Goal: Task Accomplishment & Management: Manage account settings

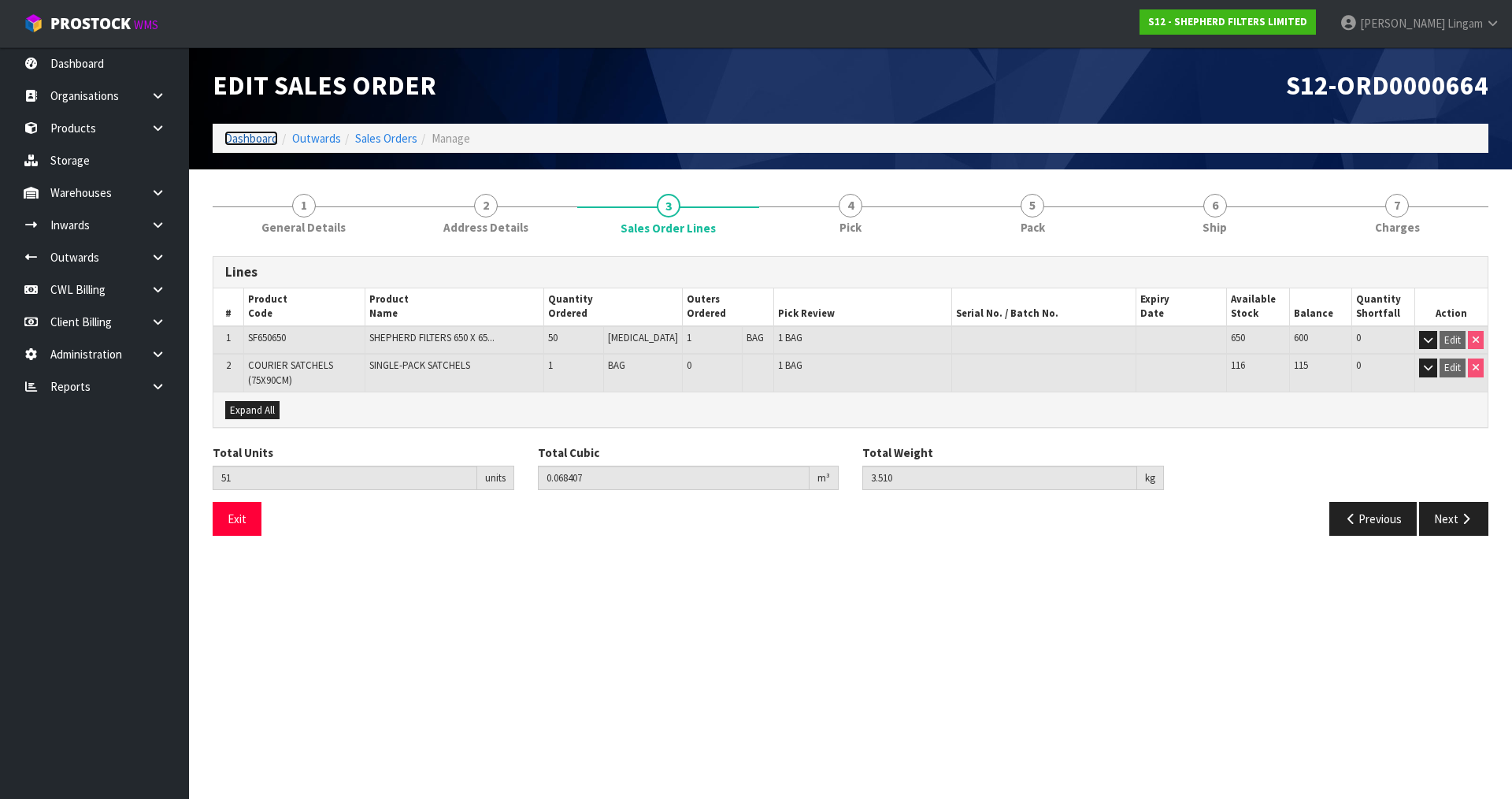
click at [247, 136] on link "Dashboard" at bounding box center [252, 138] width 53 height 15
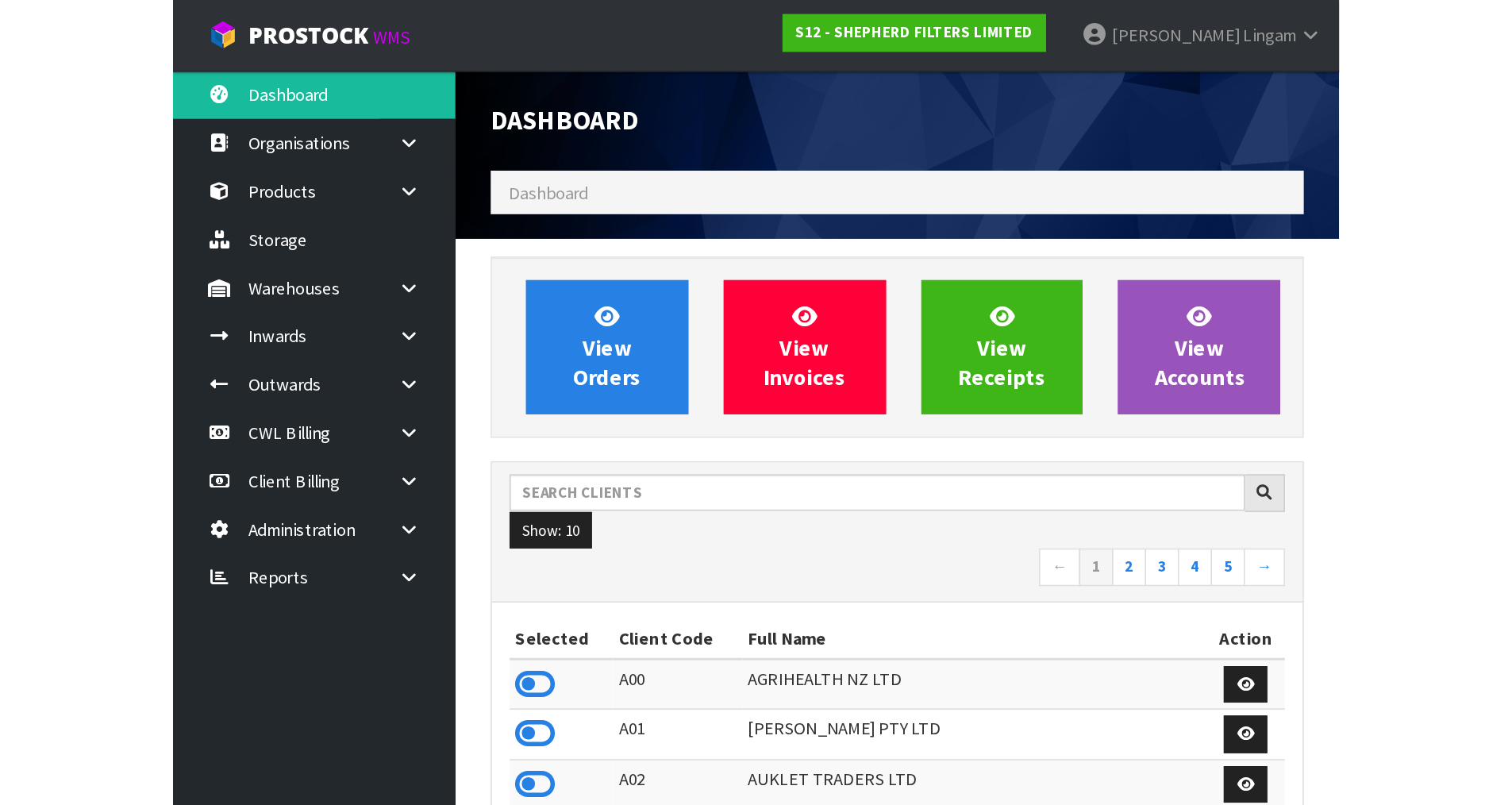
scroll to position [1048, 648]
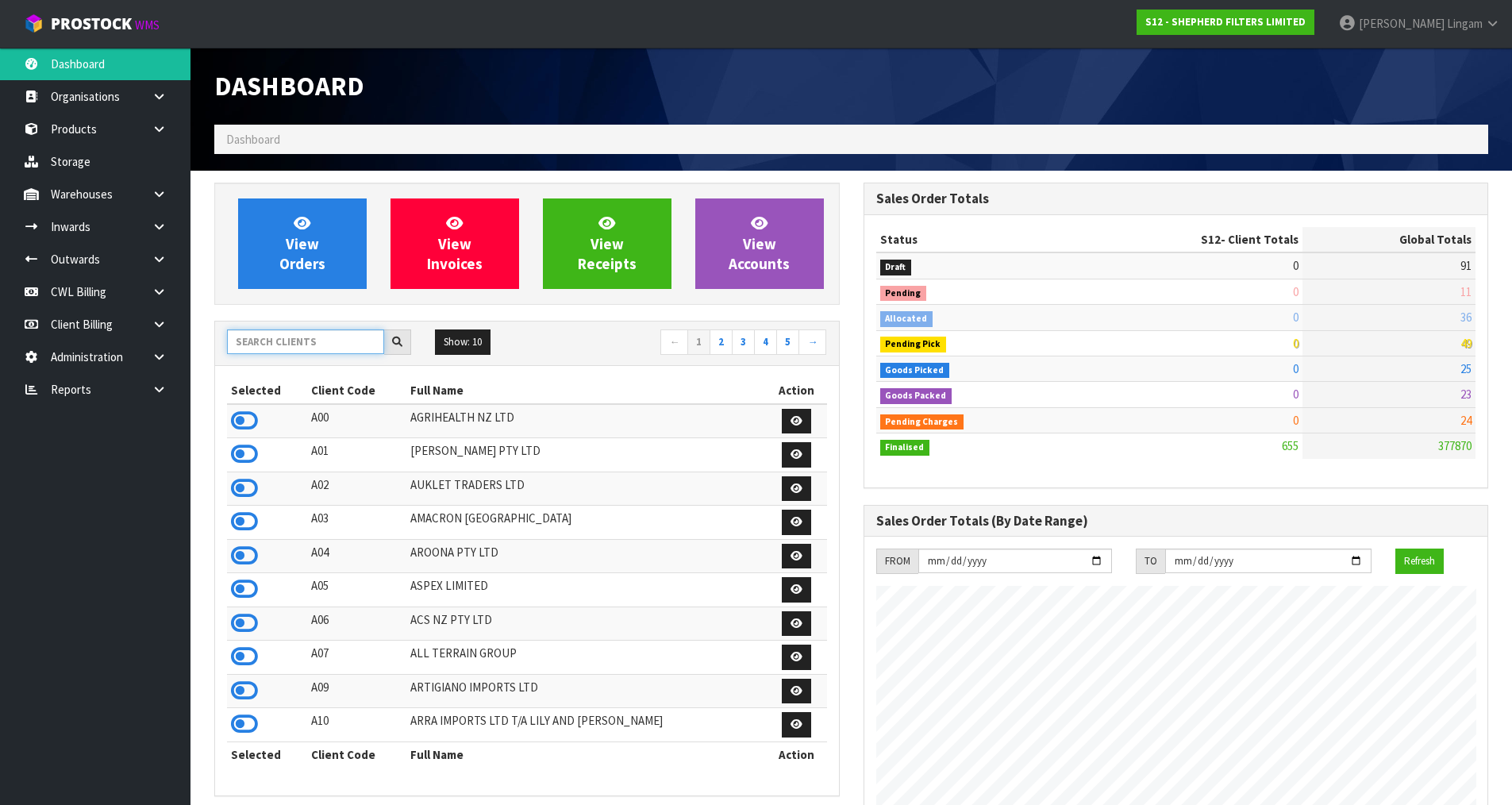
click at [306, 336] on input "text" at bounding box center [305, 342] width 157 height 24
drag, startPoint x: 360, startPoint y: 347, endPoint x: 294, endPoint y: 325, distance: 69.6
click at [359, 347] on input "text" at bounding box center [305, 342] width 157 height 24
click at [322, 342] on input "text" at bounding box center [305, 342] width 157 height 24
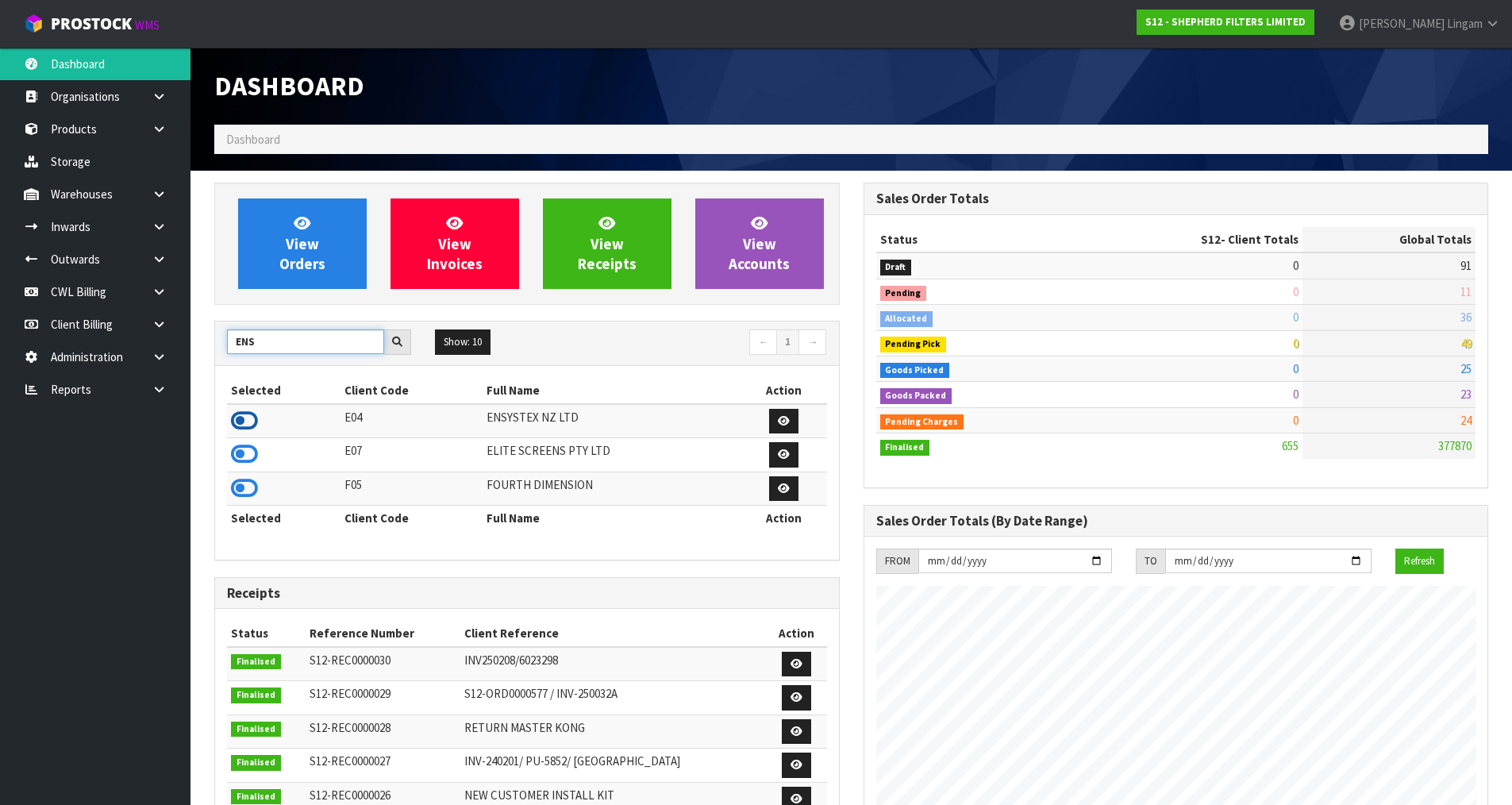
type input "ENS"
click at [251, 420] on icon at bounding box center [244, 421] width 27 height 24
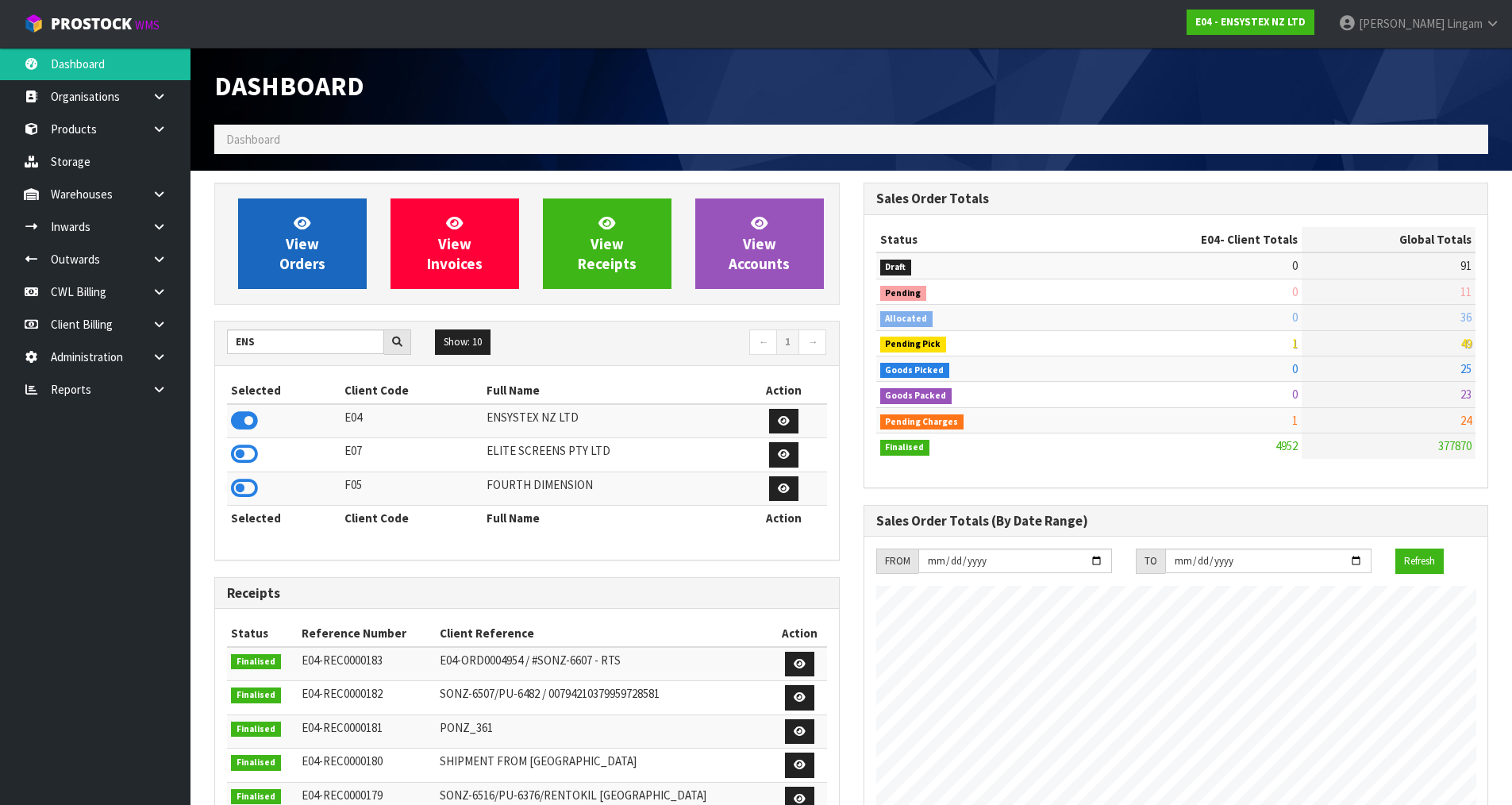
scroll to position [1202, 648]
click at [276, 273] on link "View Orders" at bounding box center [302, 243] width 128 height 90
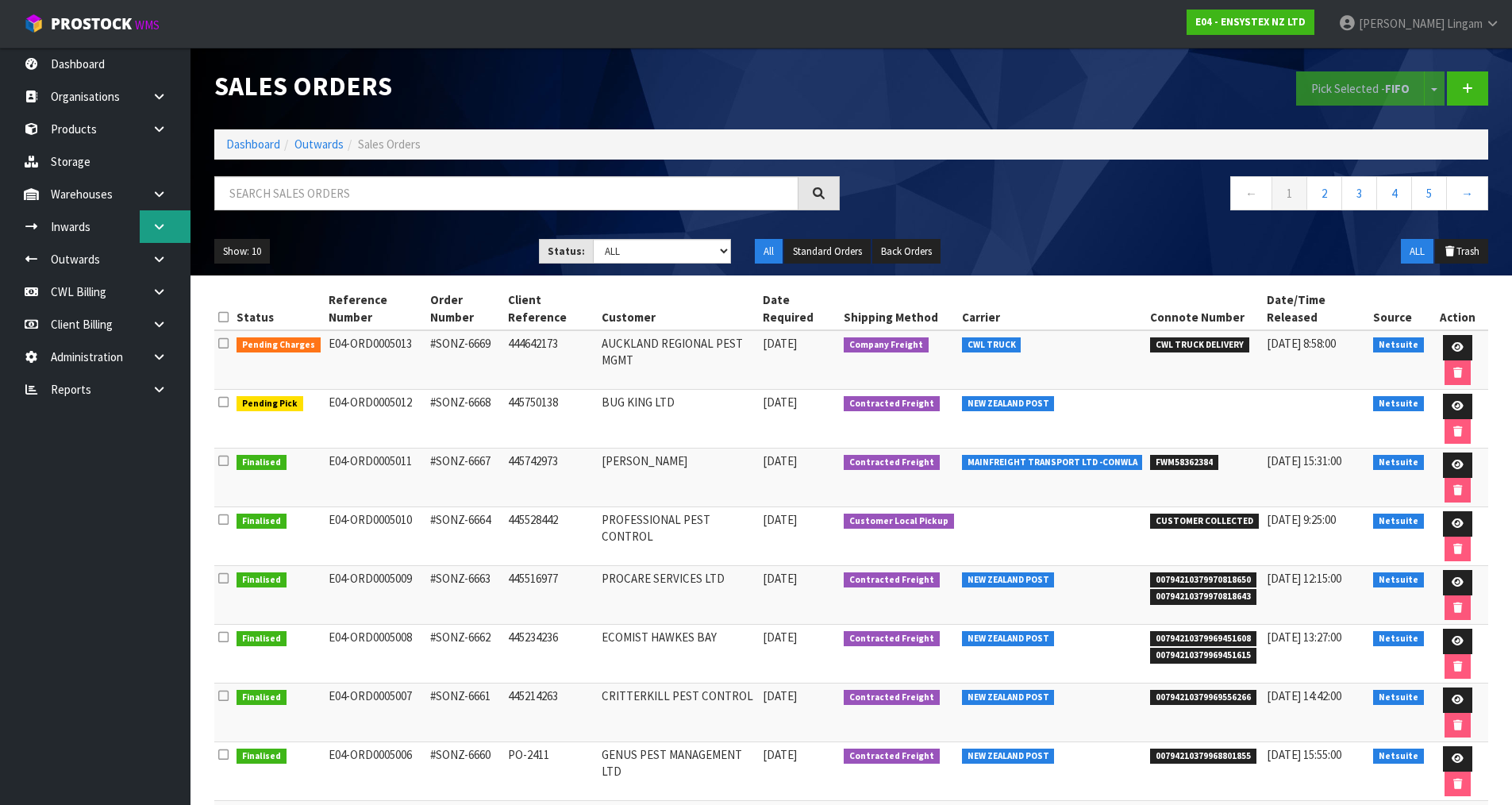
click at [162, 236] on link at bounding box center [164, 227] width 51 height 32
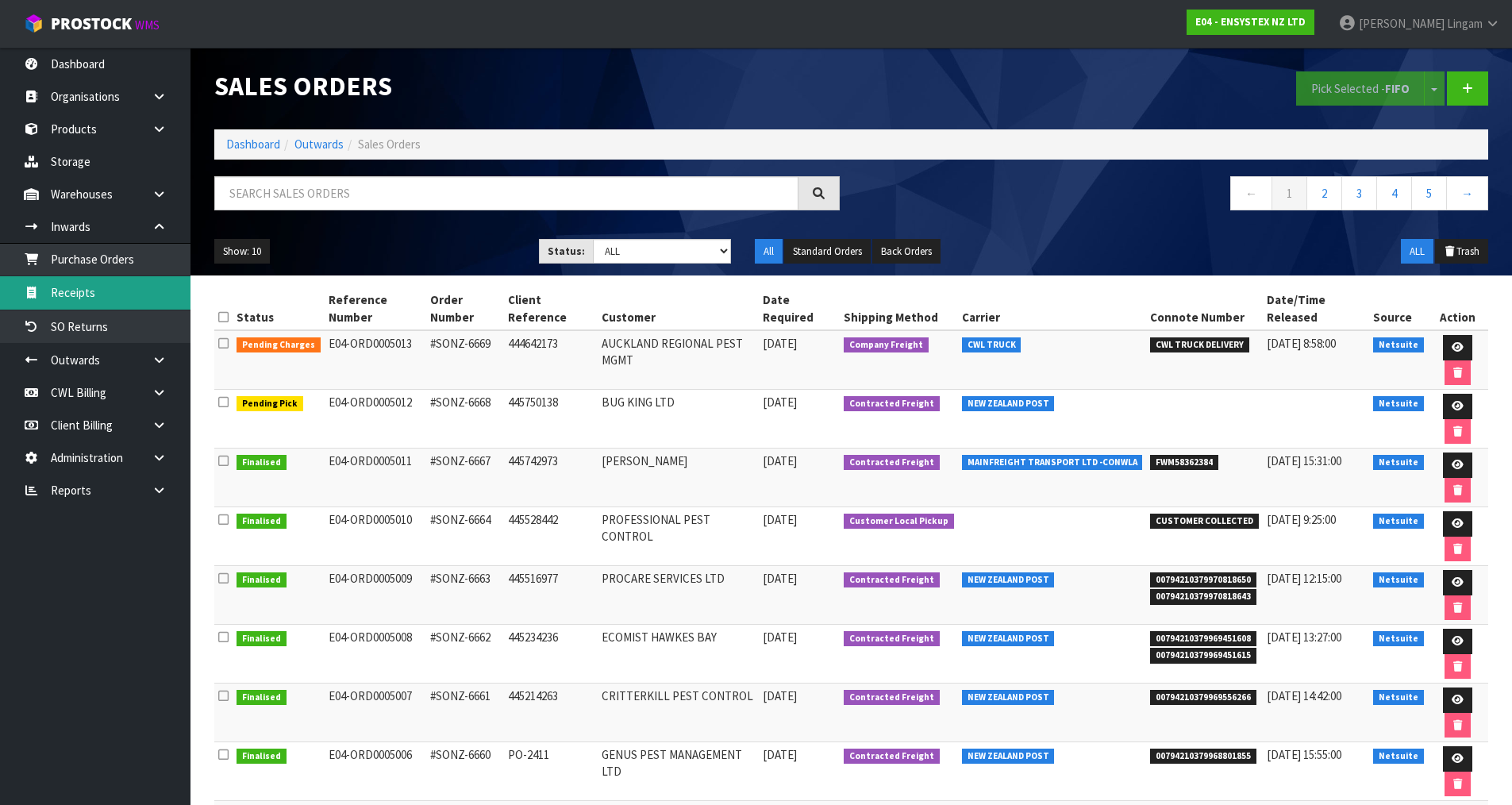
click at [116, 294] on link "Receipts" at bounding box center [95, 292] width 190 height 32
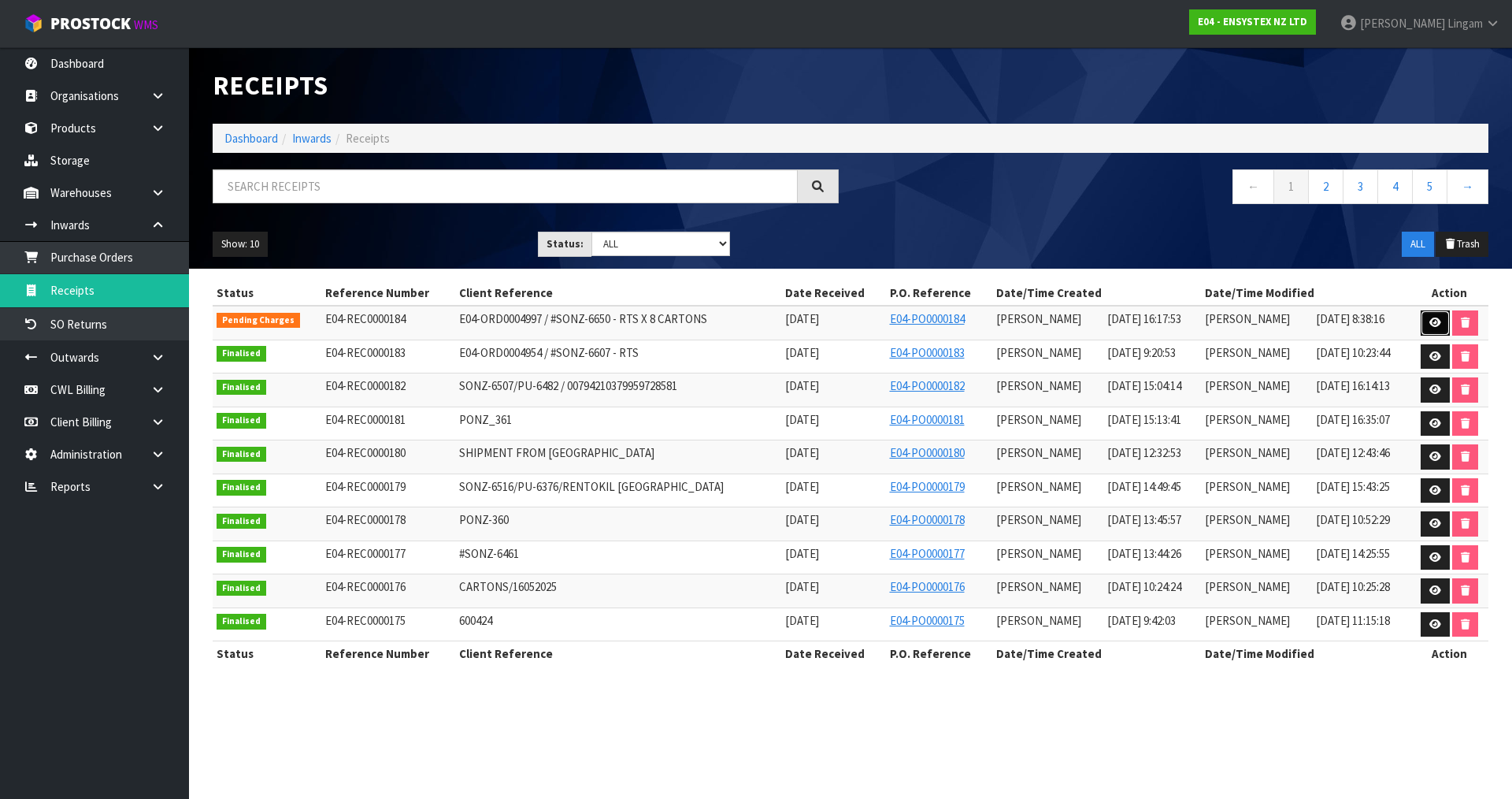
click at [1433, 327] on icon at bounding box center [1435, 322] width 12 height 10
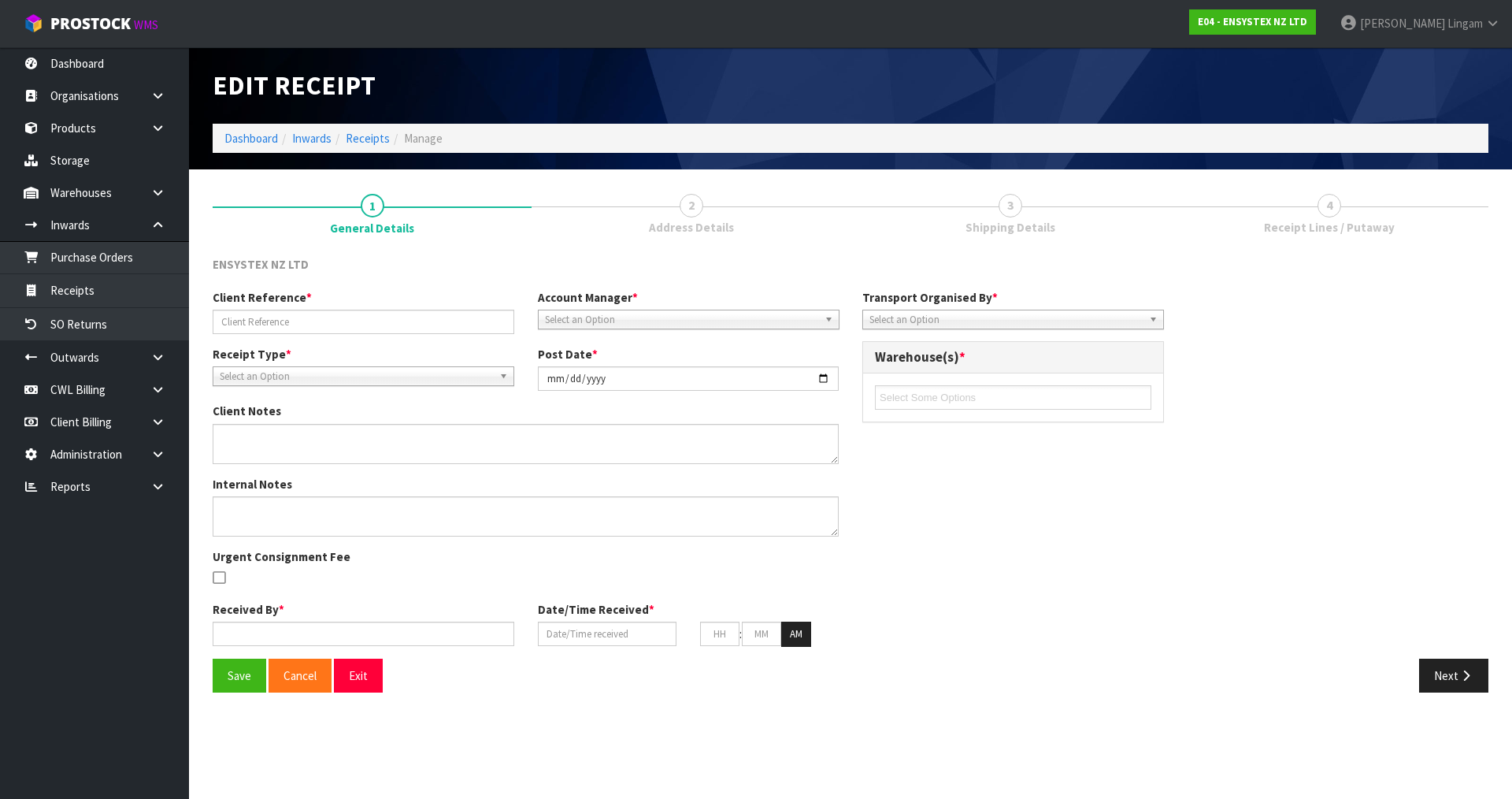
type input "E04-ORD0004997 / #SONZ-6650 - RTS X 8 CARTONS"
type input "[DATE]"
type textarea "RETURN TO SENDER SO REMOVE FREIGHT CHARGE FROM THE FINAL SCREEN"
type input "[PERSON_NAME]"
type input "[DATE]"
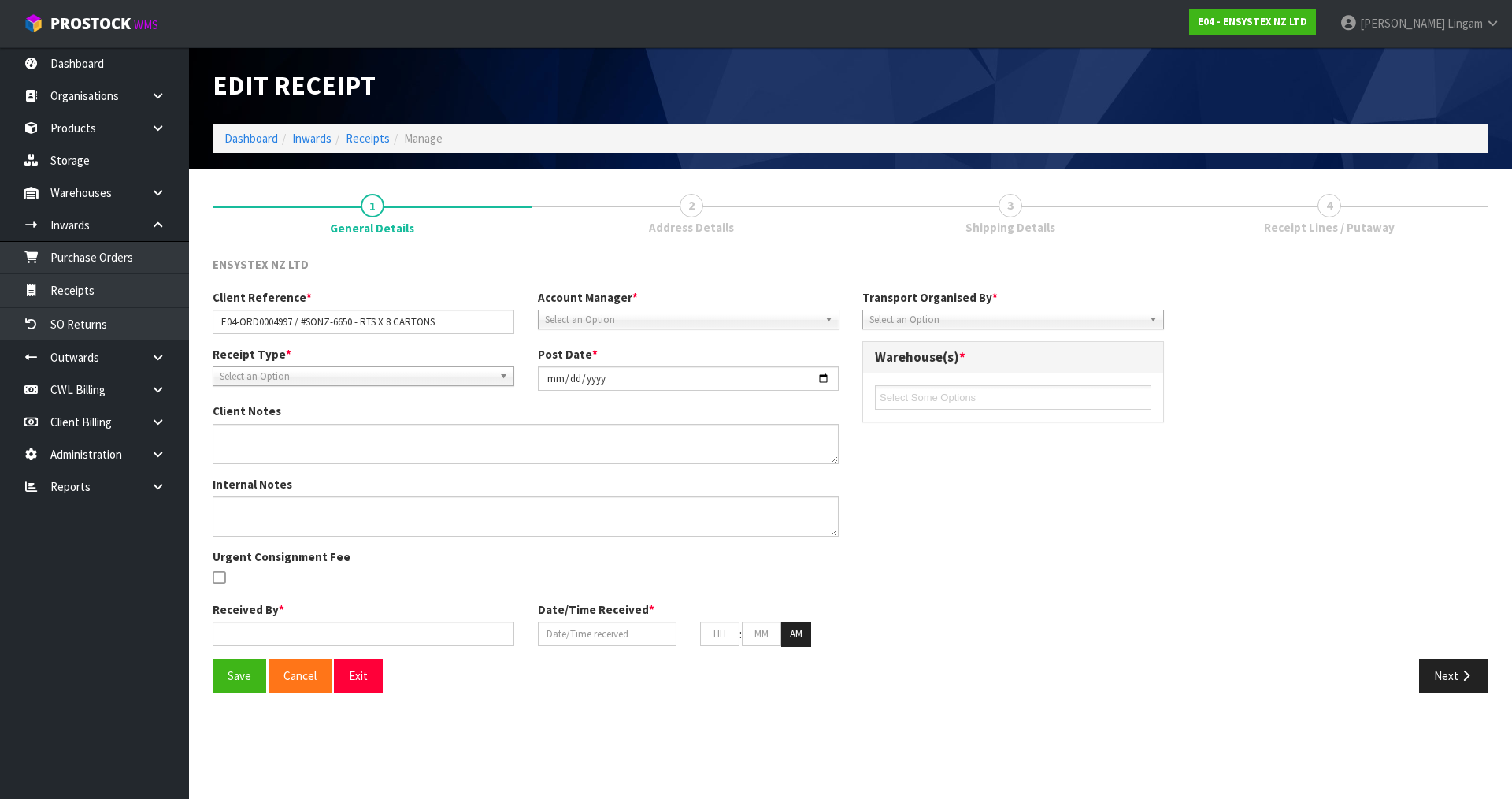
type input "04"
type input "20"
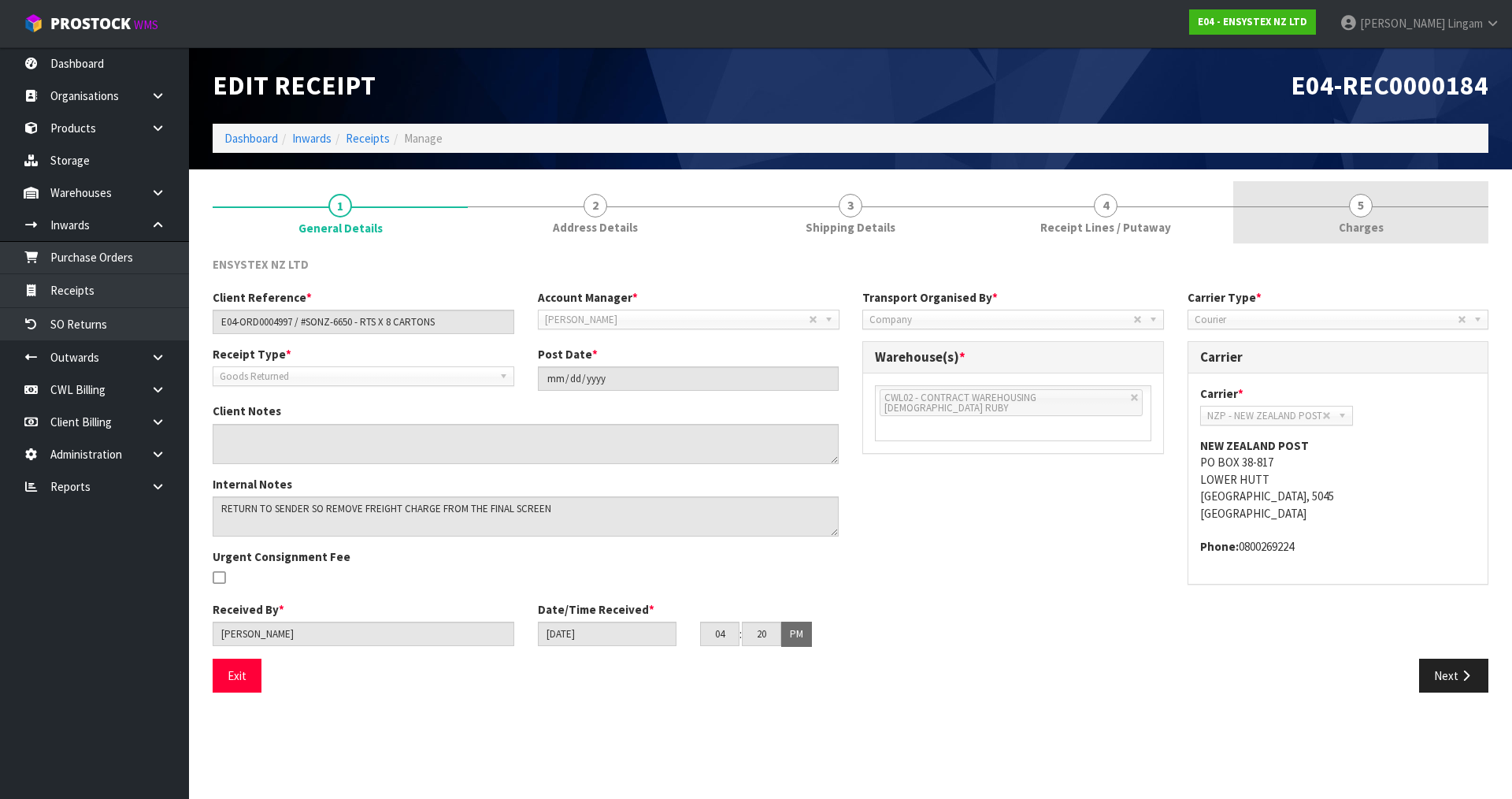
click at [1406, 228] on link "5 [GEOGRAPHIC_DATA]" at bounding box center [1361, 213] width 255 height 63
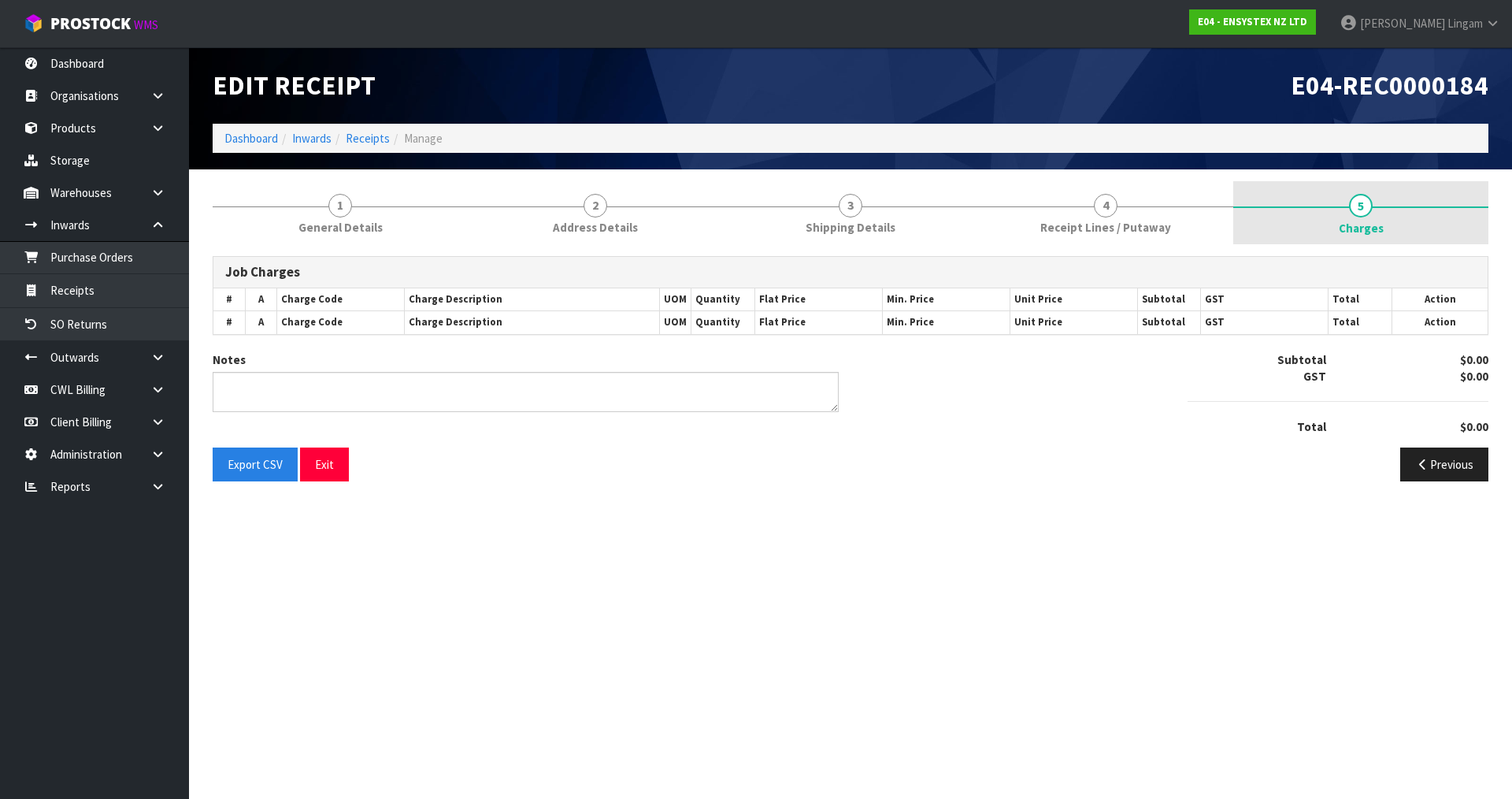
type textarea "CWL ERROR OEVERSUPPLY"
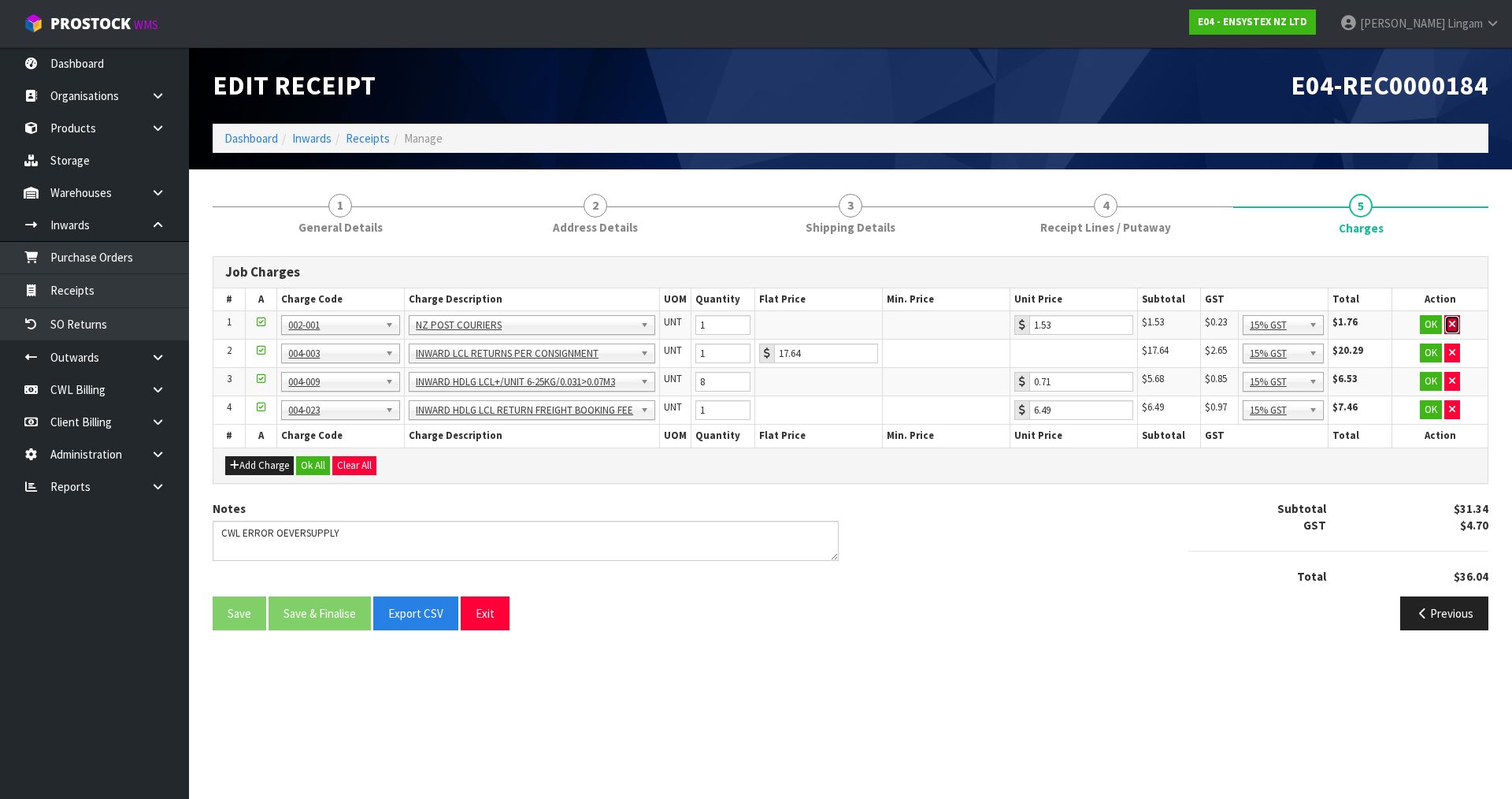
click at [1454, 317] on button "button" at bounding box center [1452, 324] width 16 height 19
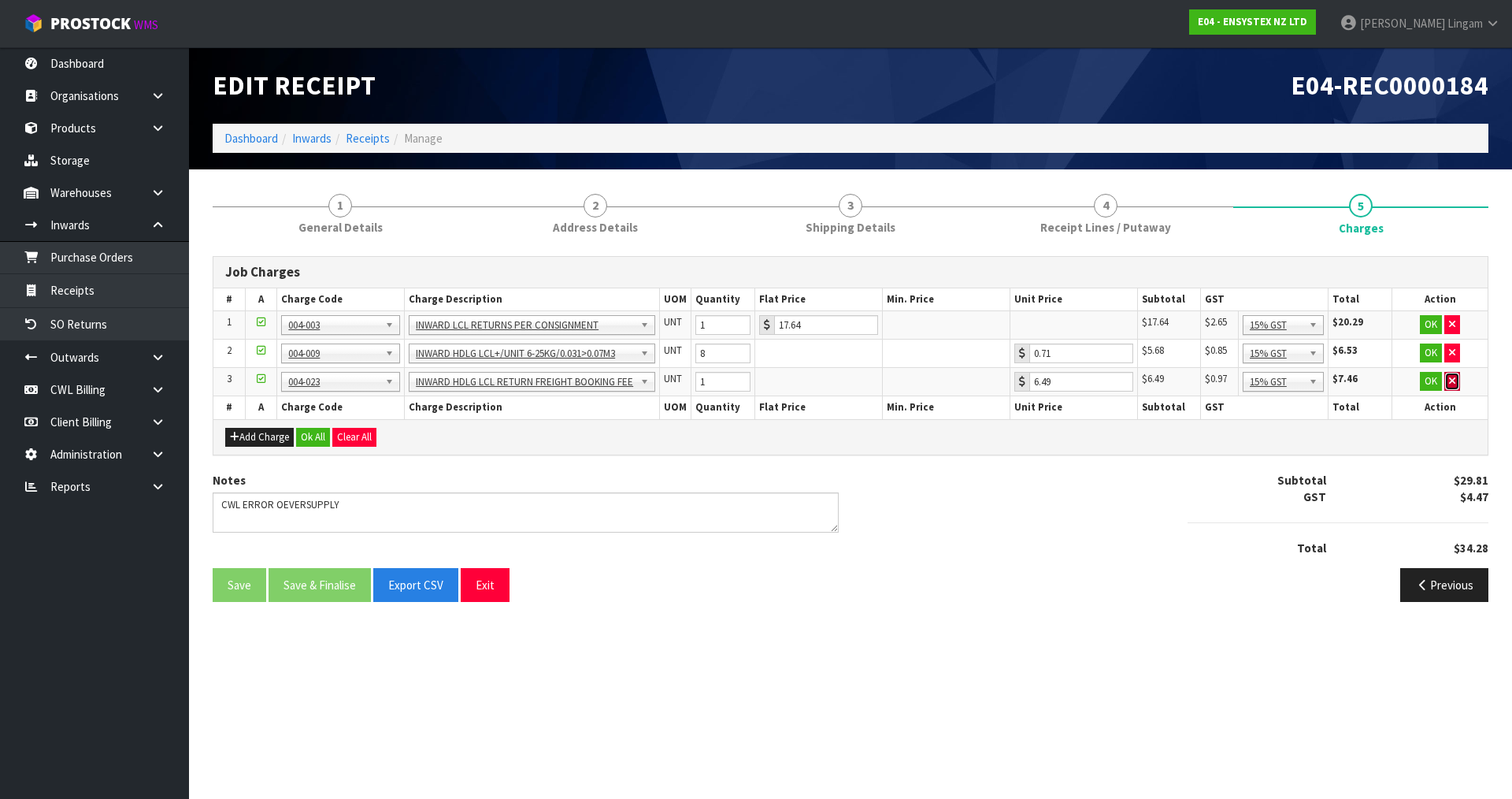
click at [1454, 379] on icon "button" at bounding box center [1452, 381] width 6 height 10
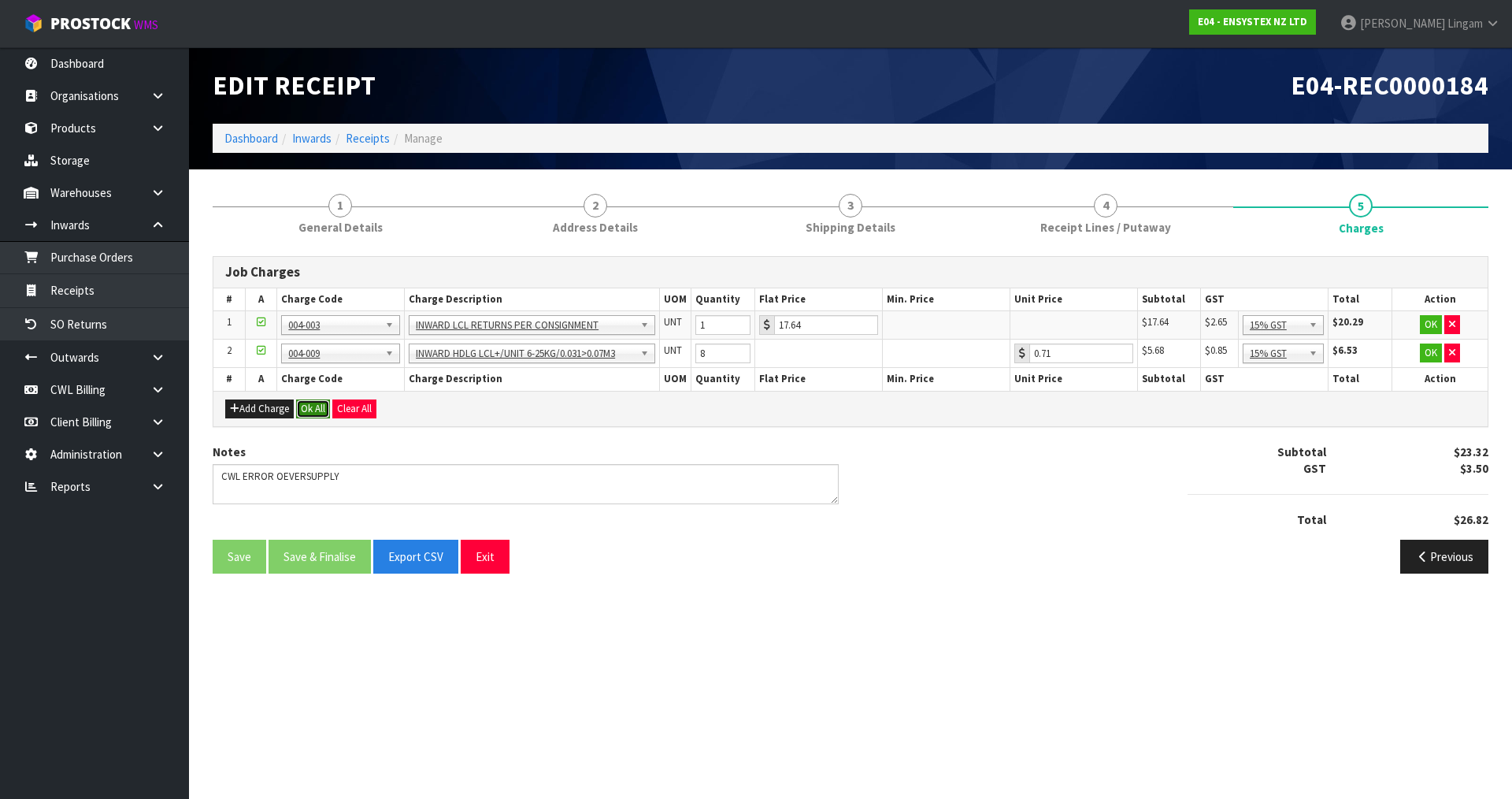
click at [313, 413] on button "Ok All" at bounding box center [312, 408] width 34 height 19
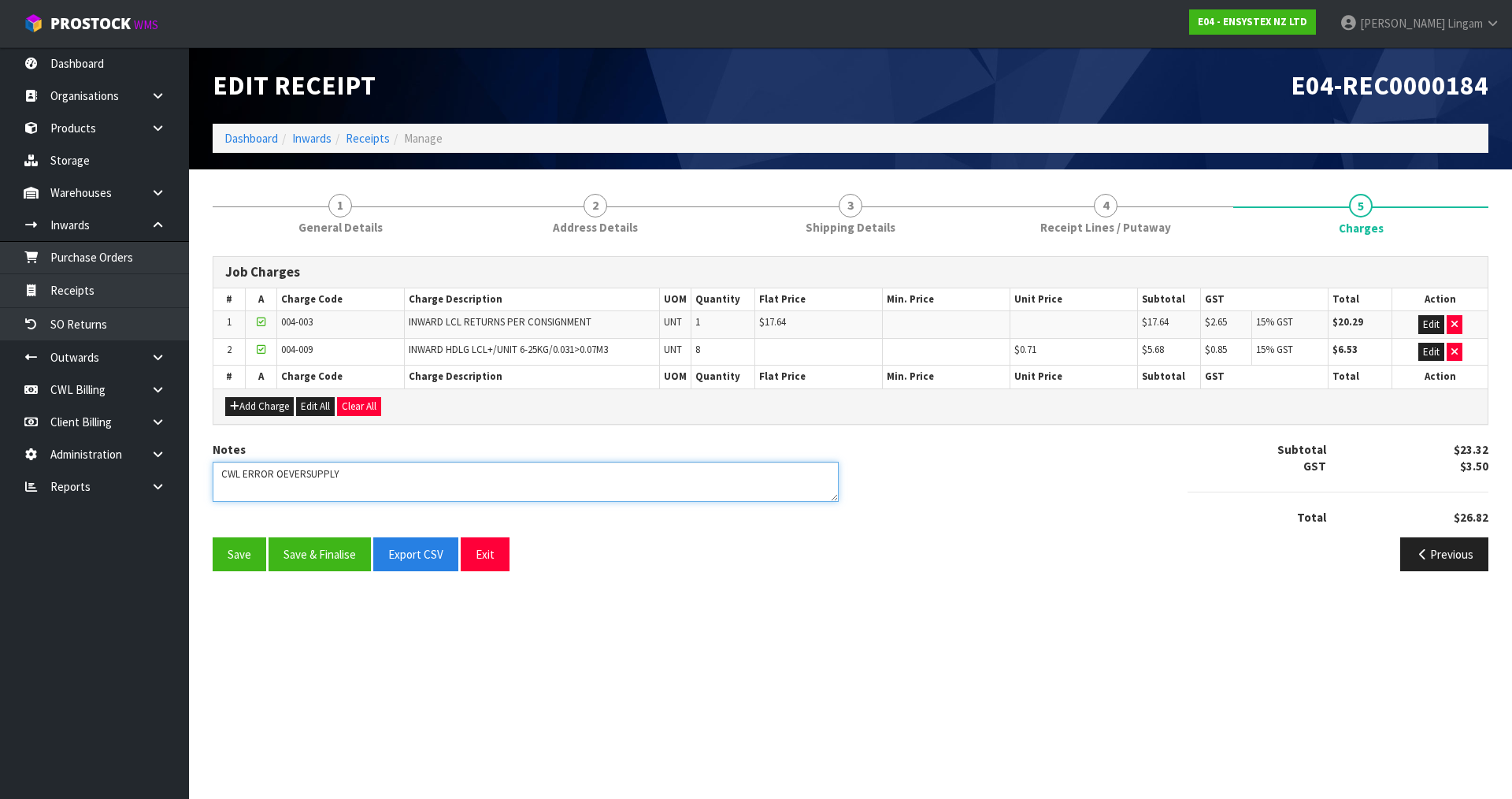
drag, startPoint x: 225, startPoint y: 480, endPoint x: 203, endPoint y: 482, distance: 22.1
click at [203, 482] on div "Notes" at bounding box center [525, 477] width 650 height 73
click at [294, 558] on button "Save & Finalise" at bounding box center [319, 554] width 102 height 34
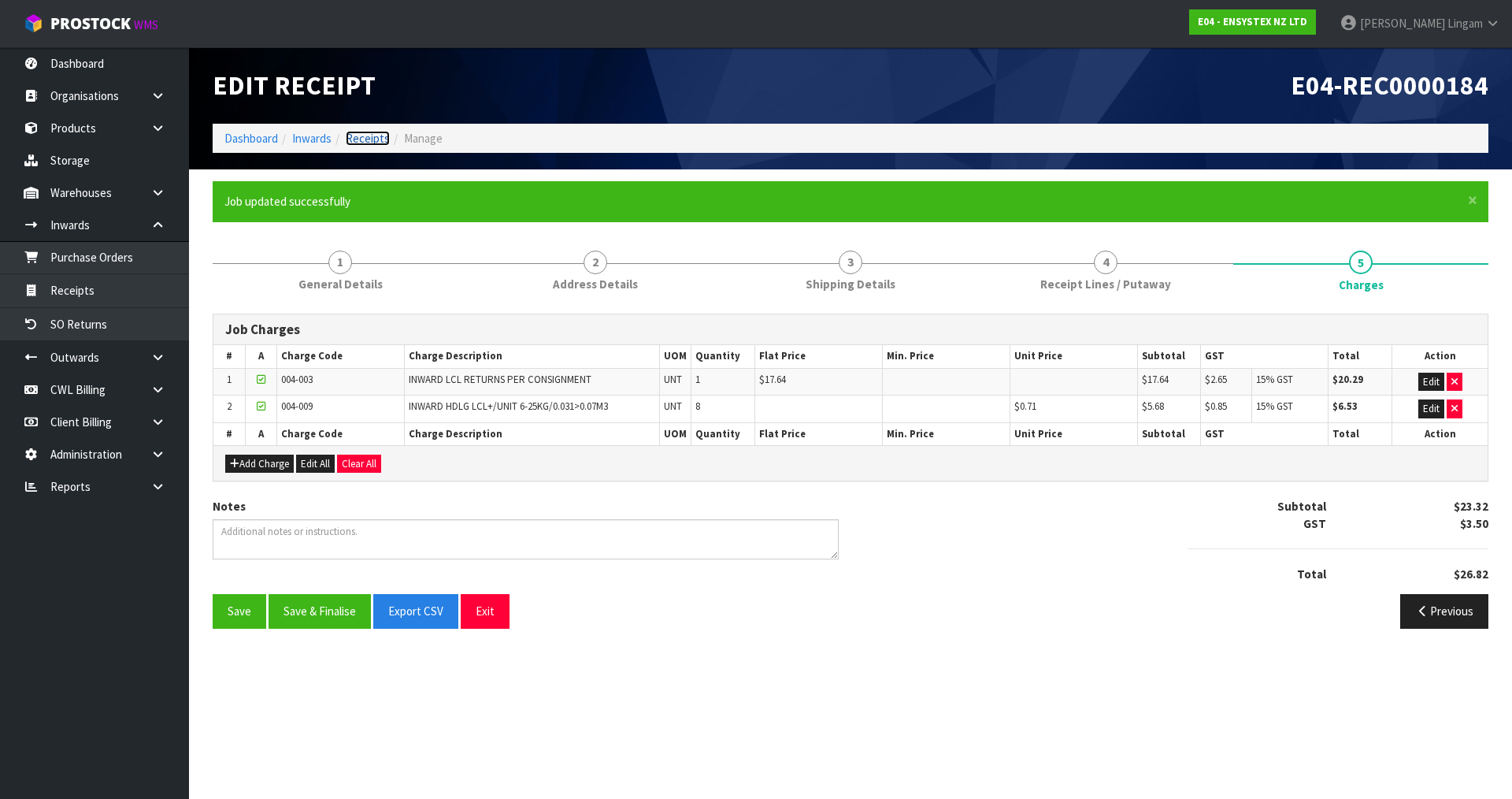
click at [371, 135] on link "Receipts" at bounding box center [368, 138] width 44 height 15
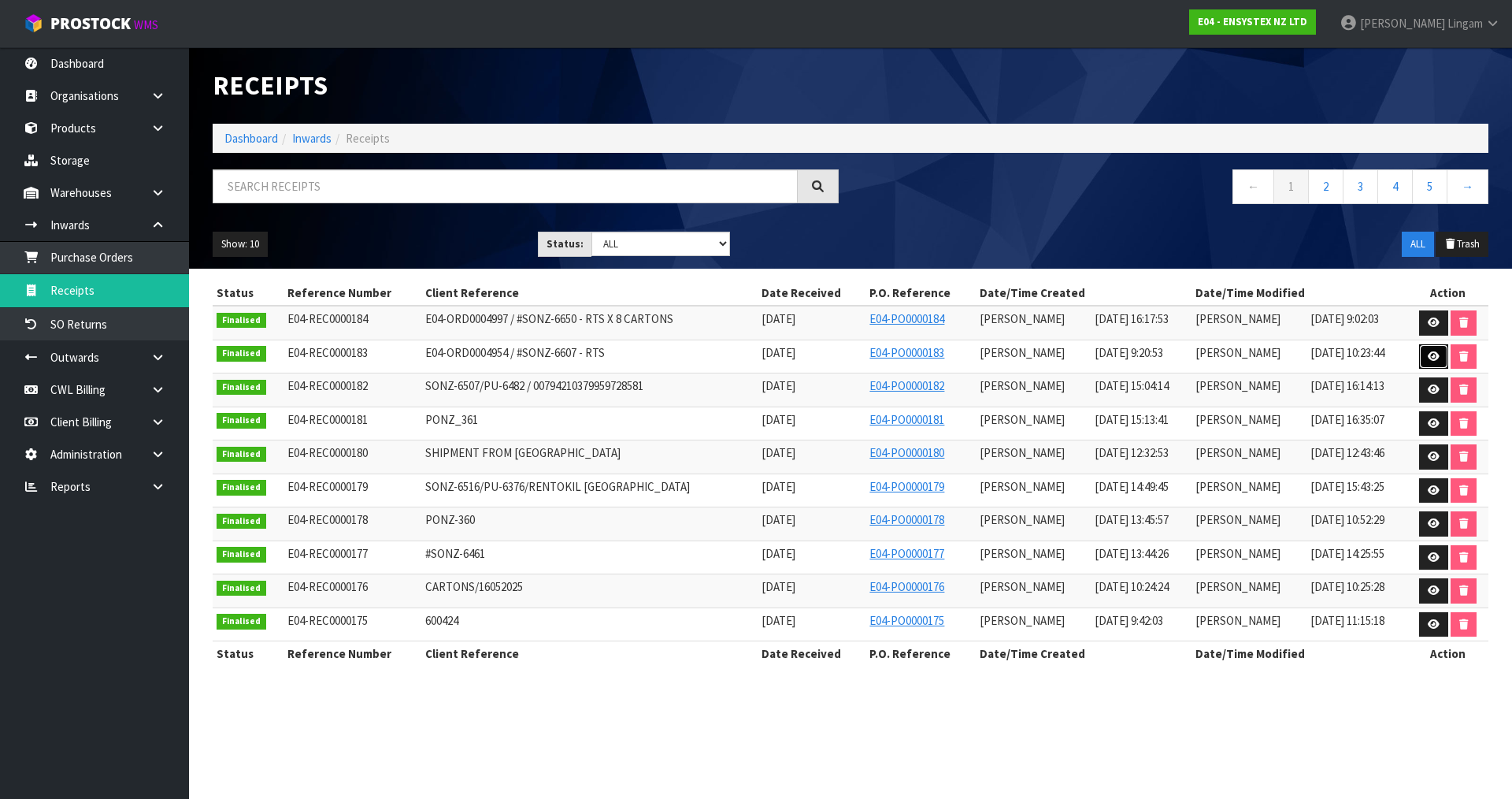
click at [1428, 354] on icon at bounding box center [1434, 356] width 12 height 10
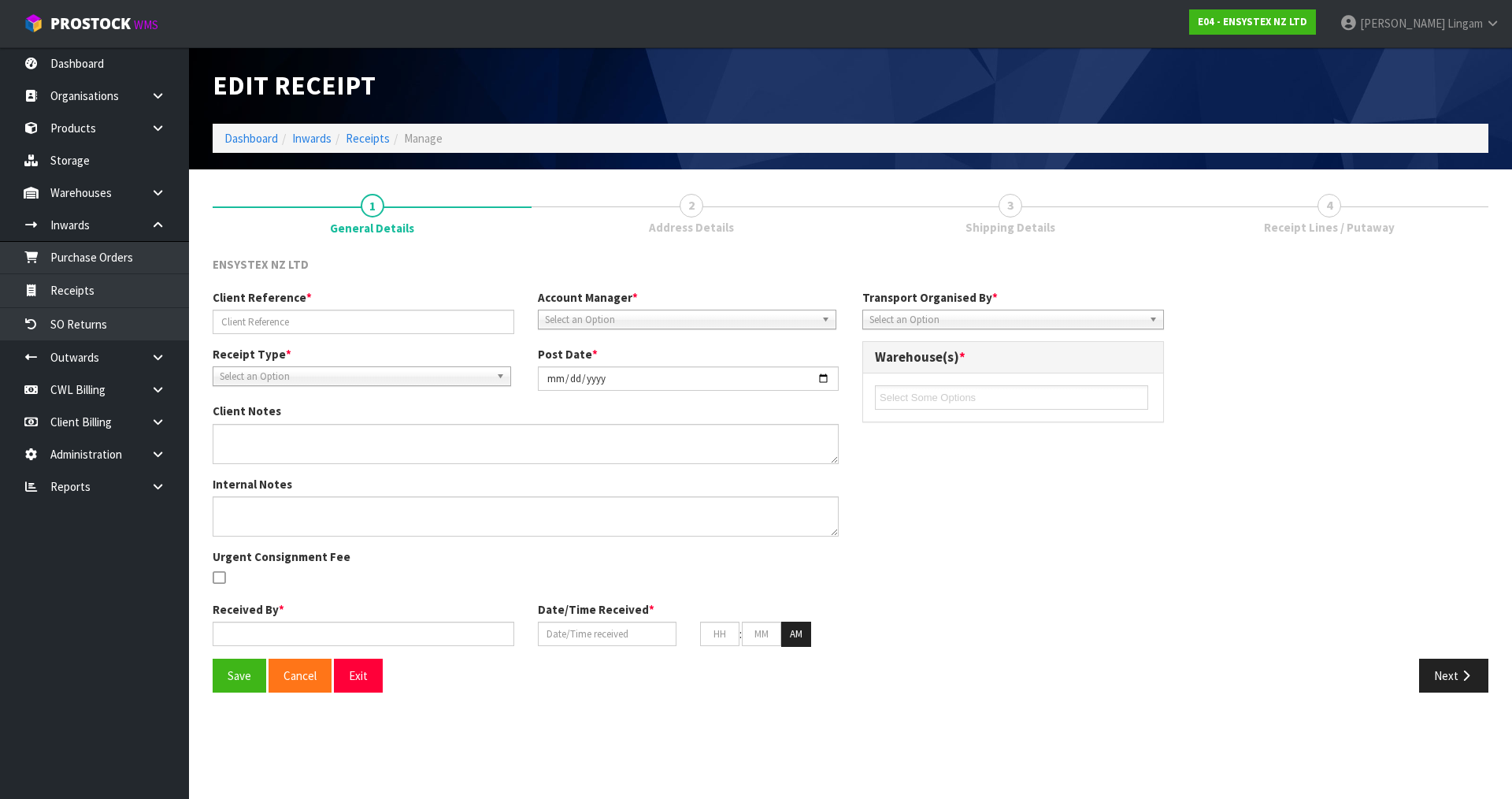
type input "E04-ORD0004954 / #SONZ-6607 - RTS"
type input "[DATE]"
type textarea "RTS - SO NO FREIGHT CHARGE"
type input "[PERSON_NAME]"
type input "[DATE]"
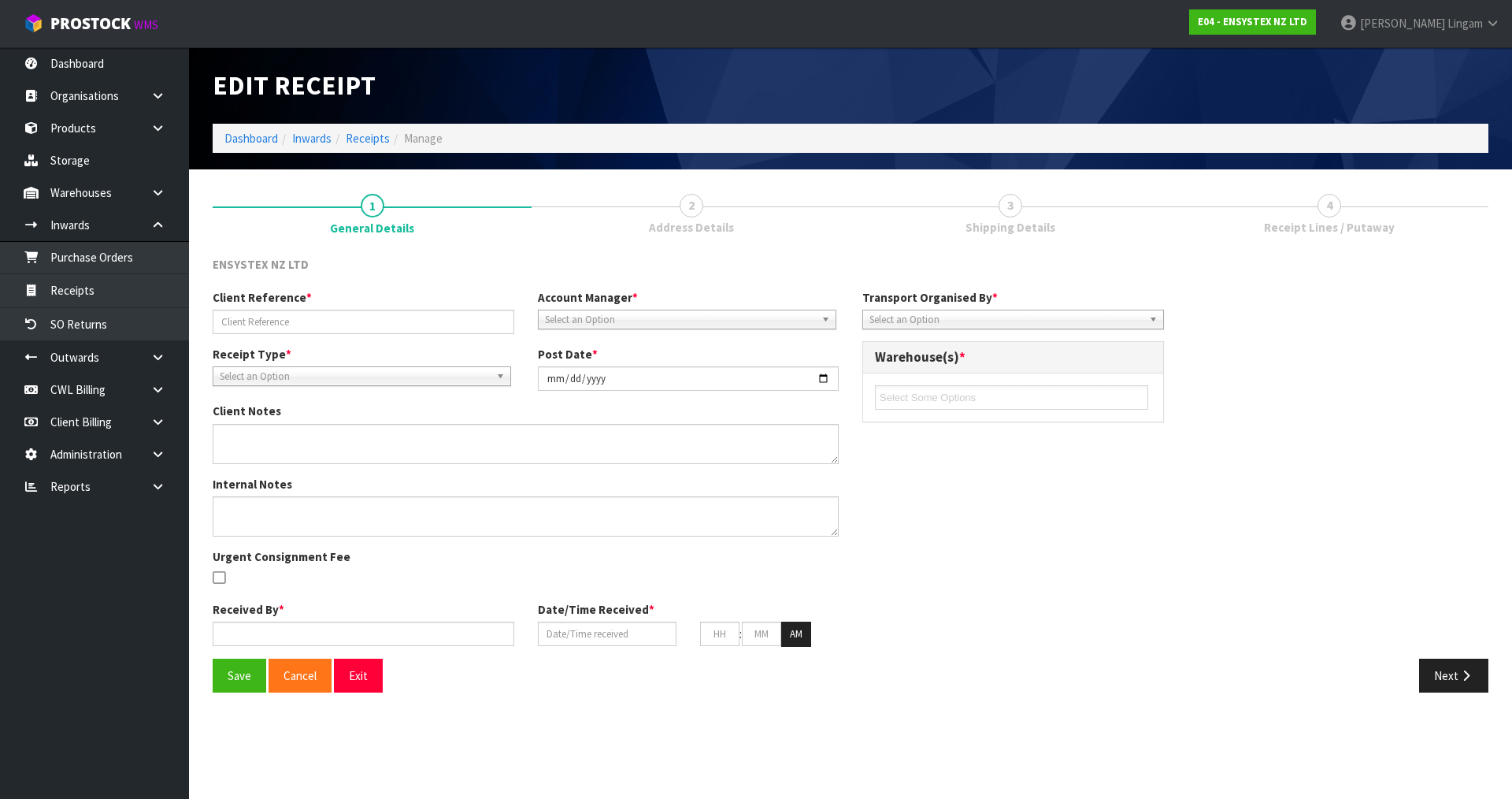
type input "09"
type input "20"
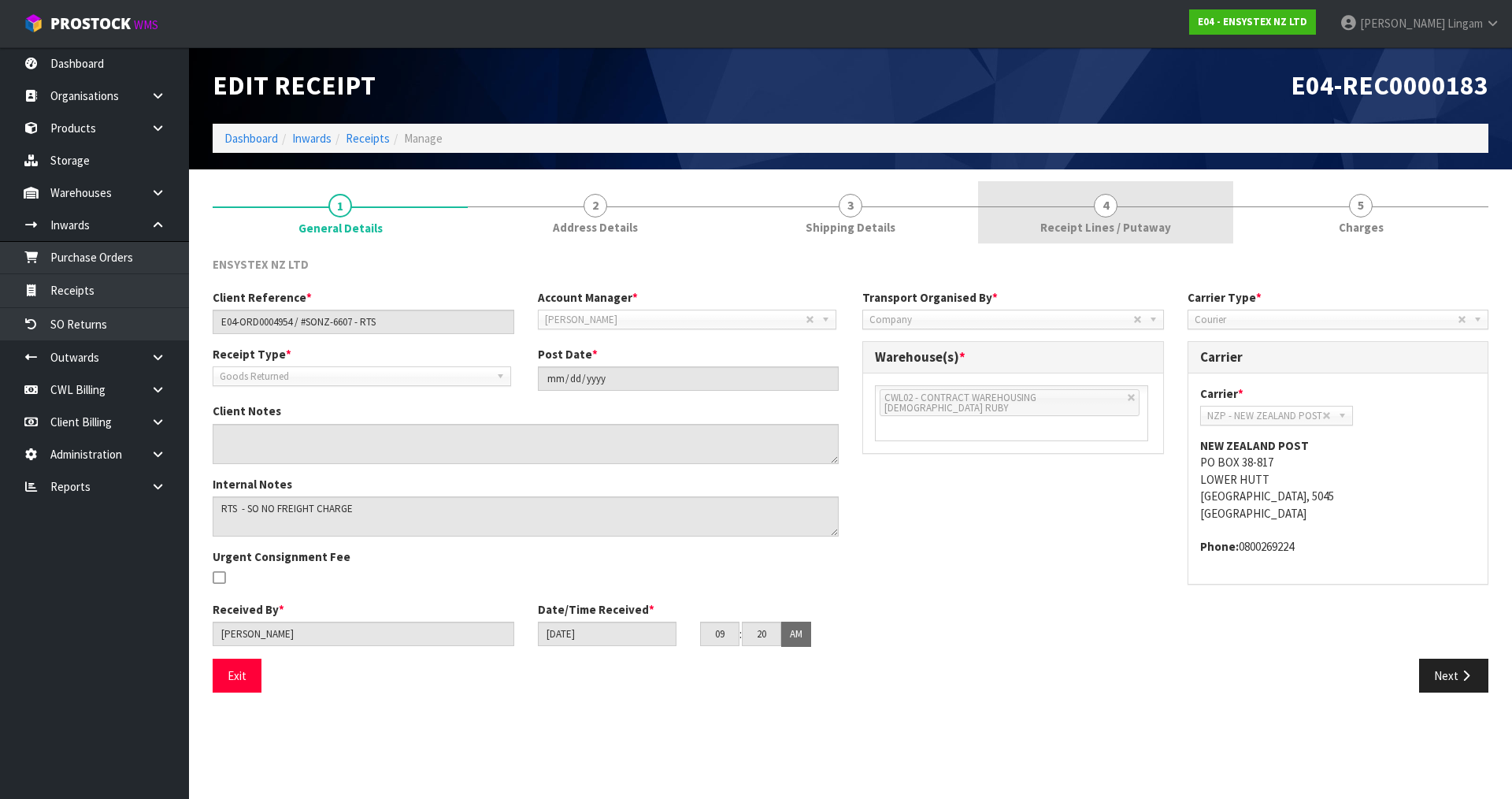
click at [1083, 230] on span "Receipt Lines / Putaway" at bounding box center [1106, 228] width 131 height 17
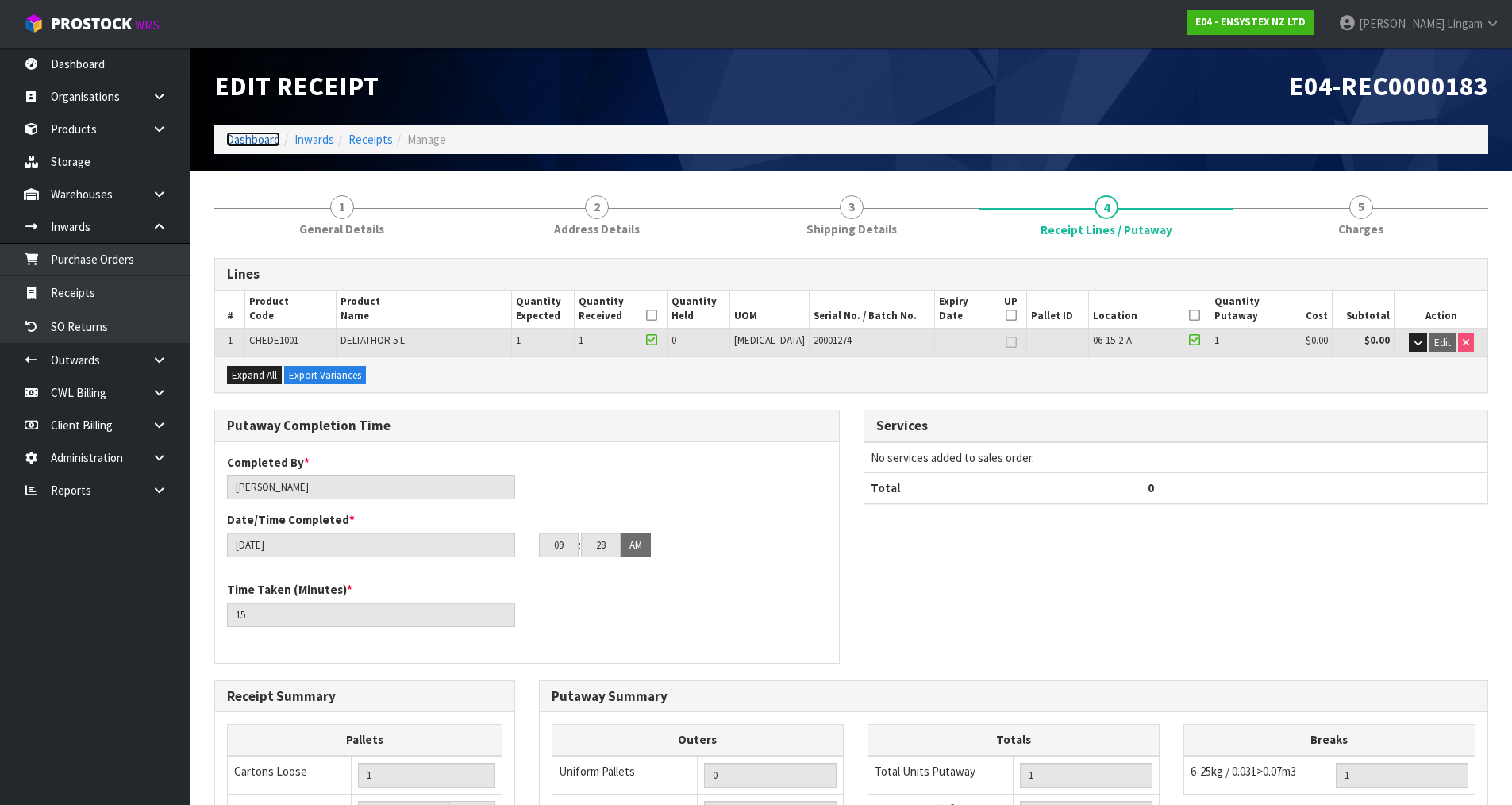
click at [258, 138] on link "Dashboard" at bounding box center [254, 139] width 54 height 15
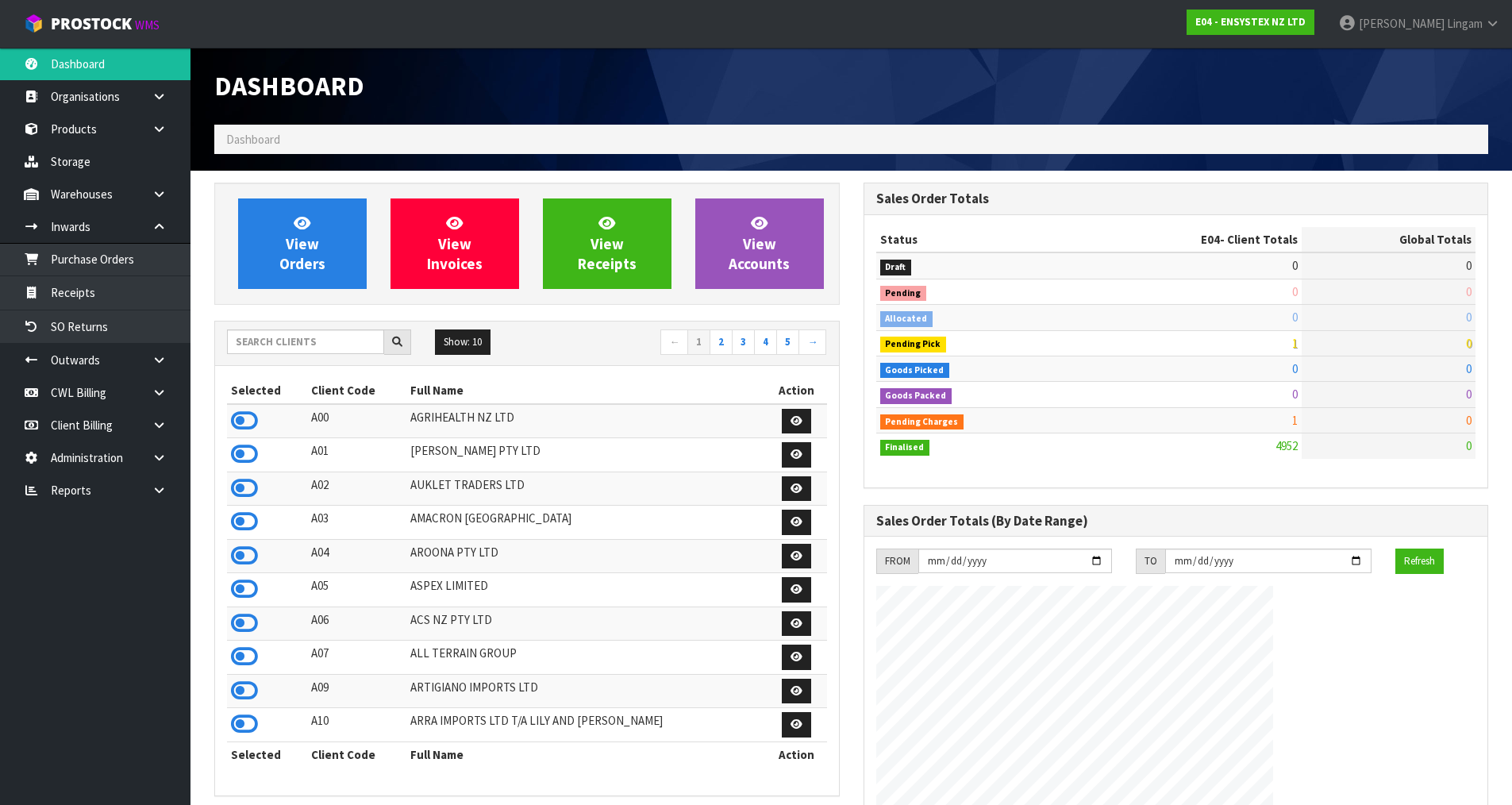
scroll to position [1202, 648]
click at [109, 258] on link "Purchase Orders" at bounding box center [95, 259] width 190 height 32
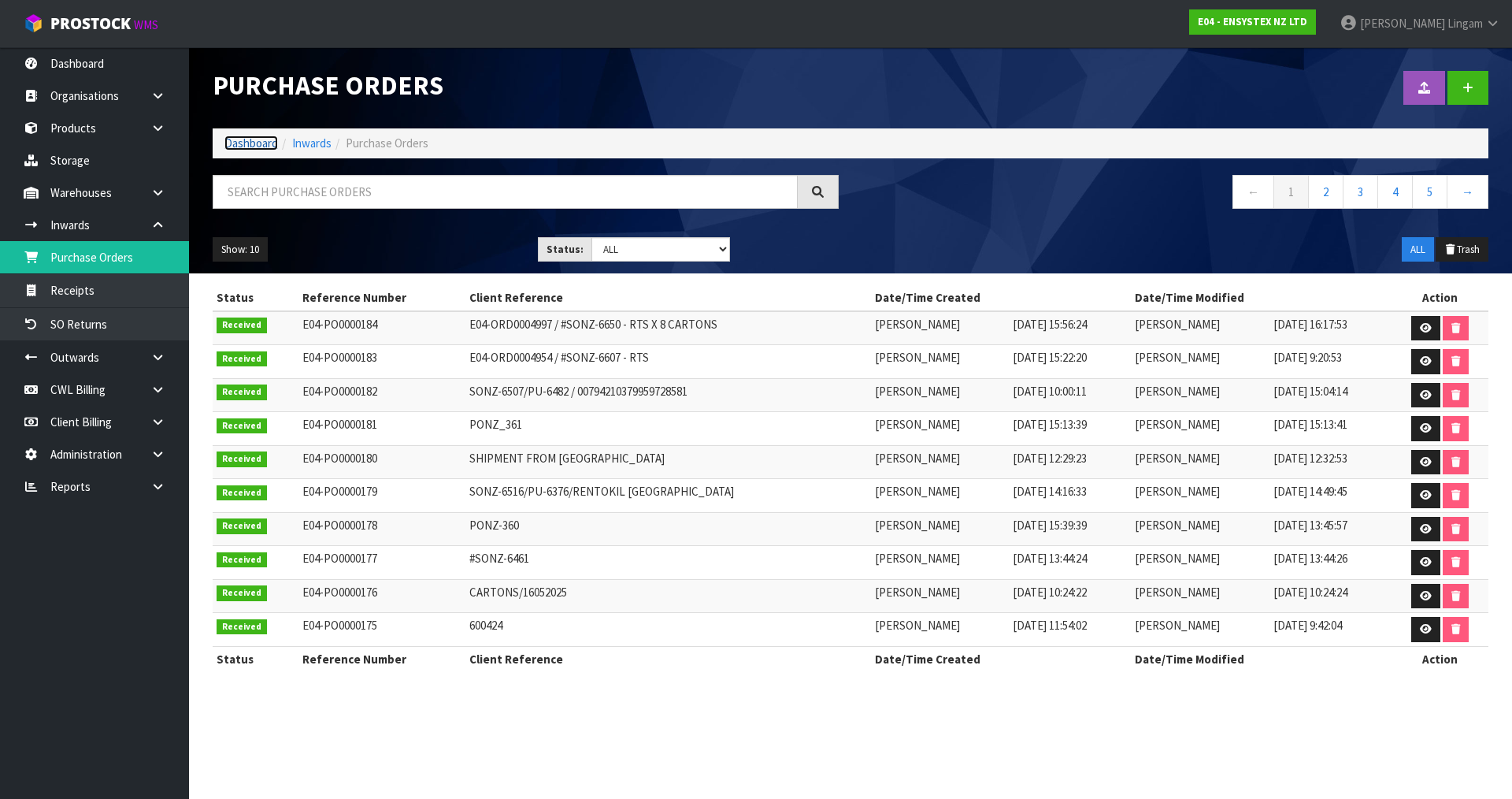
click at [260, 142] on link "Dashboard" at bounding box center [252, 143] width 53 height 15
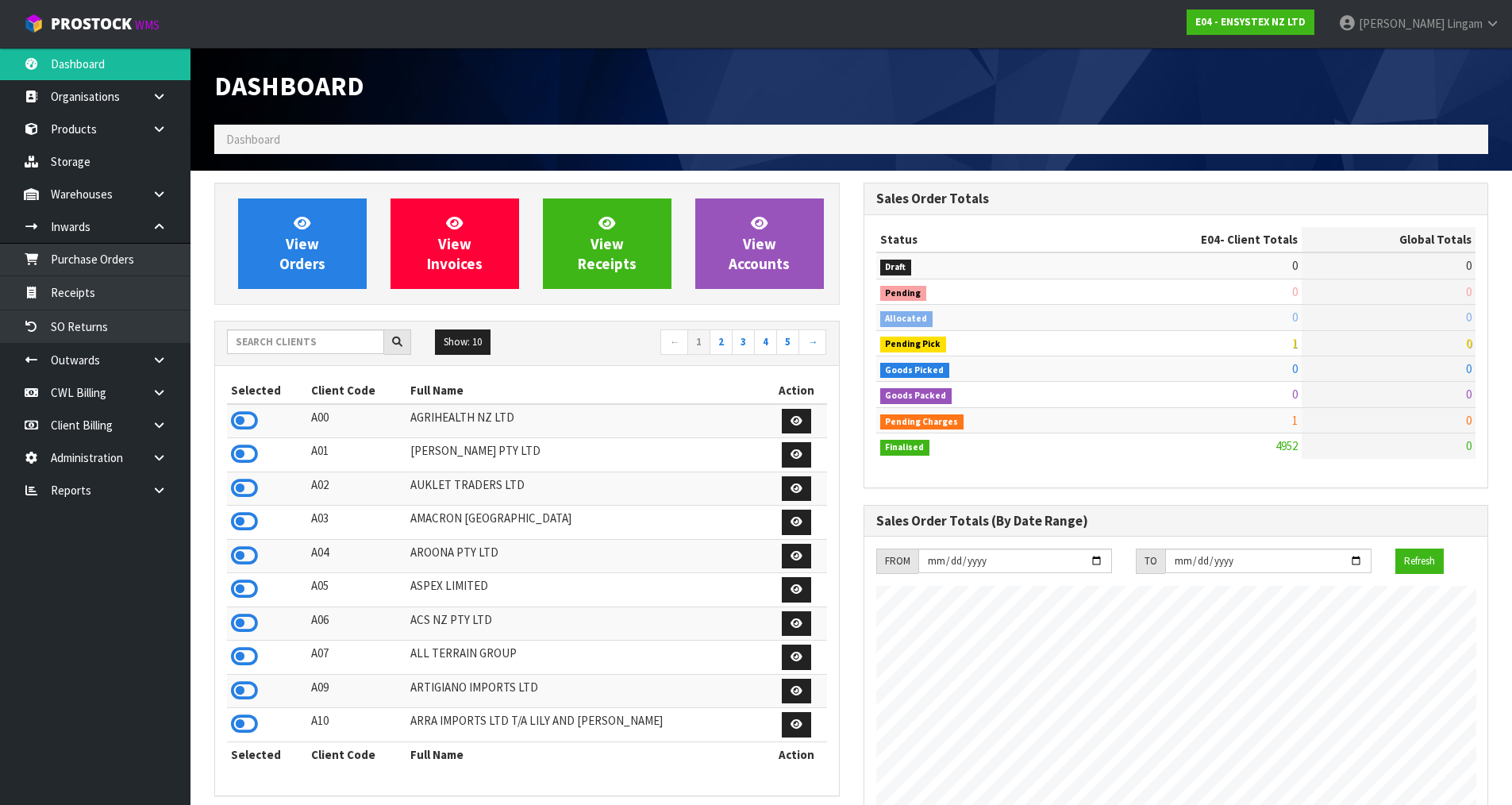
scroll to position [1202, 648]
click at [336, 338] on input "text" at bounding box center [305, 342] width 157 height 24
click at [332, 347] on input "text" at bounding box center [305, 342] width 157 height 24
click at [309, 347] on input "text" at bounding box center [305, 342] width 157 height 24
click at [92, 294] on link "Receipts" at bounding box center [95, 292] width 190 height 32
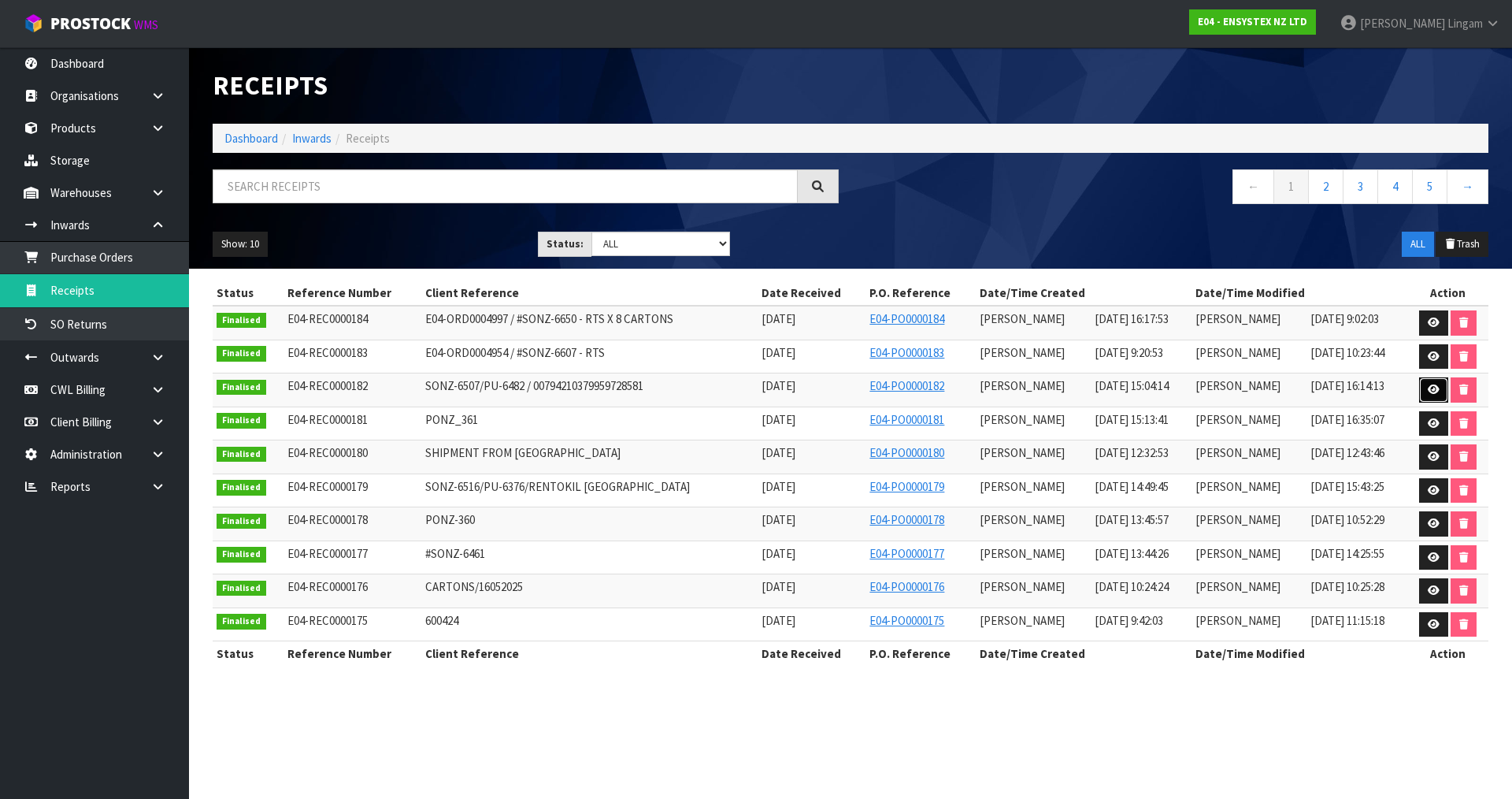
click at [1437, 395] on link at bounding box center [1434, 389] width 29 height 25
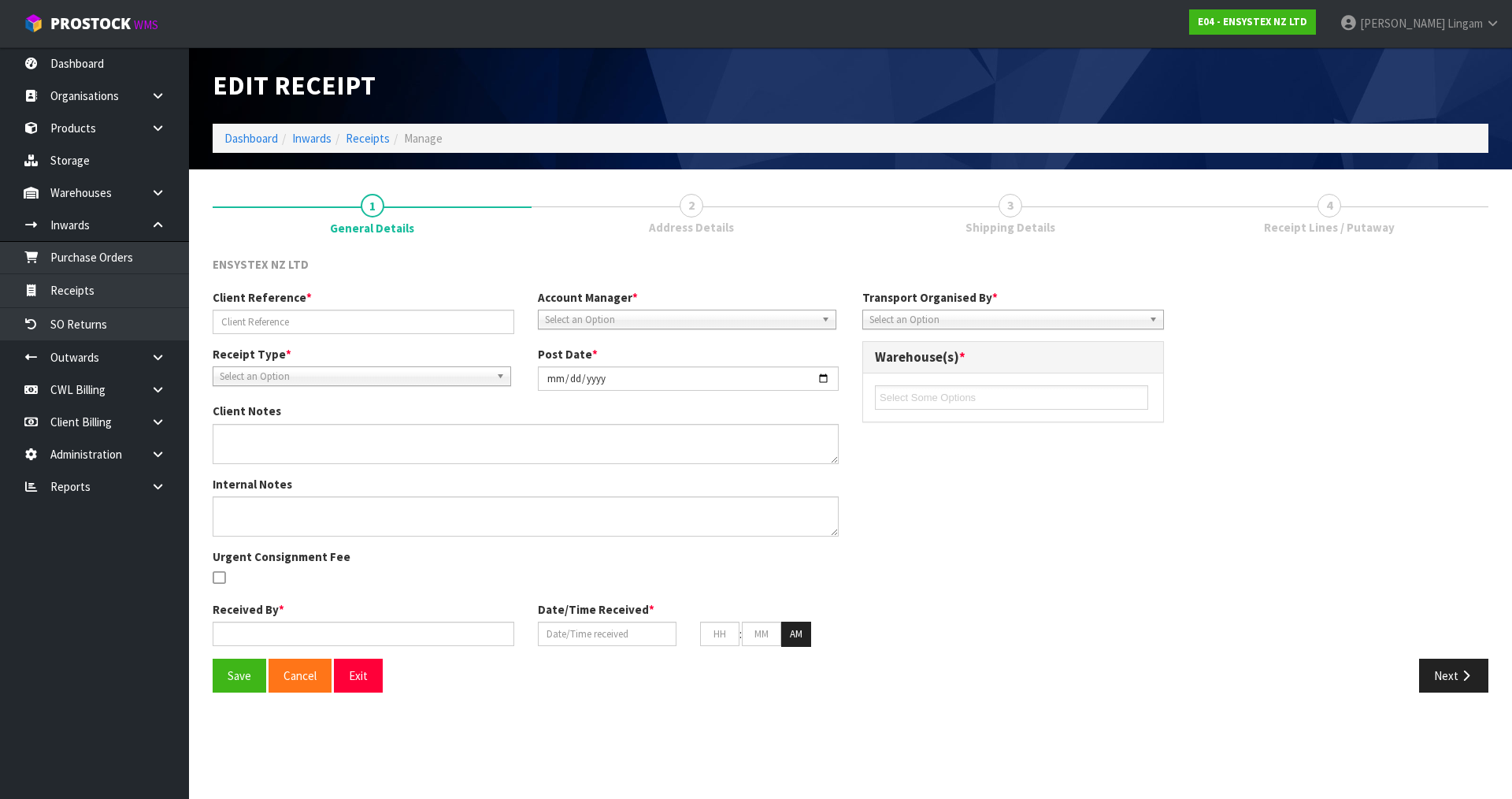
type input "SONZ-6507/PU-6482 / 00794210379959728581"
type input "[DATE]"
type textarea "CWL ERROR"
type input "[PERSON_NAME]"
type input "[DATE]"
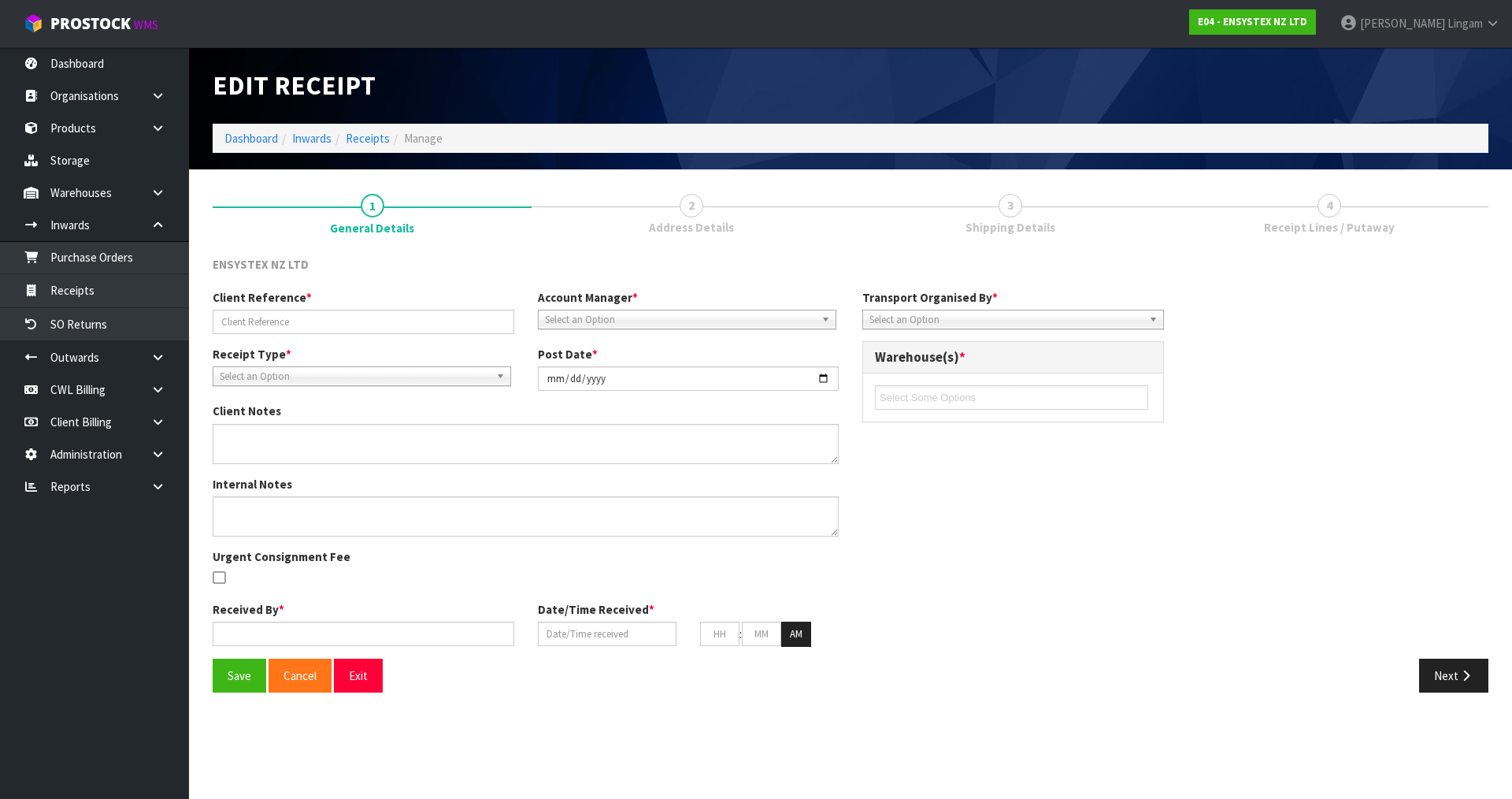
type input "03"
type input "04"
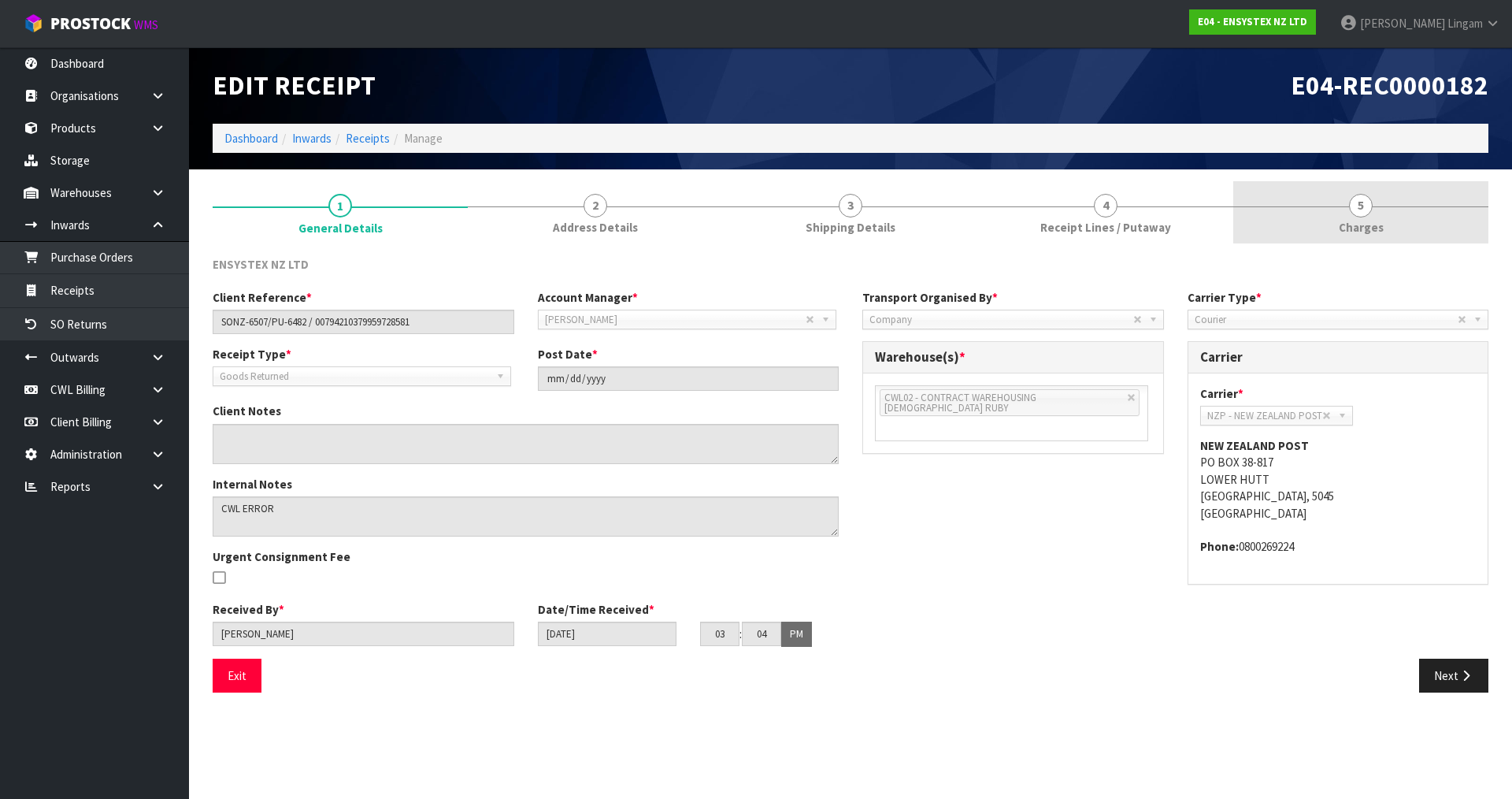
click at [1365, 220] on span "Charges" at bounding box center [1361, 228] width 45 height 17
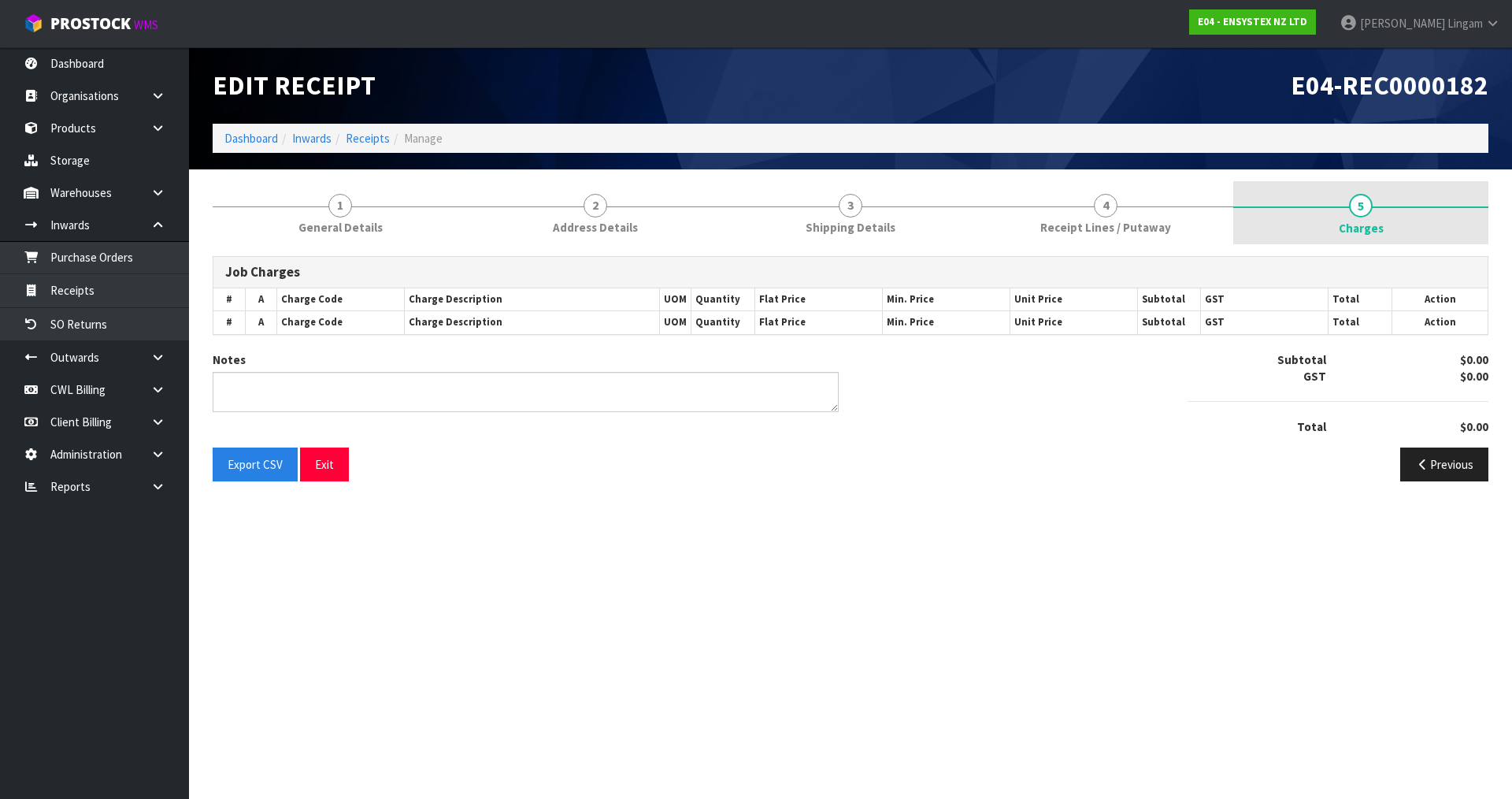
type textarea "CWL ERROR NO CHARGES"
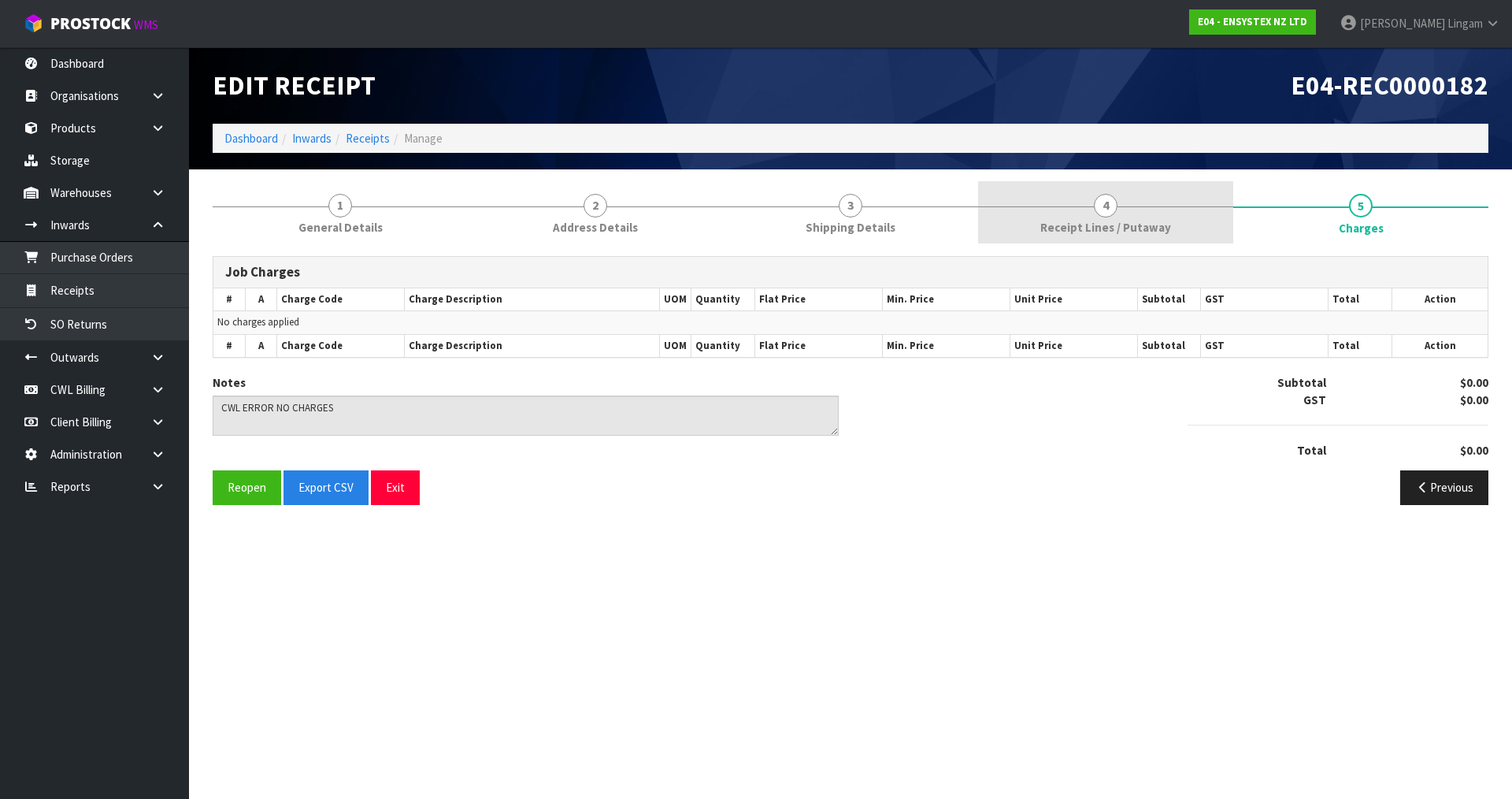
click at [1096, 214] on span "4" at bounding box center [1106, 206] width 24 height 24
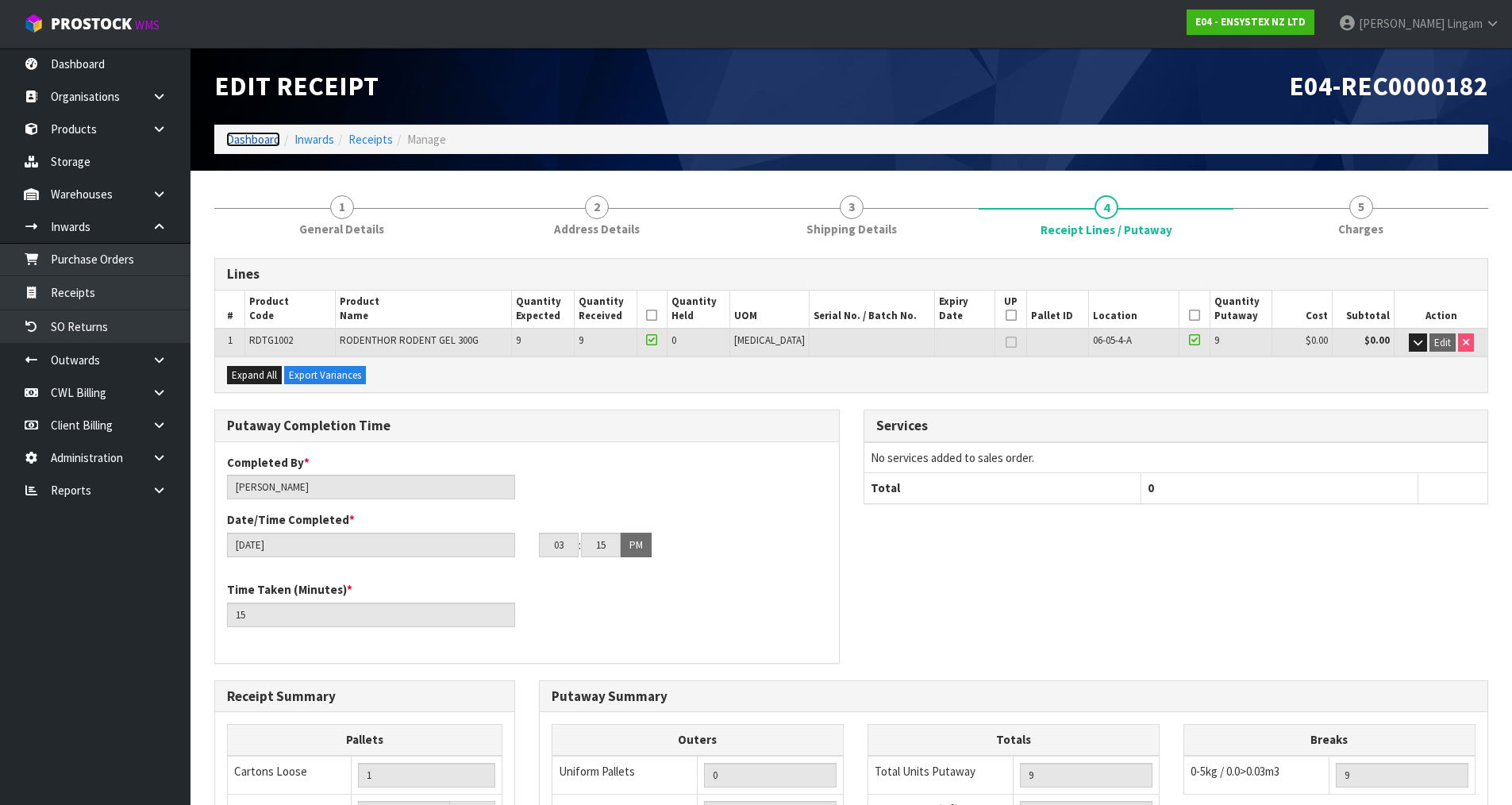
click at [254, 139] on link "Dashboard" at bounding box center [254, 139] width 54 height 15
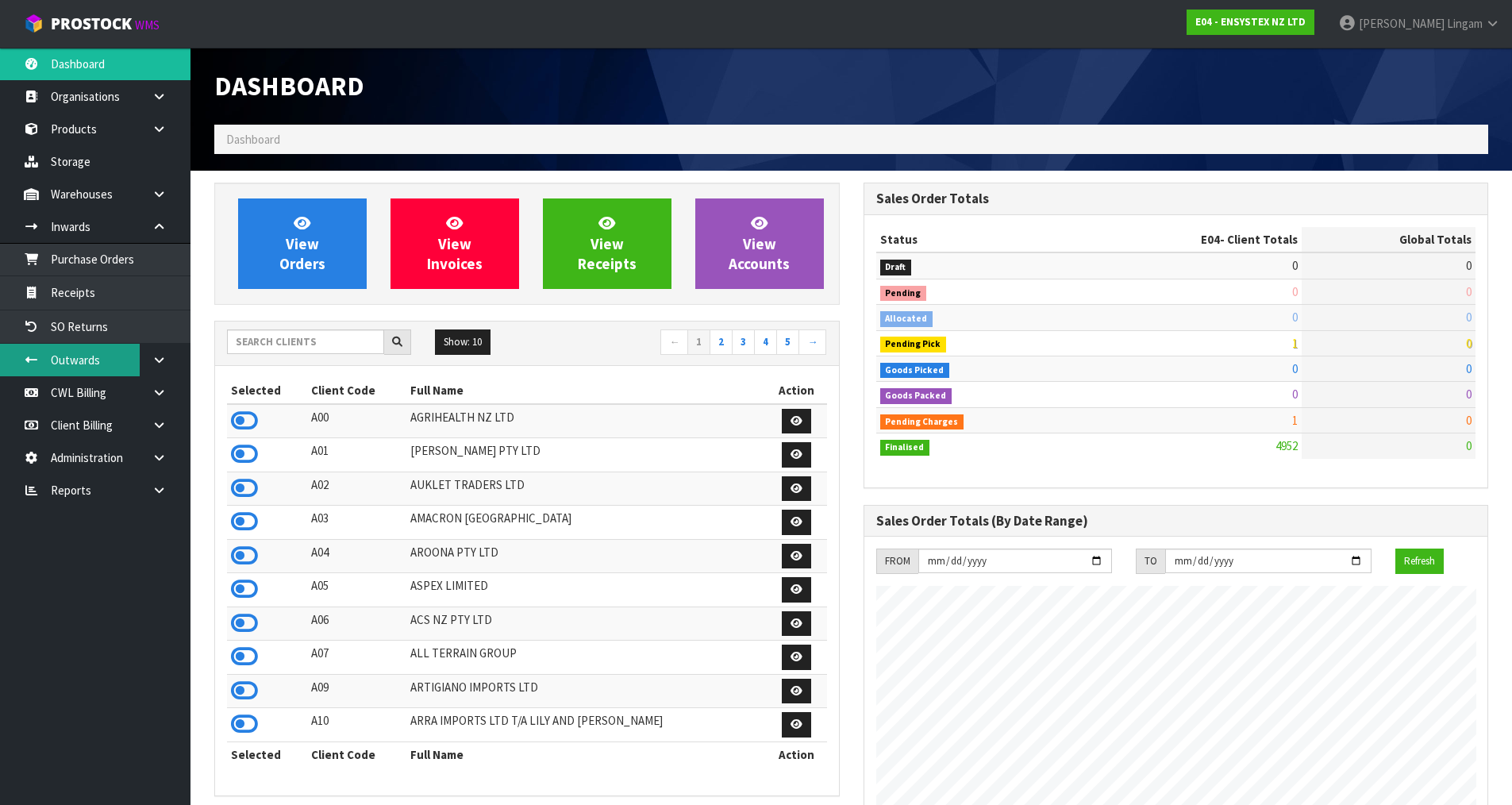
scroll to position [1202, 648]
click at [335, 342] on input "text" at bounding box center [305, 342] width 157 height 24
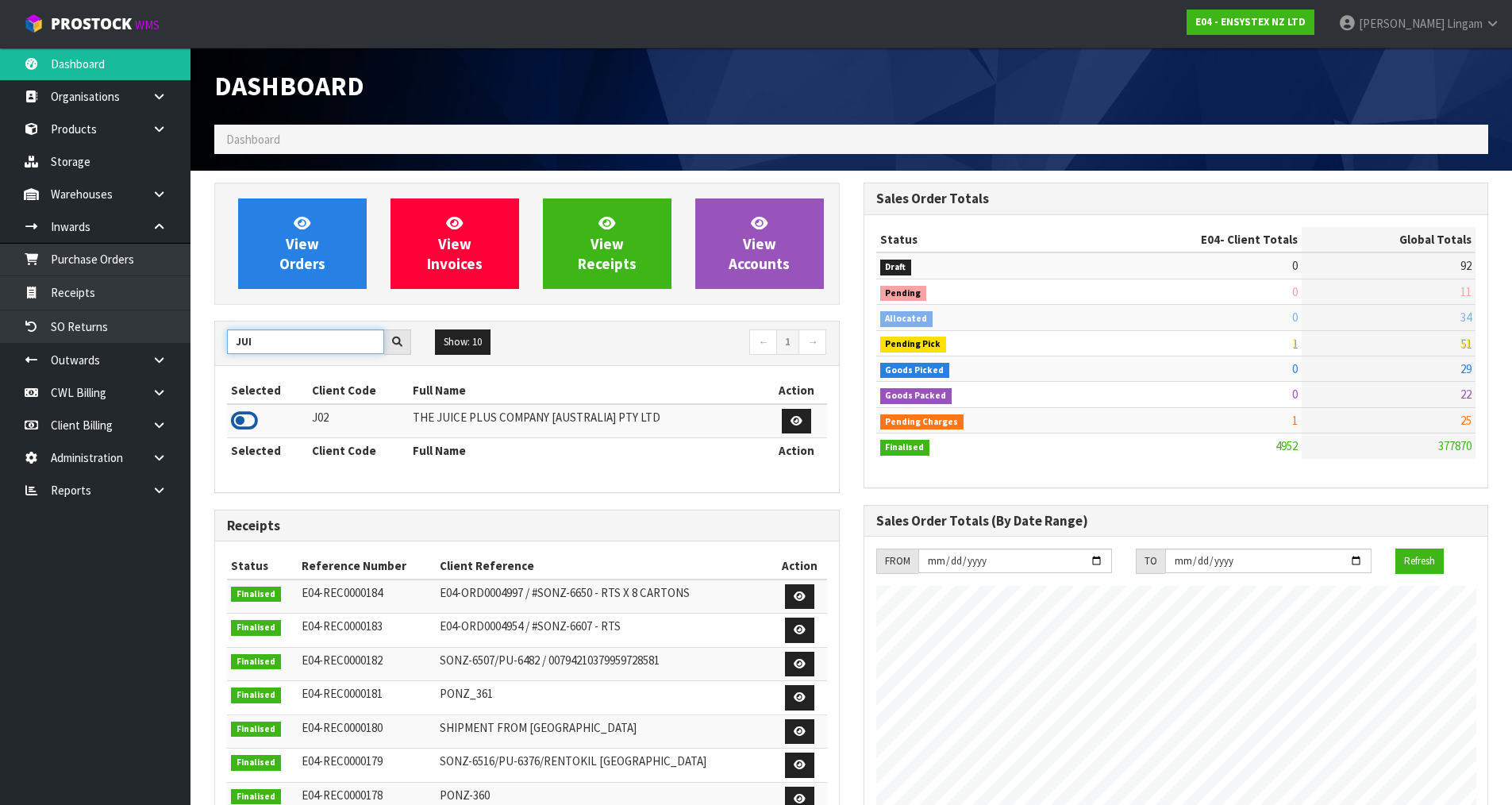
type input "JUI"
click at [247, 421] on icon at bounding box center [244, 421] width 27 height 24
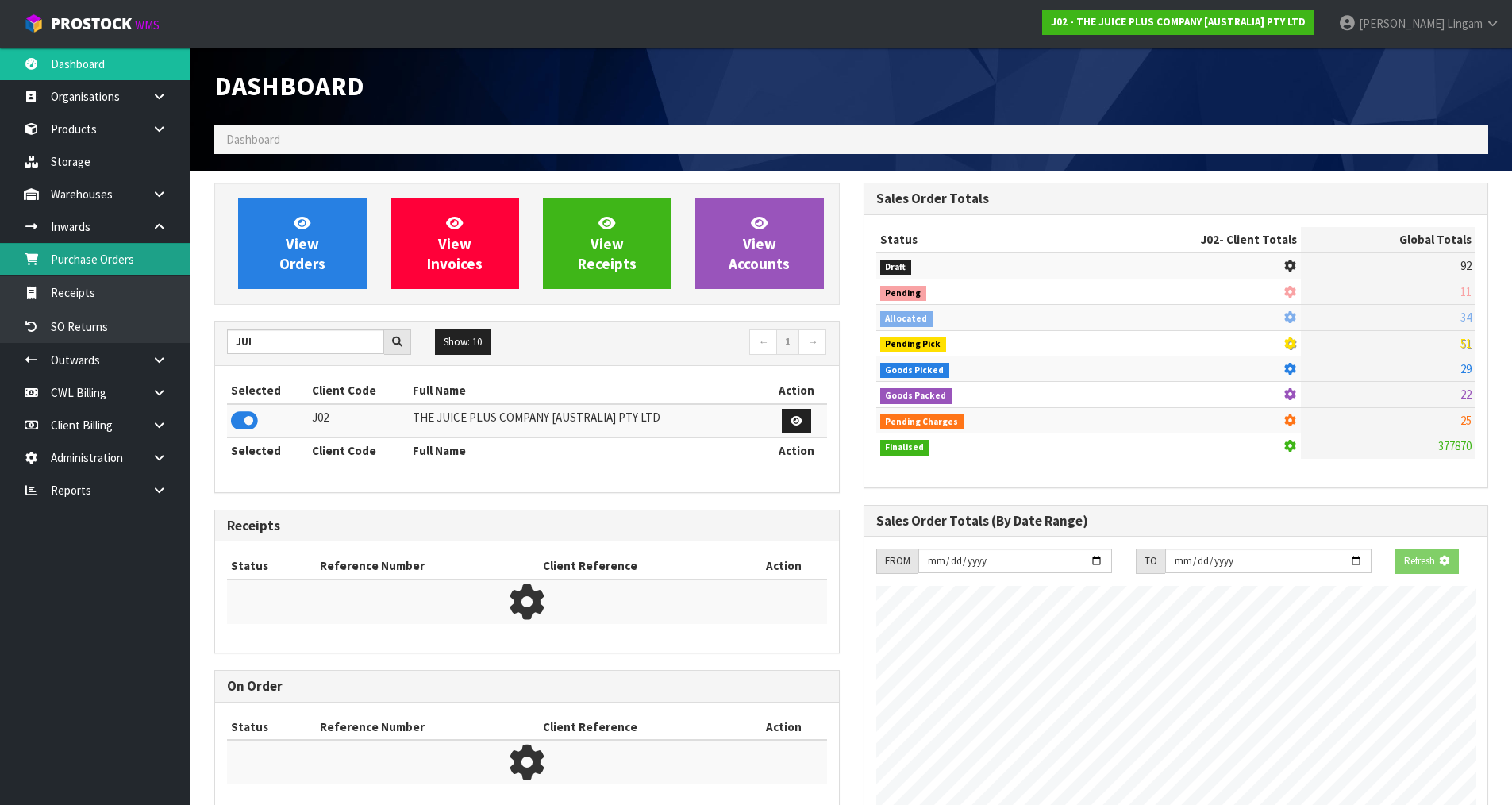
scroll to position [990, 648]
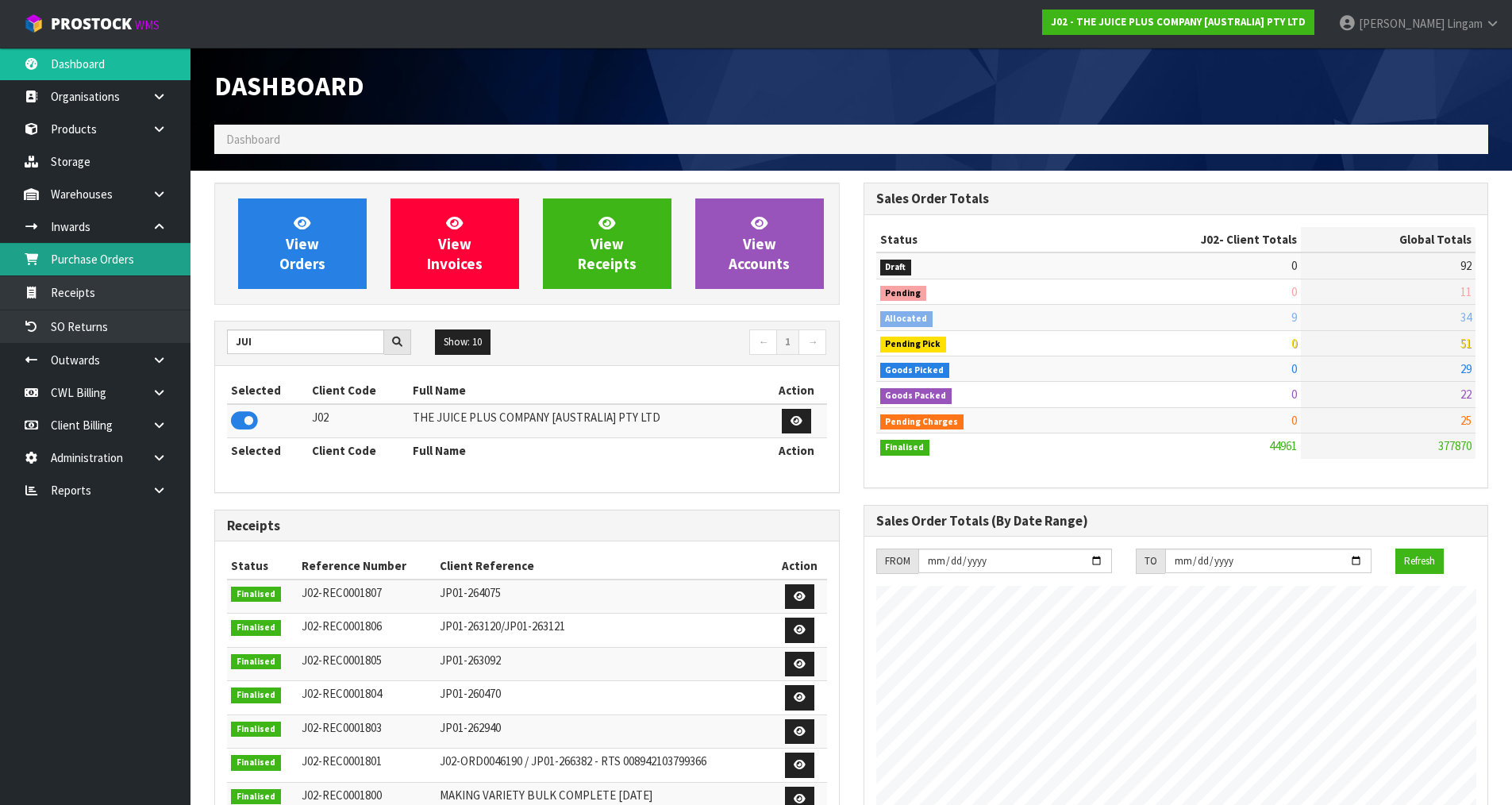
click at [127, 254] on link "Purchase Orders" at bounding box center [95, 259] width 190 height 32
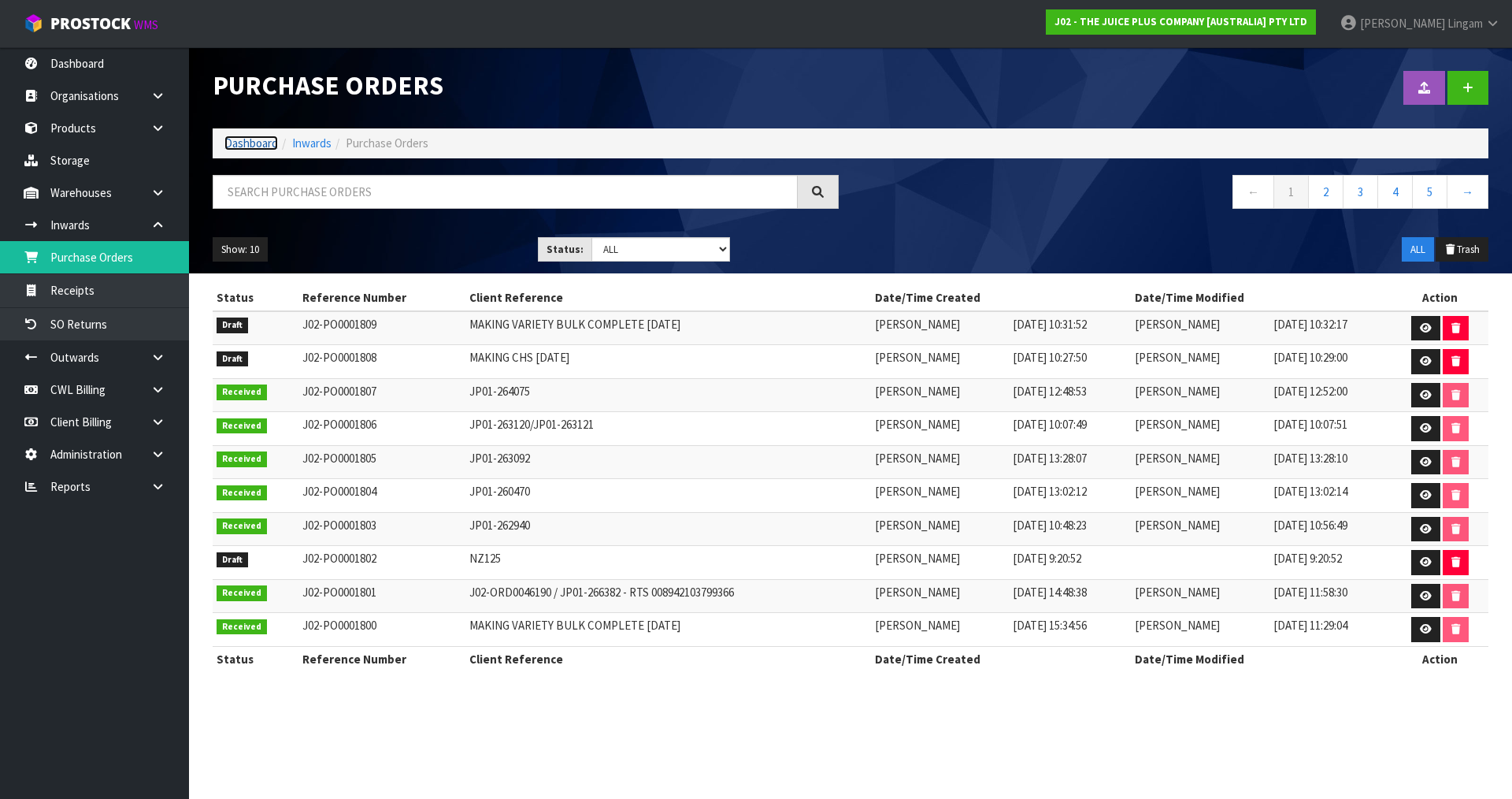
click at [255, 144] on link "Dashboard" at bounding box center [252, 143] width 53 height 15
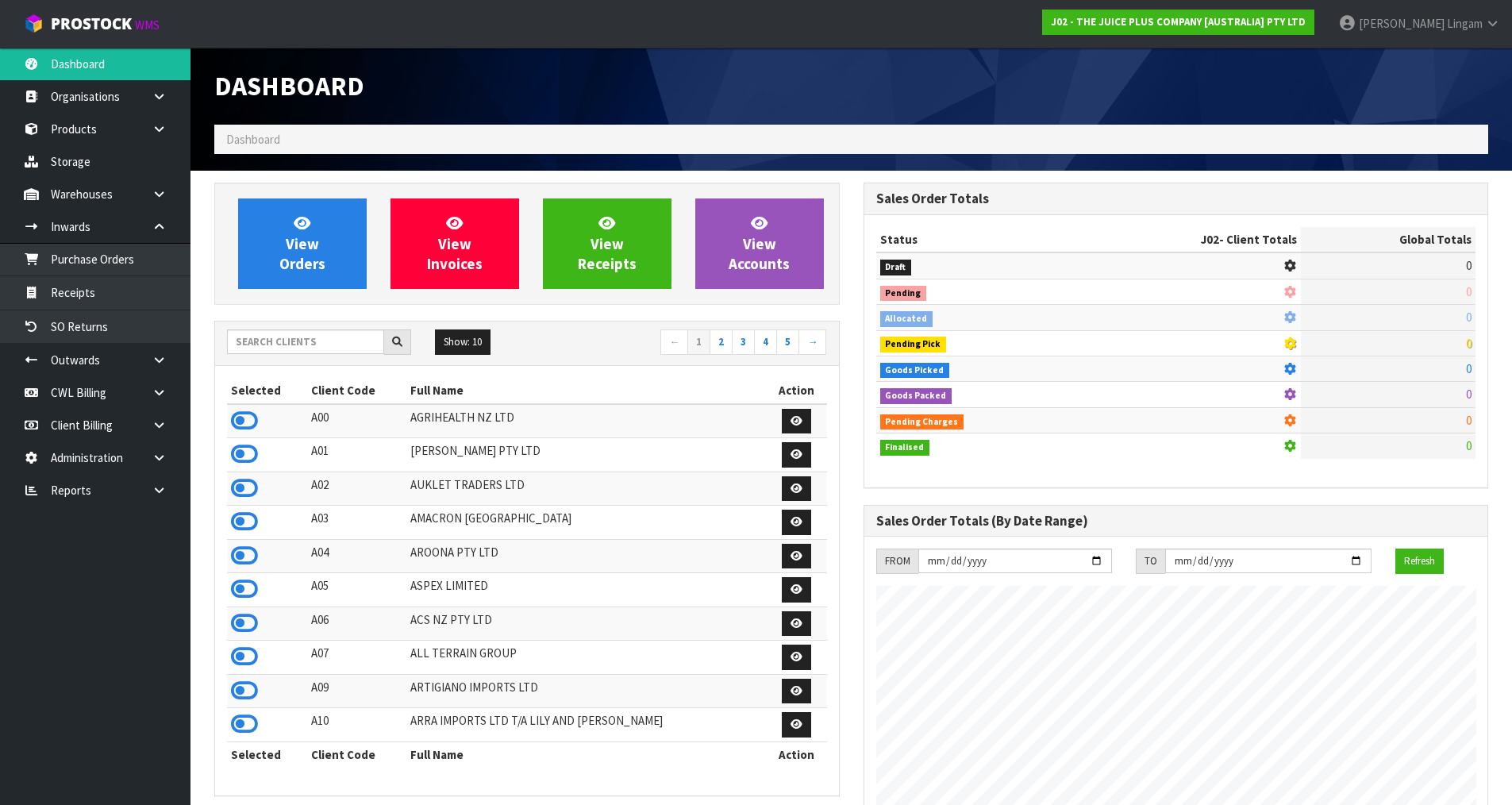
scroll to position [1202, 648]
click at [336, 328] on div "Show: 10 5 10 25 50 ← 1 2 3 4 5 →" at bounding box center [528, 344] width 624 height 45
click at [325, 347] on input "text" at bounding box center [305, 342] width 157 height 24
click at [304, 347] on input "text" at bounding box center [305, 342] width 157 height 24
click at [333, 342] on input "text" at bounding box center [305, 342] width 157 height 24
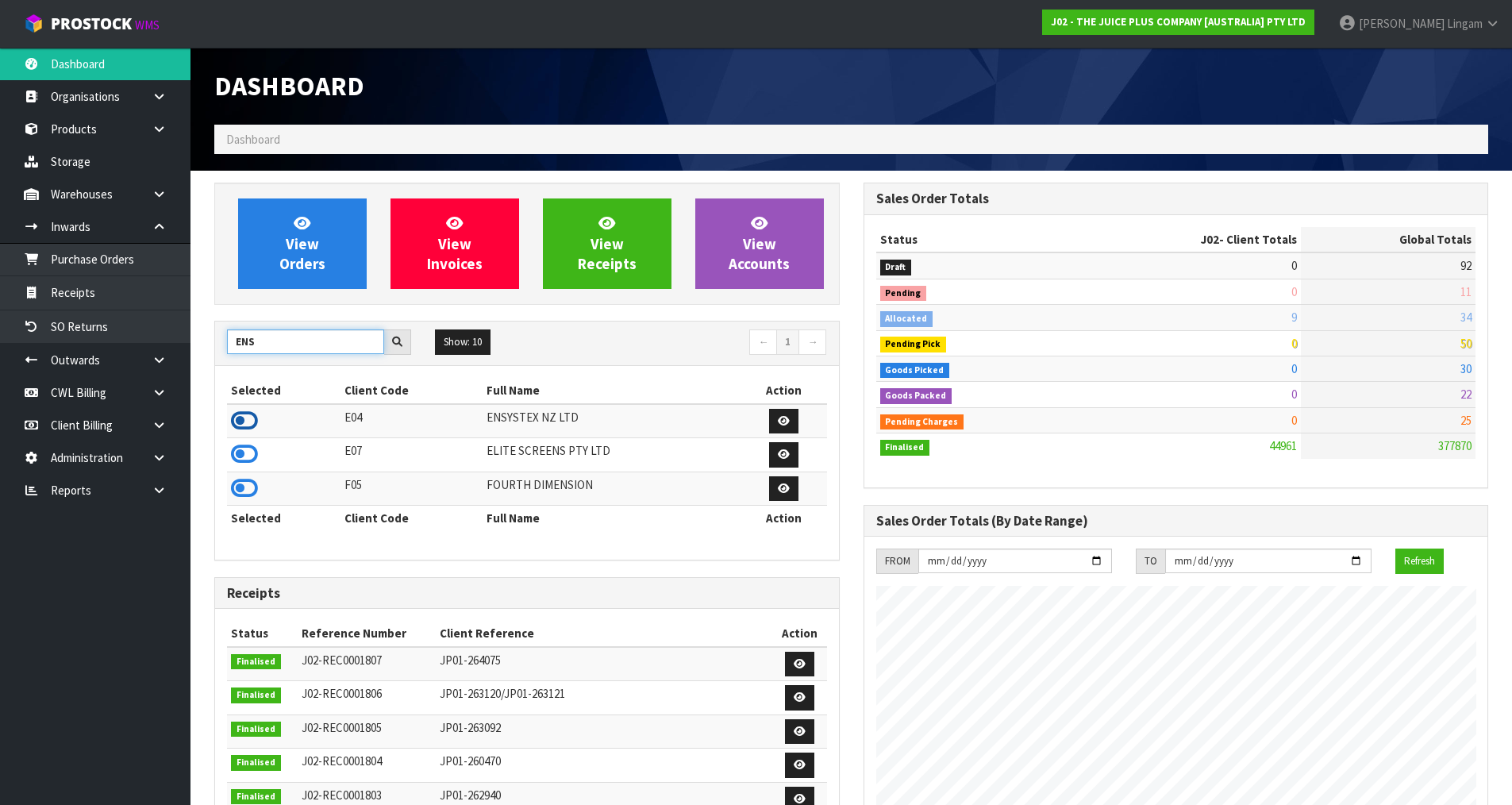
type input "ENS"
click at [243, 423] on icon at bounding box center [244, 421] width 27 height 24
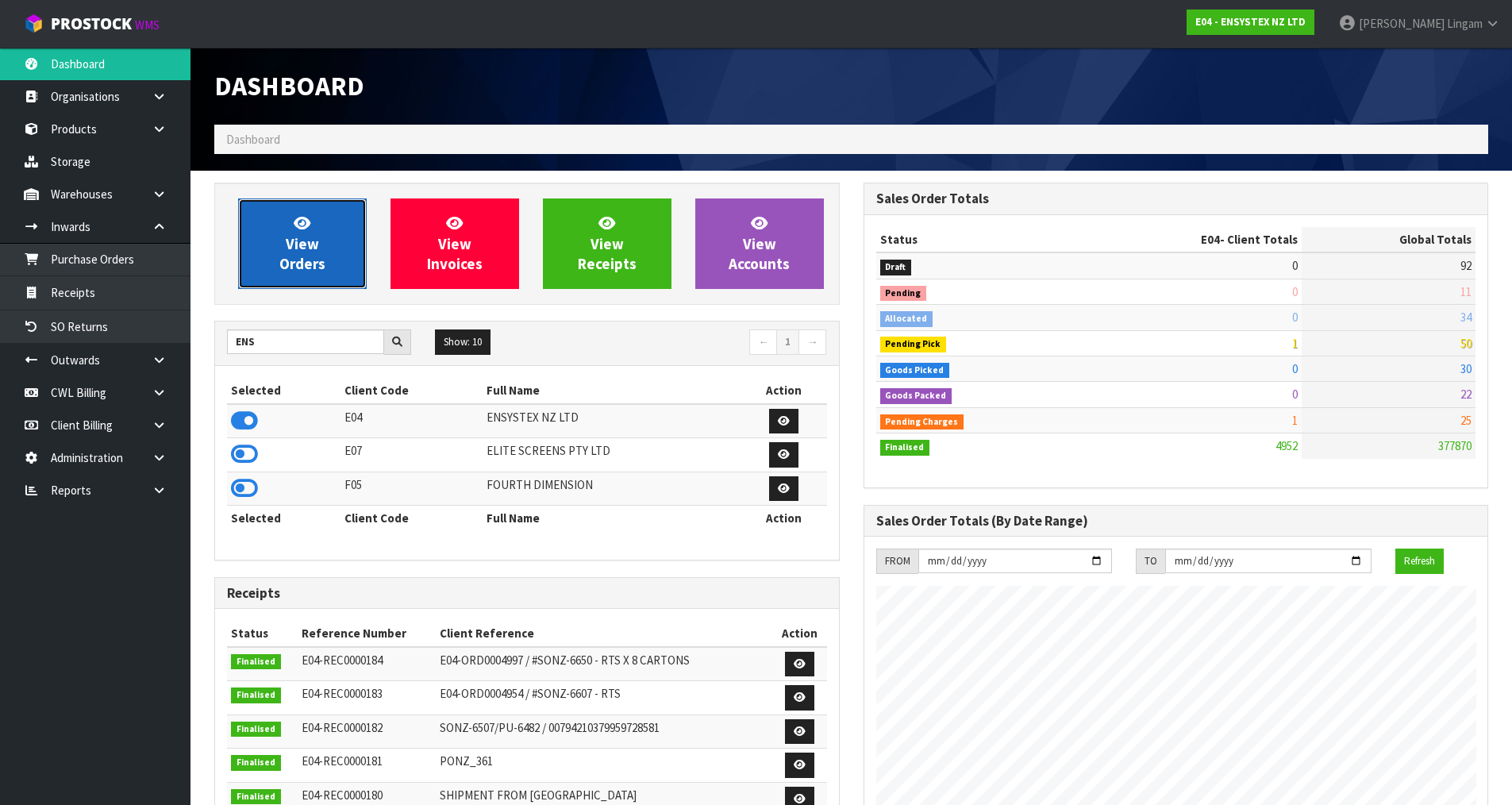
click at [333, 262] on link "View Orders" at bounding box center [302, 243] width 128 height 90
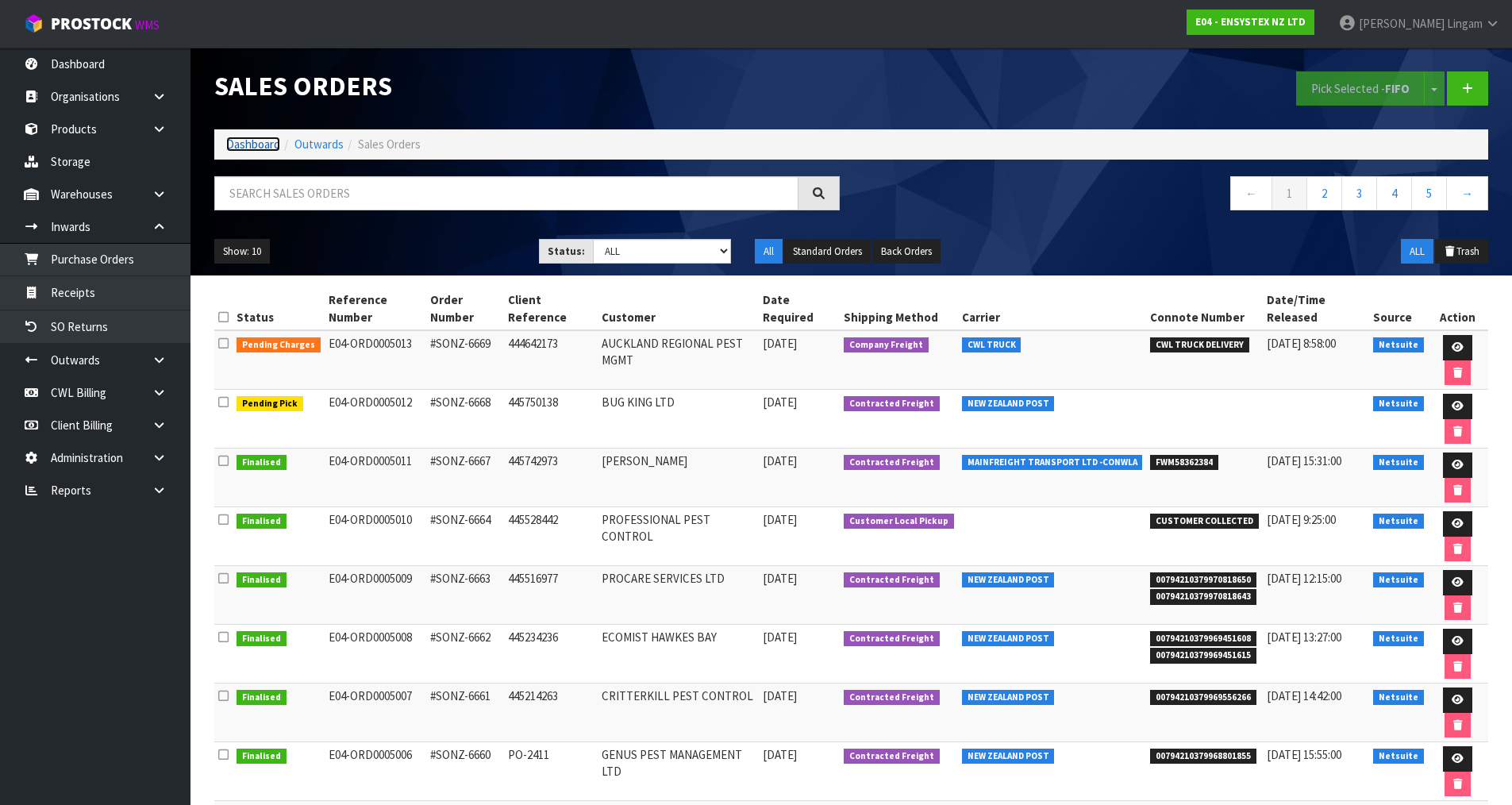
click at [264, 146] on link "Dashboard" at bounding box center [254, 144] width 54 height 15
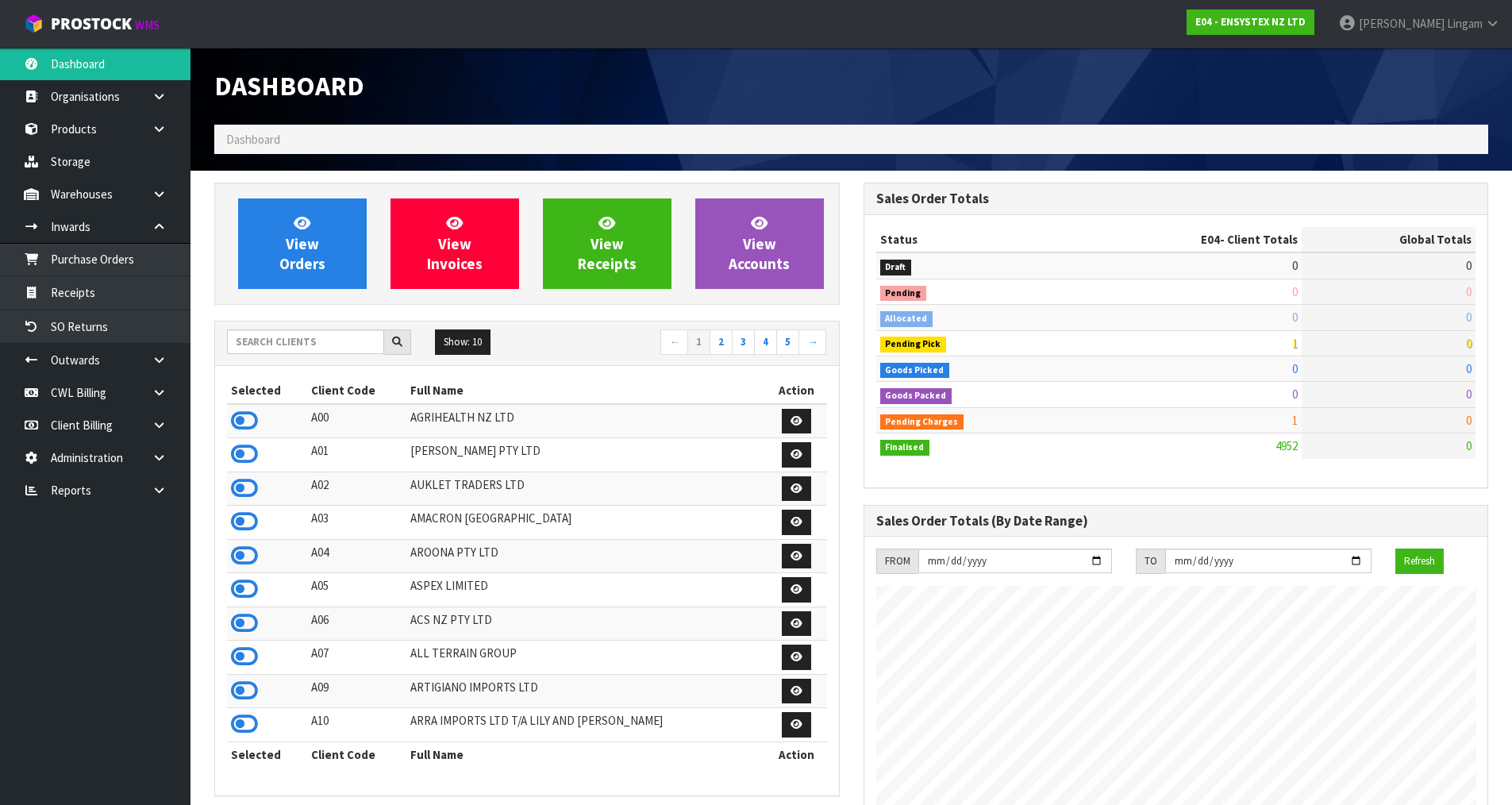
scroll to position [1202, 648]
click at [321, 251] on link "View Orders" at bounding box center [302, 243] width 128 height 90
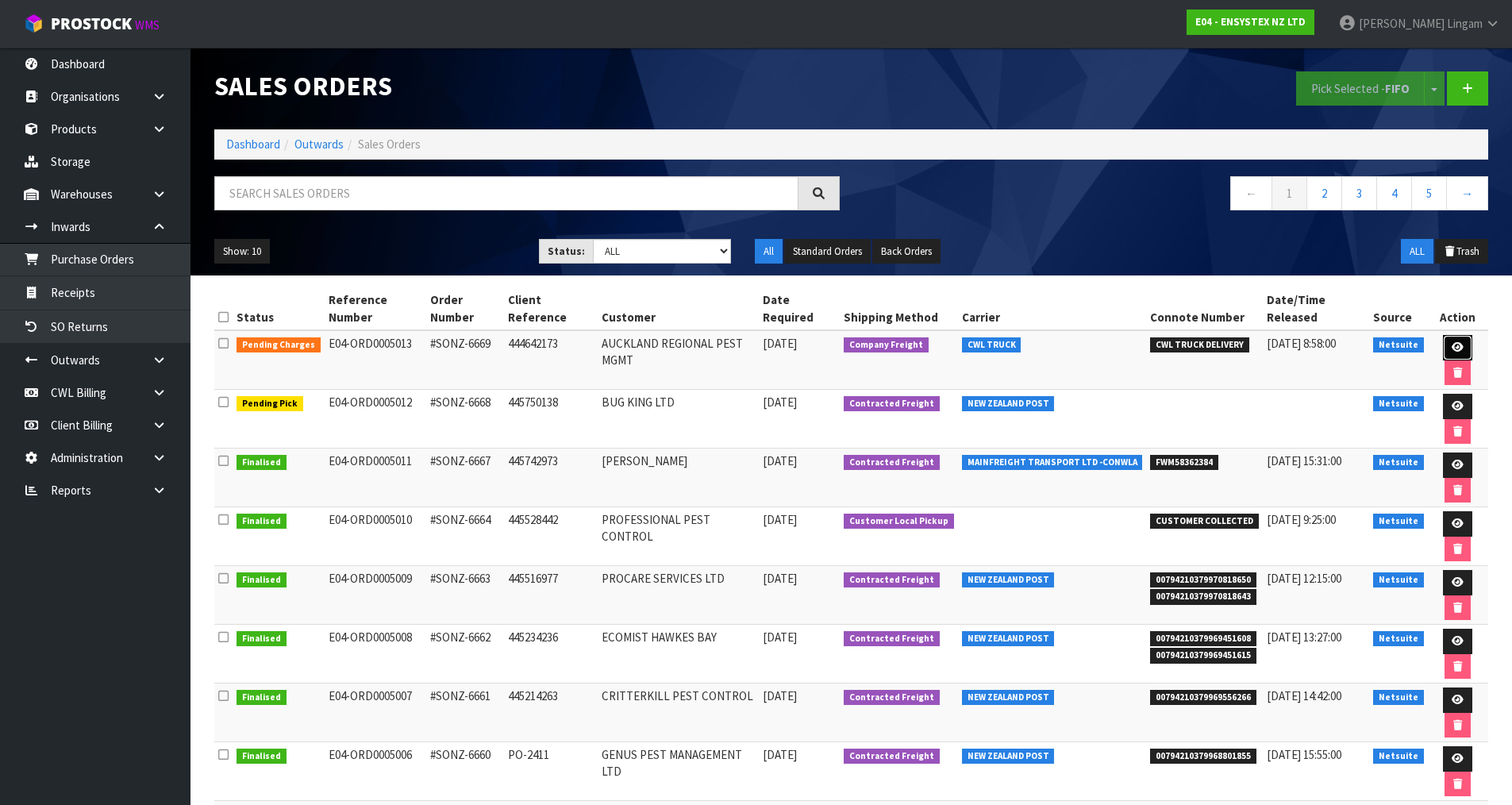
click at [1452, 353] on icon at bounding box center [1457, 346] width 12 height 10
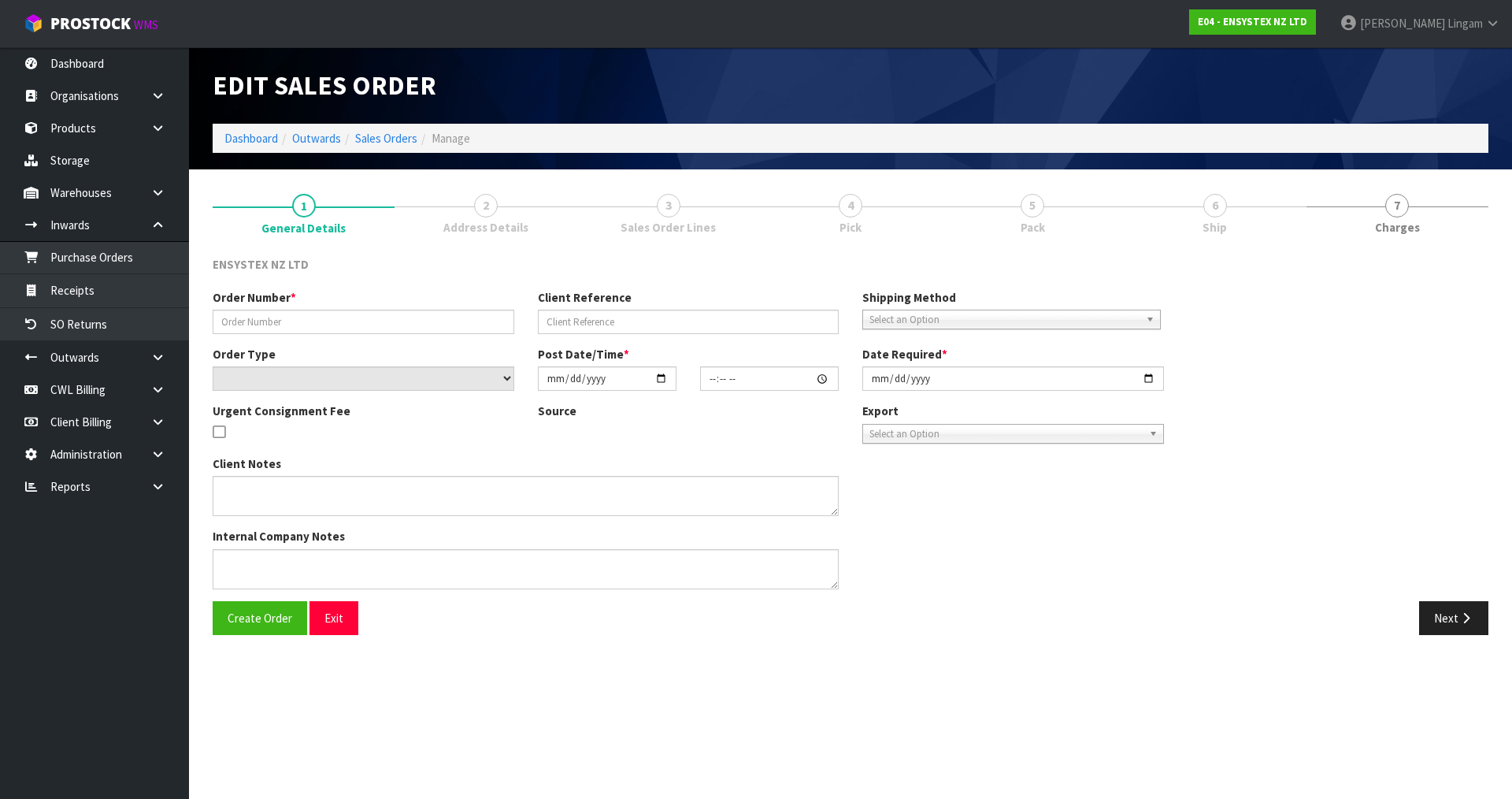
type input "#SONZ-6669"
type input "444642173"
select select "number:0"
type input "[DATE]"
type input "13:30:14.000"
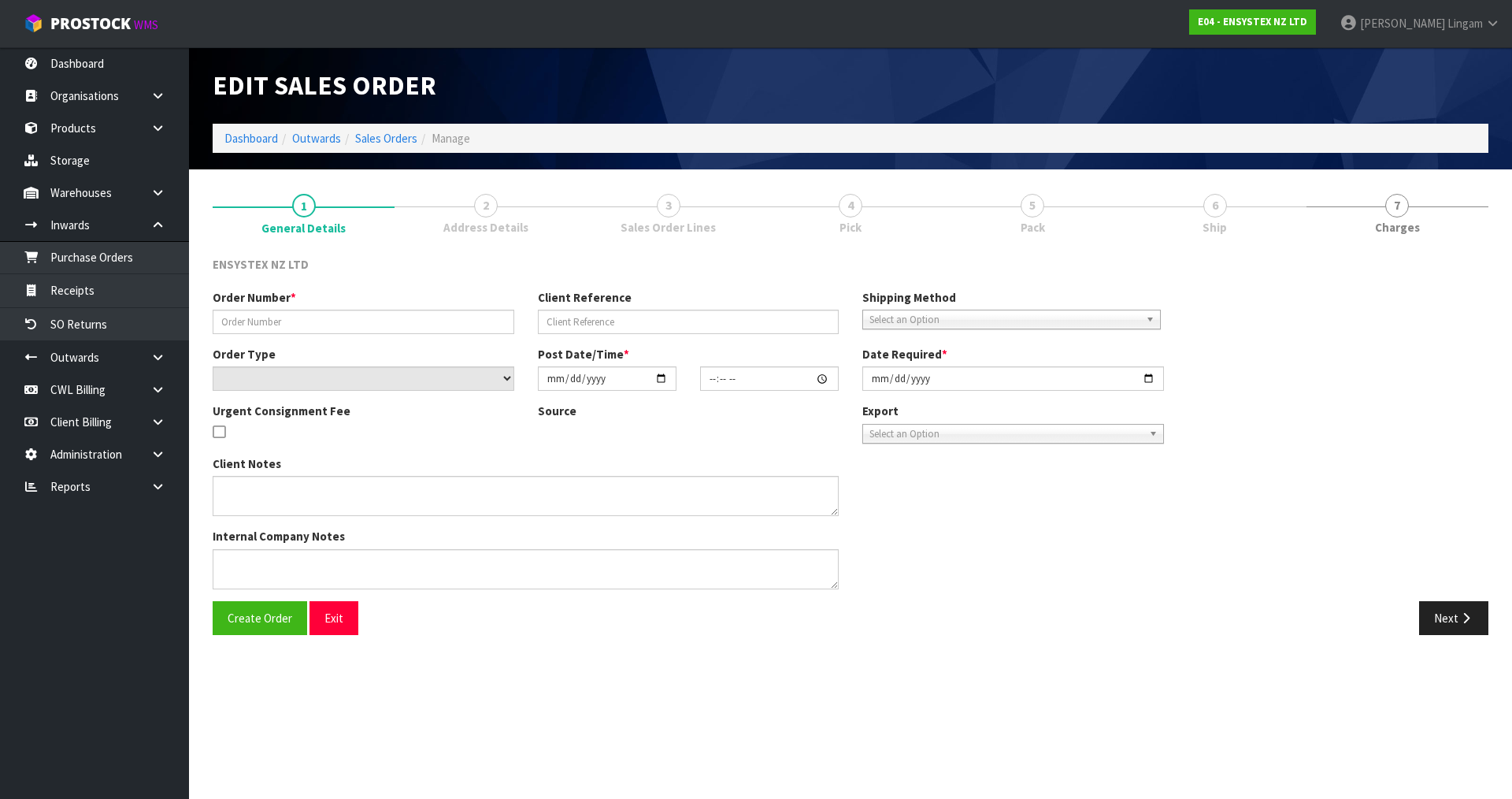
type input "[DATE]"
type textarea "SAME DAY DELIVERY"
type textarea "ORDER SONZ-6650 - RETURNED STOCK CWL TRUCK WILL DELIVER THIS ORDER [DATE] AND F…"
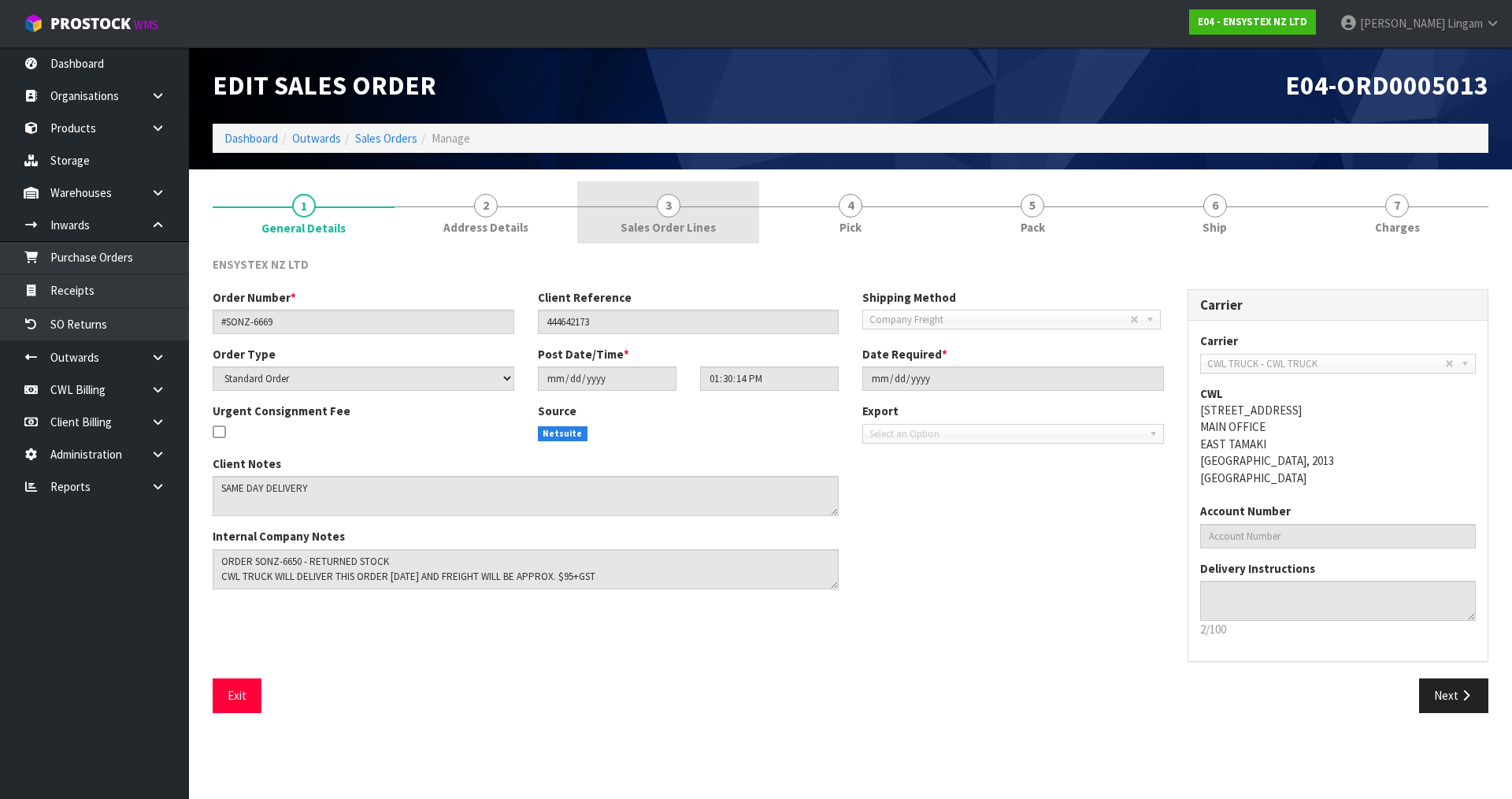
click at [714, 225] on link "3 Sales Order Lines" at bounding box center [668, 213] width 182 height 63
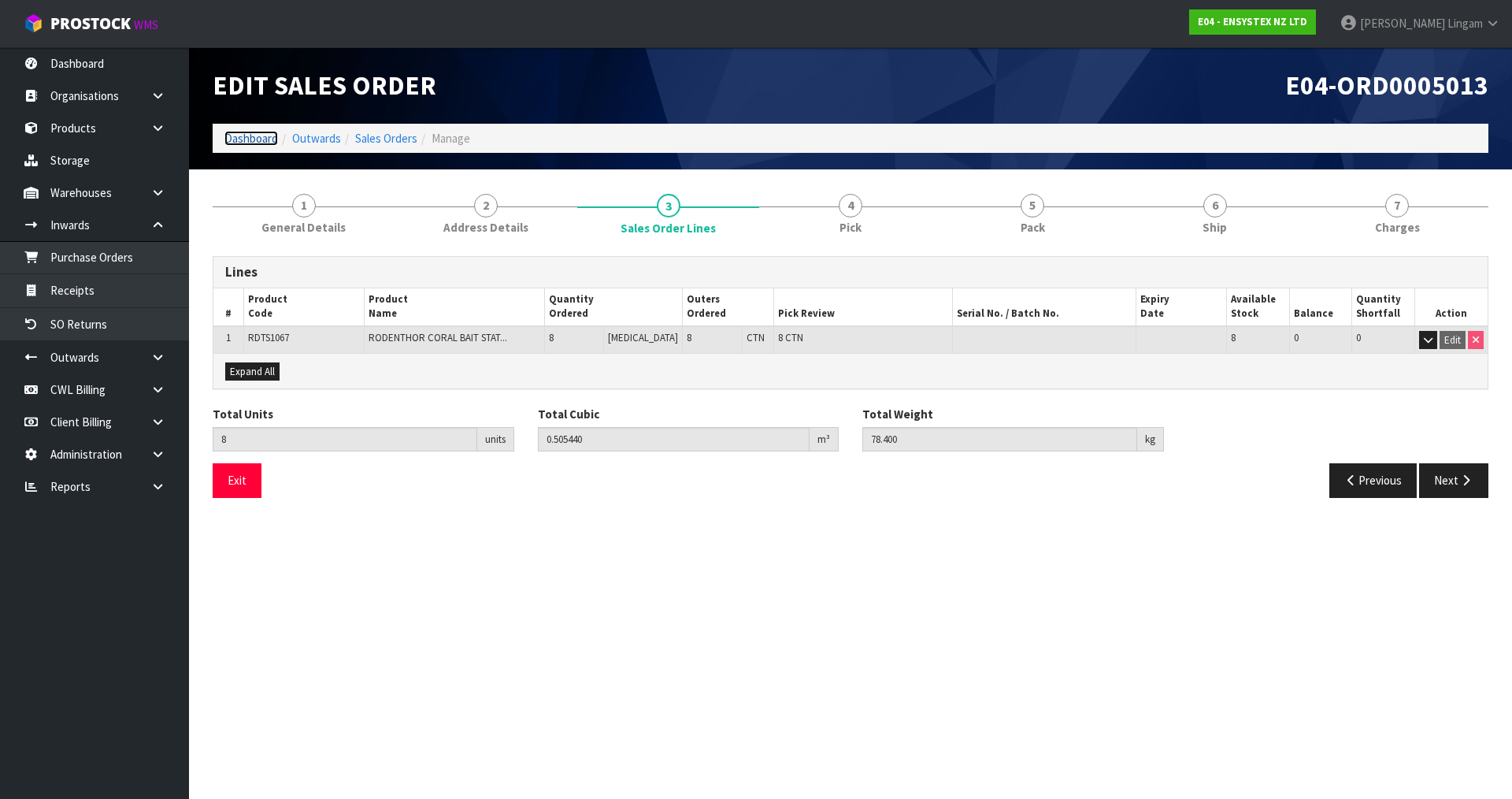
click at [239, 144] on link "Dashboard" at bounding box center [252, 138] width 53 height 15
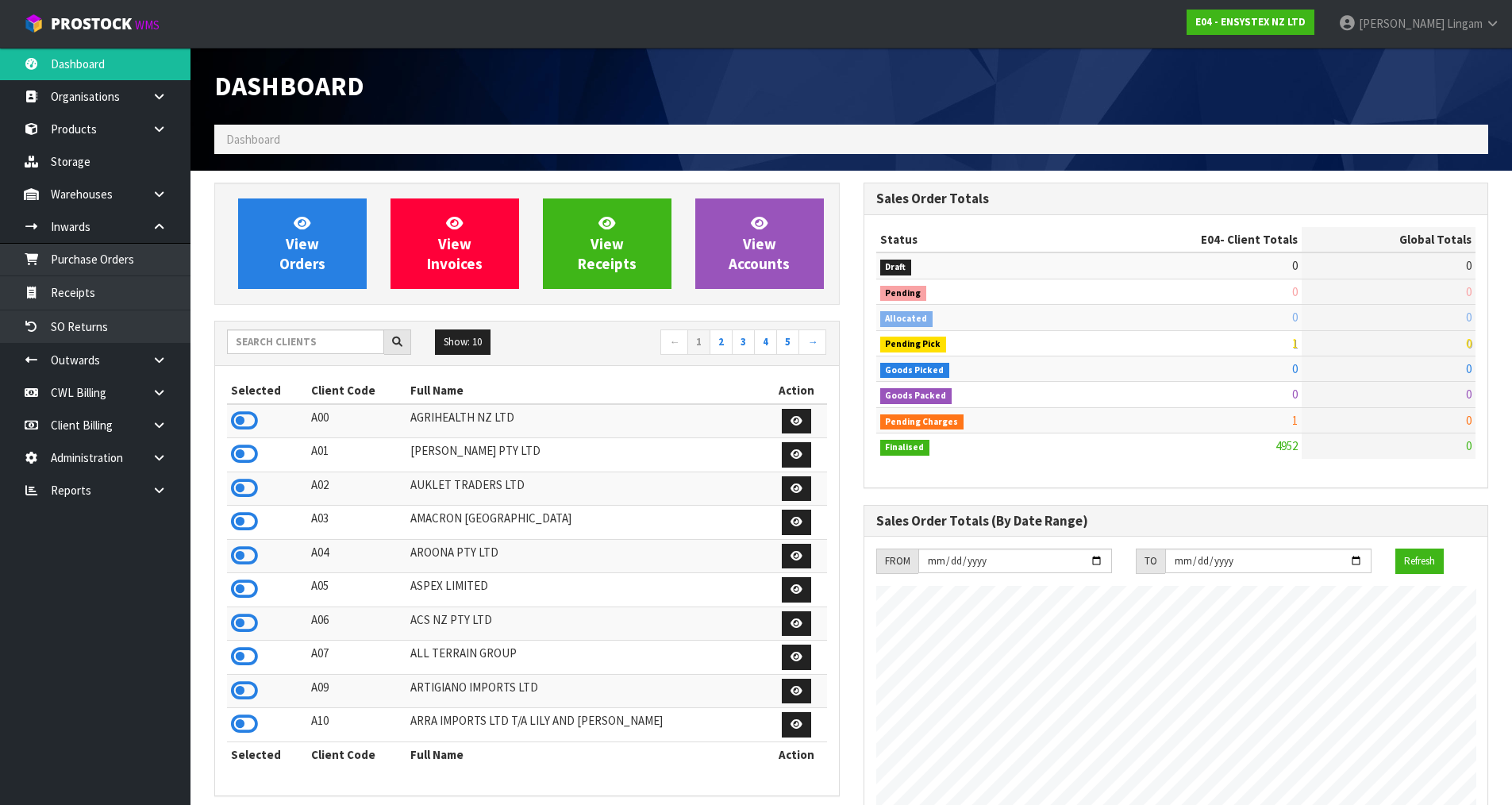
scroll to position [1202, 648]
click at [247, 425] on icon at bounding box center [244, 421] width 27 height 24
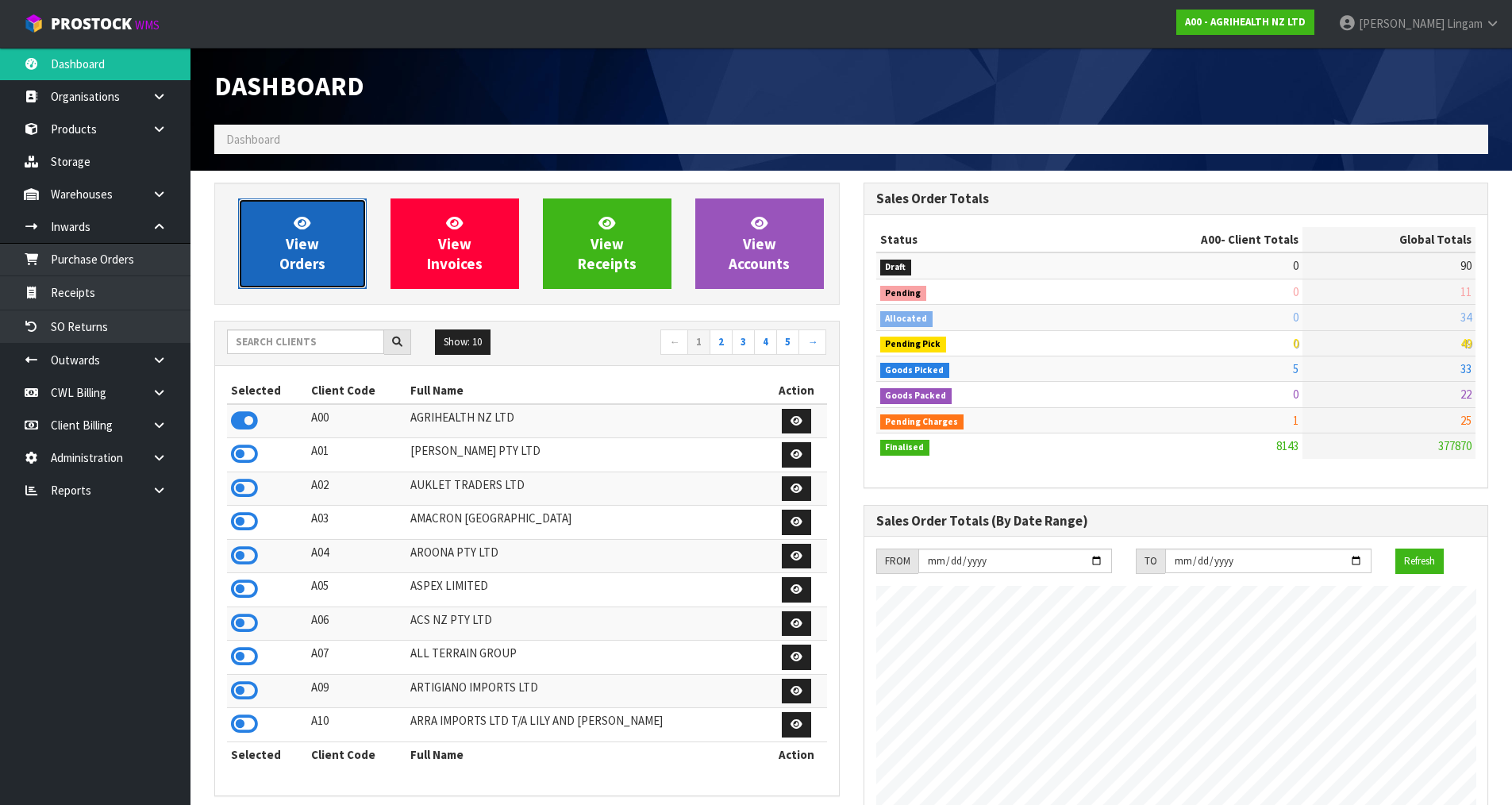
click at [319, 248] on link "View Orders" at bounding box center [302, 243] width 128 height 90
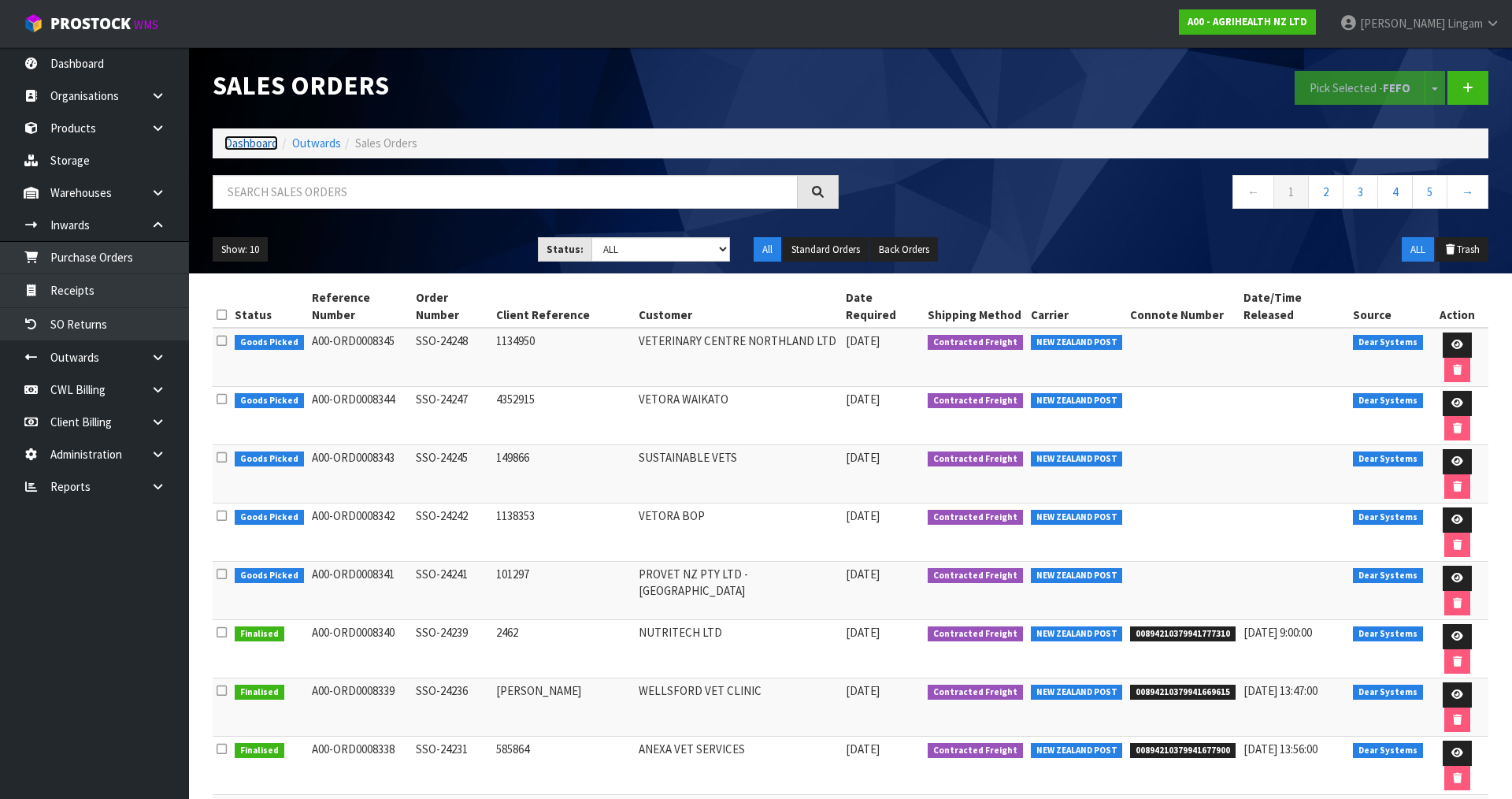
click at [250, 141] on link "Dashboard" at bounding box center [252, 143] width 53 height 15
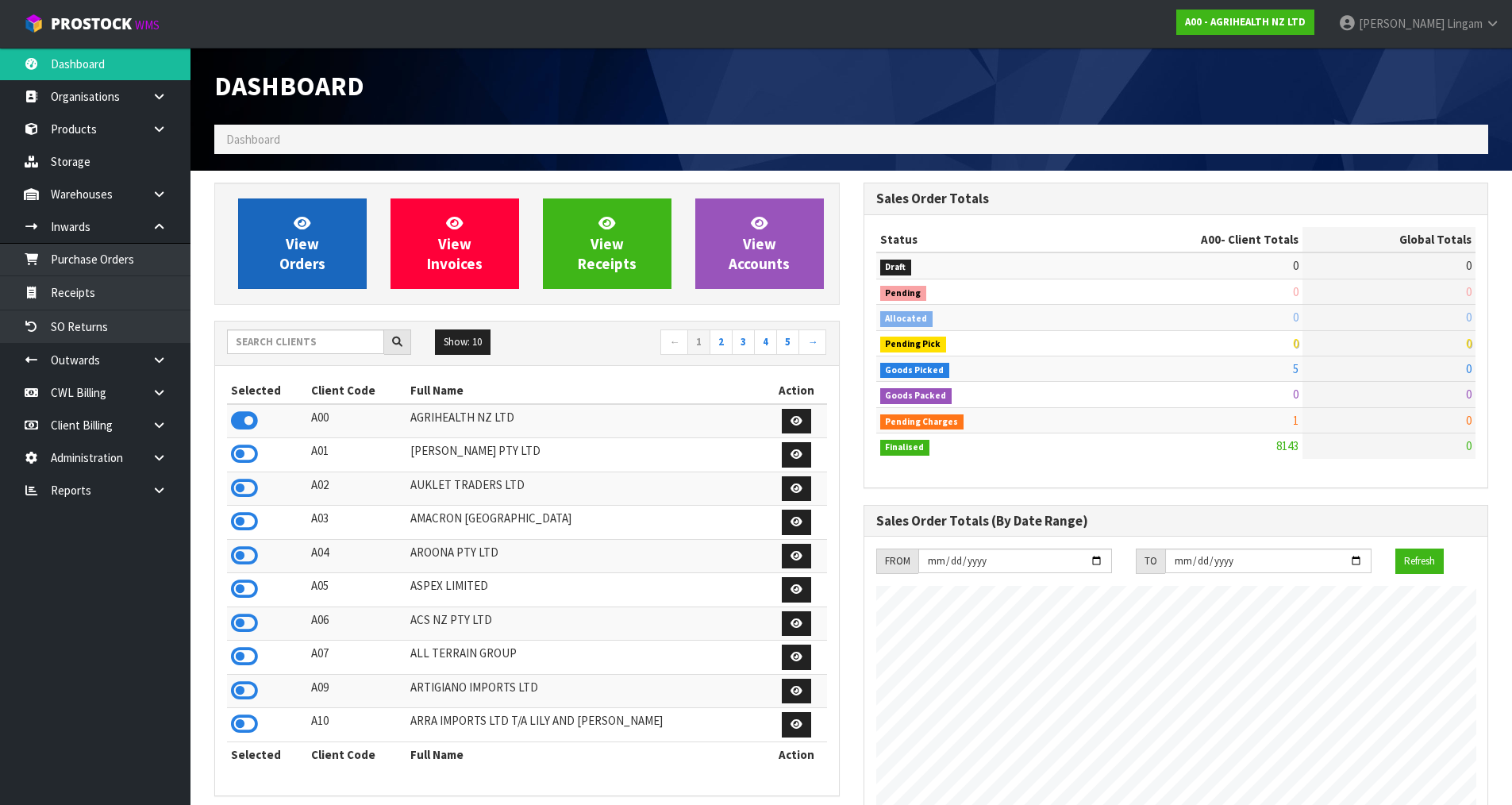
scroll to position [1202, 648]
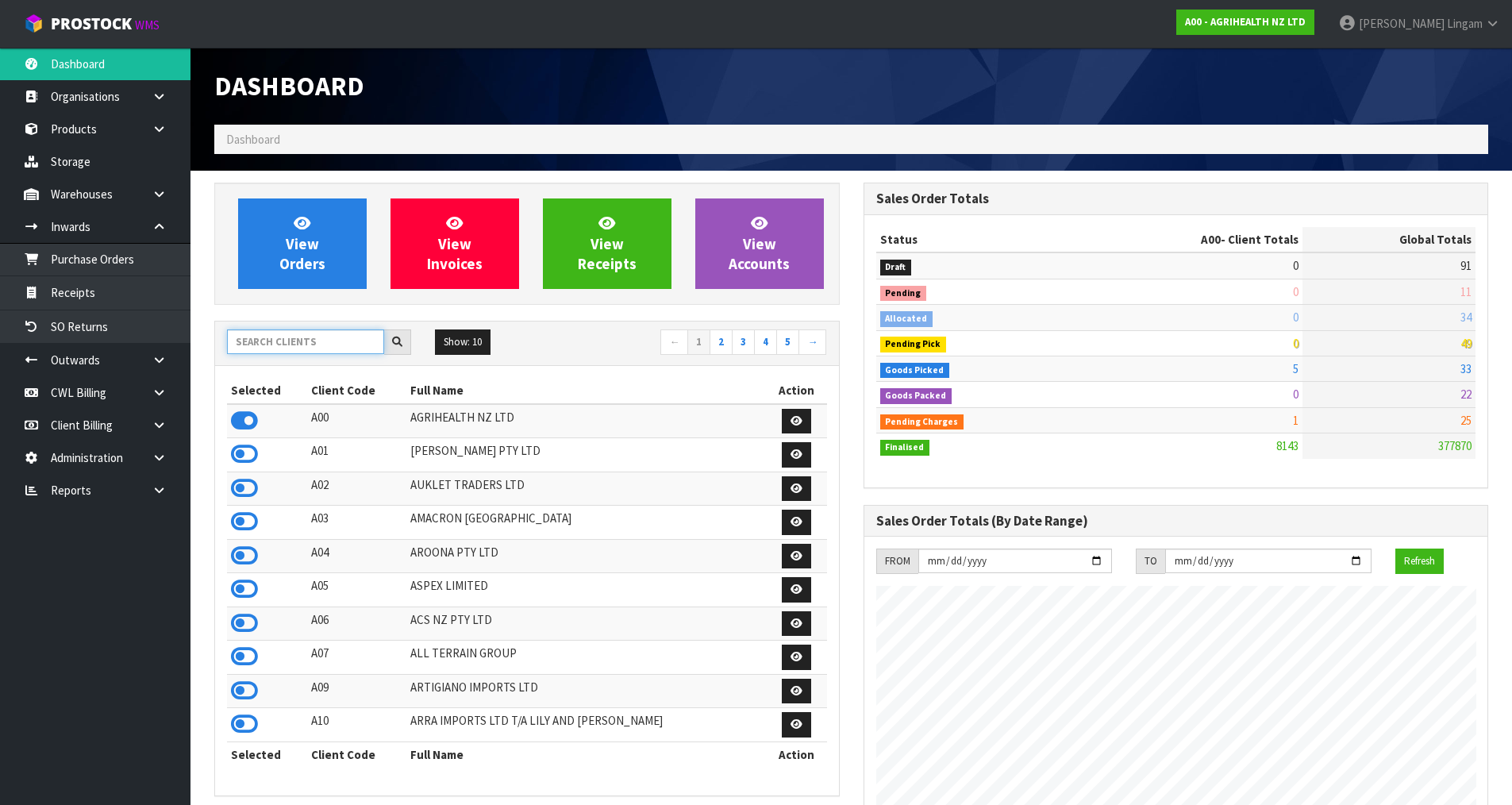
click at [323, 349] on input "text" at bounding box center [305, 342] width 157 height 24
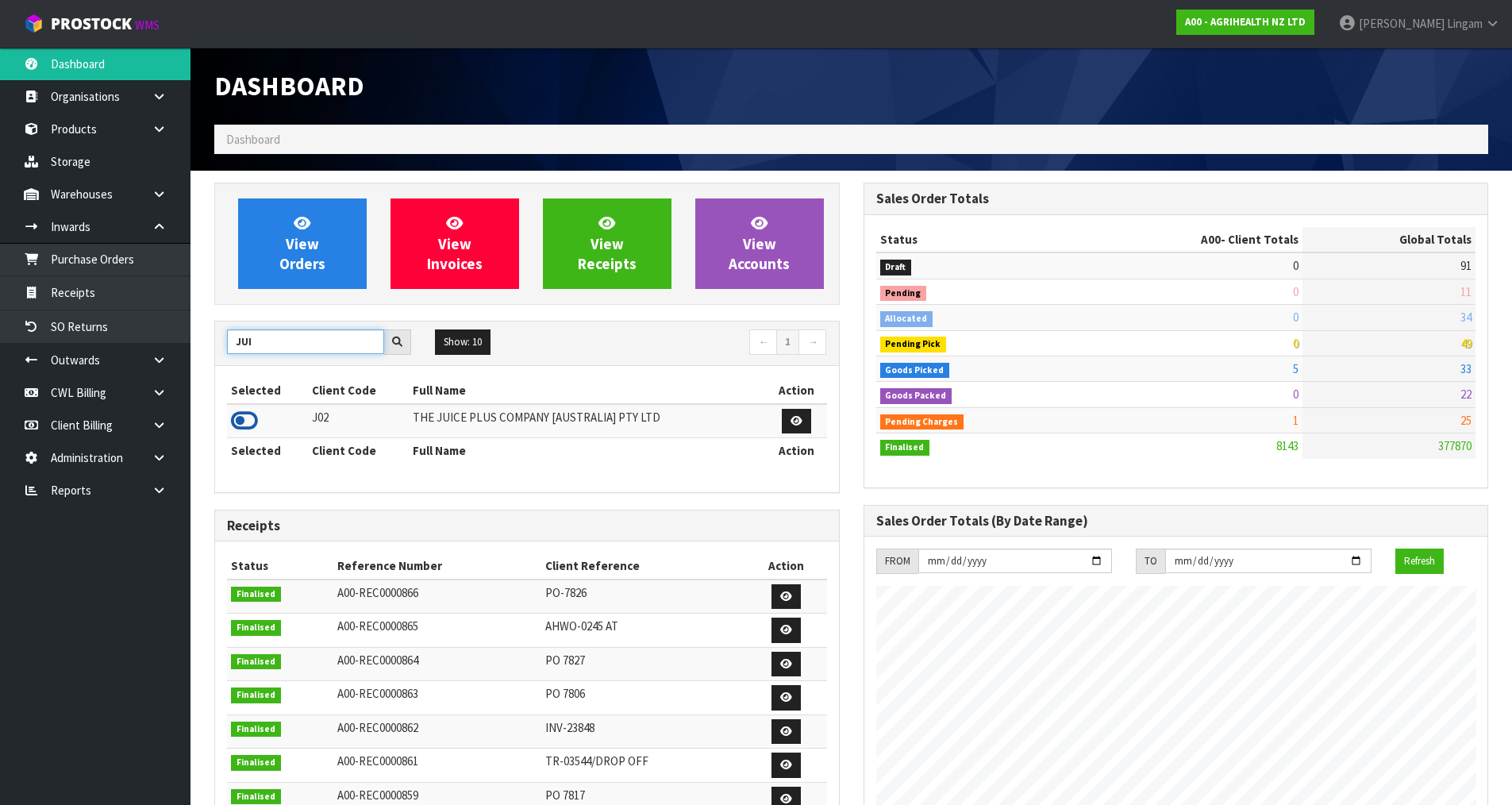
type input "JUI"
click at [251, 419] on icon at bounding box center [244, 421] width 27 height 24
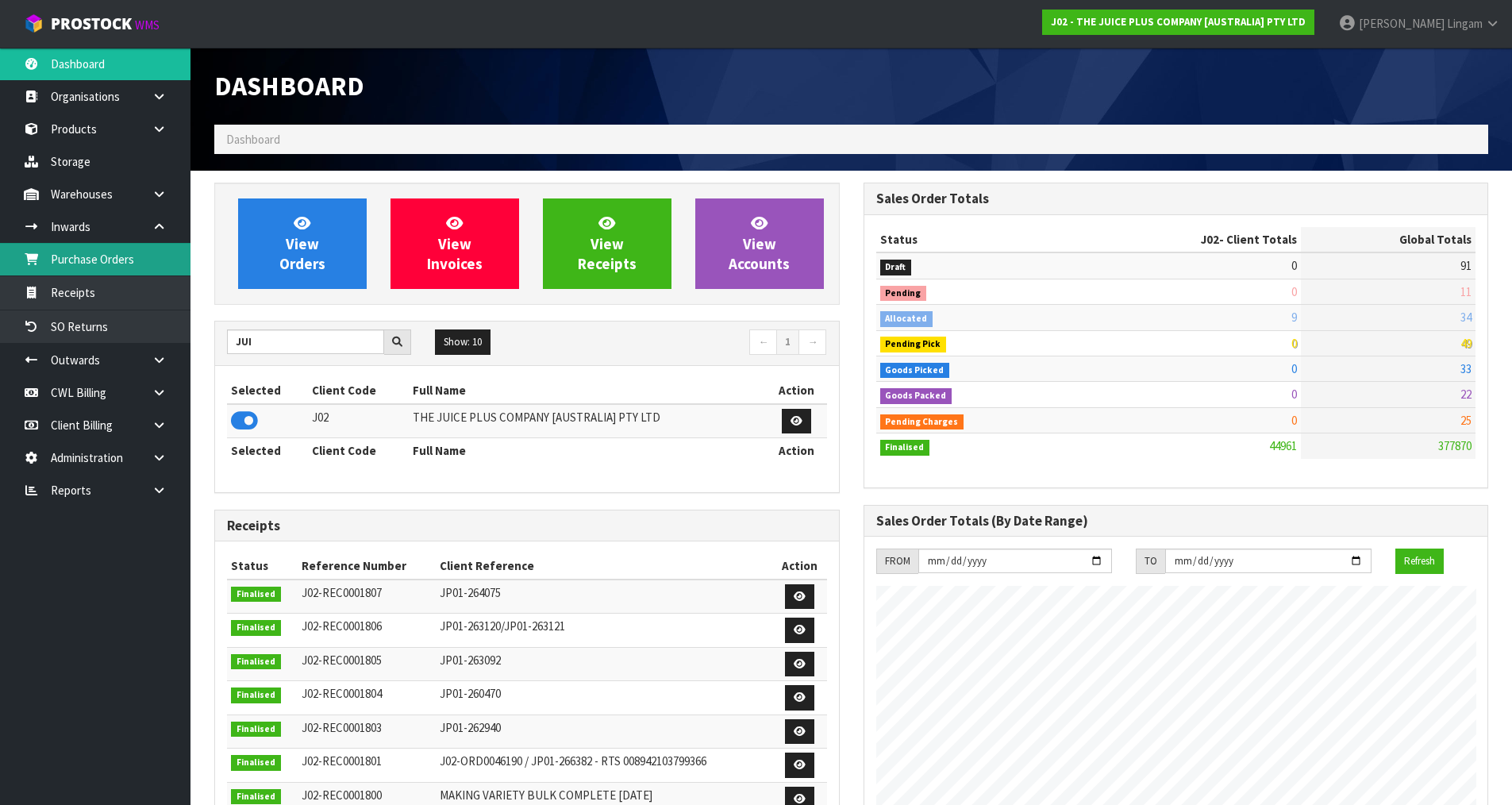
click at [124, 266] on link "Purchase Orders" at bounding box center [95, 259] width 190 height 32
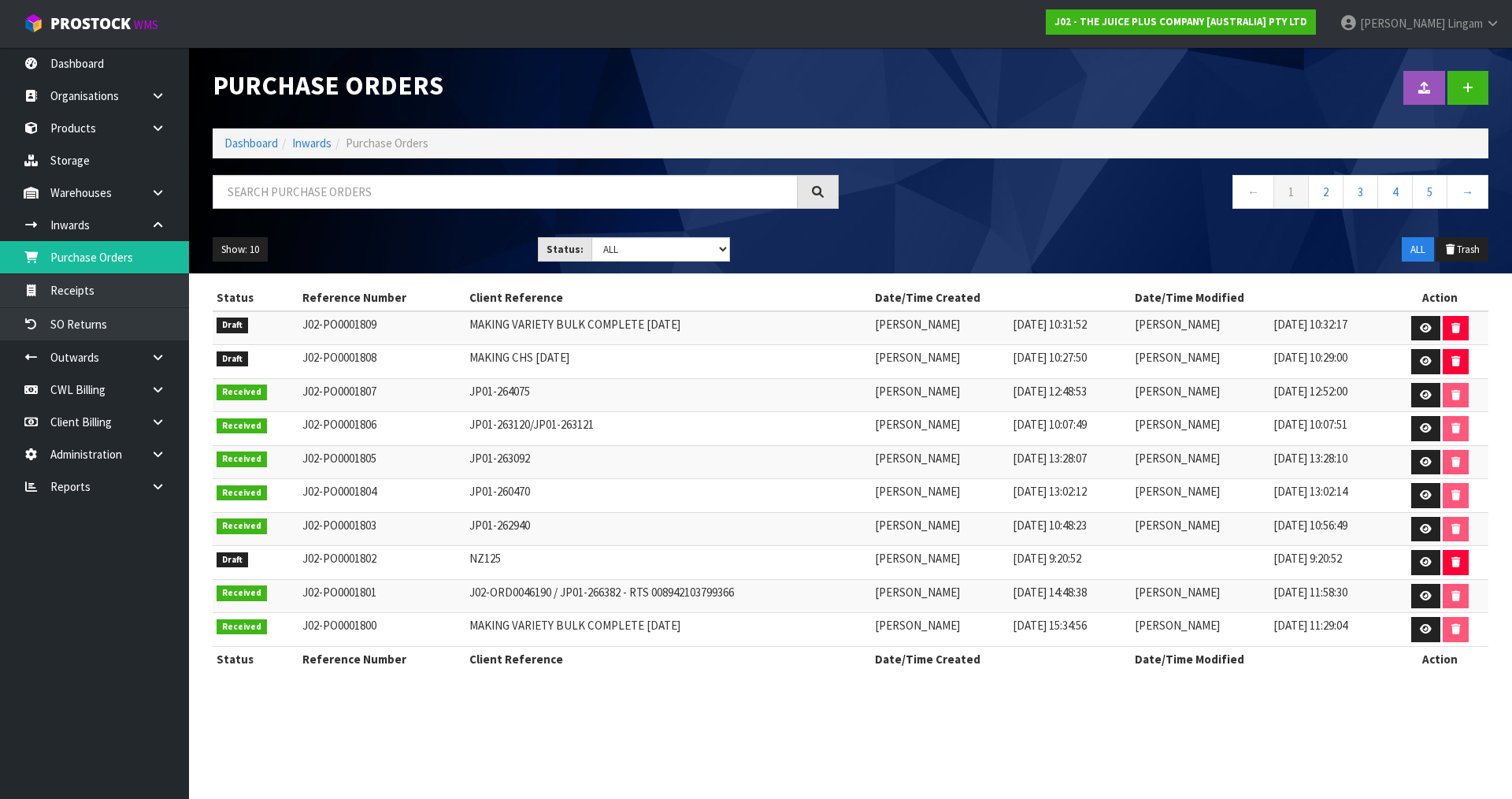
click at [698, 710] on section "Purchase Orders Import Purchase Orders Drop file here to import csv template Da…" at bounding box center [756, 399] width 1512 height 799
click at [255, 144] on link "Dashboard" at bounding box center [252, 143] width 53 height 15
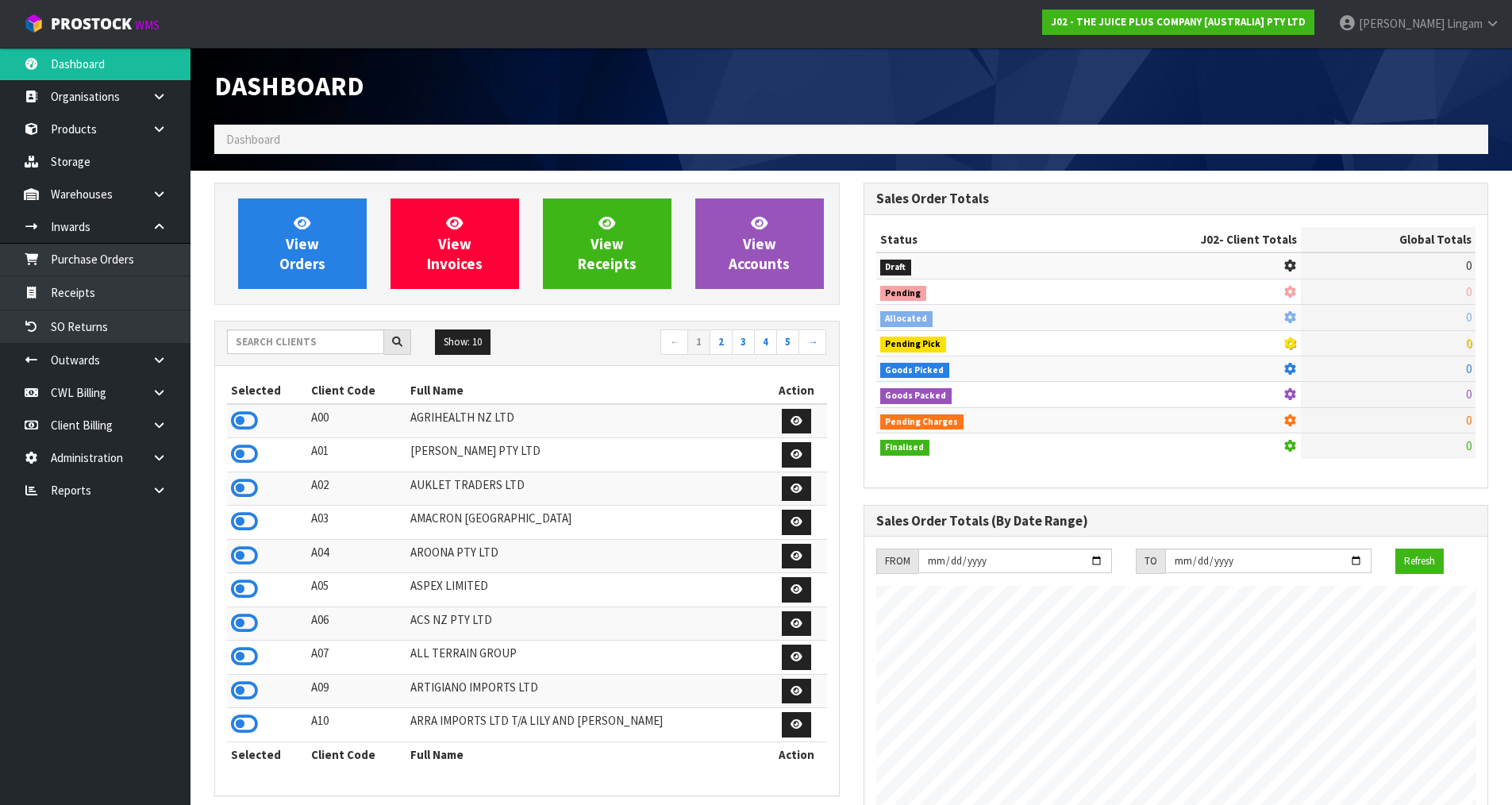
scroll to position [1202, 648]
click at [320, 344] on input "text" at bounding box center [305, 342] width 157 height 24
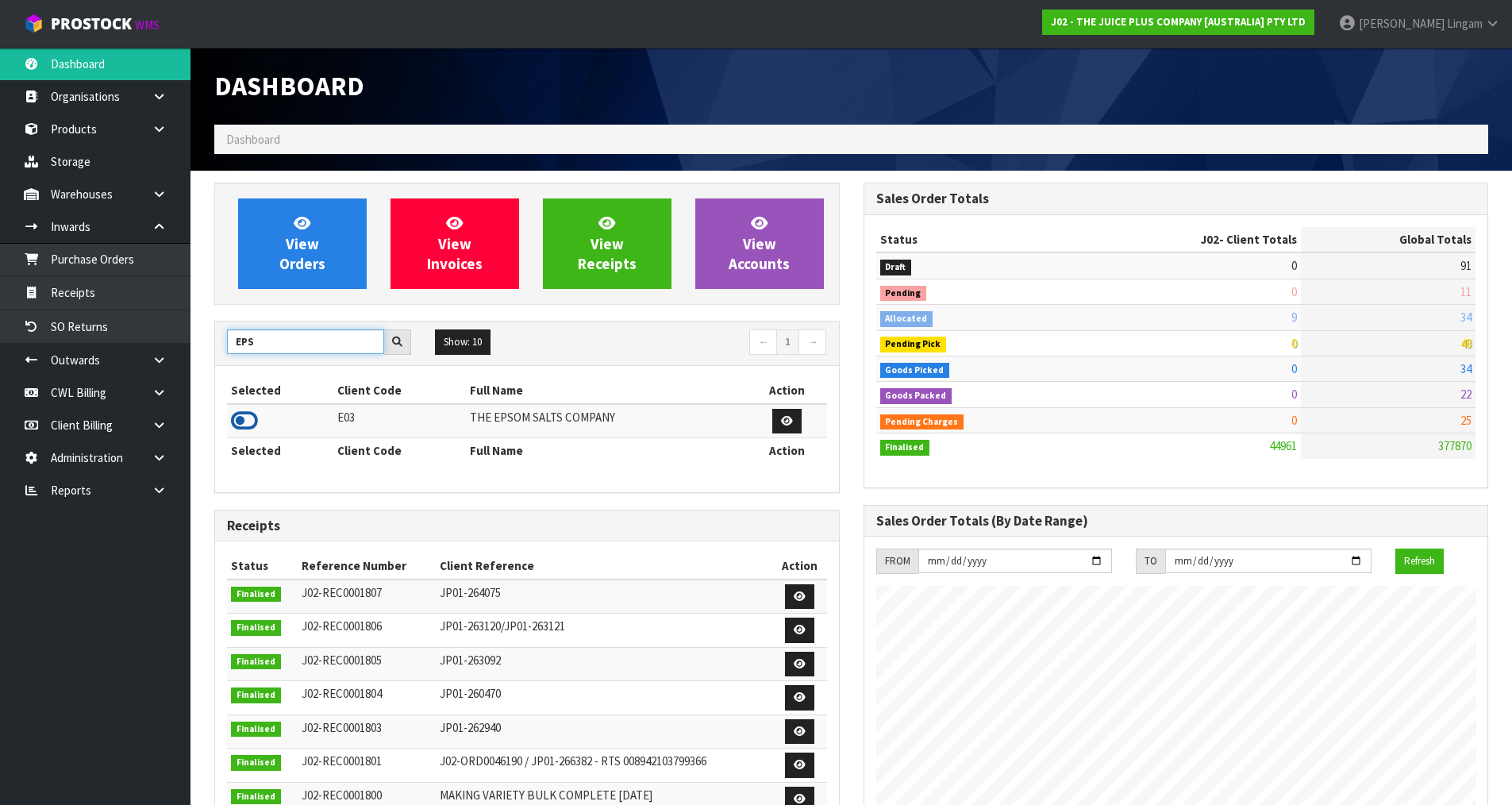
type input "EPS"
click at [245, 422] on icon at bounding box center [244, 421] width 27 height 24
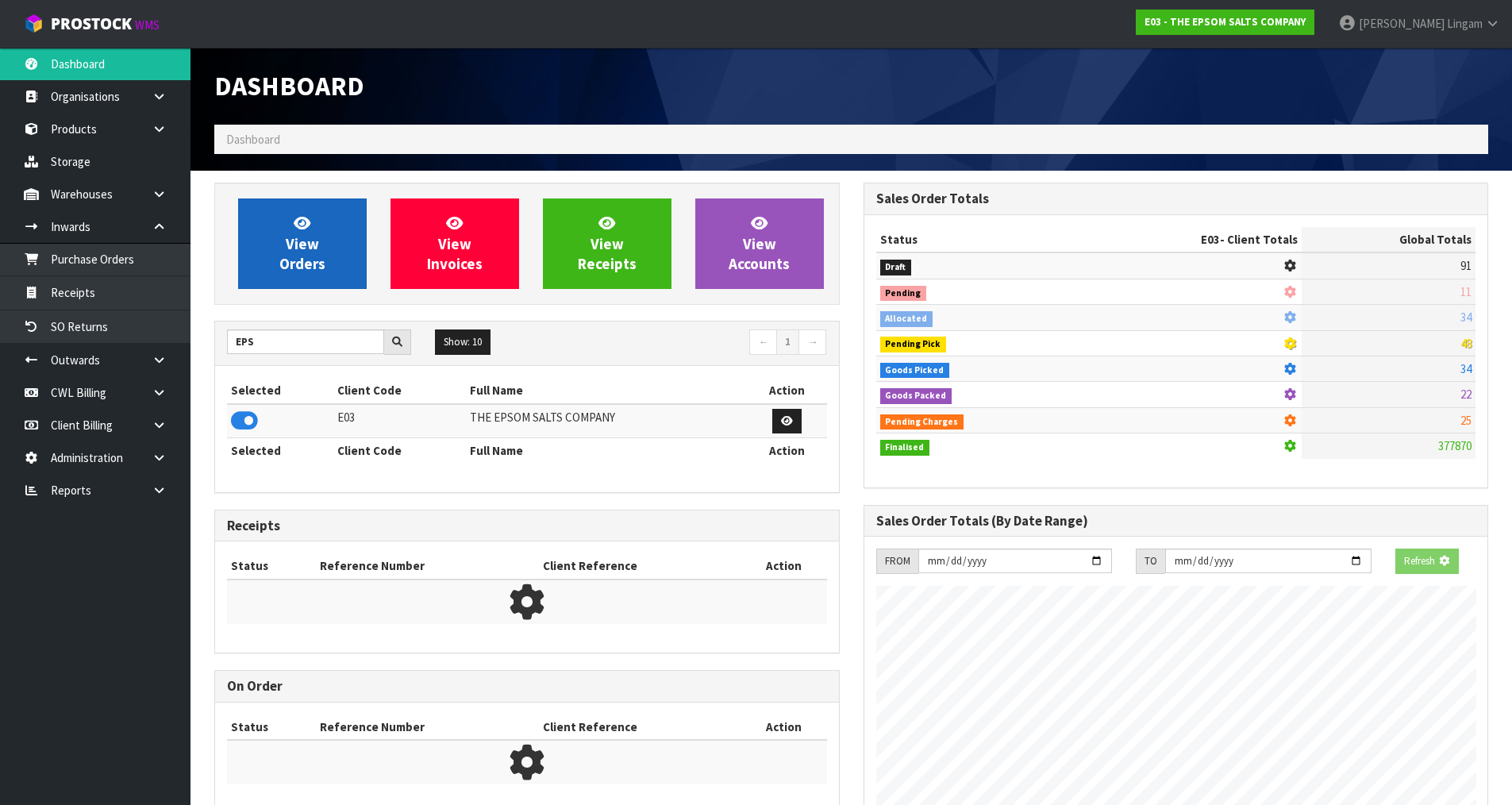
scroll to position [792684, 793245]
click at [309, 273] on link "View Orders" at bounding box center [302, 243] width 128 height 90
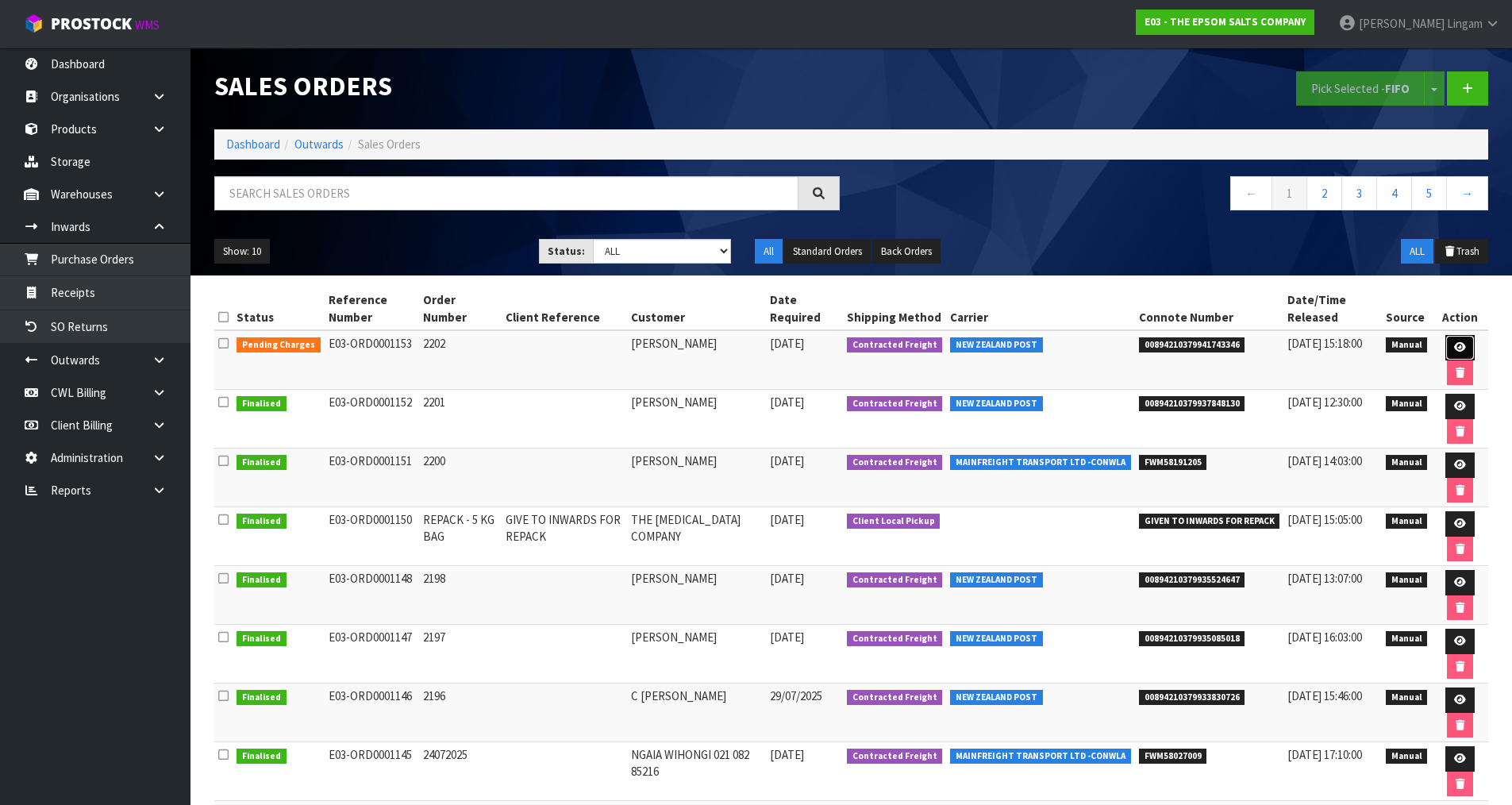
click at [1458, 342] on link at bounding box center [1461, 347] width 30 height 25
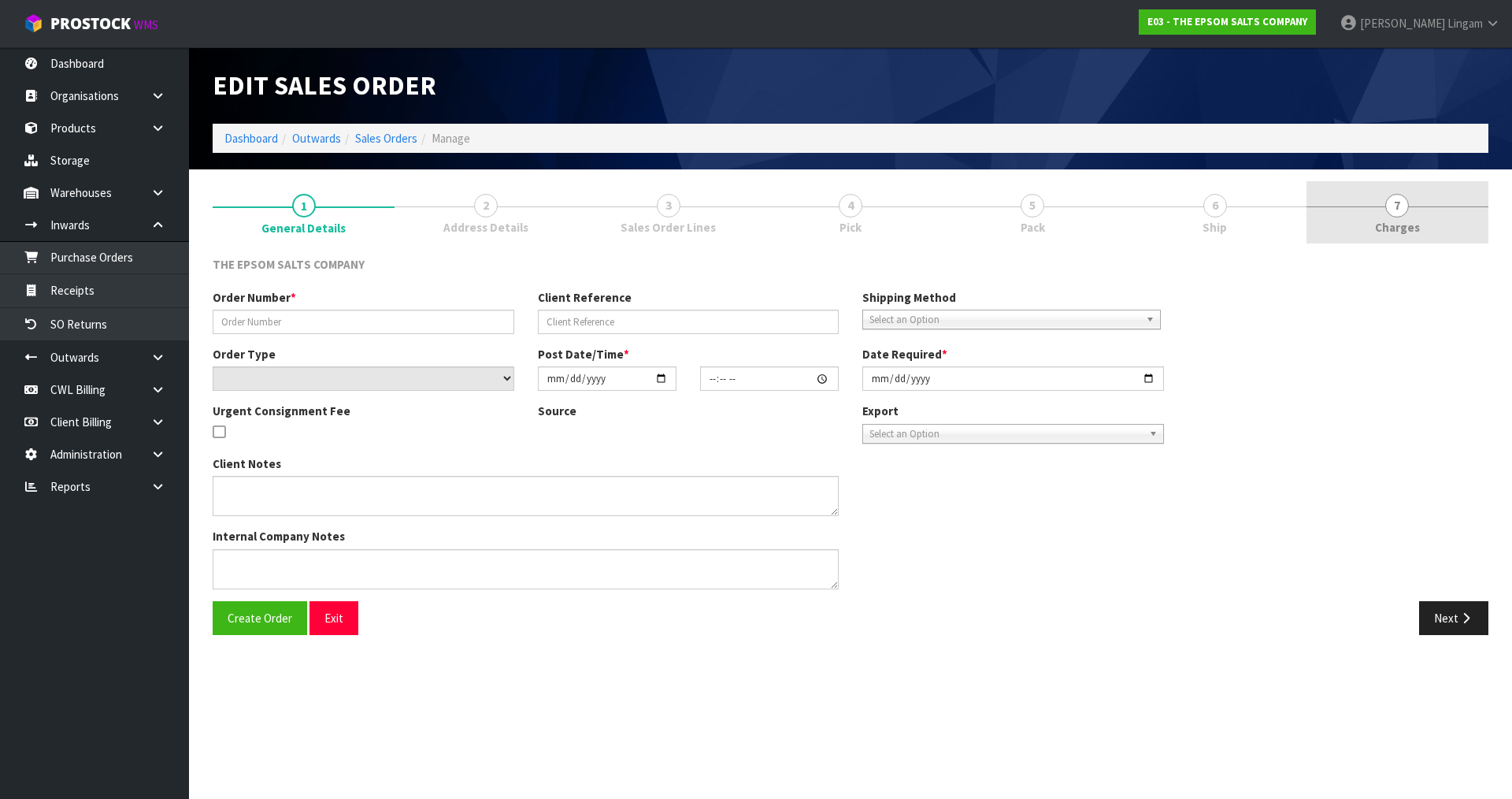
type input "2202"
select select "number:0"
type input "[DATE]"
type input "08:30:00.000"
type input "[DATE]"
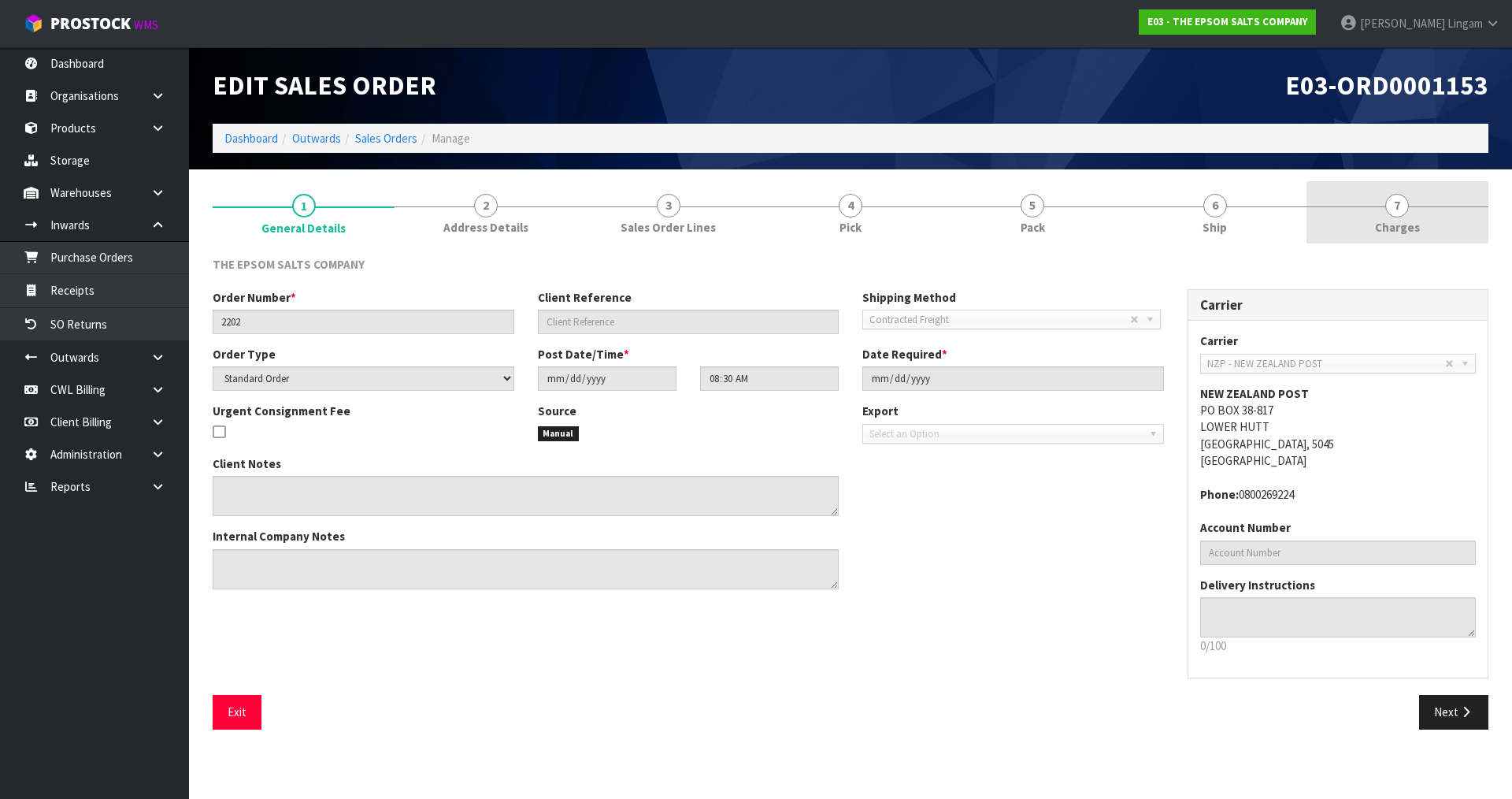
click at [1429, 218] on link "7 [GEOGRAPHIC_DATA]" at bounding box center [1397, 213] width 182 height 63
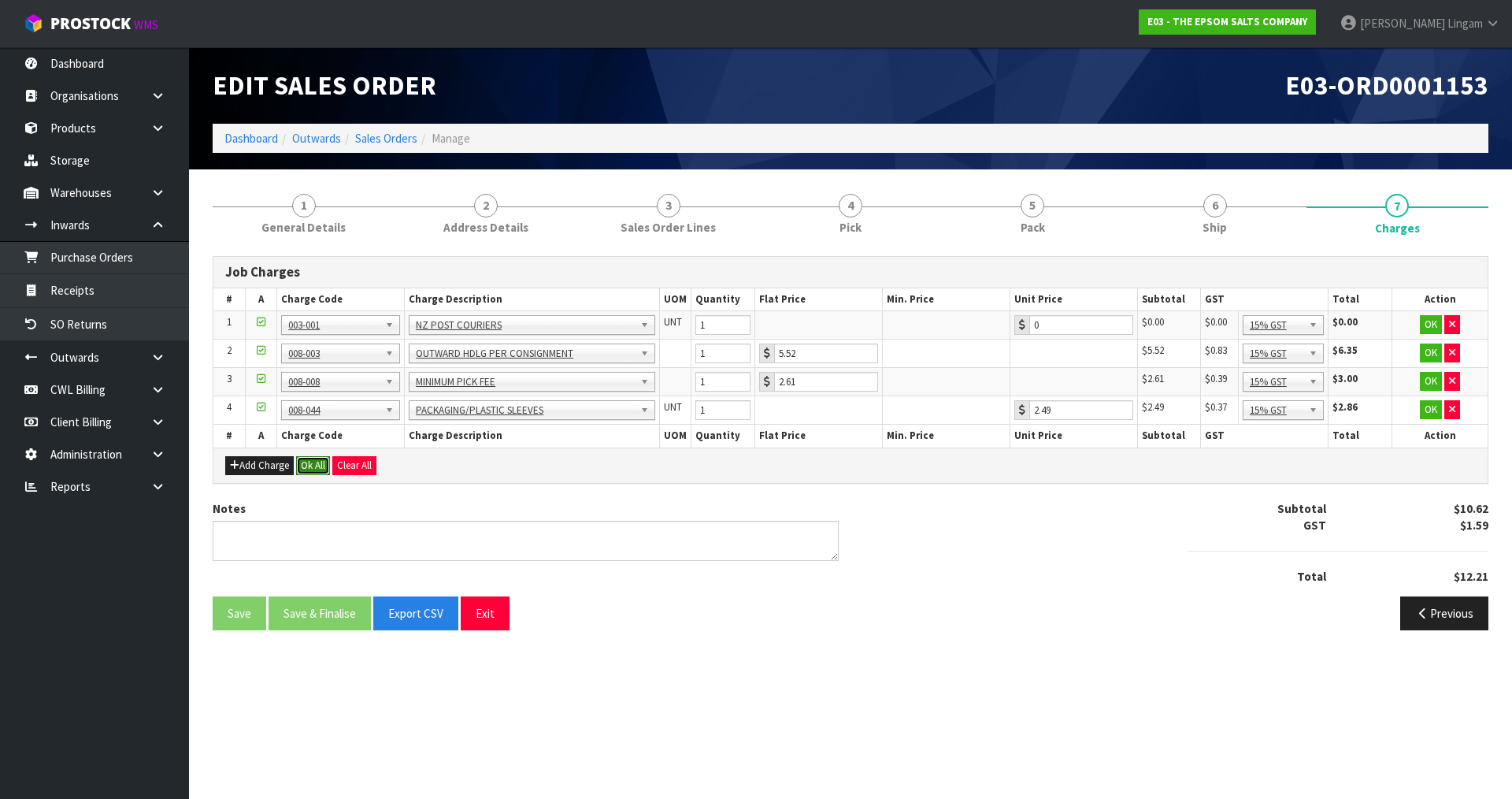
click at [319, 468] on button "Ok All" at bounding box center [312, 465] width 34 height 19
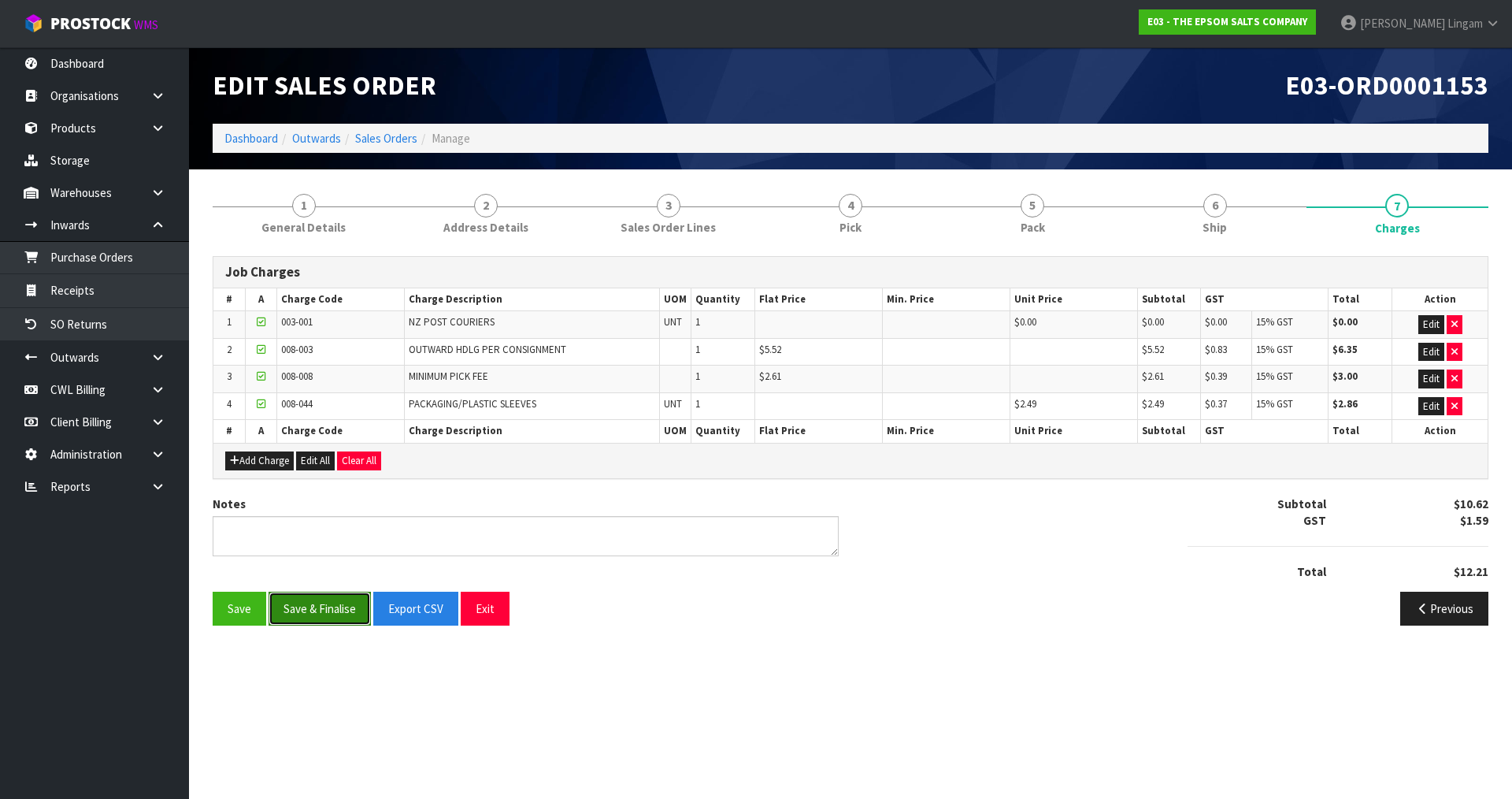
click at [343, 611] on button "Save & Finalise" at bounding box center [319, 608] width 102 height 34
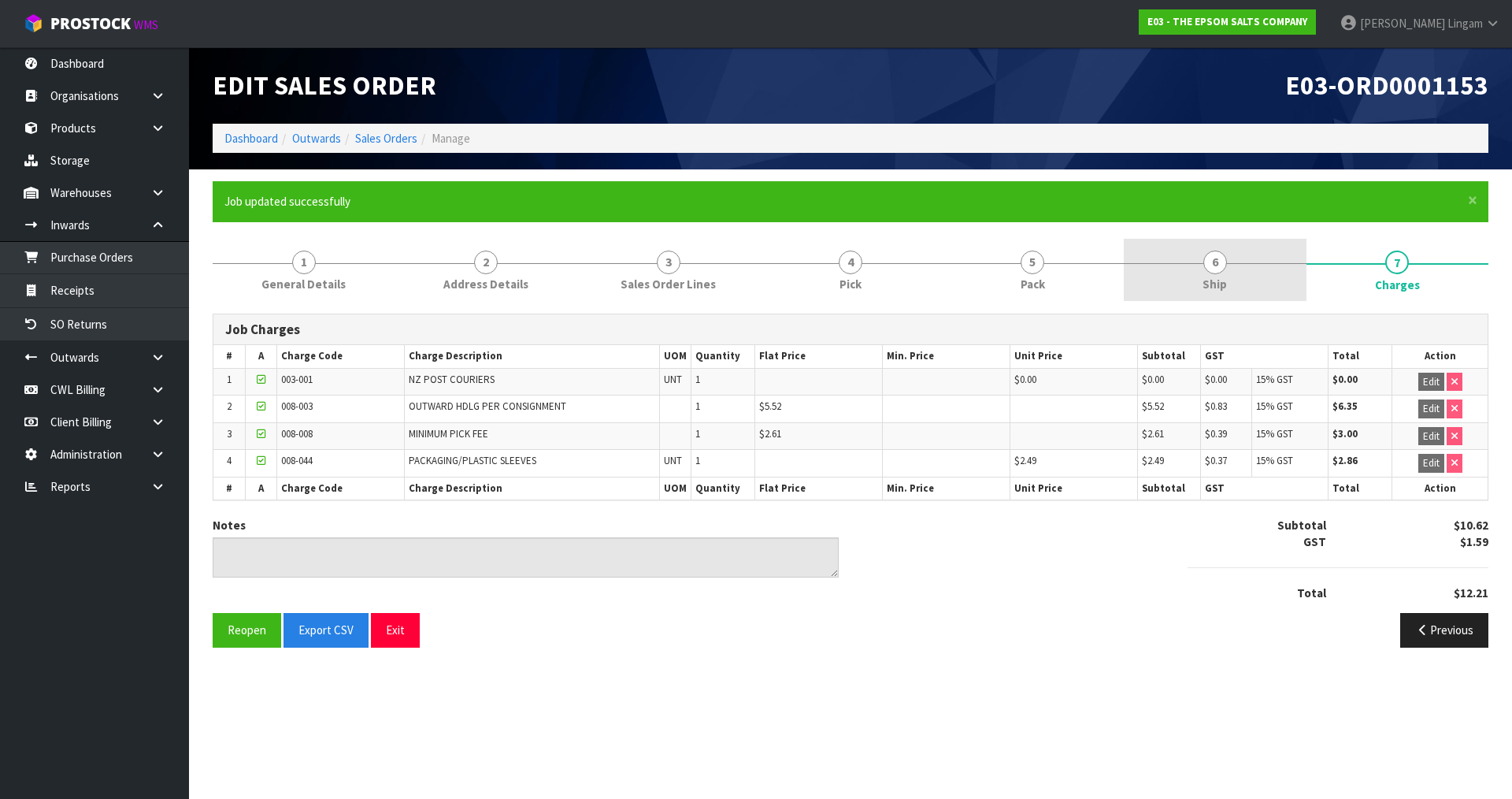
drag, startPoint x: 1250, startPoint y: 283, endPoint x: 1242, endPoint y: 270, distance: 15.3
click at [1250, 282] on link "6 Ship" at bounding box center [1214, 270] width 182 height 63
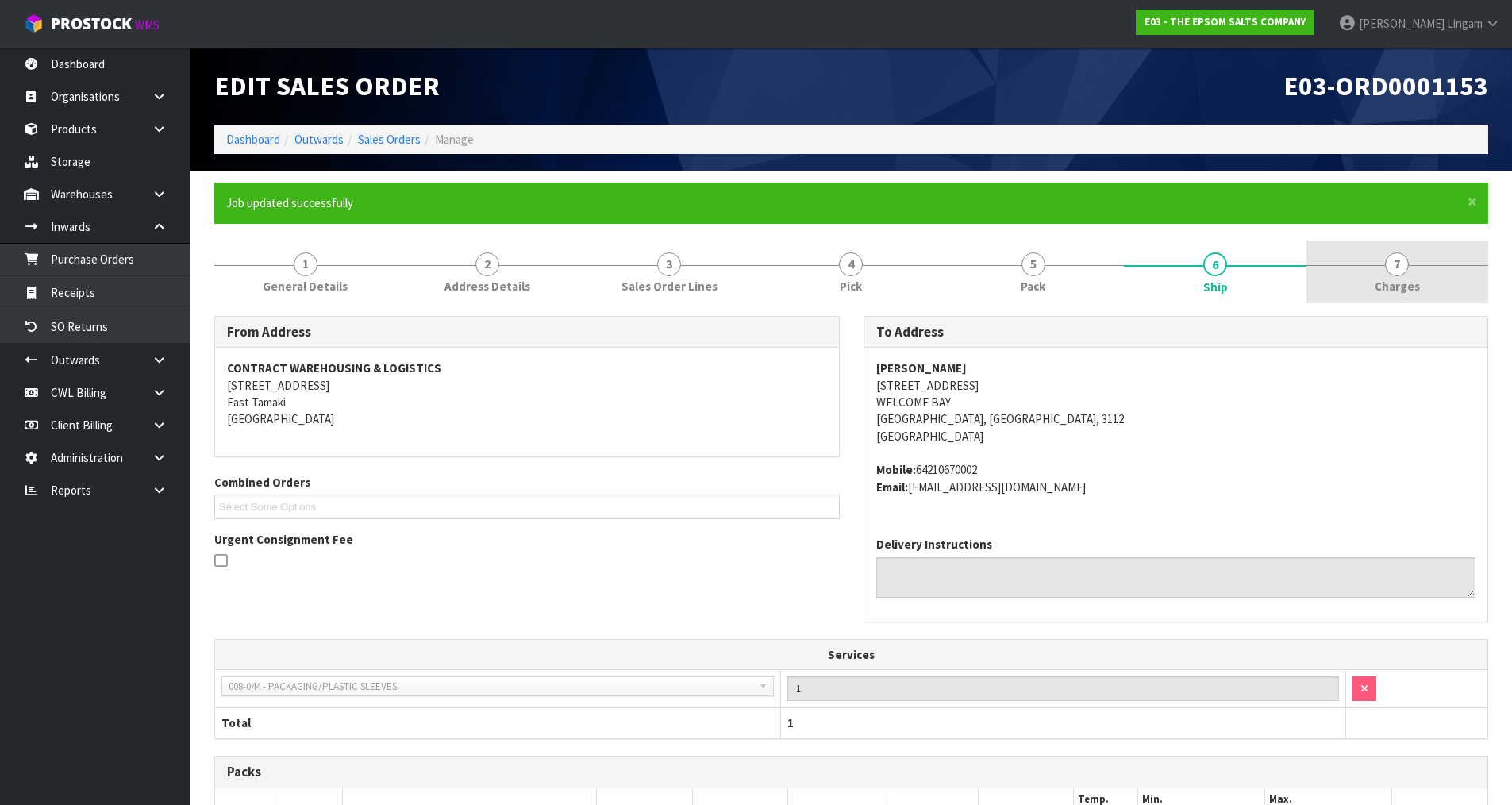
click at [1401, 258] on span "7" at bounding box center [1398, 265] width 24 height 24
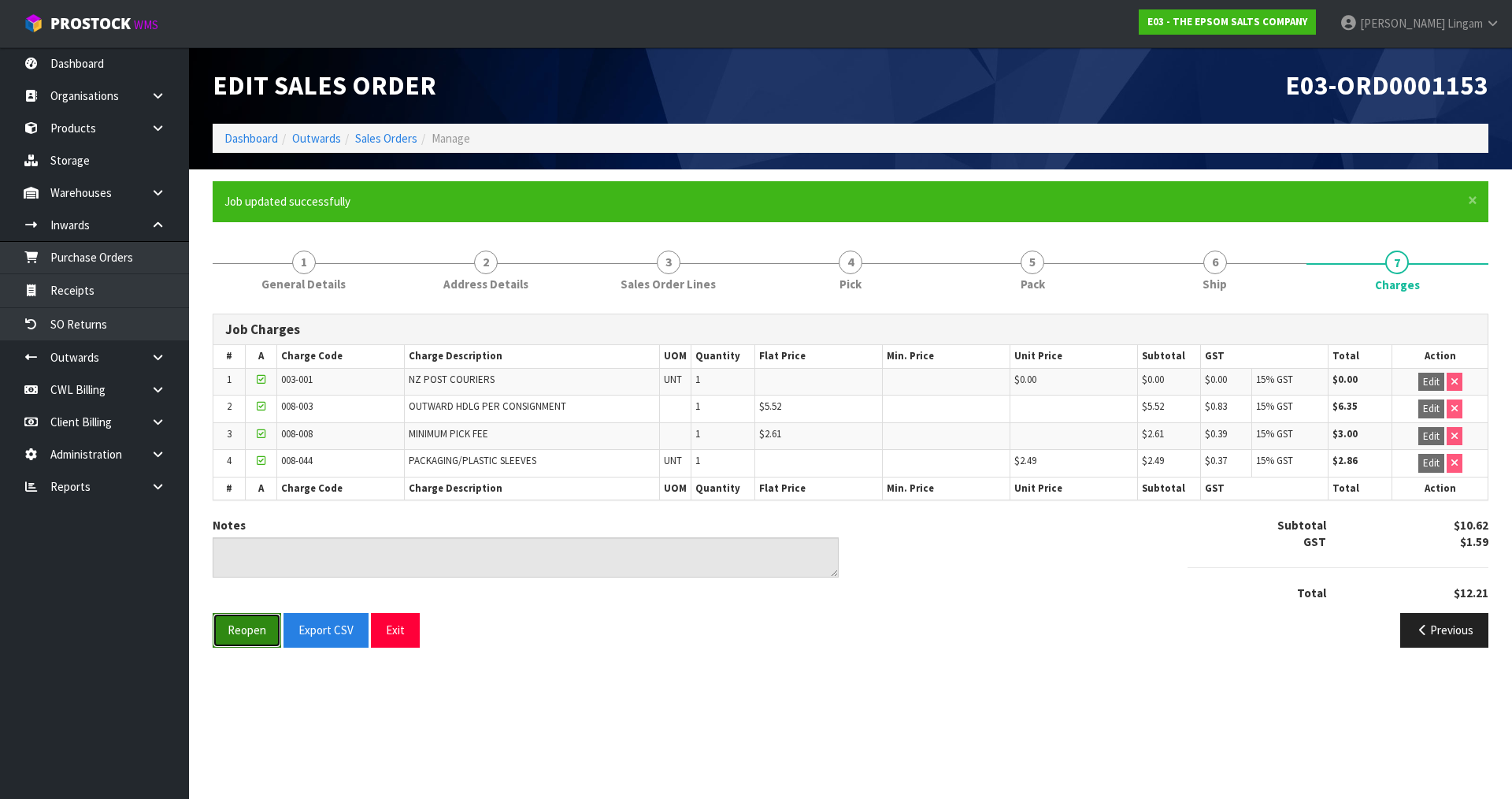
click at [253, 628] on button "Reopen" at bounding box center [247, 629] width 68 height 34
click at [1237, 271] on link "6 Ship" at bounding box center [1214, 270] width 182 height 63
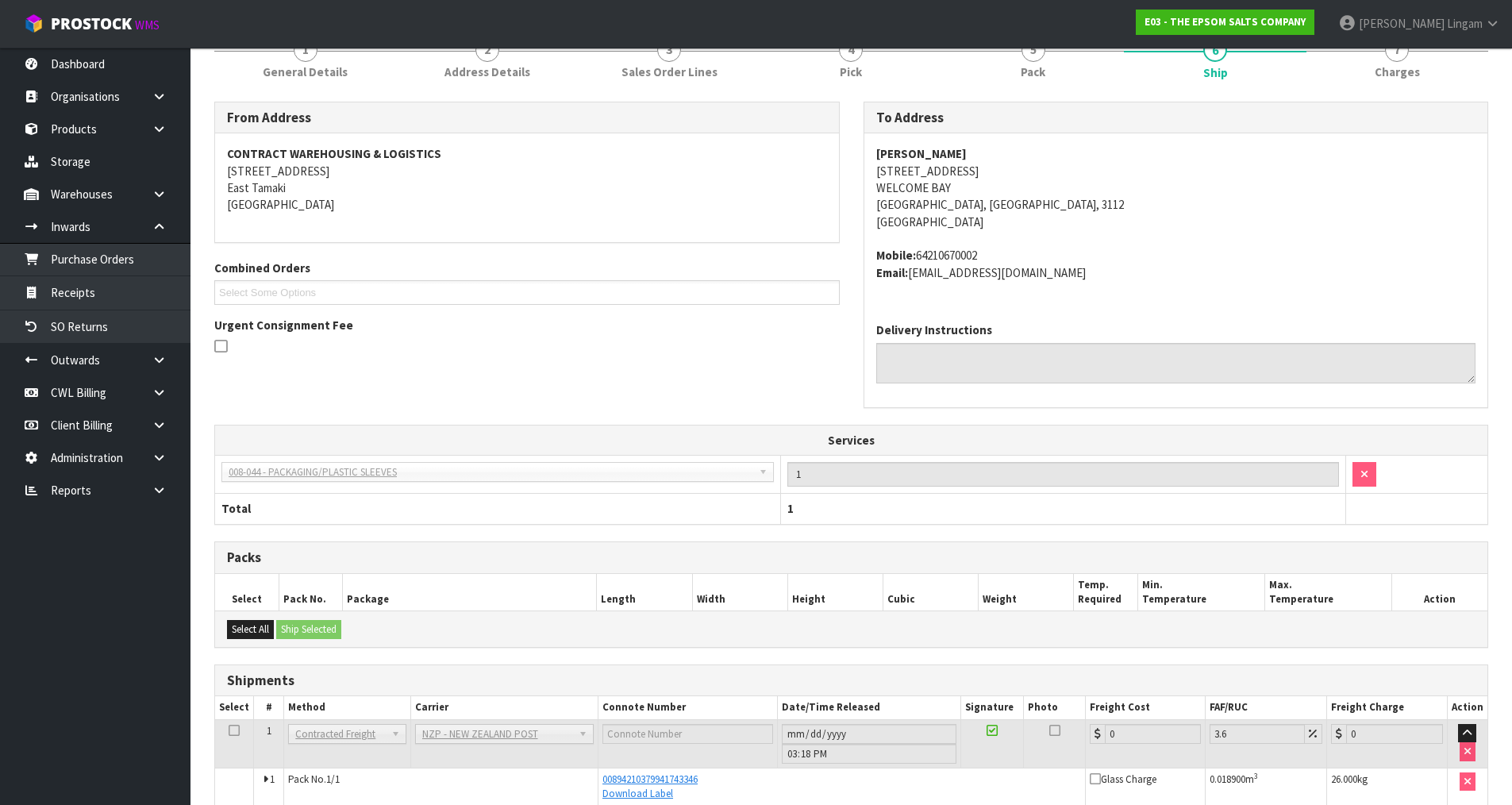
scroll to position [291, 0]
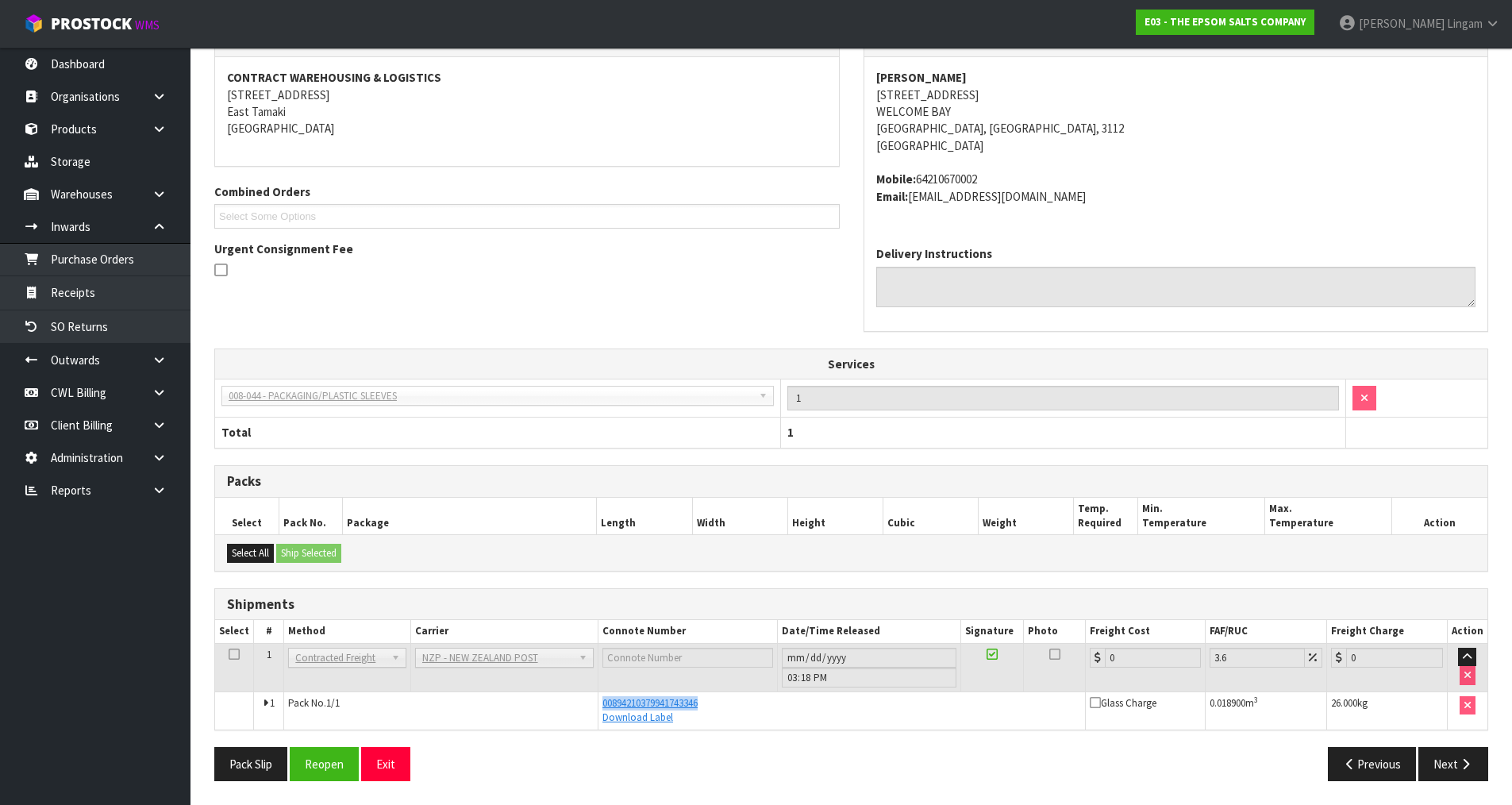
drag, startPoint x: 714, startPoint y: 700, endPoint x: 593, endPoint y: 704, distance: 121.1
click at [593, 704] on tr "1 Pack No. 1/1 00894210379941743346 Download Label Glass Charge 0.018900 m 3 26…" at bounding box center [852, 710] width 1272 height 37
copy tr "00894210379941743346"
drag, startPoint x: 335, startPoint y: 773, endPoint x: 418, endPoint y: 741, distance: 89.0
click at [335, 773] on button "Reopen" at bounding box center [324, 763] width 69 height 34
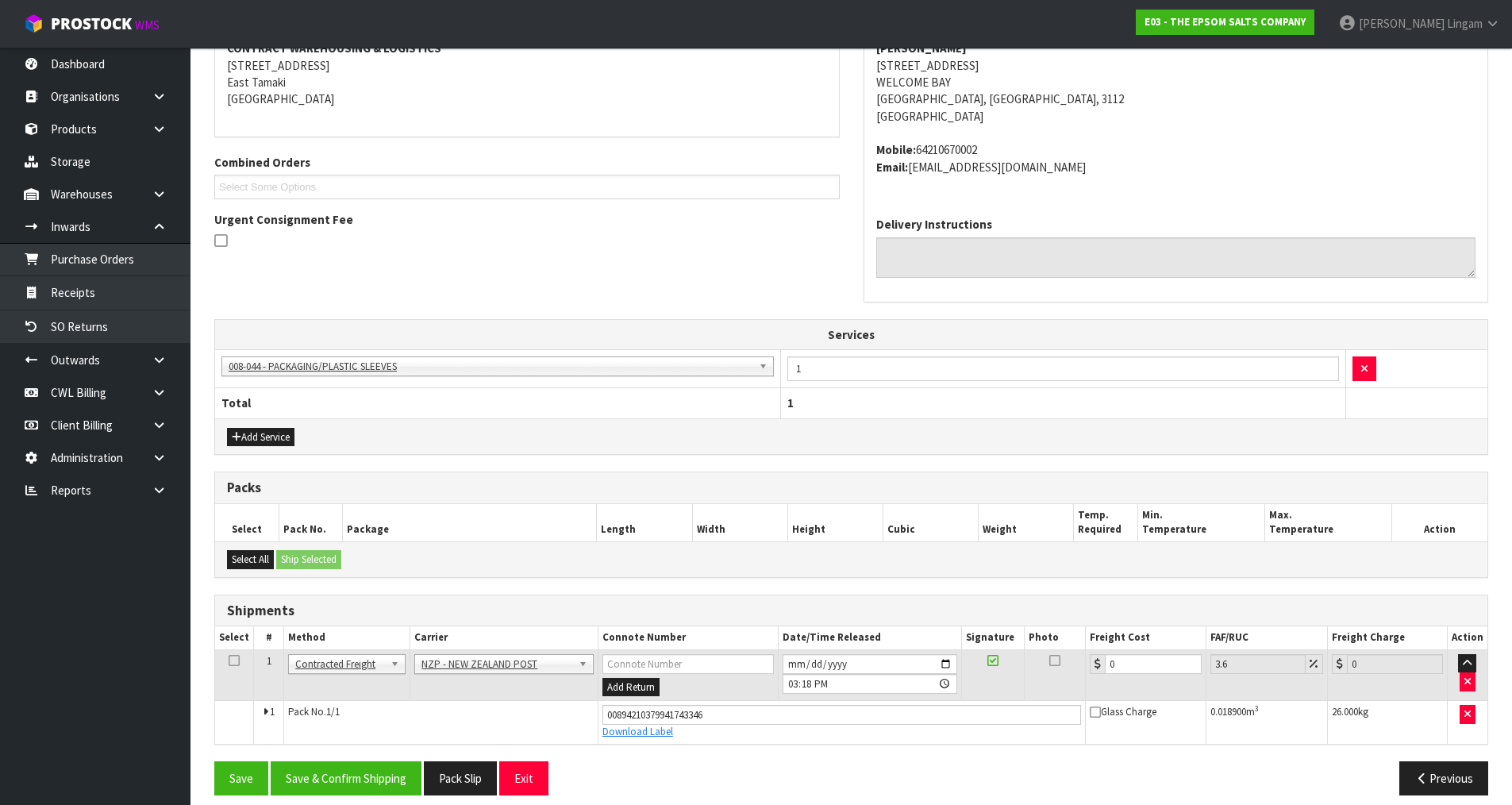
scroll to position [334, 0]
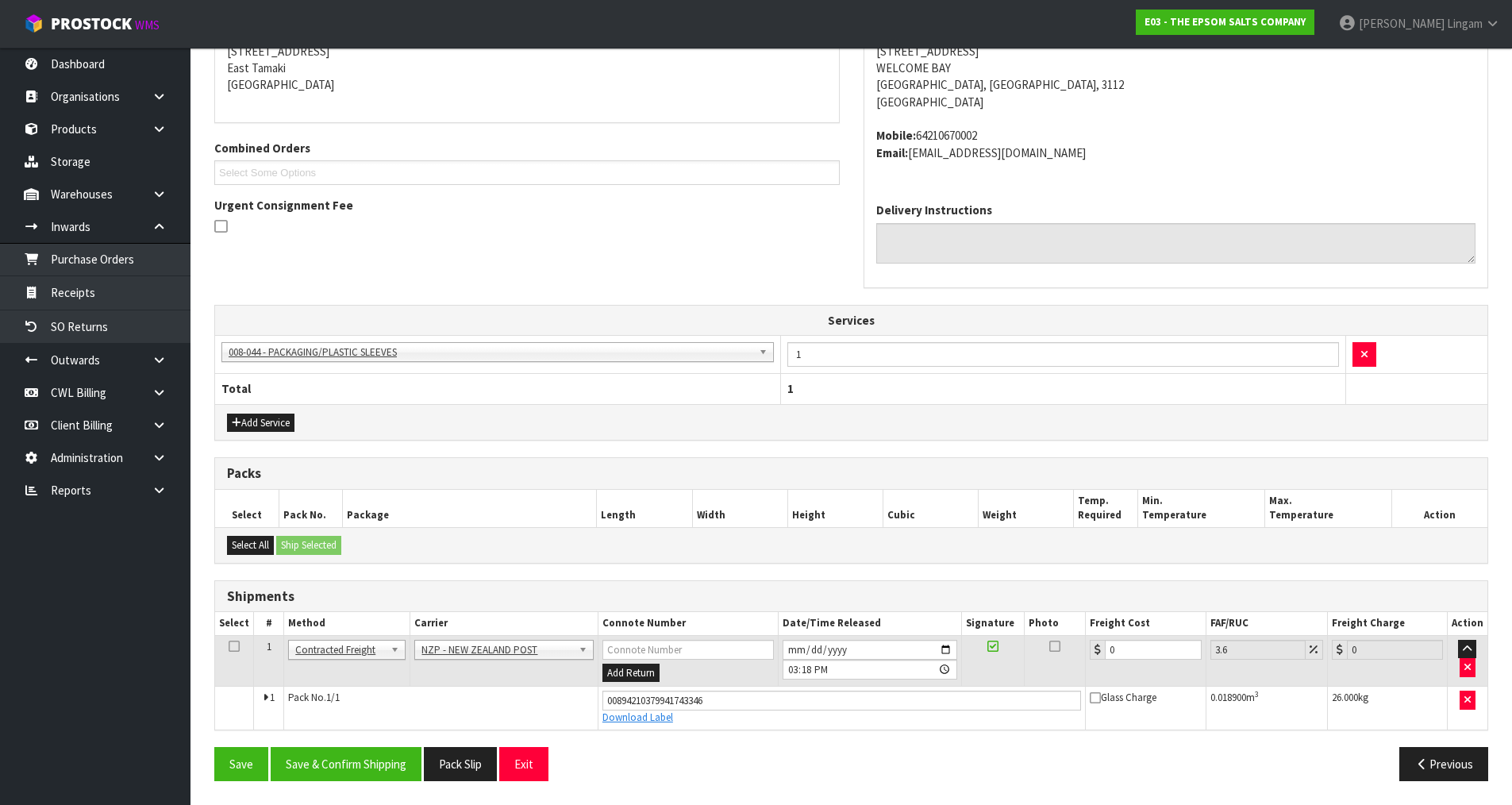
click at [1121, 664] on td "0" at bounding box center [1145, 661] width 120 height 52
drag, startPoint x: 1128, startPoint y: 649, endPoint x: 1086, endPoint y: 650, distance: 42.0
click at [1086, 650] on td "0" at bounding box center [1145, 661] width 120 height 52
type input "2"
type input "2.07"
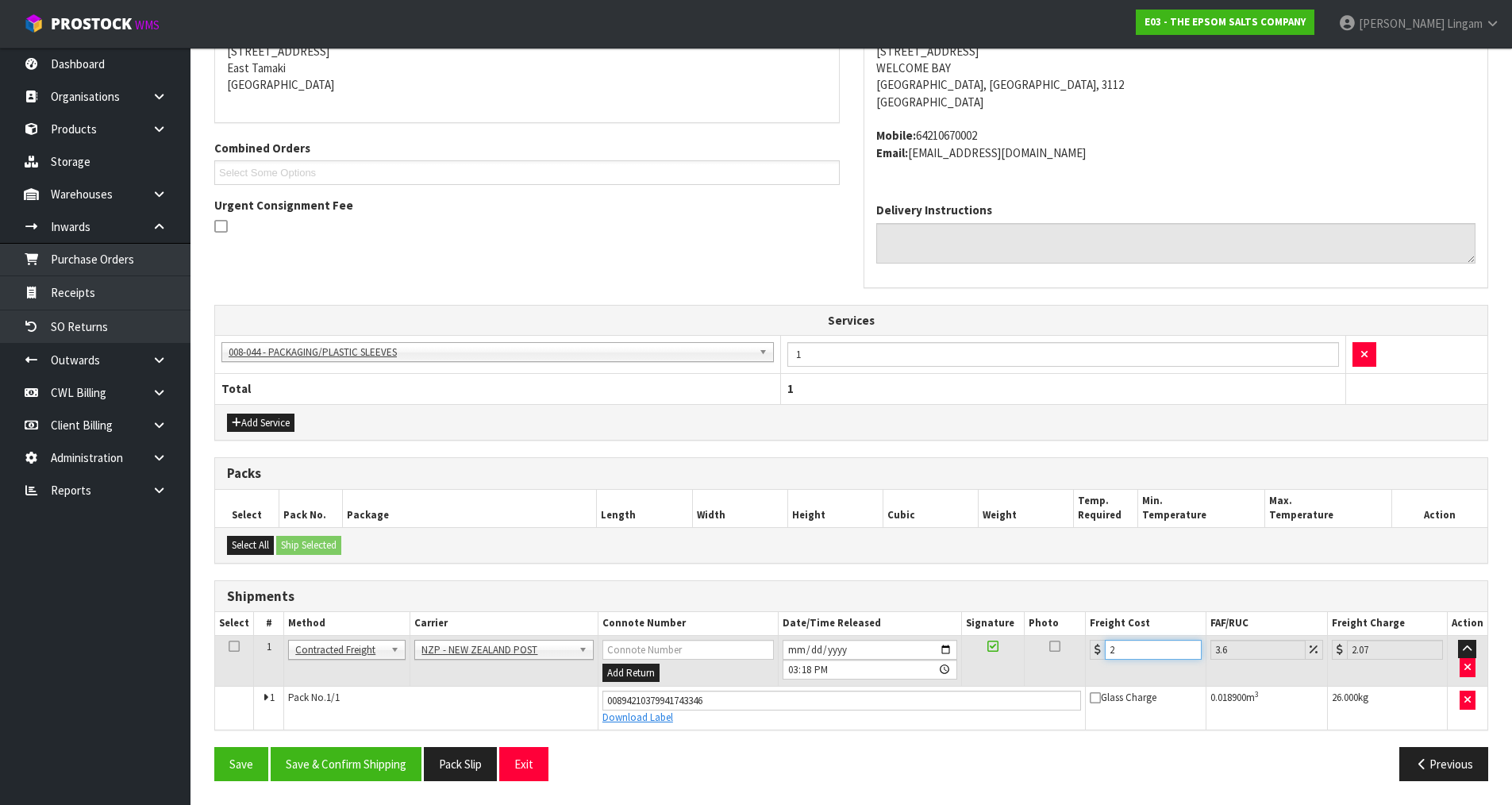
type input "21"
type input "21.76"
type input "21.4"
type input "22.17"
type input "21.45"
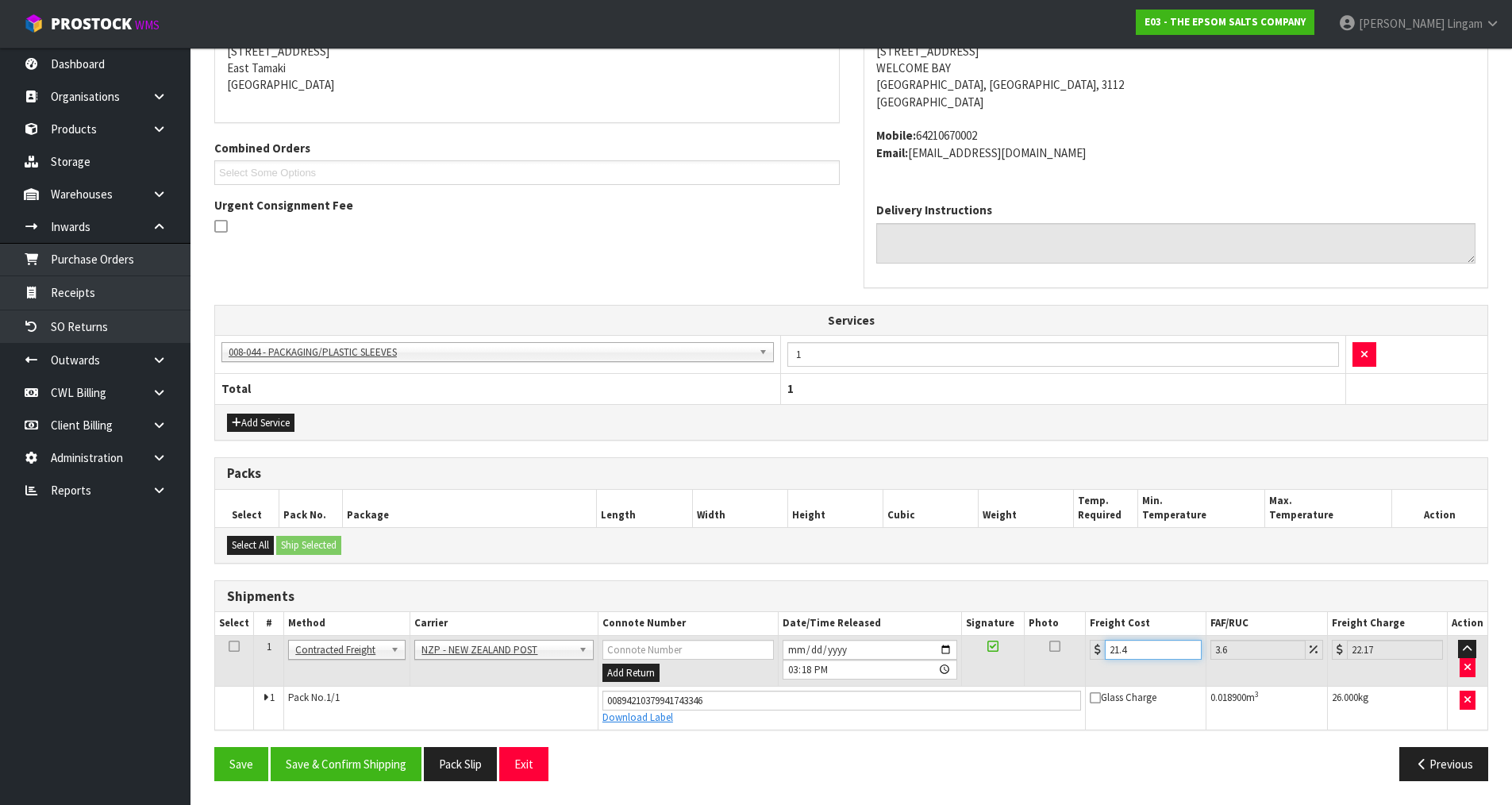
type input "22.22"
type input "21.45"
click at [367, 770] on button "Save & Confirm Shipping" at bounding box center [345, 763] width 150 height 34
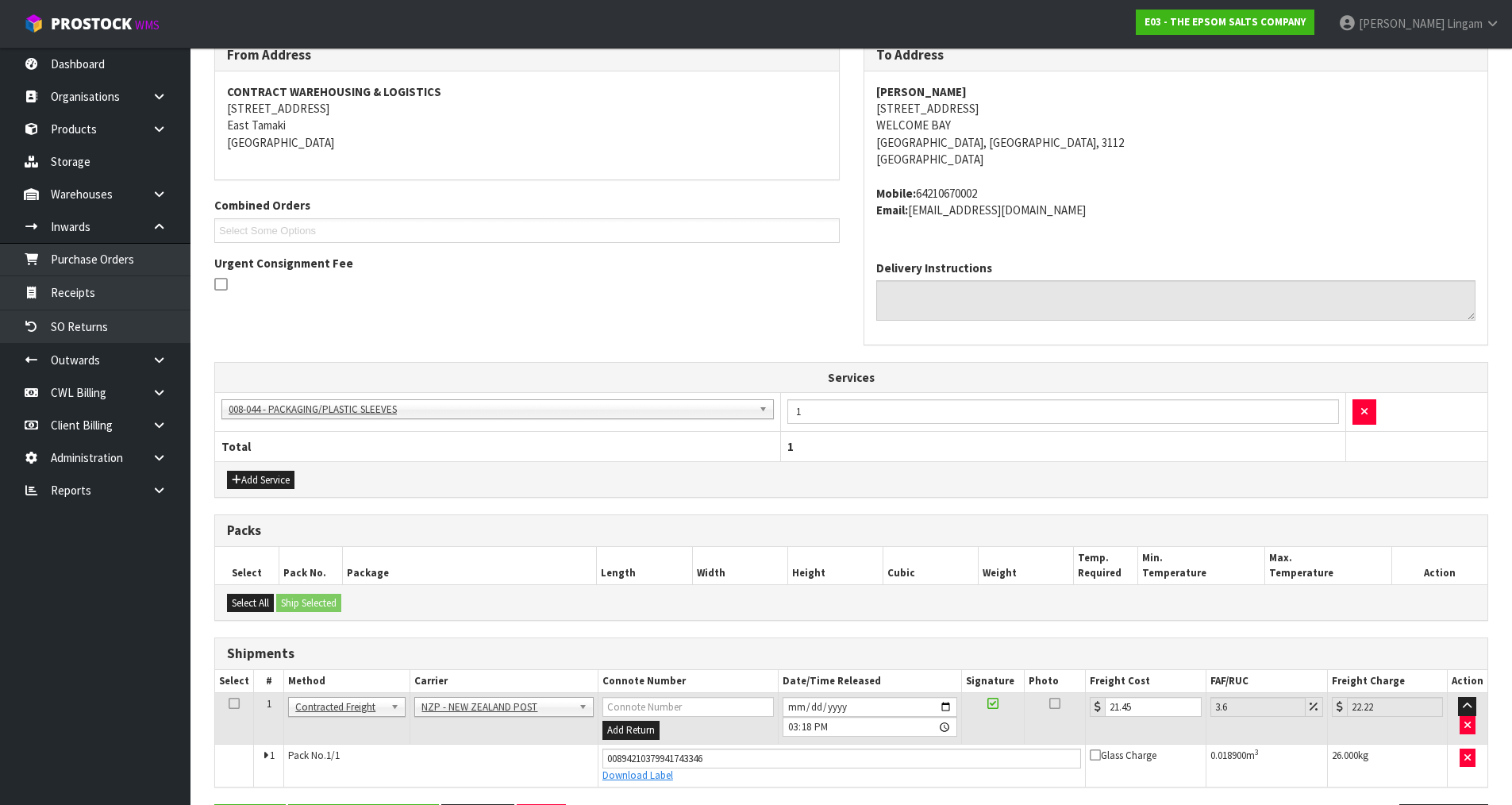
scroll to position [0, 0]
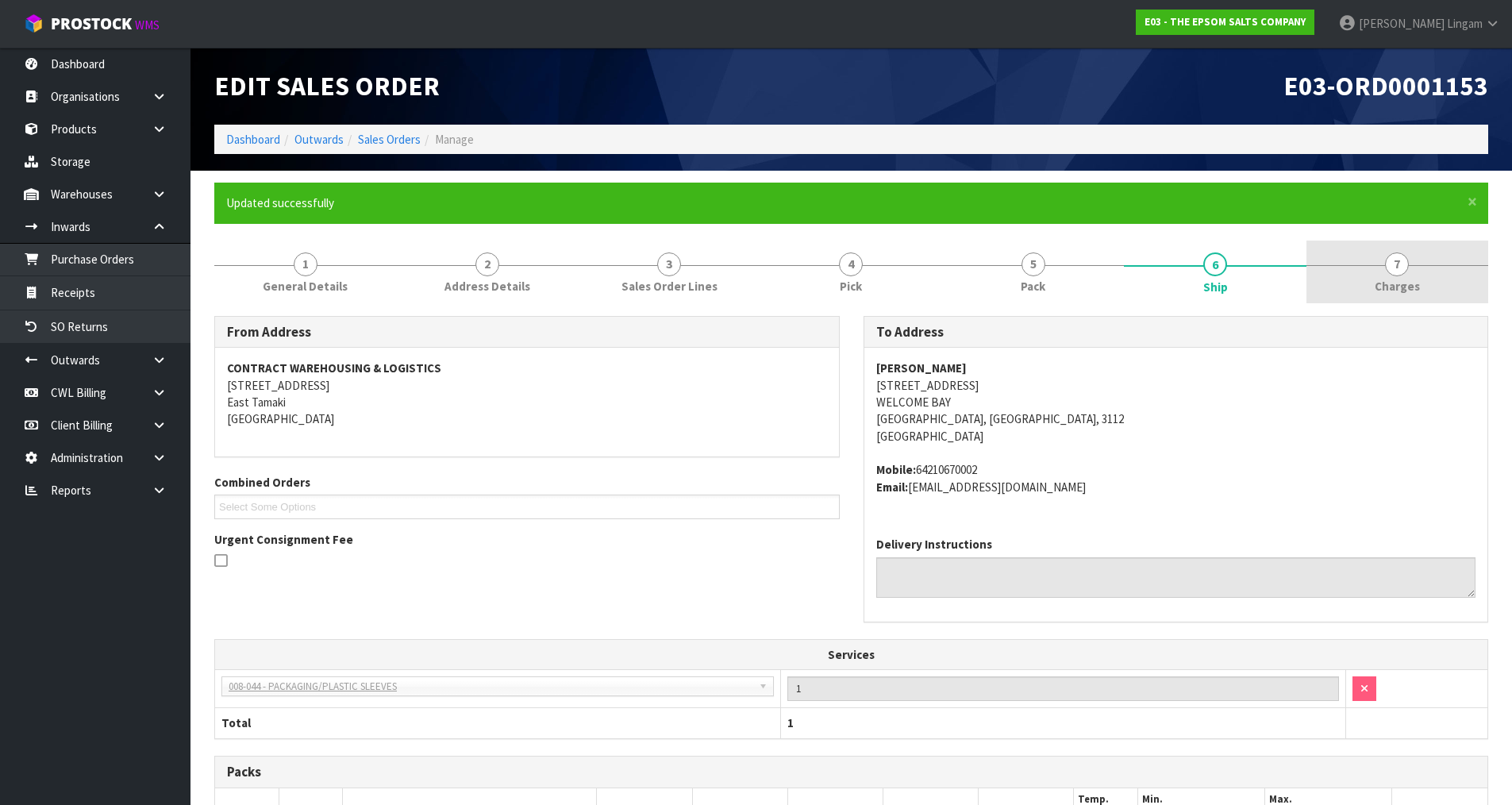
click at [1440, 283] on link "7 [GEOGRAPHIC_DATA]" at bounding box center [1398, 272] width 182 height 63
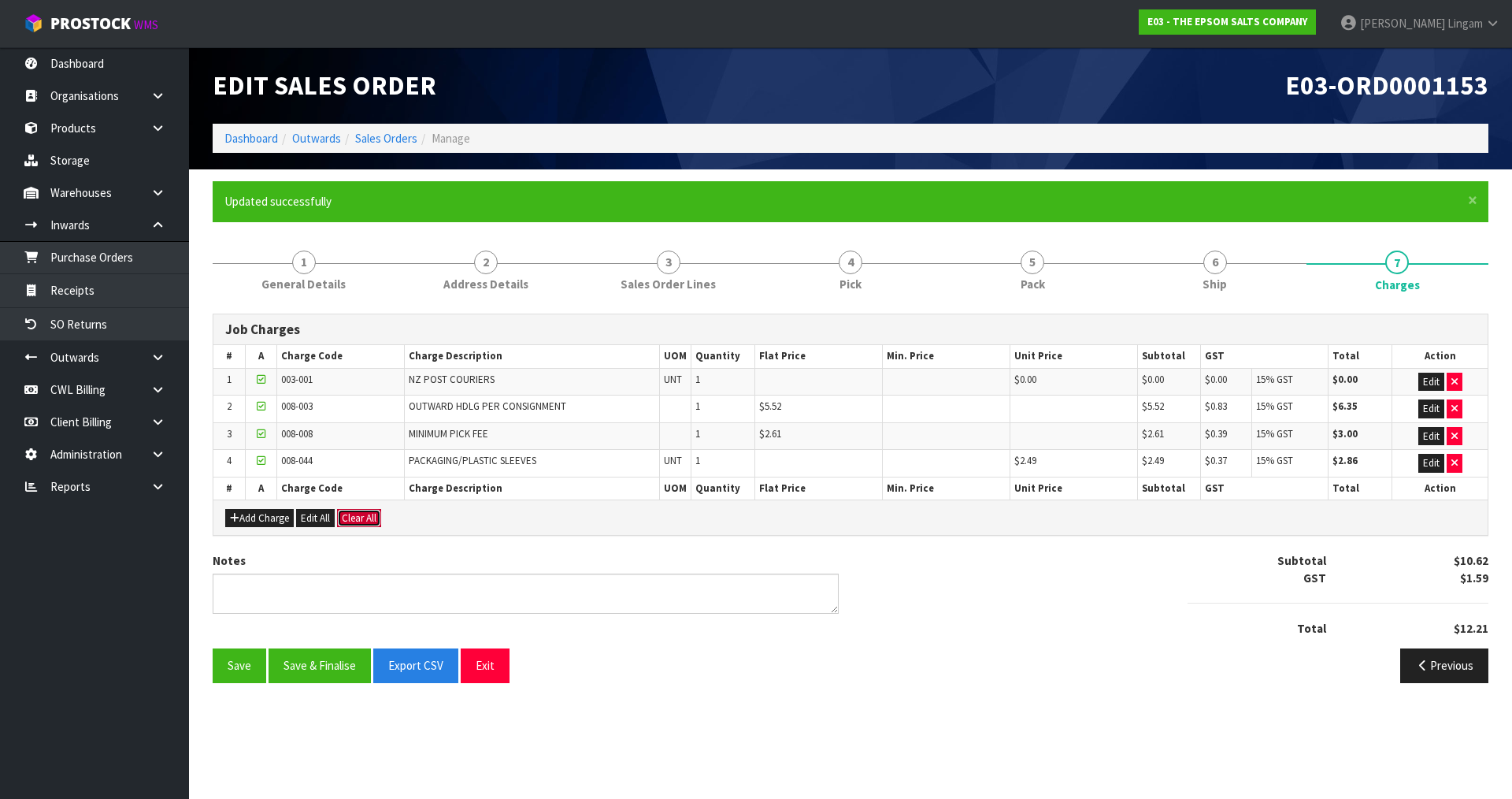
click at [366, 523] on button "Clear All" at bounding box center [359, 518] width 44 height 19
click at [366, 523] on span "Confirm" at bounding box center [359, 518] width 35 height 14
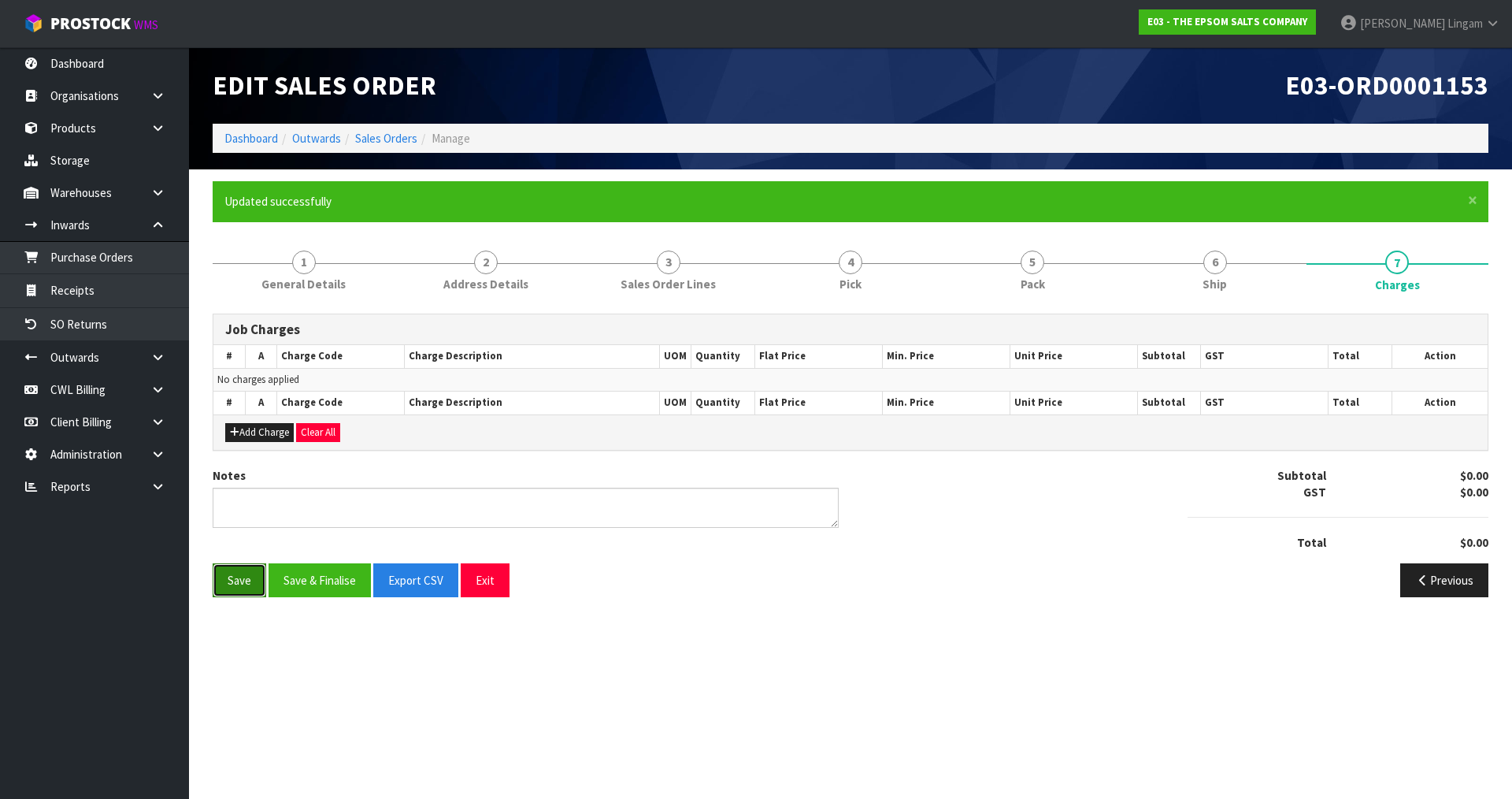
click at [248, 591] on button "Save" at bounding box center [240, 580] width 53 height 34
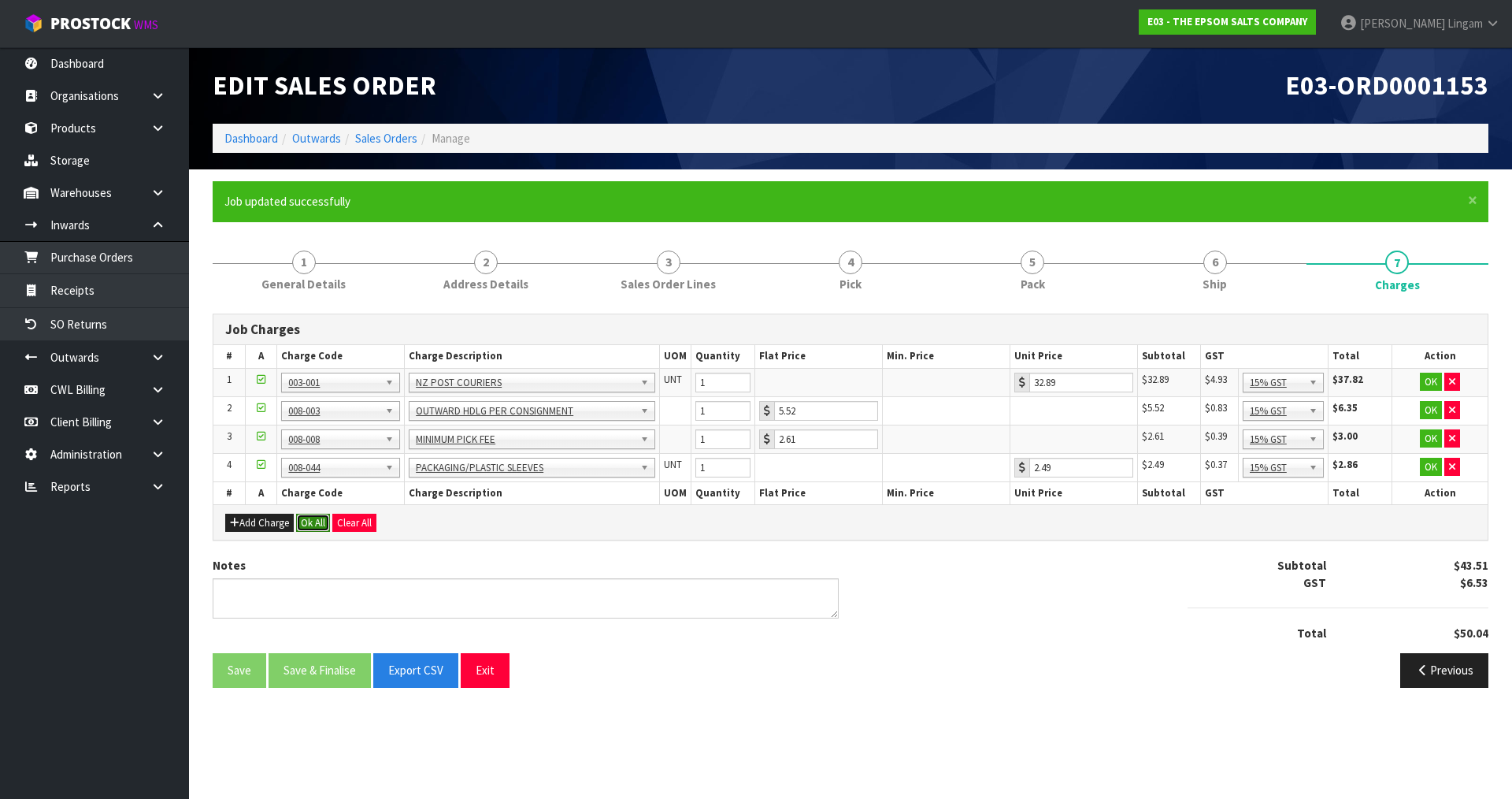
click at [310, 523] on button "Ok All" at bounding box center [312, 523] width 34 height 19
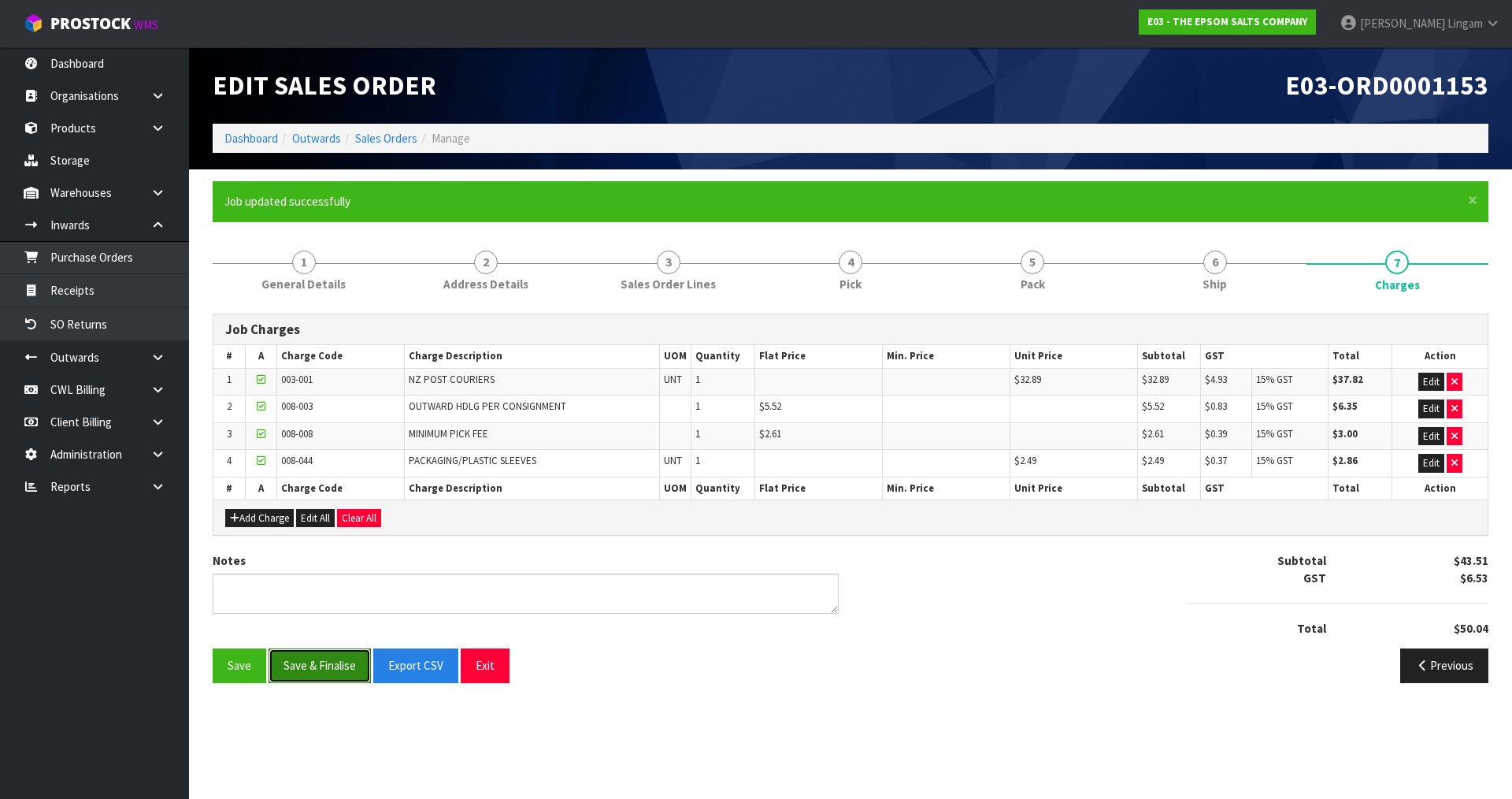
click at [334, 671] on button "Save & Finalise" at bounding box center [319, 665] width 102 height 34
click at [261, 133] on link "Dashboard" at bounding box center [252, 138] width 53 height 15
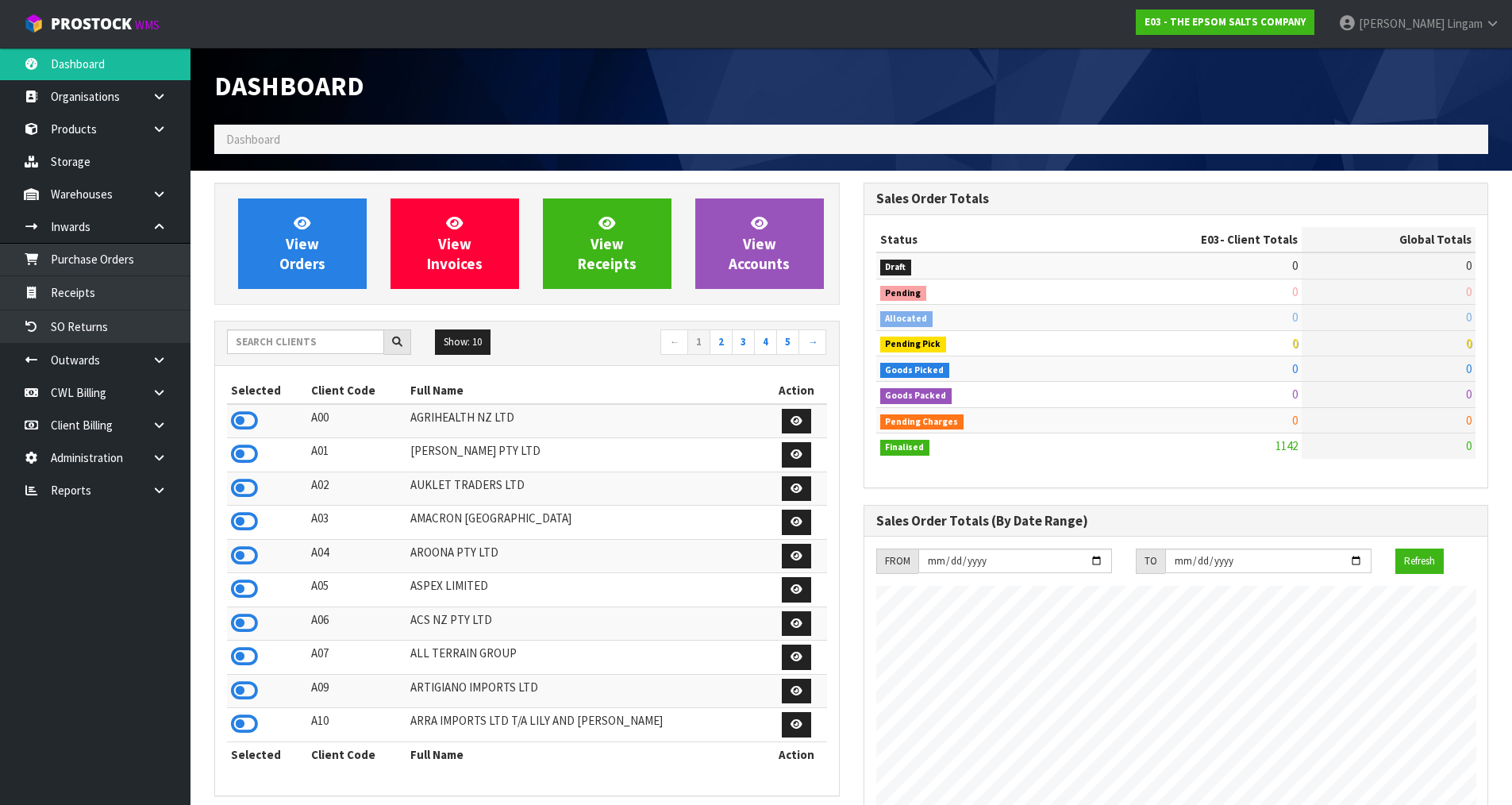
scroll to position [970, 648]
click at [271, 342] on input "text" at bounding box center [305, 342] width 157 height 24
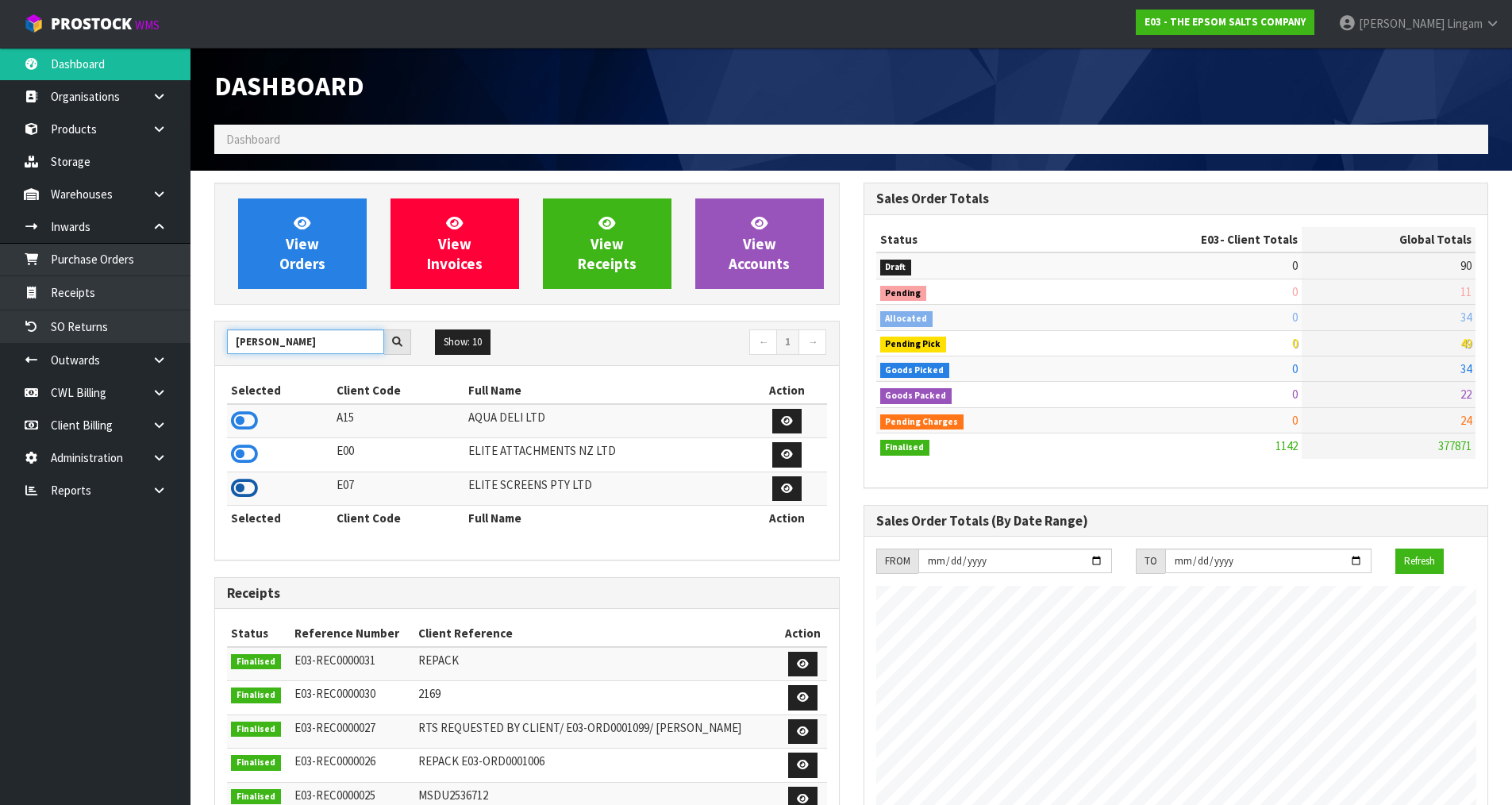
type input "[PERSON_NAME]"
click at [245, 484] on icon at bounding box center [244, 488] width 27 height 24
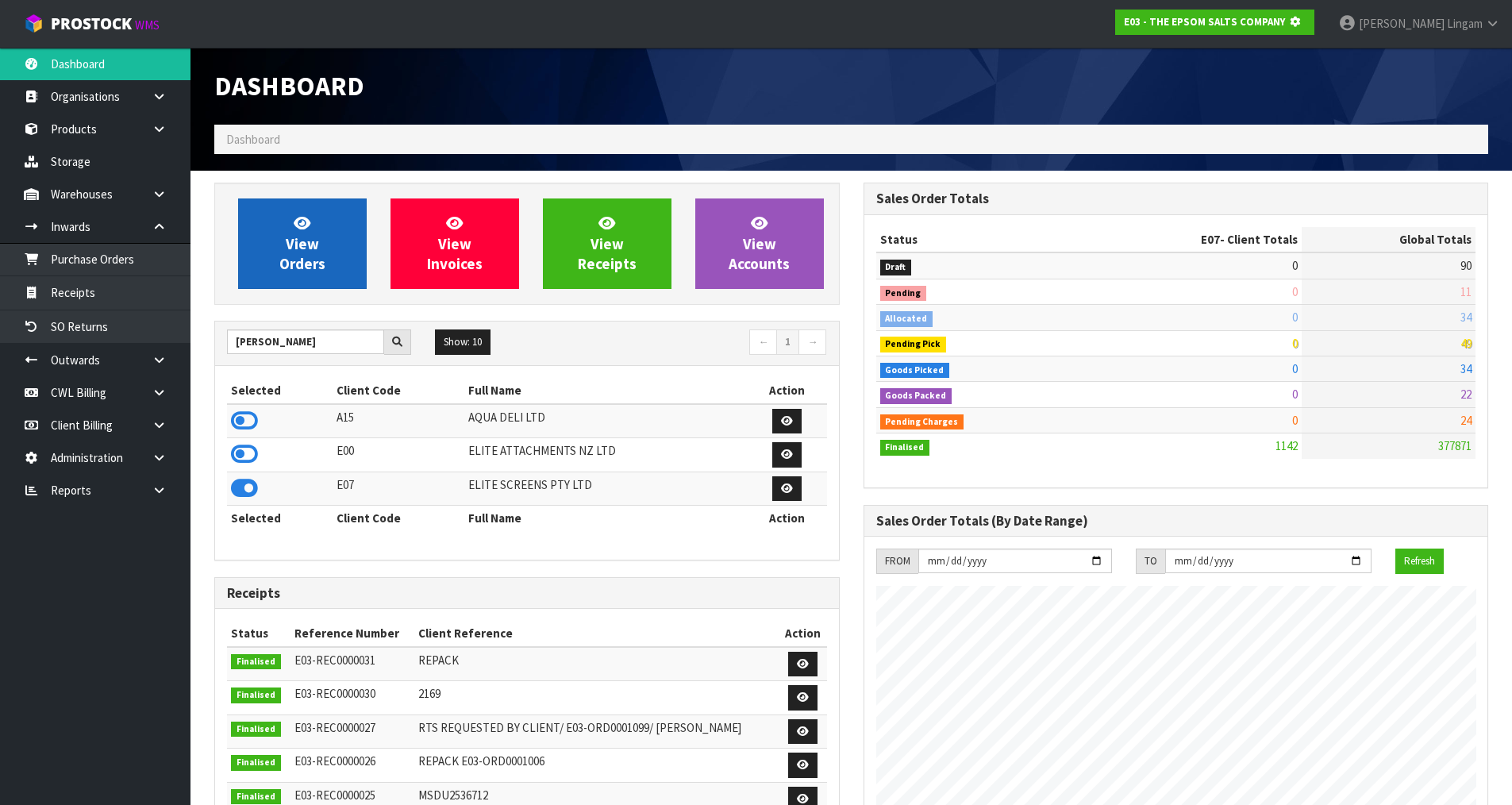
scroll to position [990, 648]
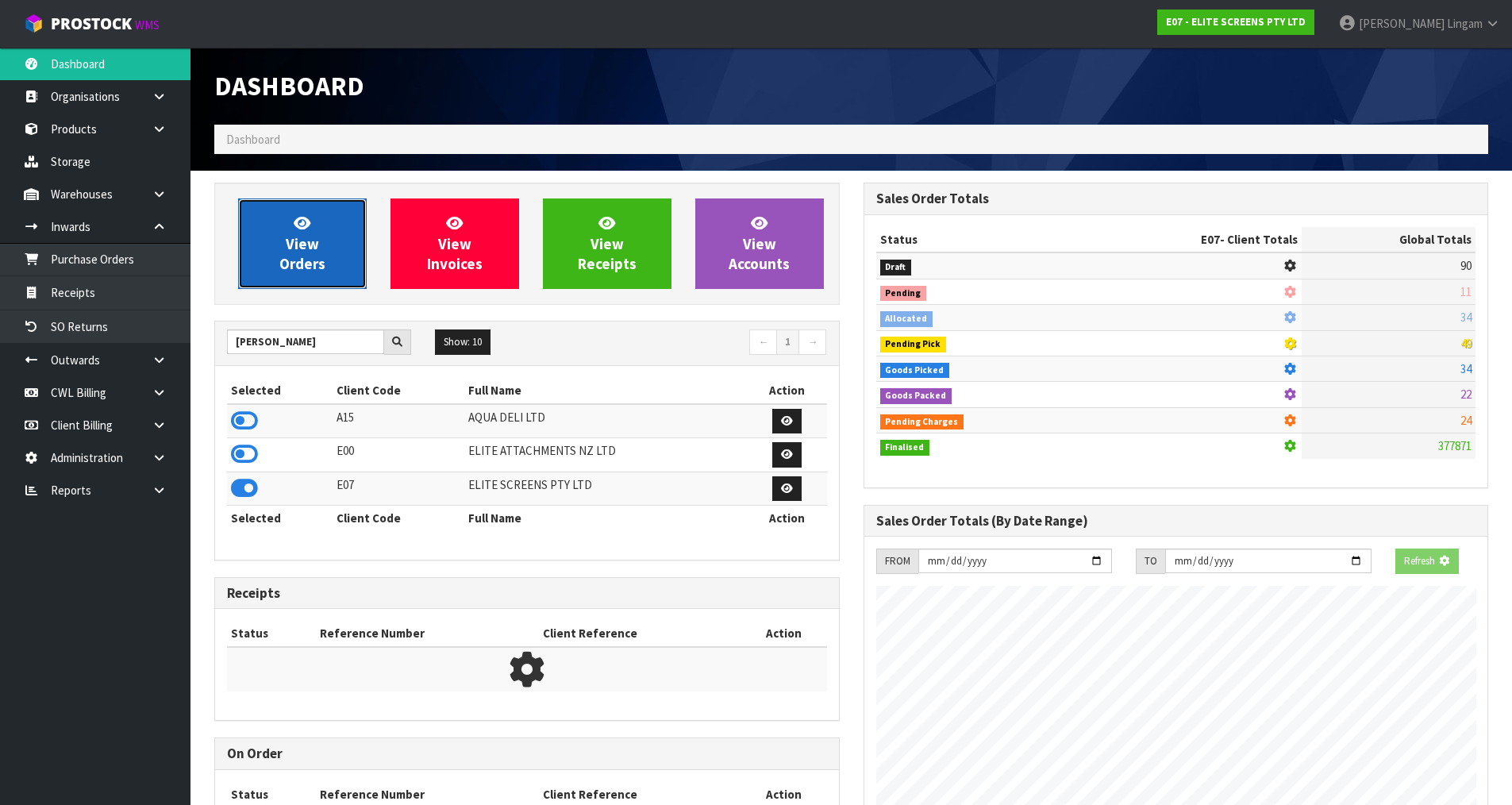
click at [305, 245] on span "View Orders" at bounding box center [303, 243] width 46 height 59
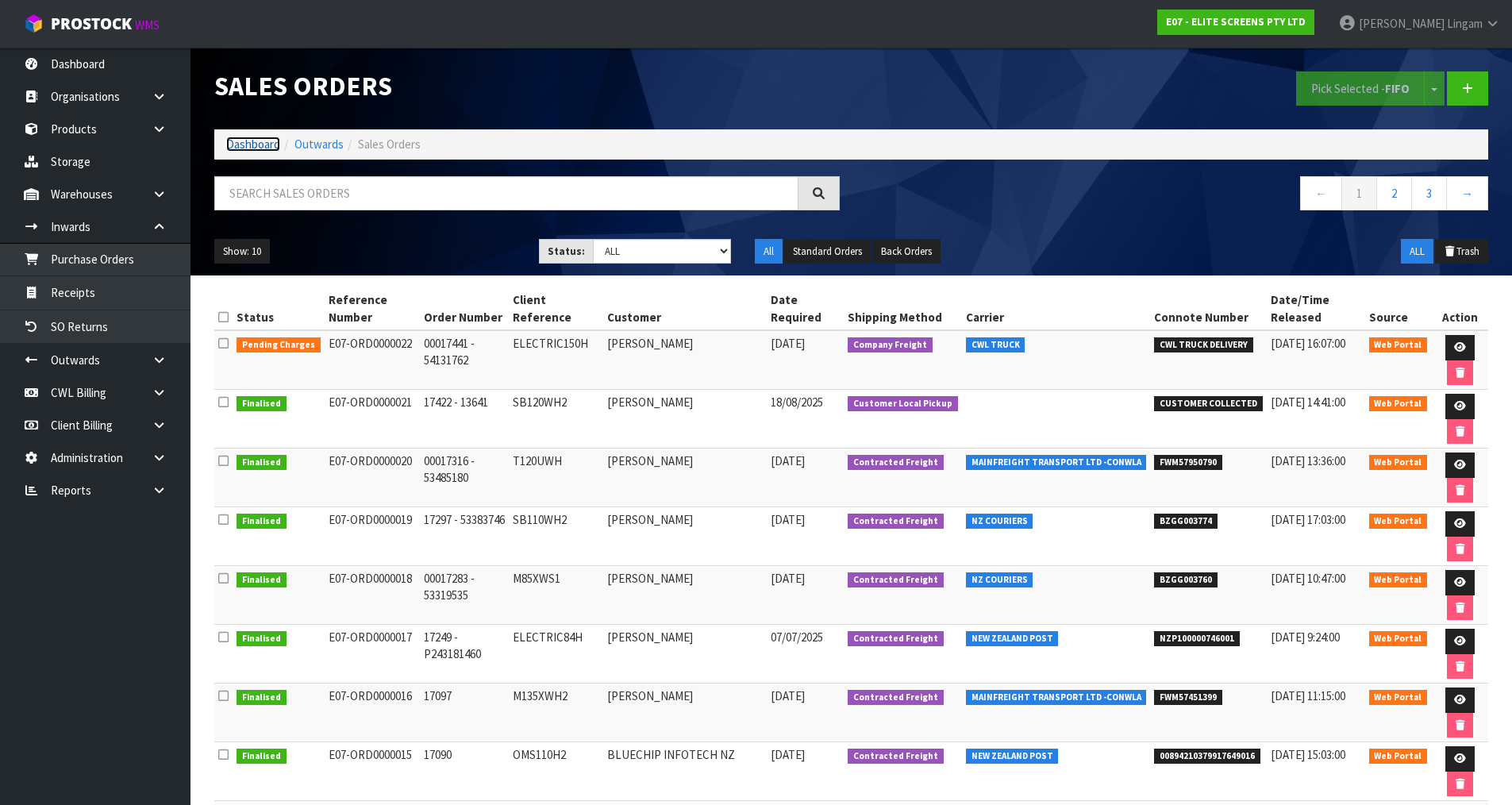
click at [257, 142] on link "Dashboard" at bounding box center [254, 144] width 54 height 15
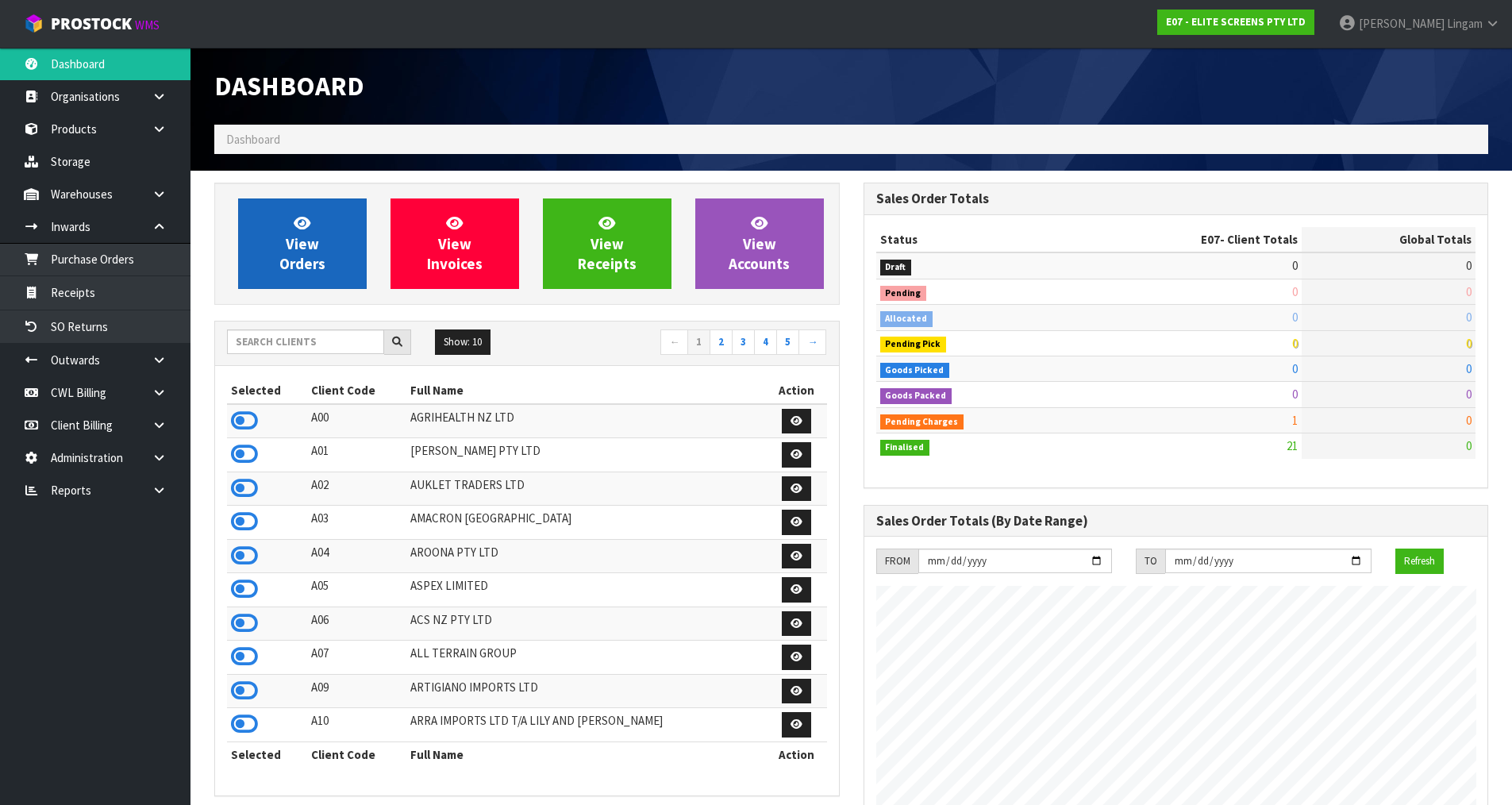
scroll to position [996, 648]
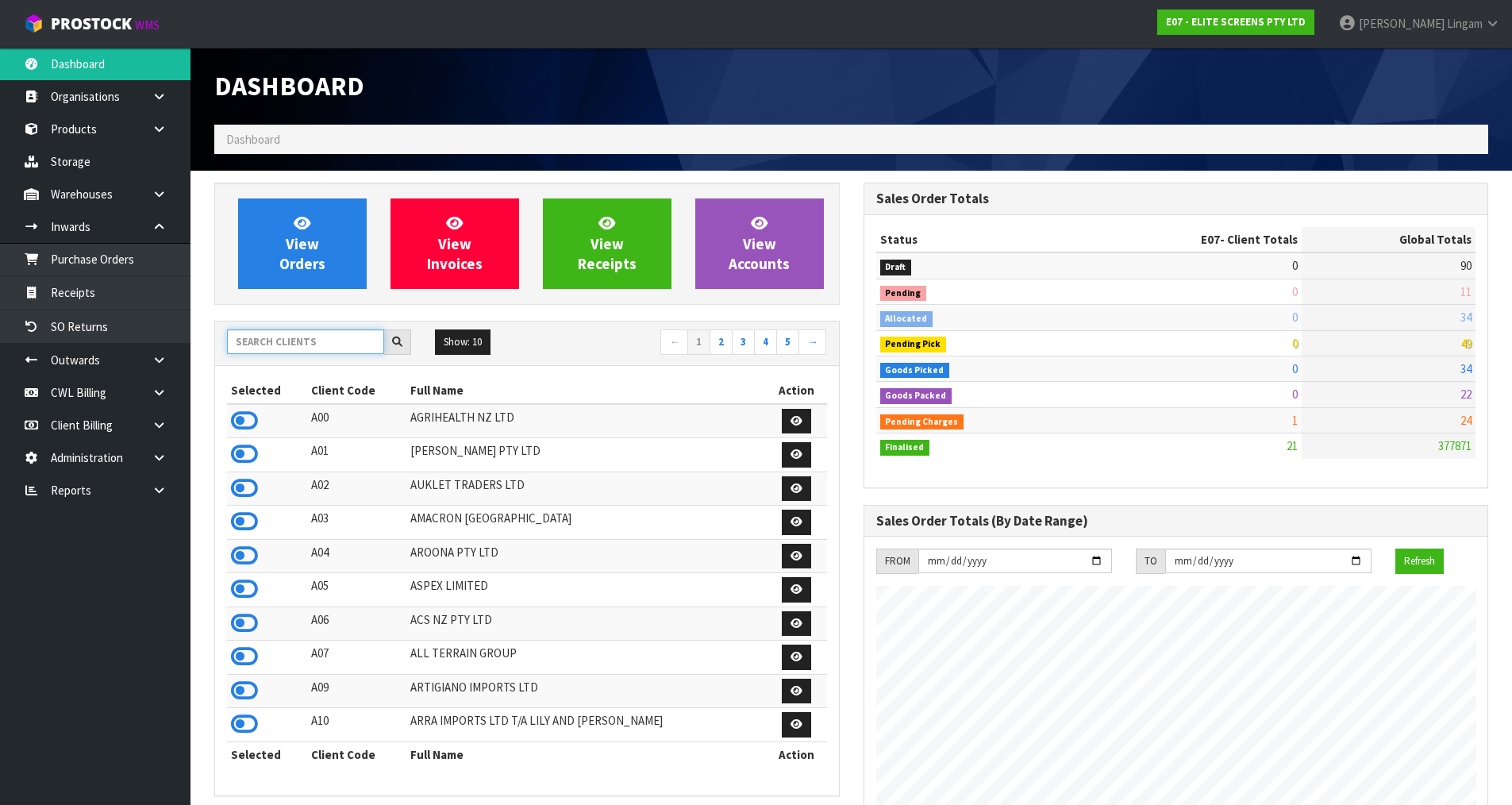
click at [331, 344] on input "text" at bounding box center [305, 342] width 157 height 24
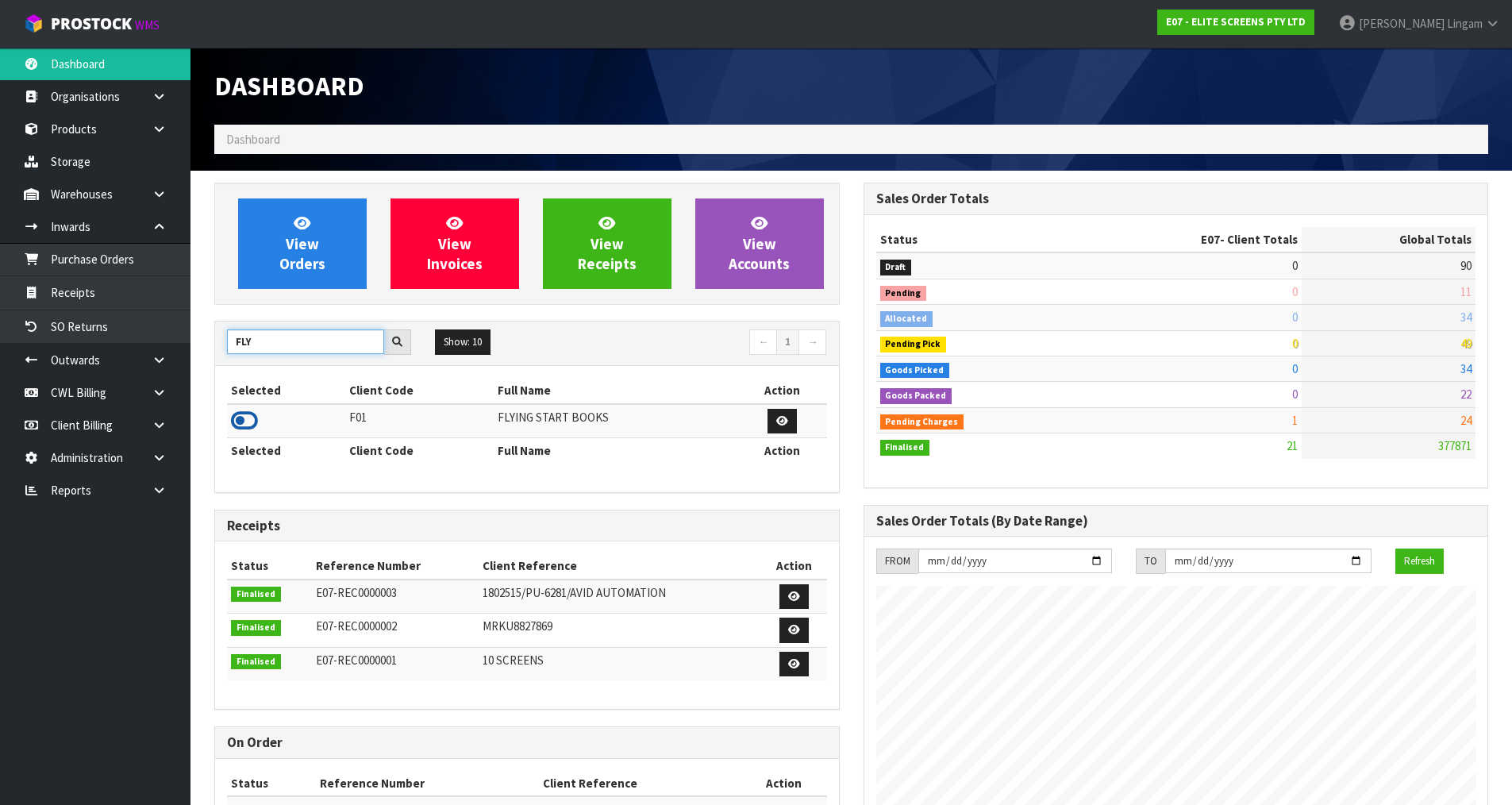
type input "FLY"
click at [242, 420] on icon at bounding box center [244, 421] width 27 height 24
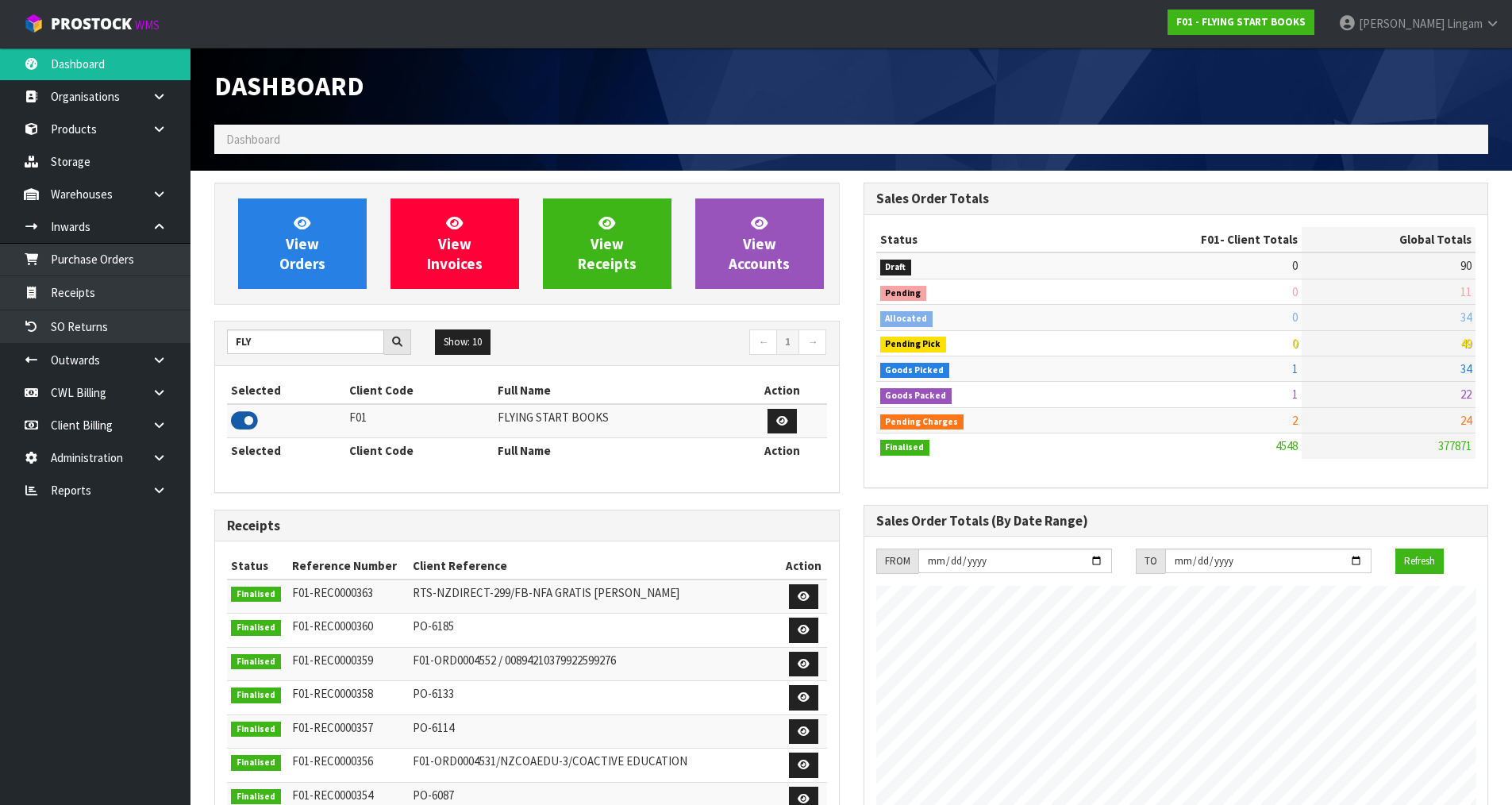
scroll to position [1202, 648]
click at [323, 262] on span "View Orders" at bounding box center [303, 243] width 46 height 59
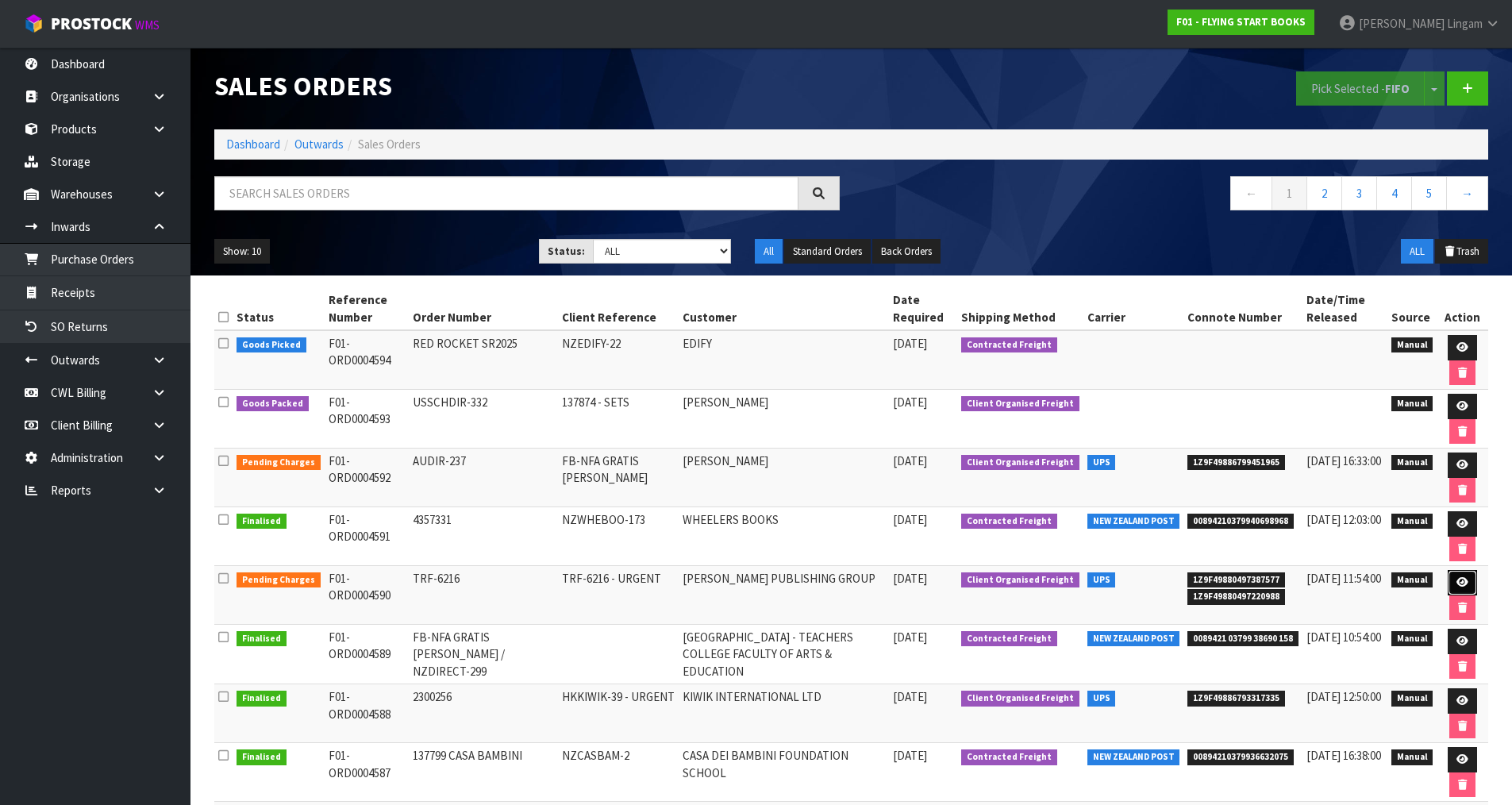
click at [1470, 588] on link at bounding box center [1463, 582] width 30 height 25
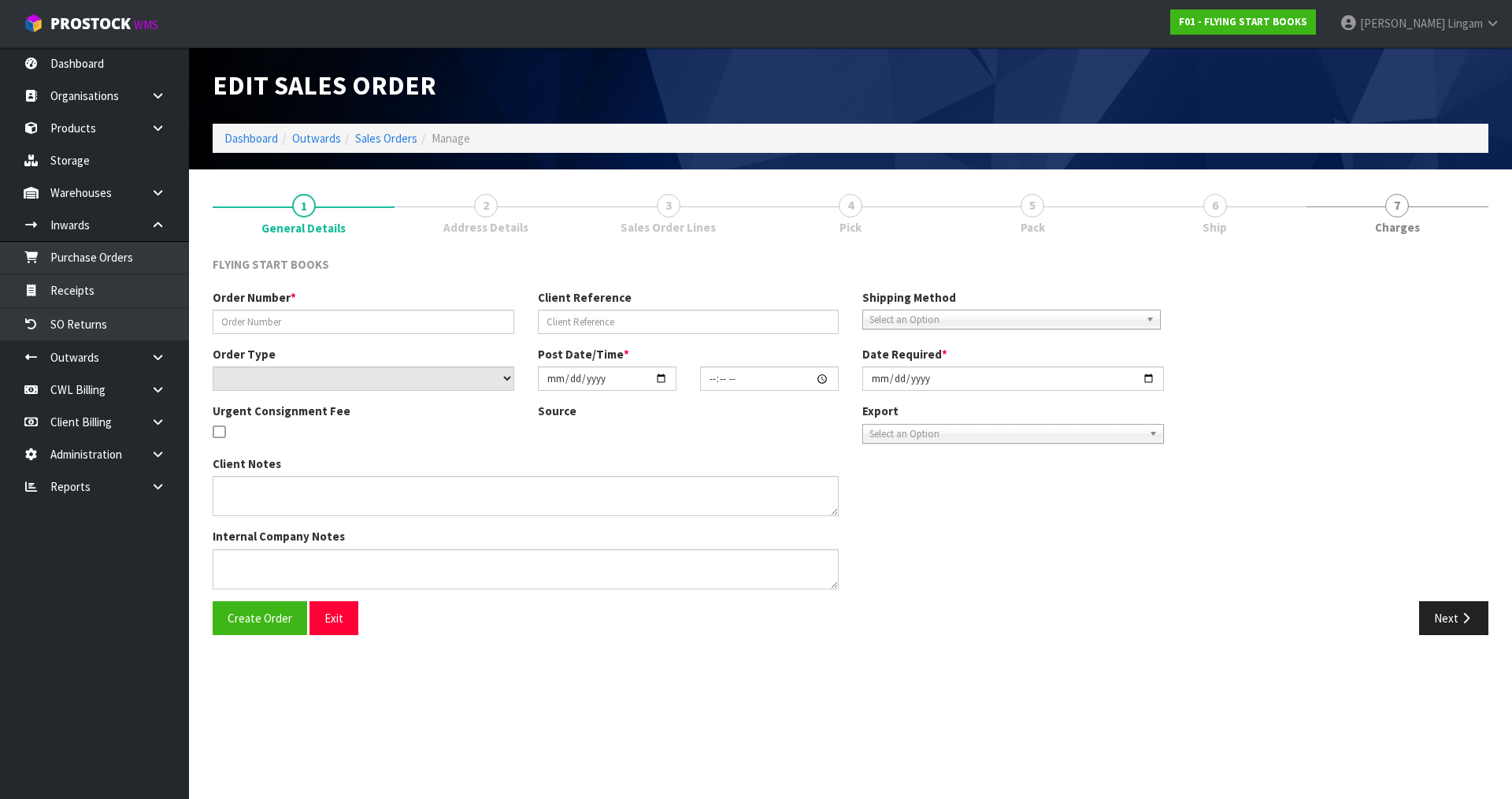
type input "TRF-6216"
type input "TRF-6216 - URGENT"
select select "number:0"
type input "[DATE]"
type input "10:41:00.000"
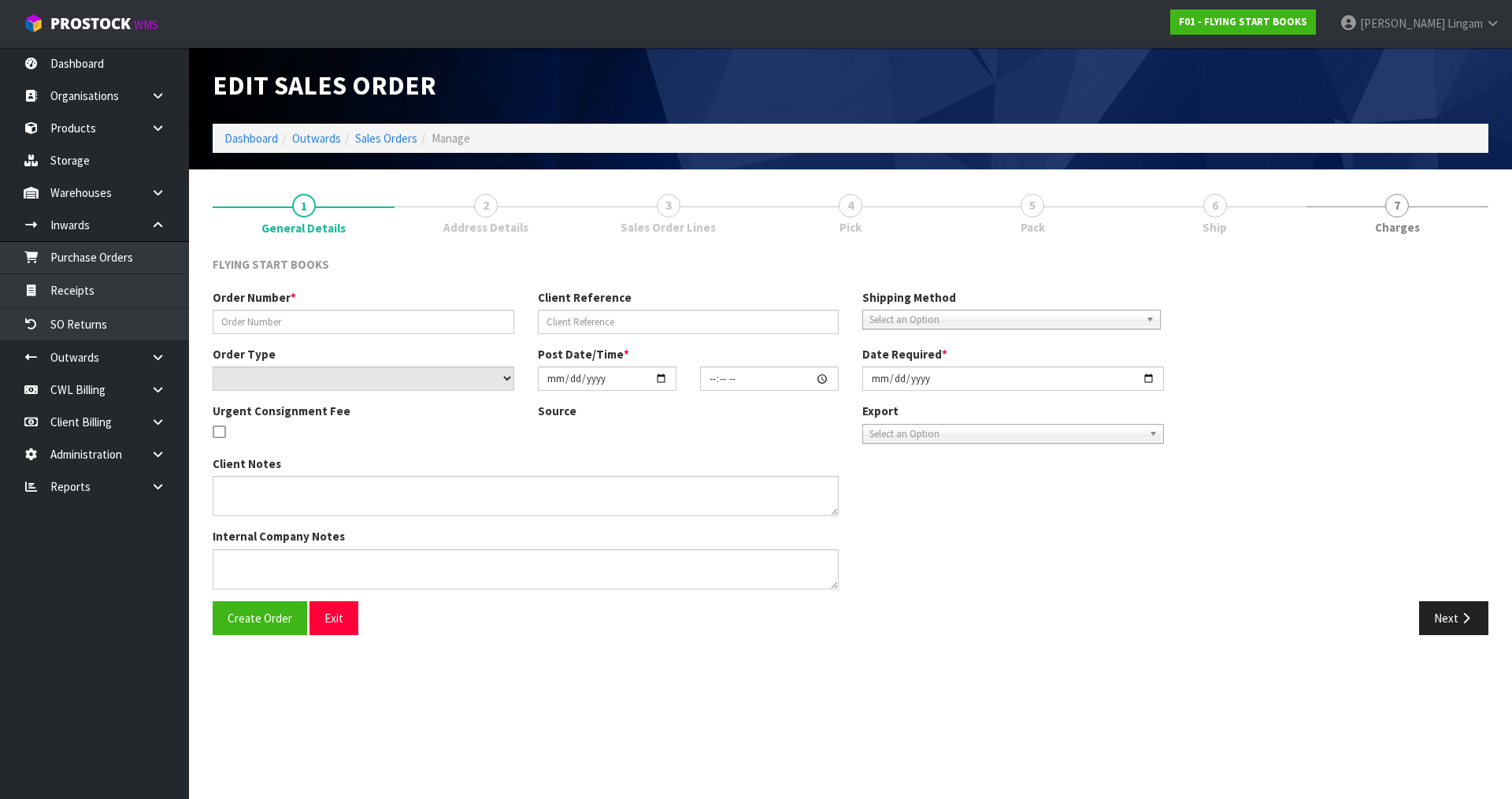
type input "[DATE]"
type textarea "PLEASE FIND ATTACHED AN URGENT AIR SHIPMENT FOR [PERSON_NAME]."
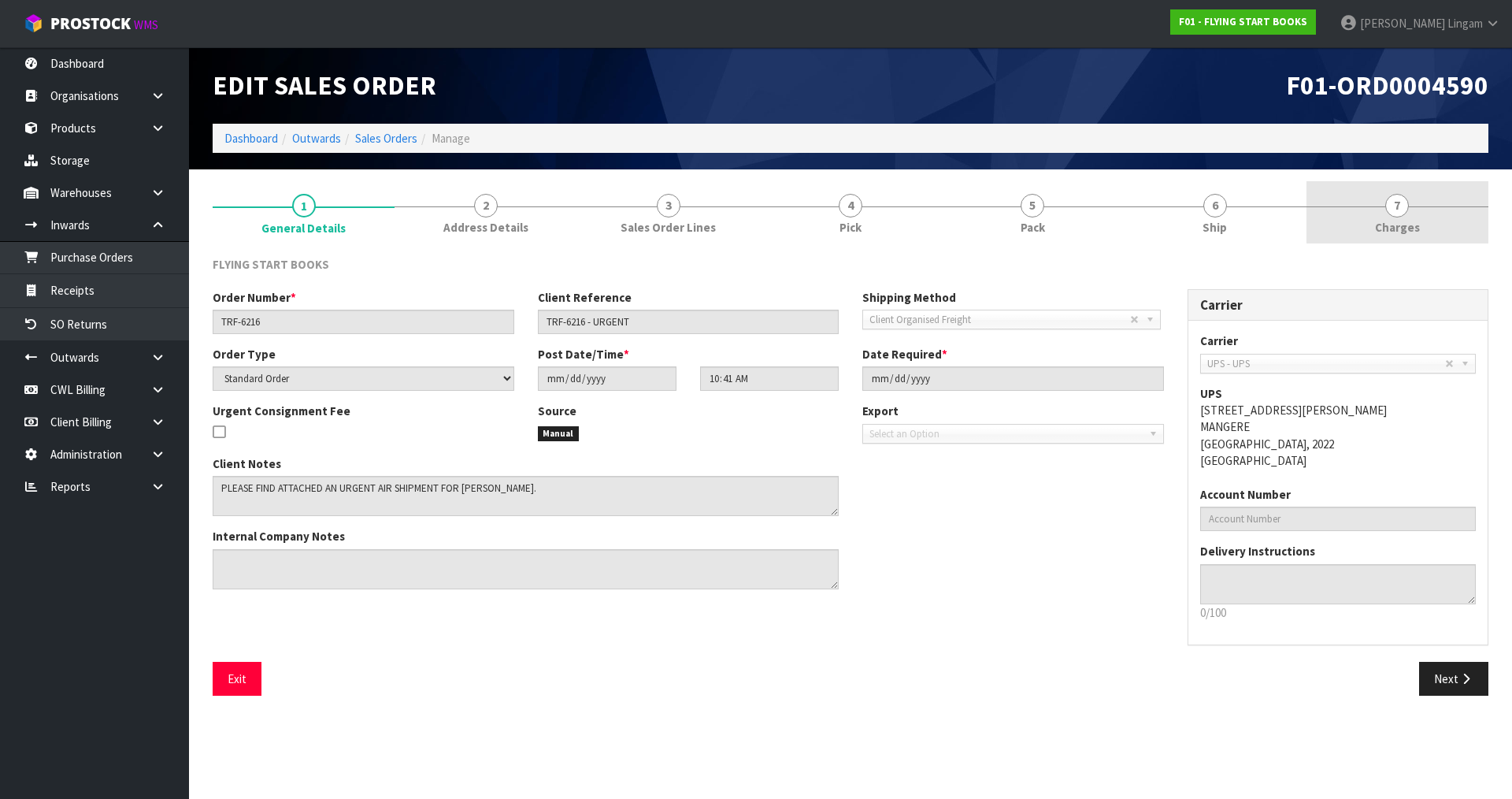
click at [1401, 219] on span "Charges" at bounding box center [1397, 228] width 45 height 17
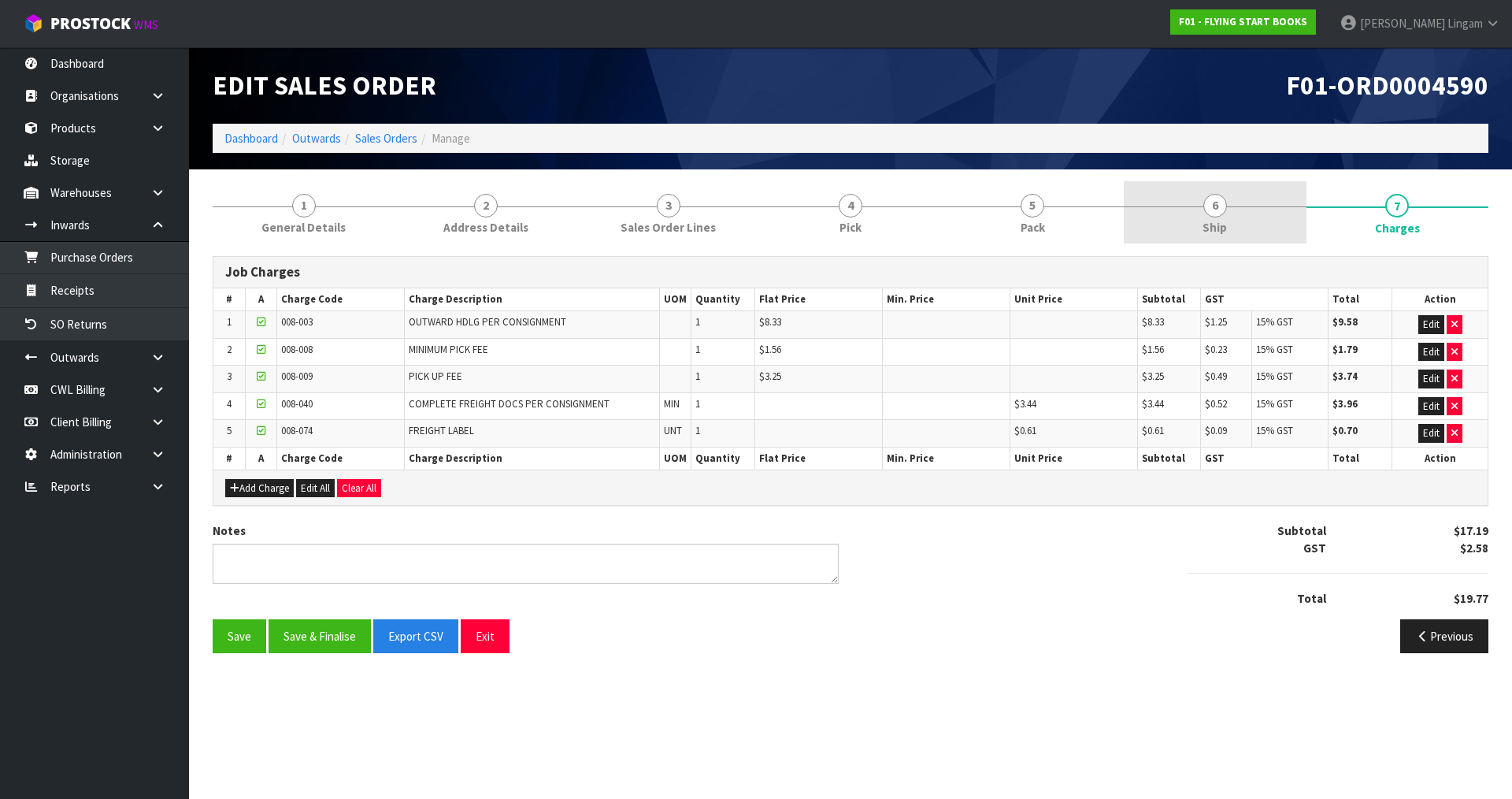
click at [1227, 226] on link "6 Ship" at bounding box center [1214, 213] width 182 height 63
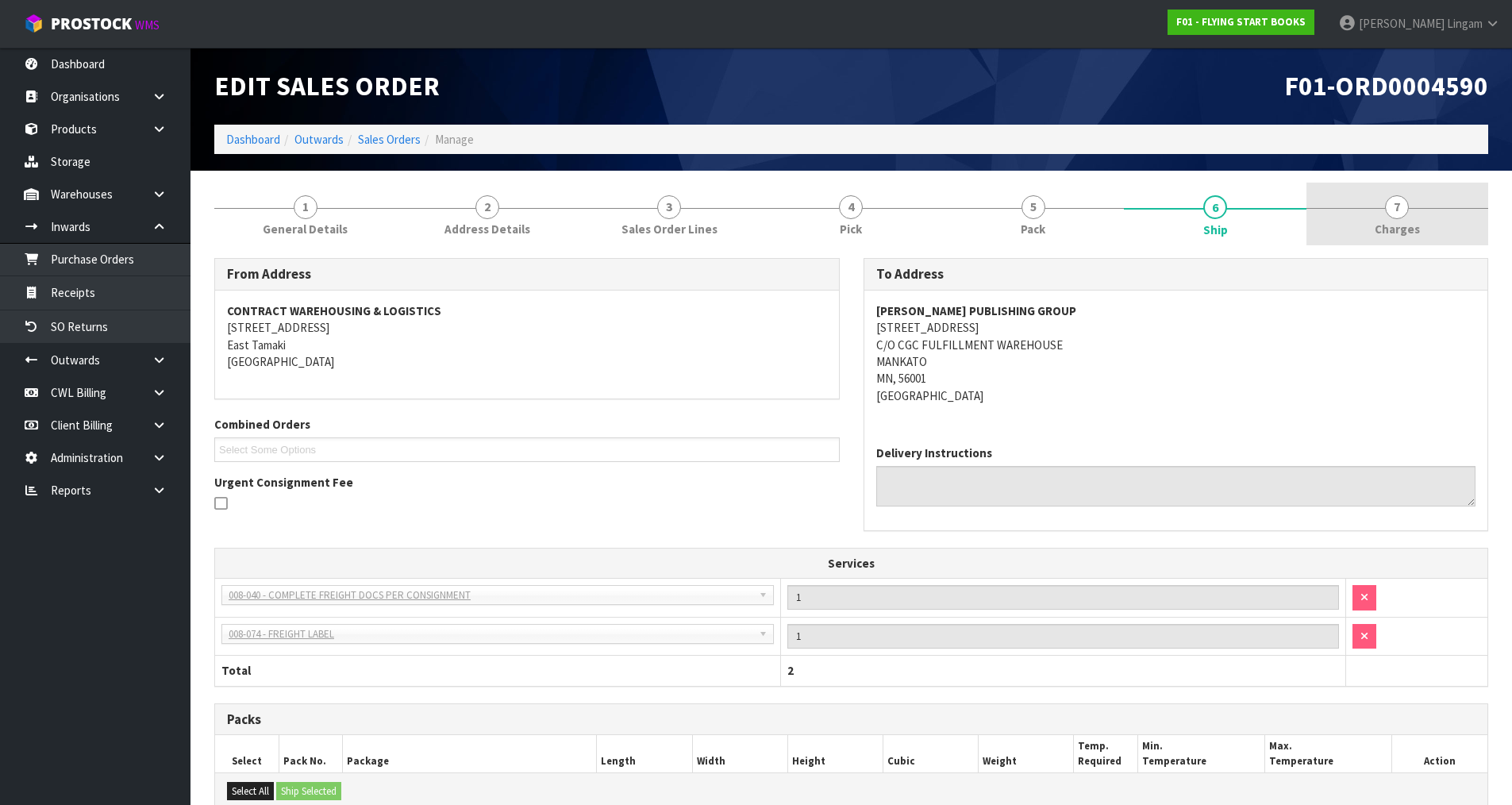
click at [1435, 221] on link "7 [GEOGRAPHIC_DATA]" at bounding box center [1398, 214] width 182 height 63
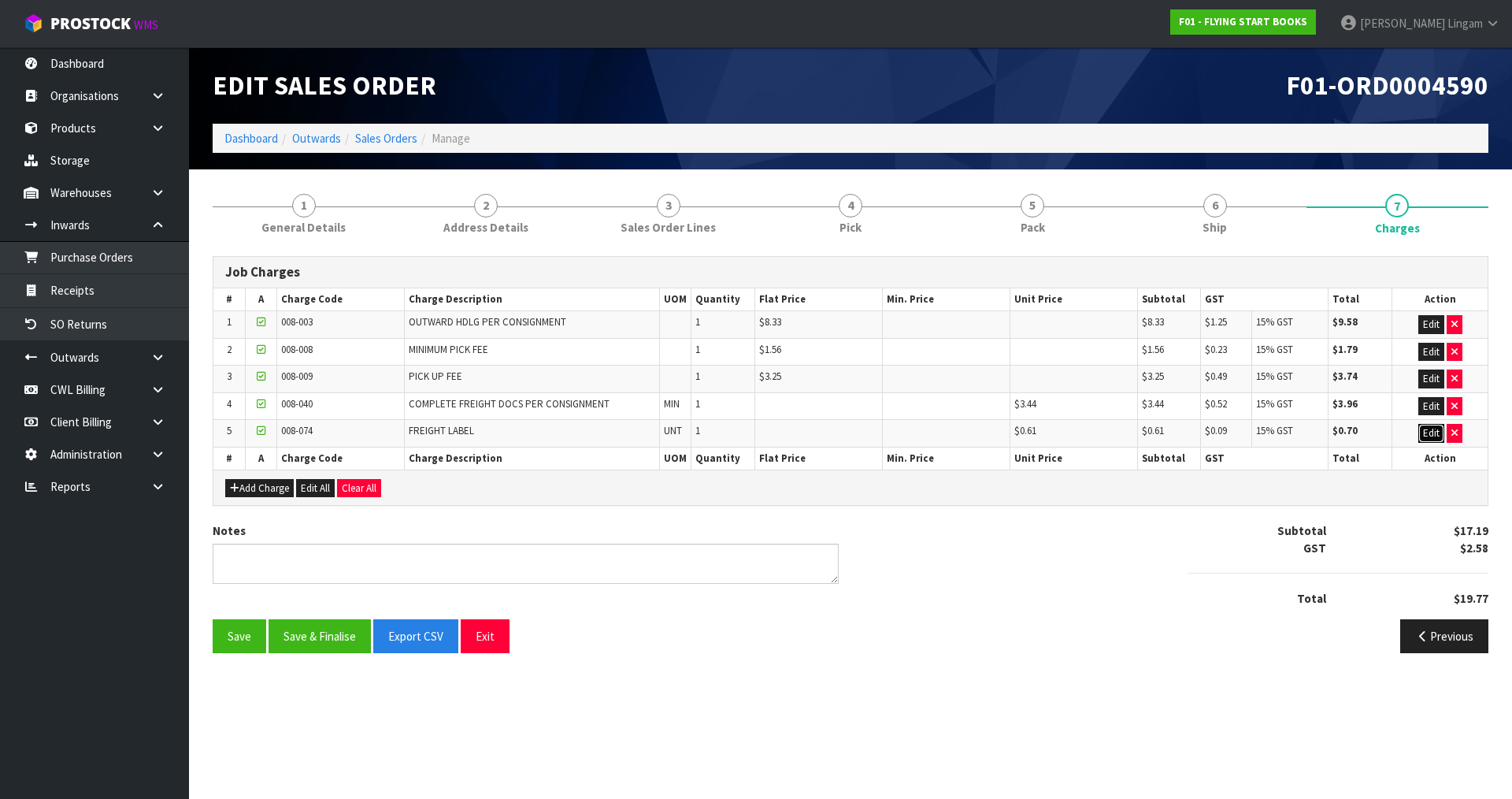
click at [1439, 437] on button "Edit" at bounding box center [1431, 433] width 26 height 19
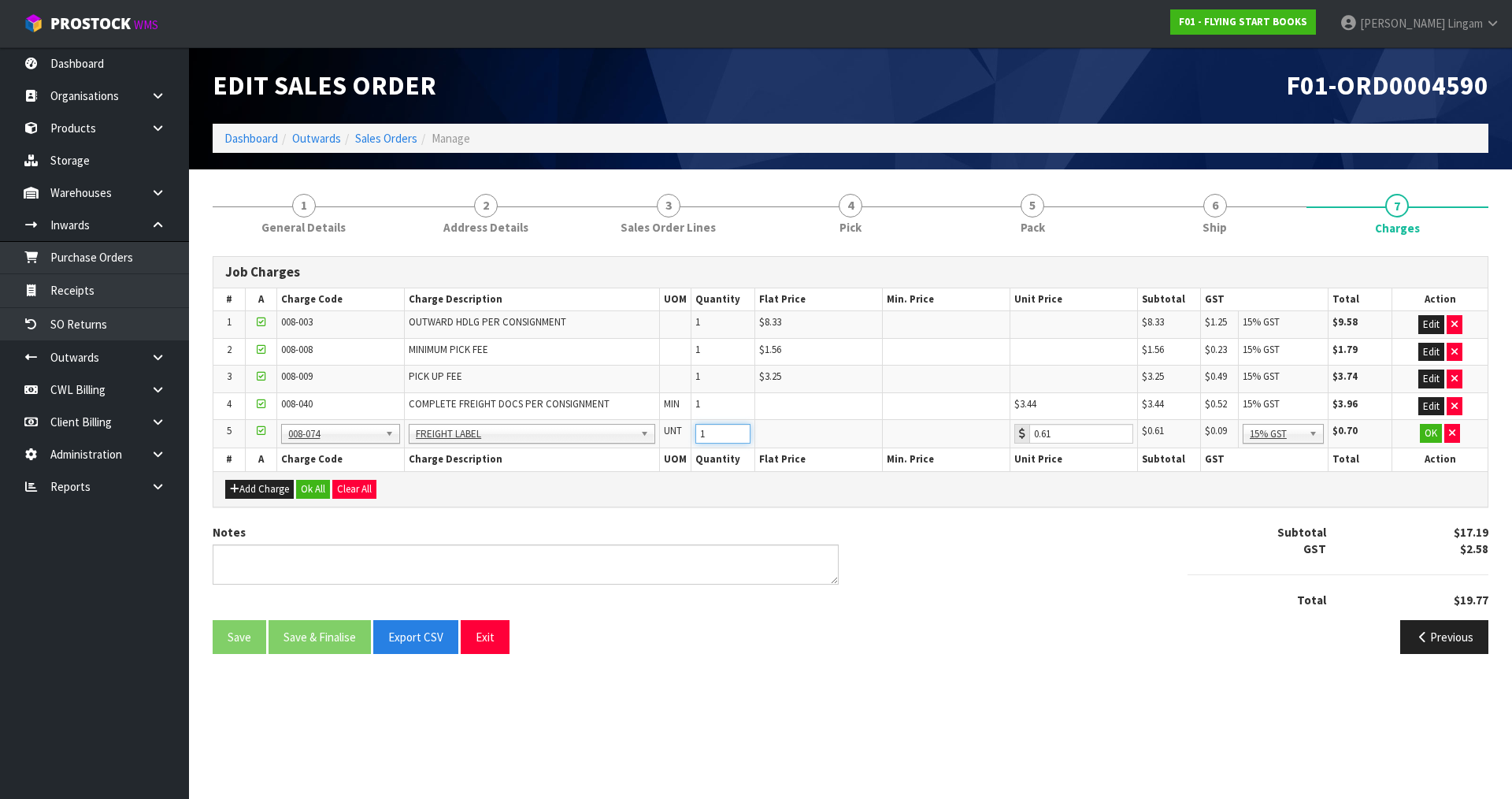
drag, startPoint x: 696, startPoint y: 434, endPoint x: 683, endPoint y: 434, distance: 13.0
click at [683, 434] on tr "5 001-001 001-002 001-003 001-004 001-005 001-006 001-007 001-008 001-009 001-0…" at bounding box center [850, 434] width 1274 height 29
type input "2"
click at [322, 493] on button "Ok All" at bounding box center [312, 489] width 34 height 19
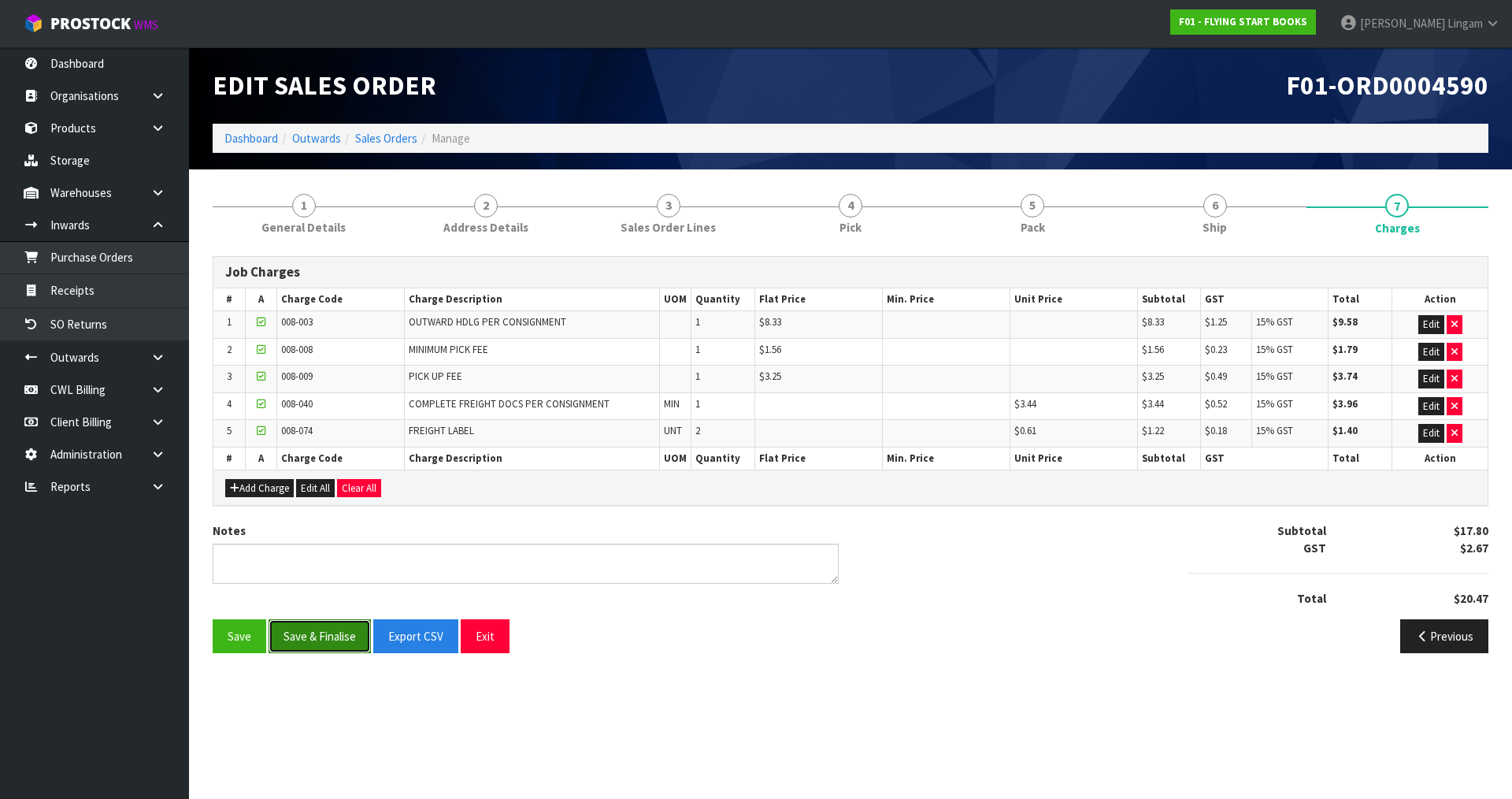
click at [322, 627] on button "Save & Finalise" at bounding box center [319, 636] width 102 height 34
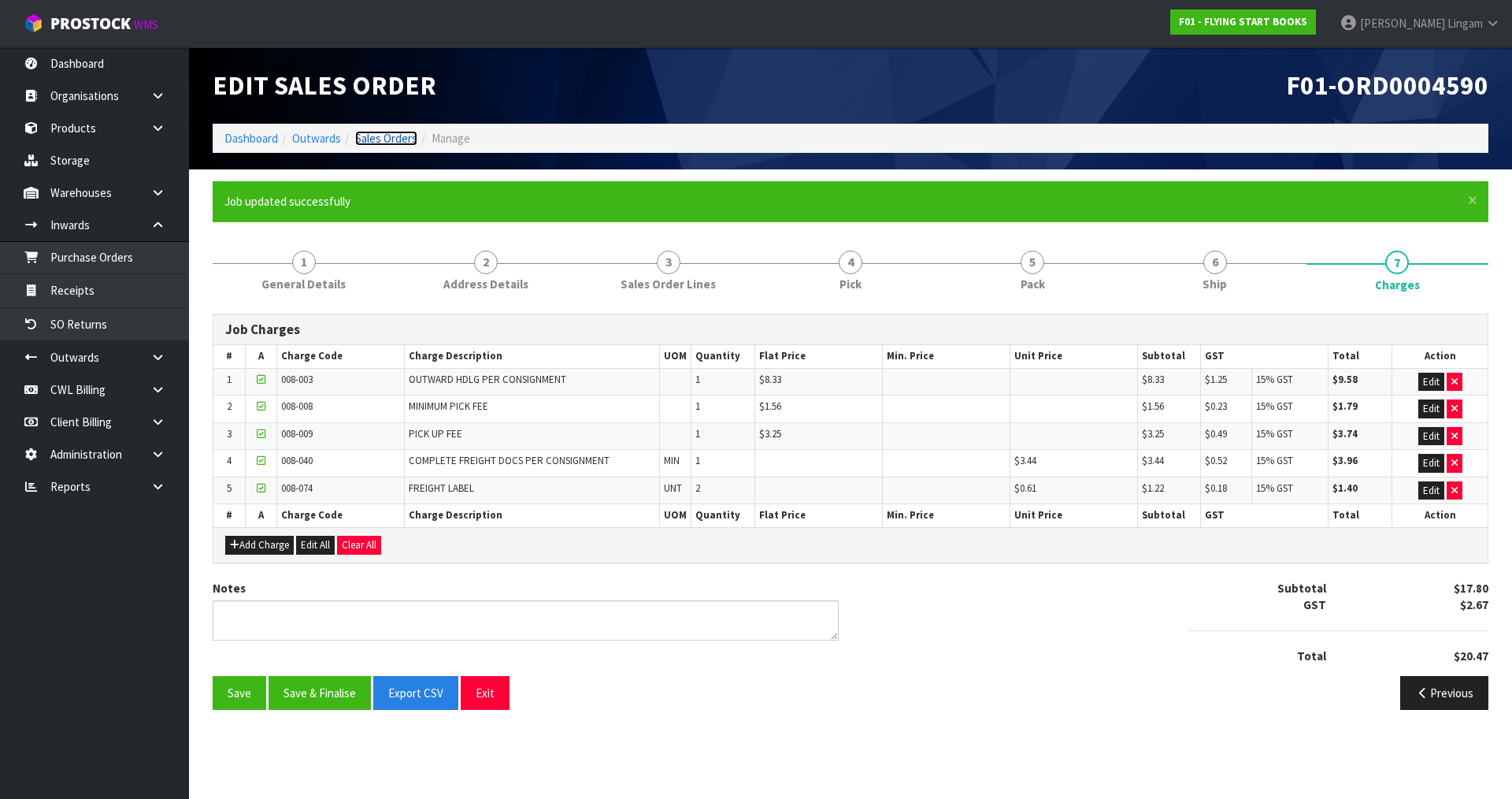
click at [392, 137] on link "Sales Orders" at bounding box center [387, 138] width 63 height 15
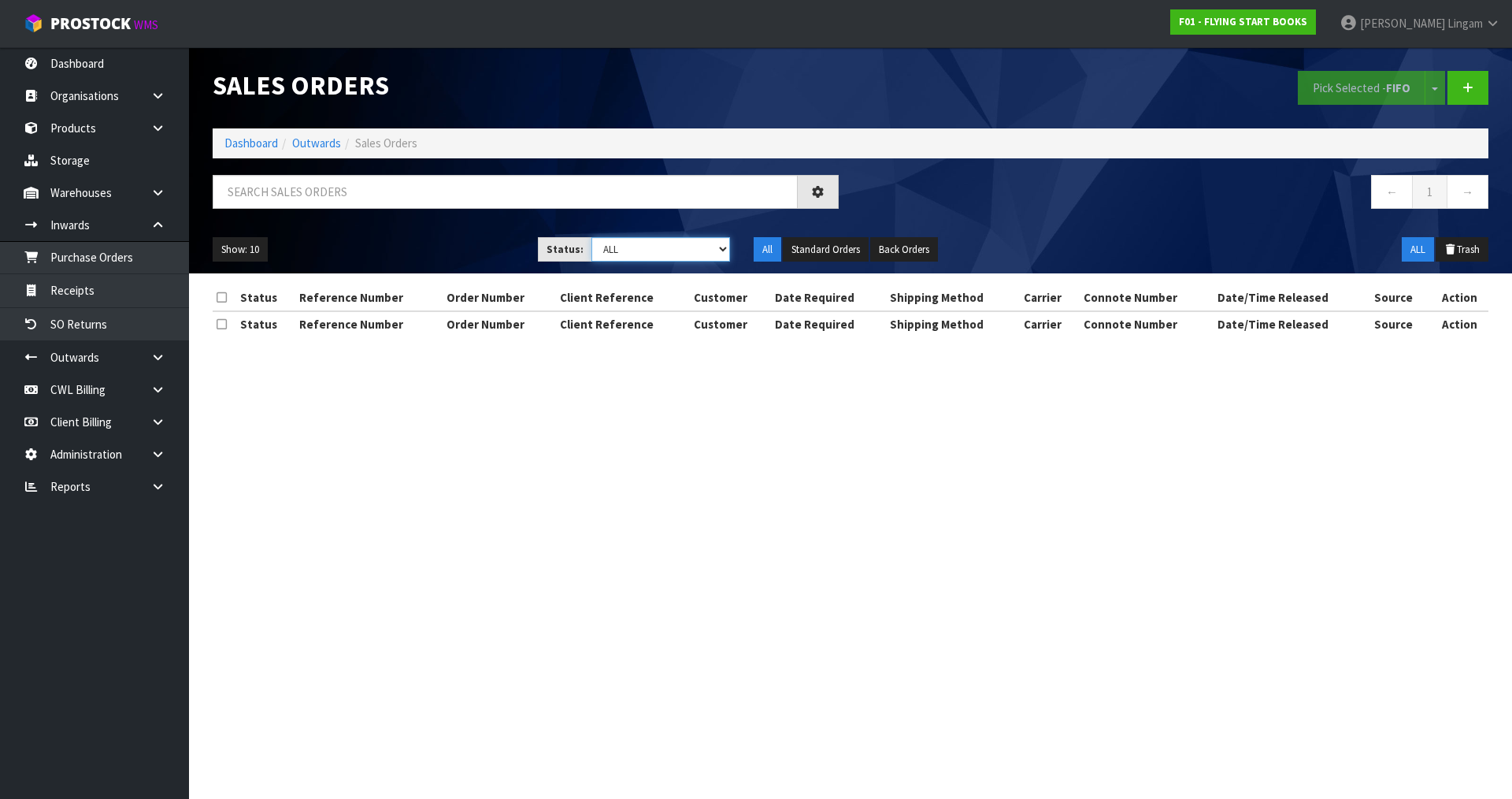
click at [669, 247] on select "Draft Pending Allocated Pending Pick Goods Picked Goods Packed Pending Charges …" at bounding box center [661, 249] width 139 height 24
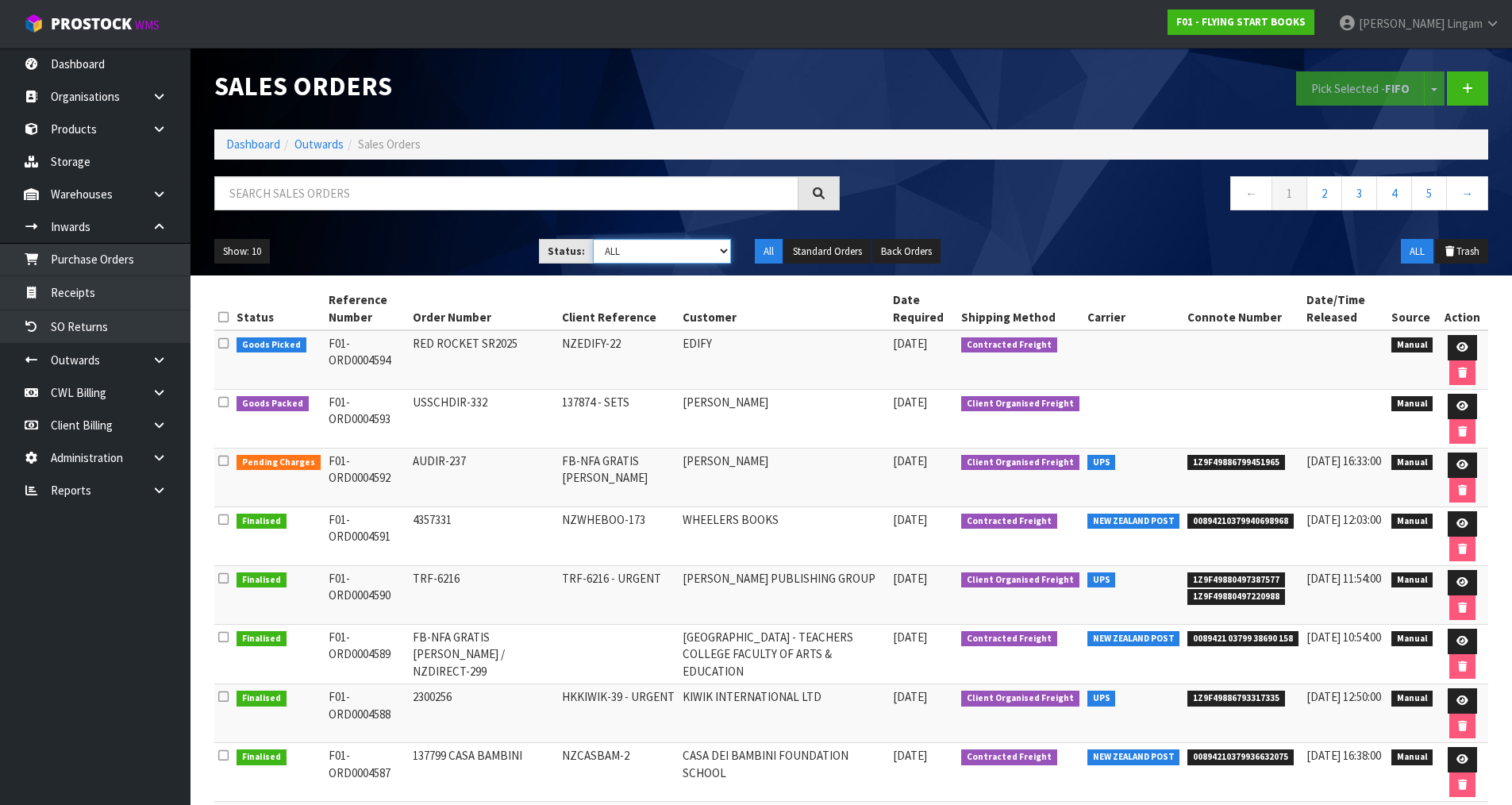
select select "string:6"
click at [593, 239] on select "Draft Pending Allocated Pending Pick Goods Picked Goods Packed Pending Charges …" at bounding box center [662, 251] width 138 height 24
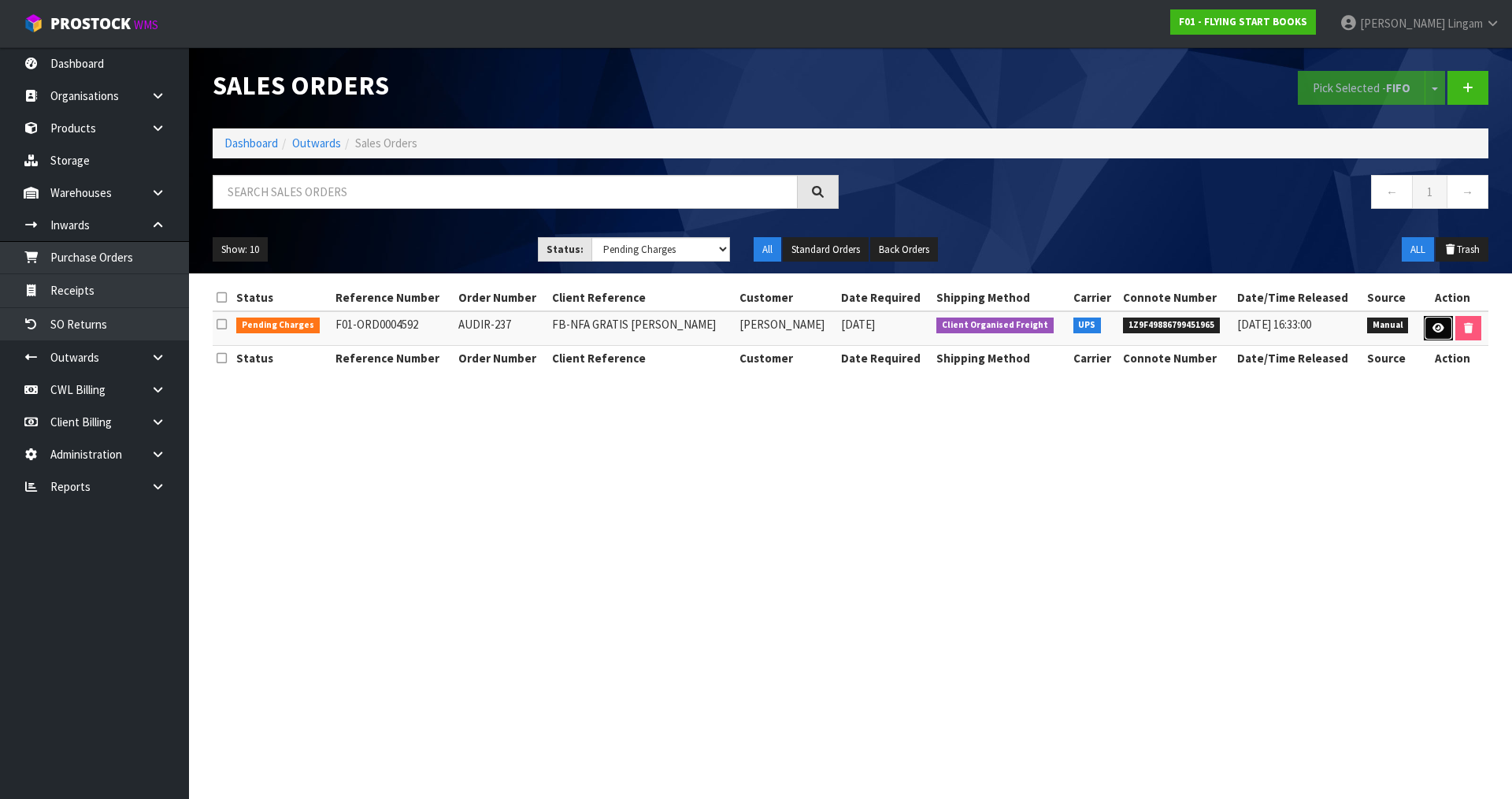
click at [1435, 317] on link at bounding box center [1438, 328] width 29 height 25
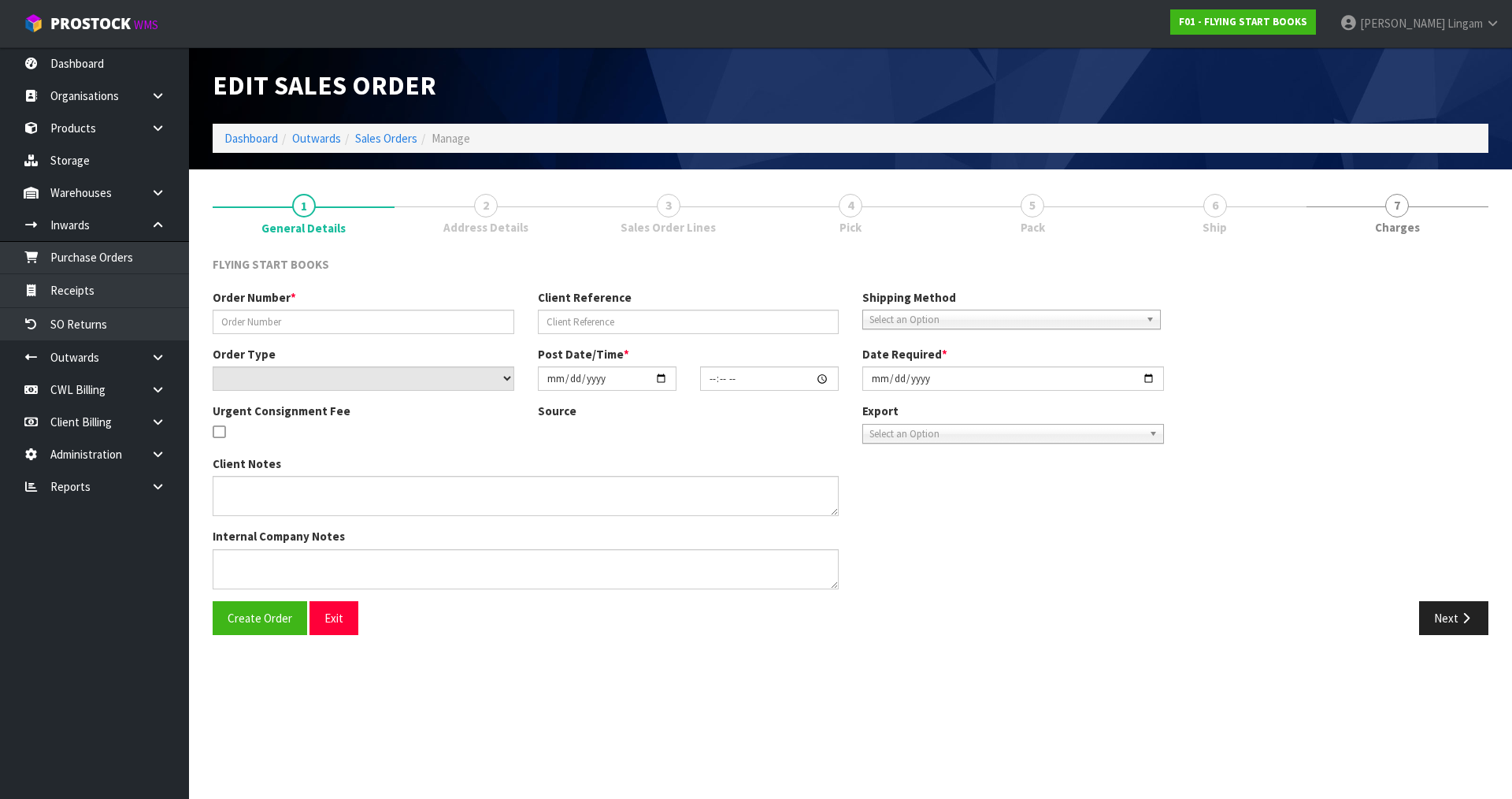
type input "AUDIR-237"
type input "FB-NFA GRATIS [PERSON_NAME]"
select select "number:0"
type input "[DATE]"
type input "10:40:00.000"
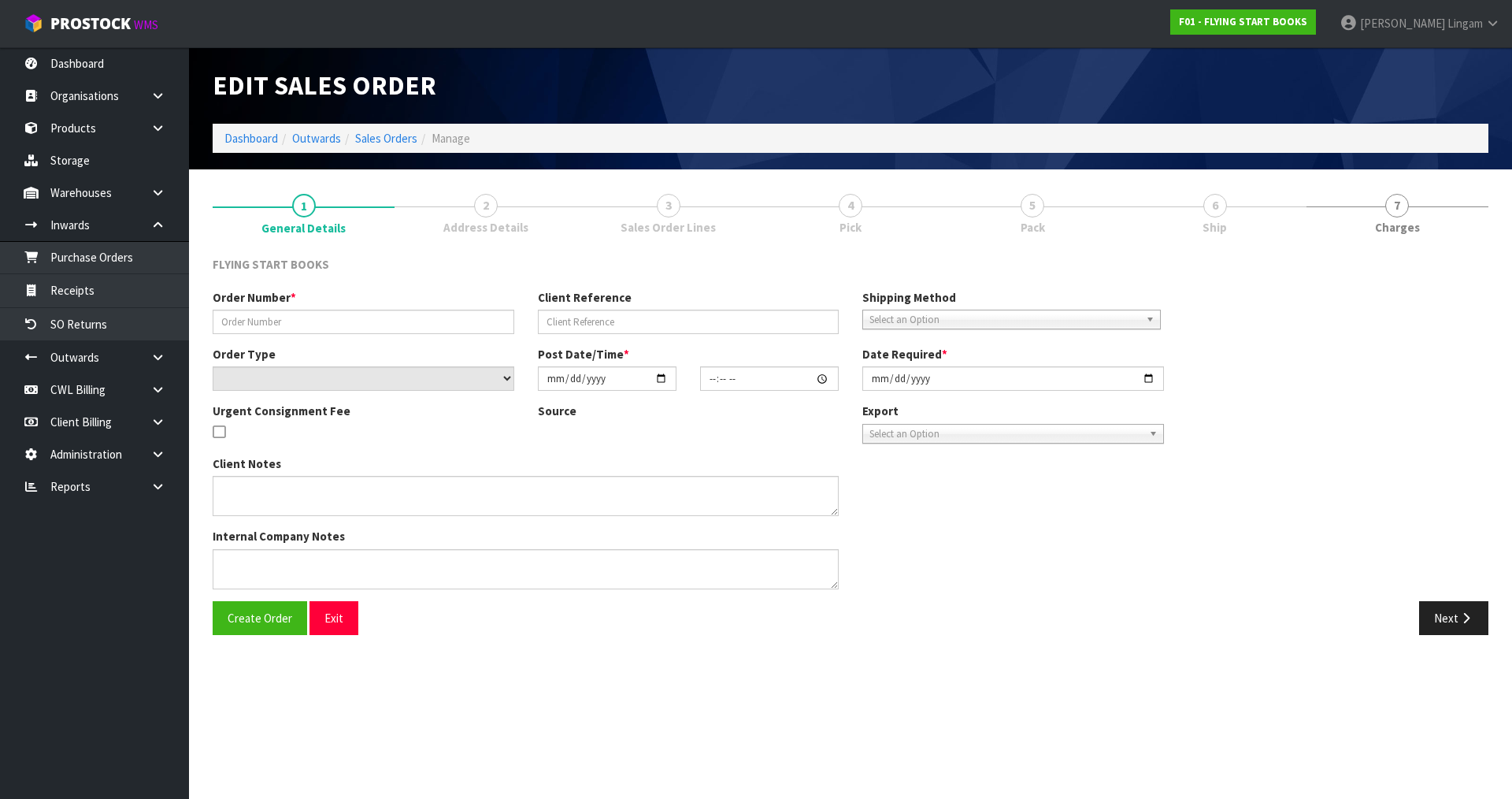
type input "[DATE]"
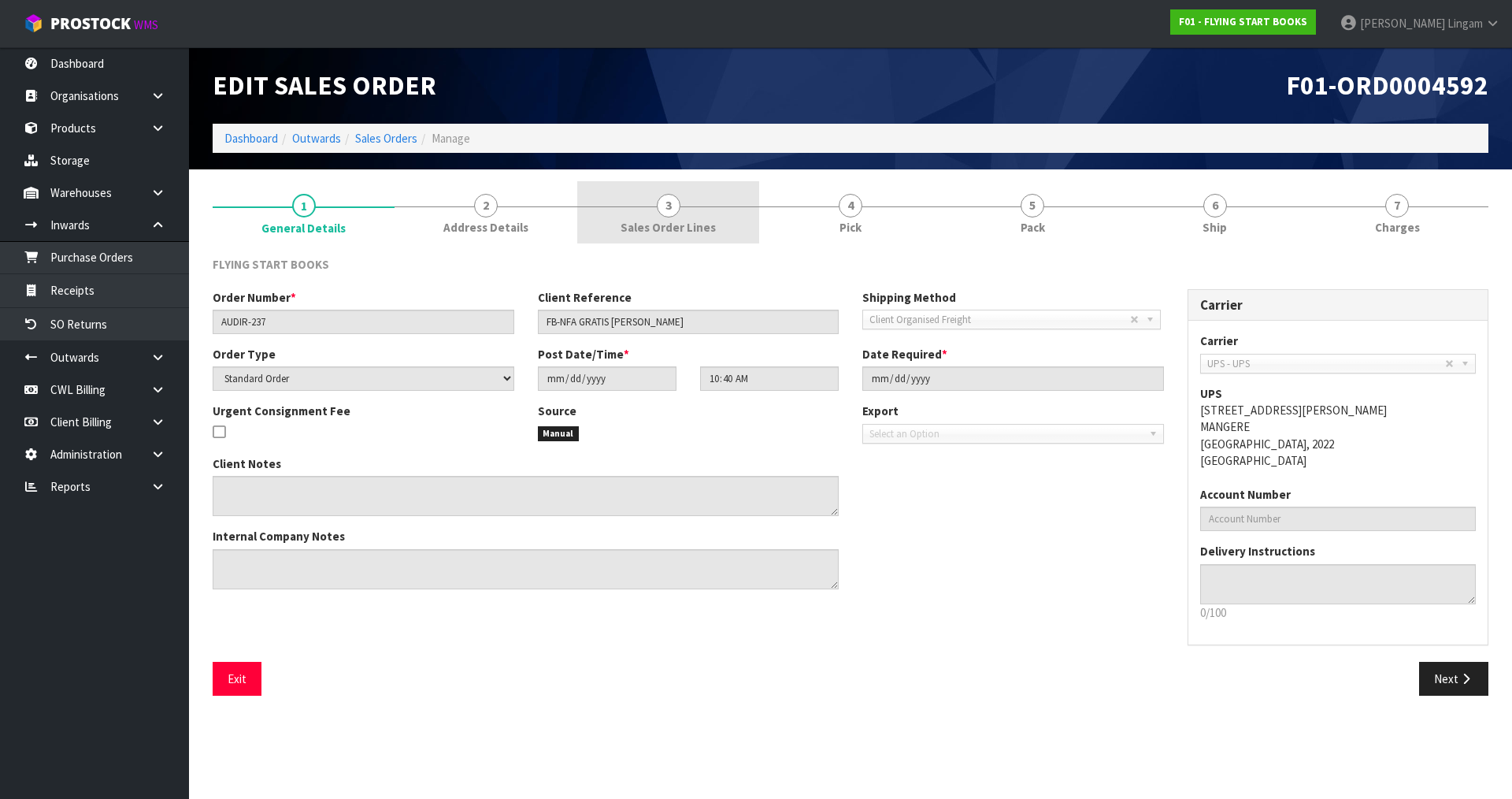
click at [702, 212] on link "3 Sales Order Lines" at bounding box center [668, 213] width 182 height 63
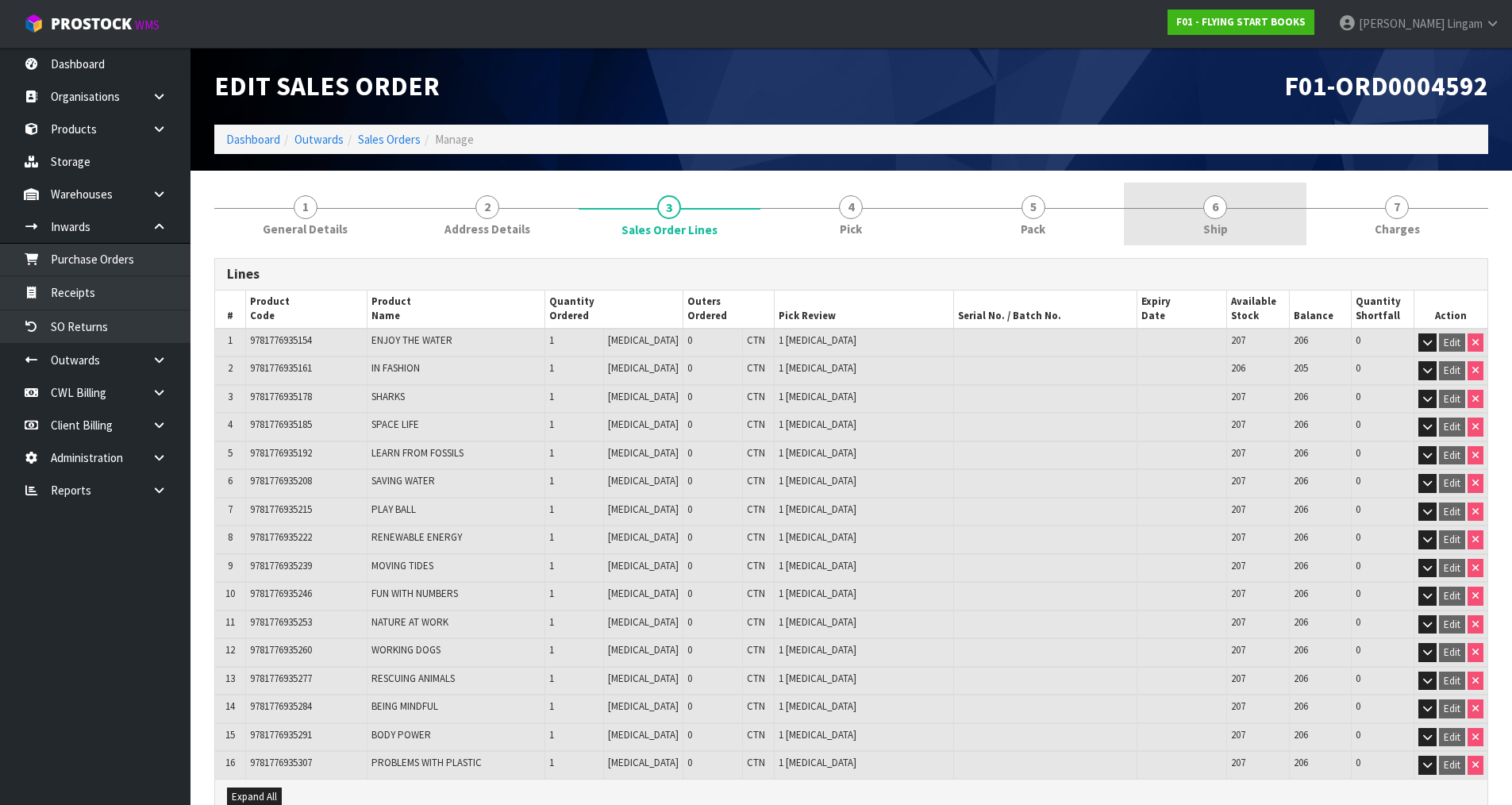
click at [1249, 216] on link "6 Ship" at bounding box center [1215, 214] width 182 height 63
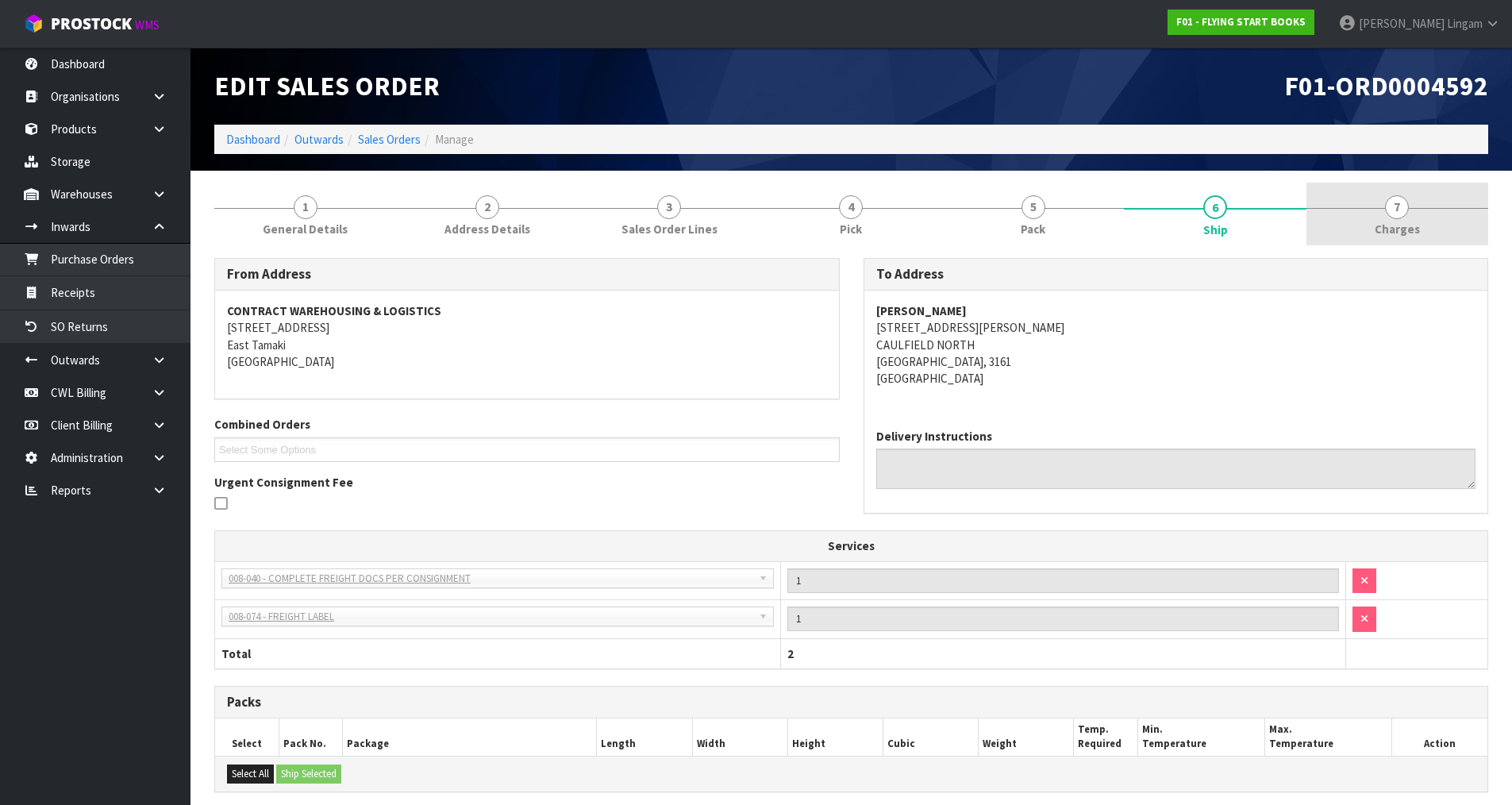
click at [1423, 202] on link "7 [GEOGRAPHIC_DATA]" at bounding box center [1398, 214] width 182 height 63
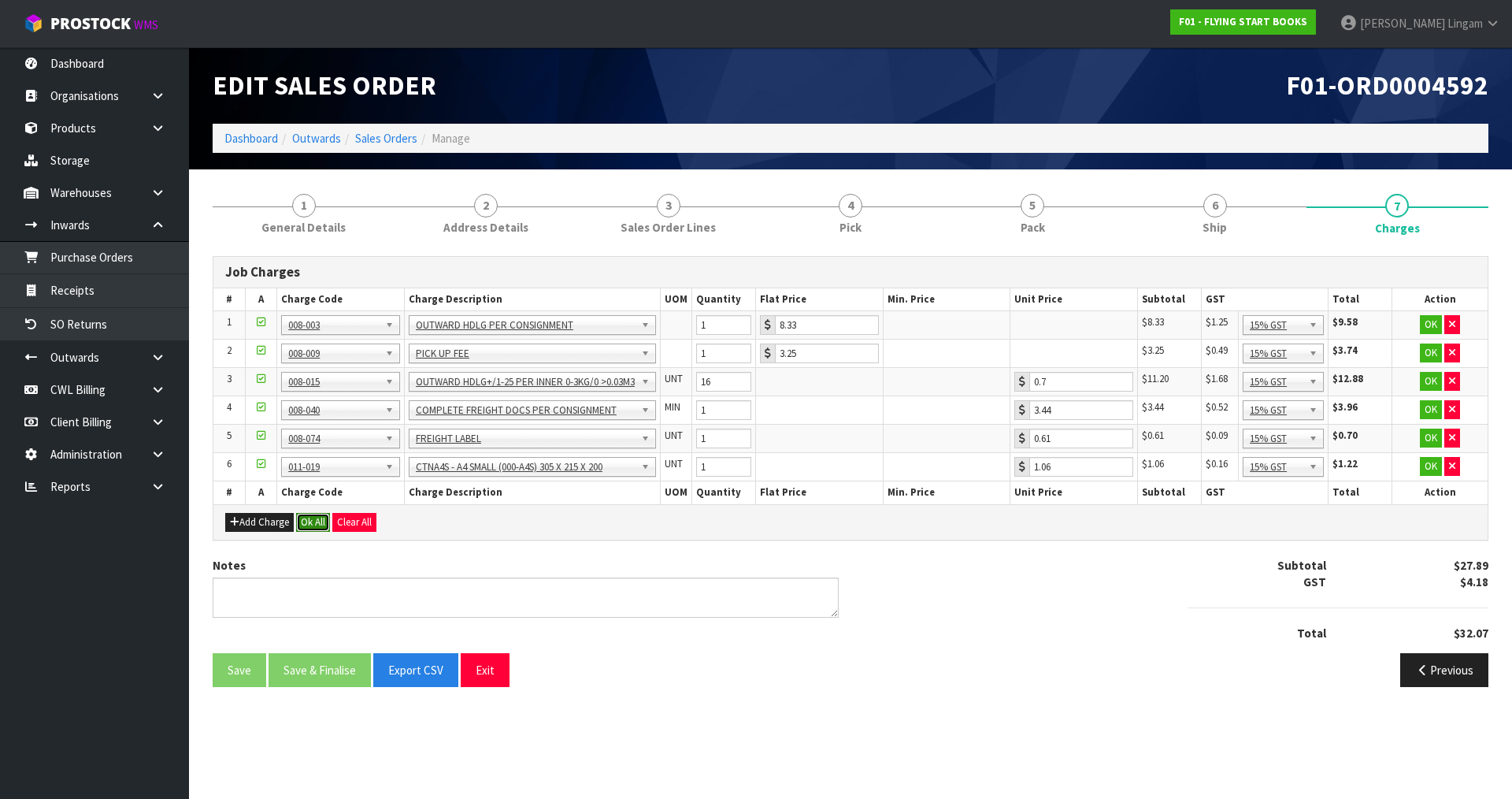
click at [319, 520] on button "Ok All" at bounding box center [312, 522] width 34 height 19
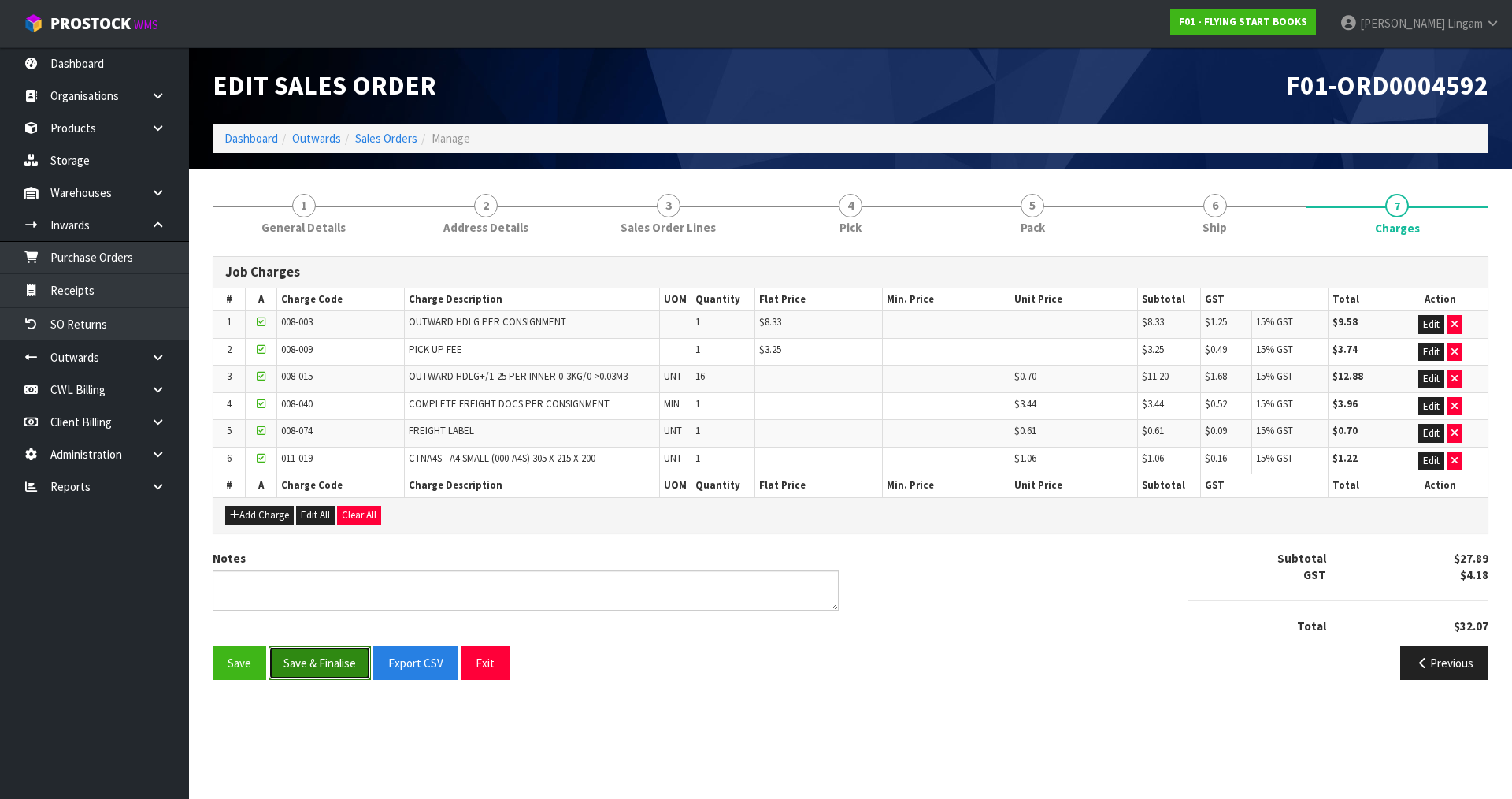
click at [326, 664] on button "Save & Finalise" at bounding box center [319, 663] width 102 height 34
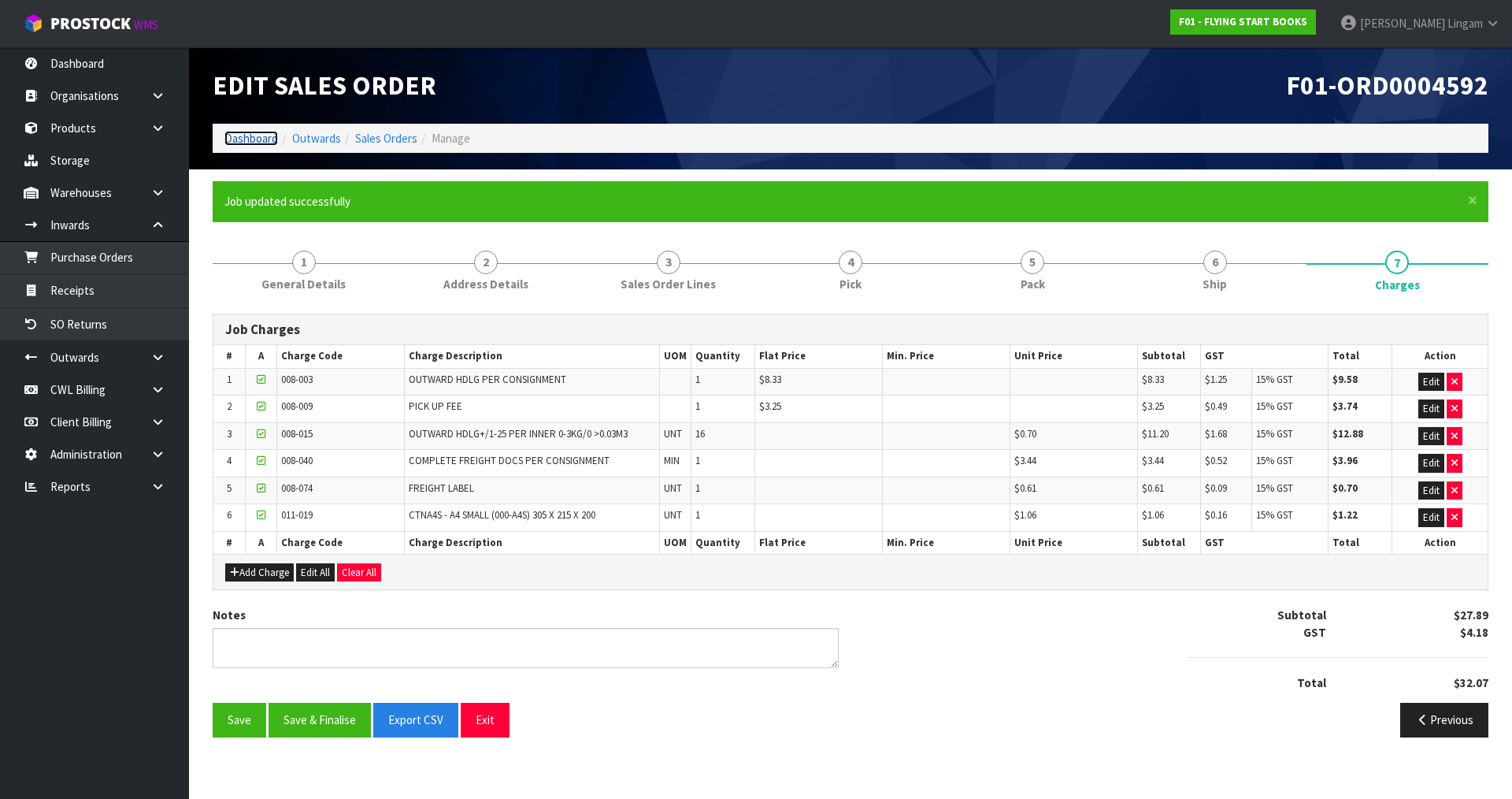
click at [240, 142] on link "Dashboard" at bounding box center [252, 138] width 53 height 15
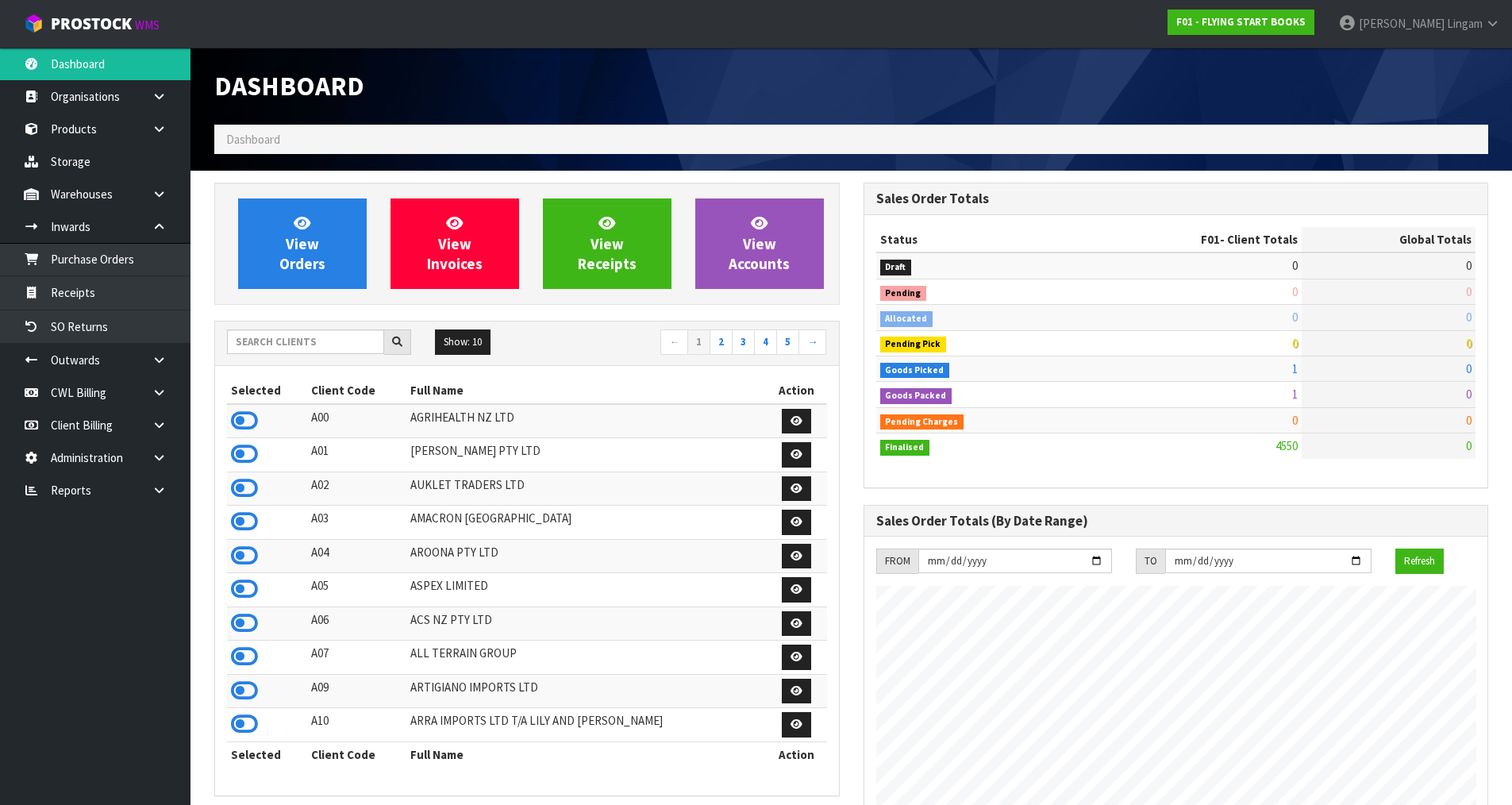
scroll to position [1202, 648]
click at [295, 266] on span "View Orders" at bounding box center [303, 243] width 46 height 59
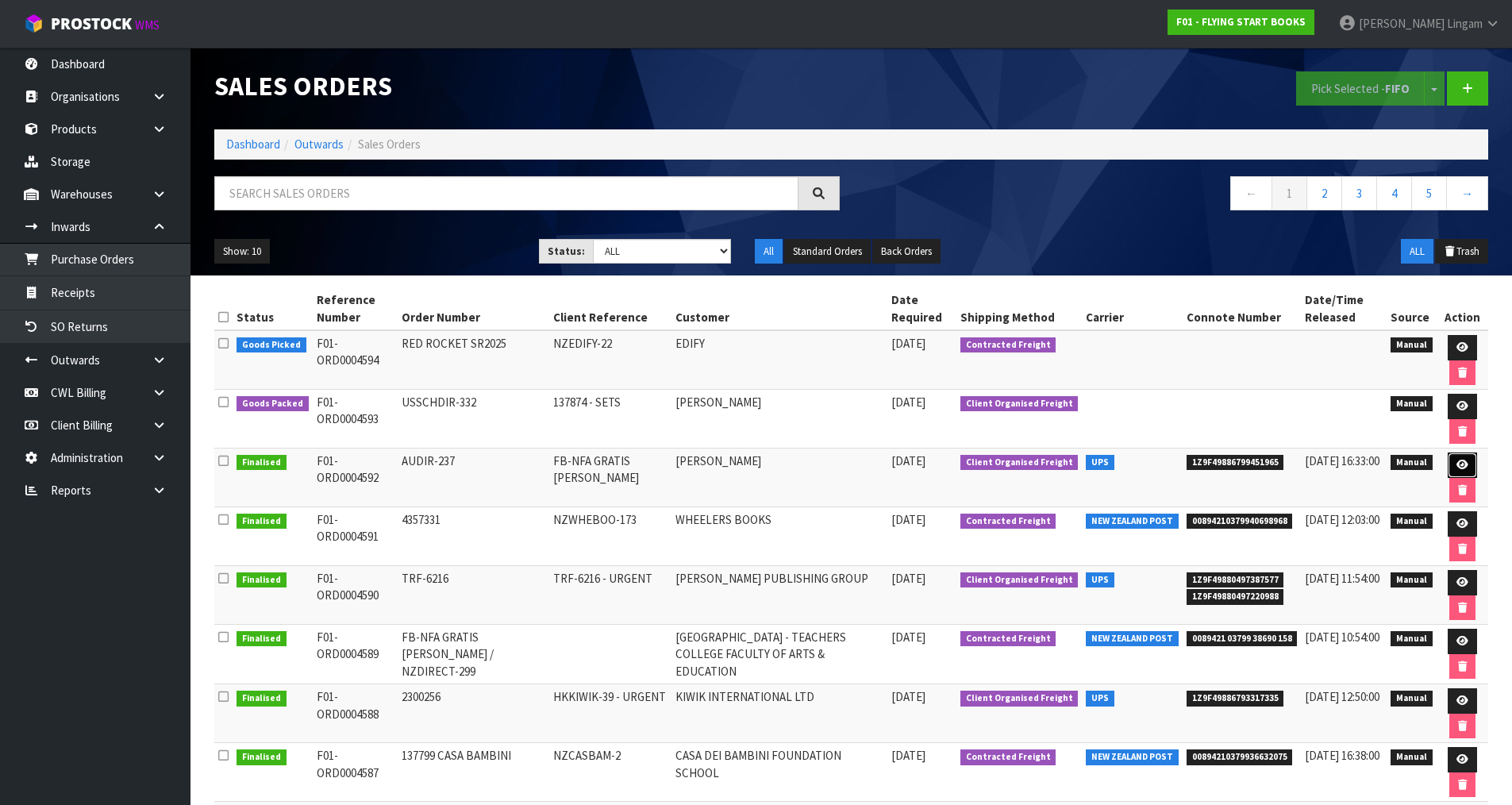
click at [1461, 464] on icon at bounding box center [1463, 464] width 12 height 10
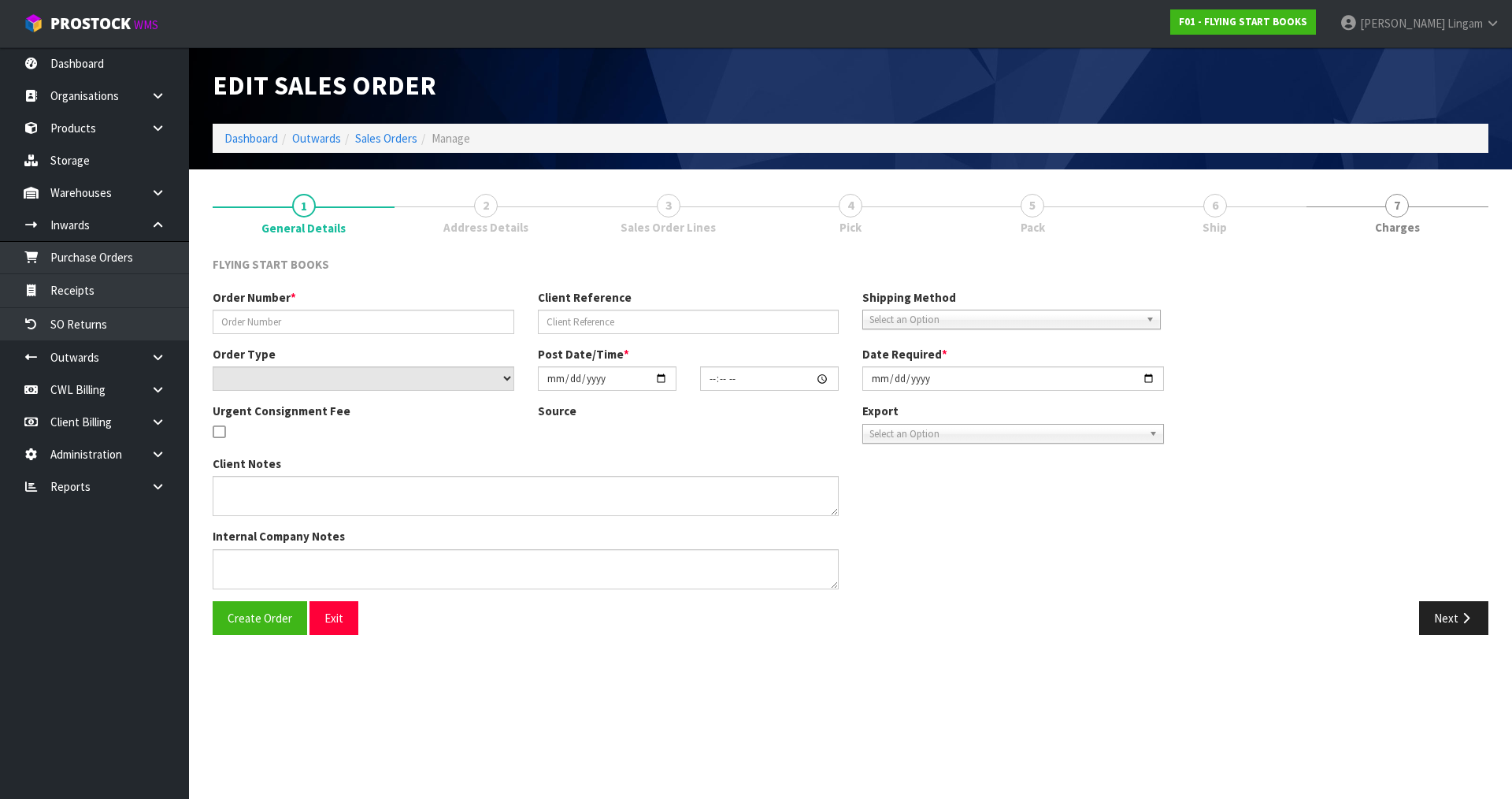
type input "AUDIR-237"
type input "FB-NFA GRATIS [PERSON_NAME]"
select select "number:0"
type input "[DATE]"
type input "10:40:00.000"
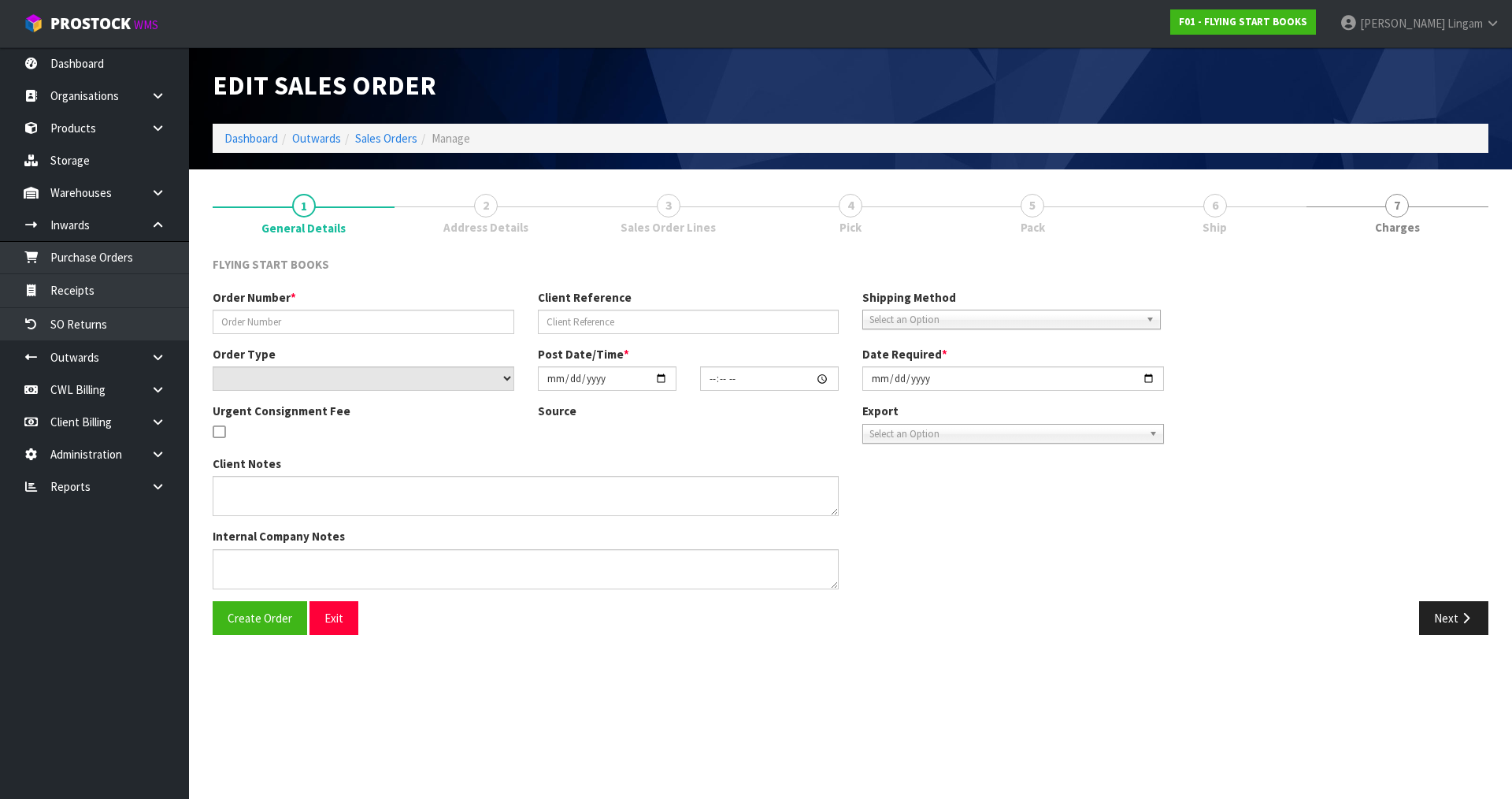
type input "[DATE]"
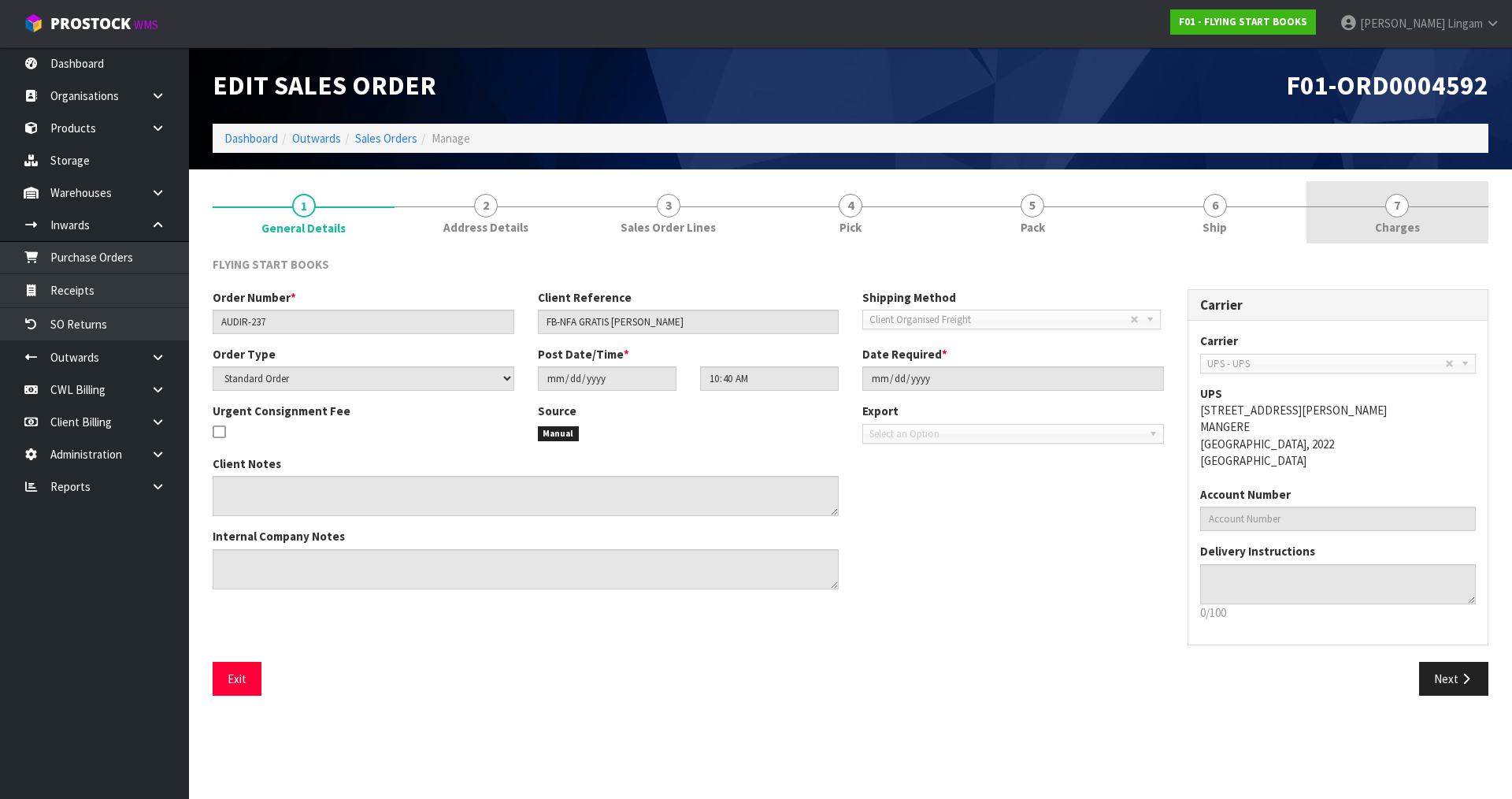
click at [1438, 240] on link "7 [GEOGRAPHIC_DATA]" at bounding box center [1397, 213] width 182 height 63
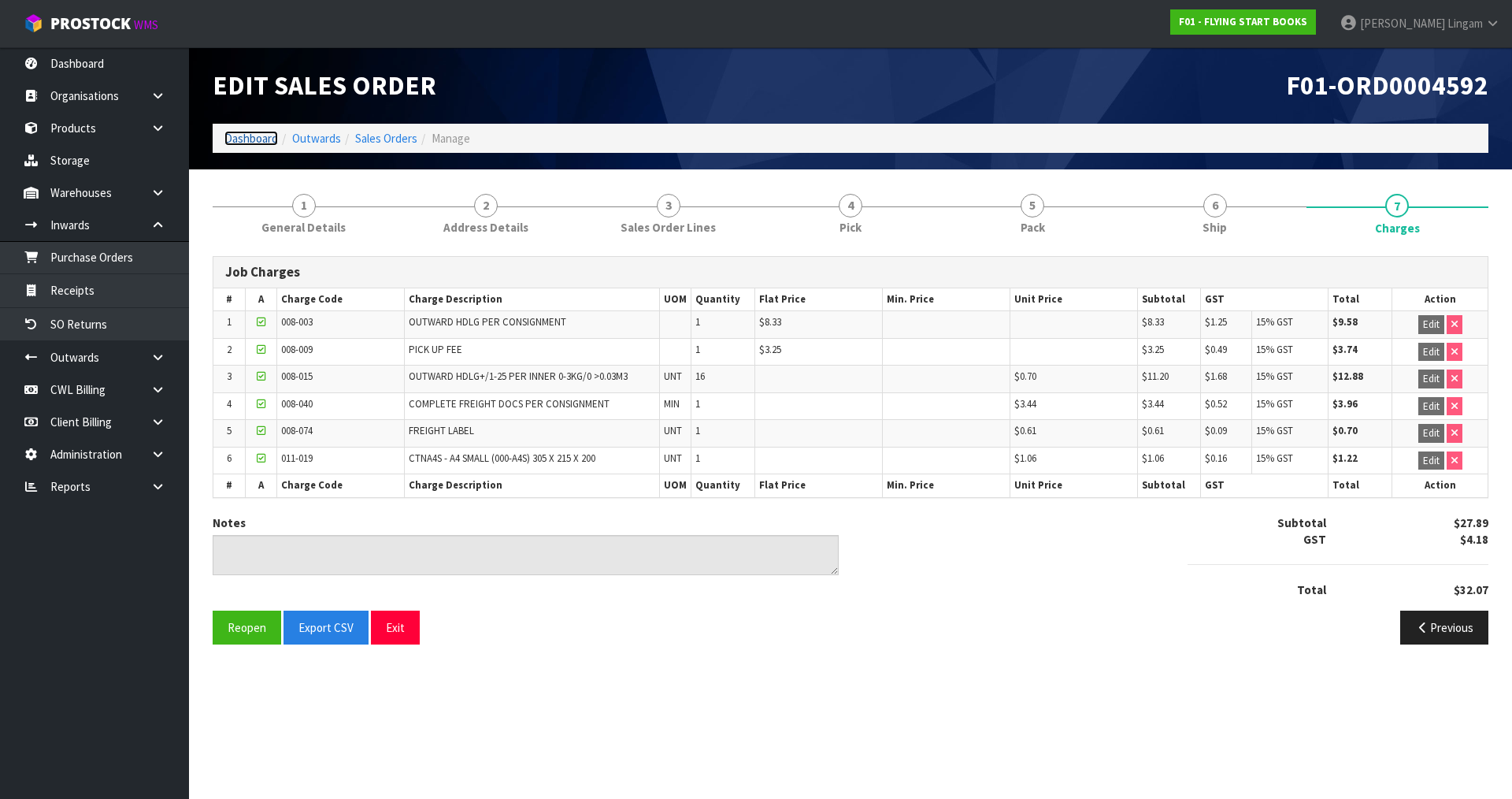
click at [247, 133] on link "Dashboard" at bounding box center [252, 138] width 53 height 15
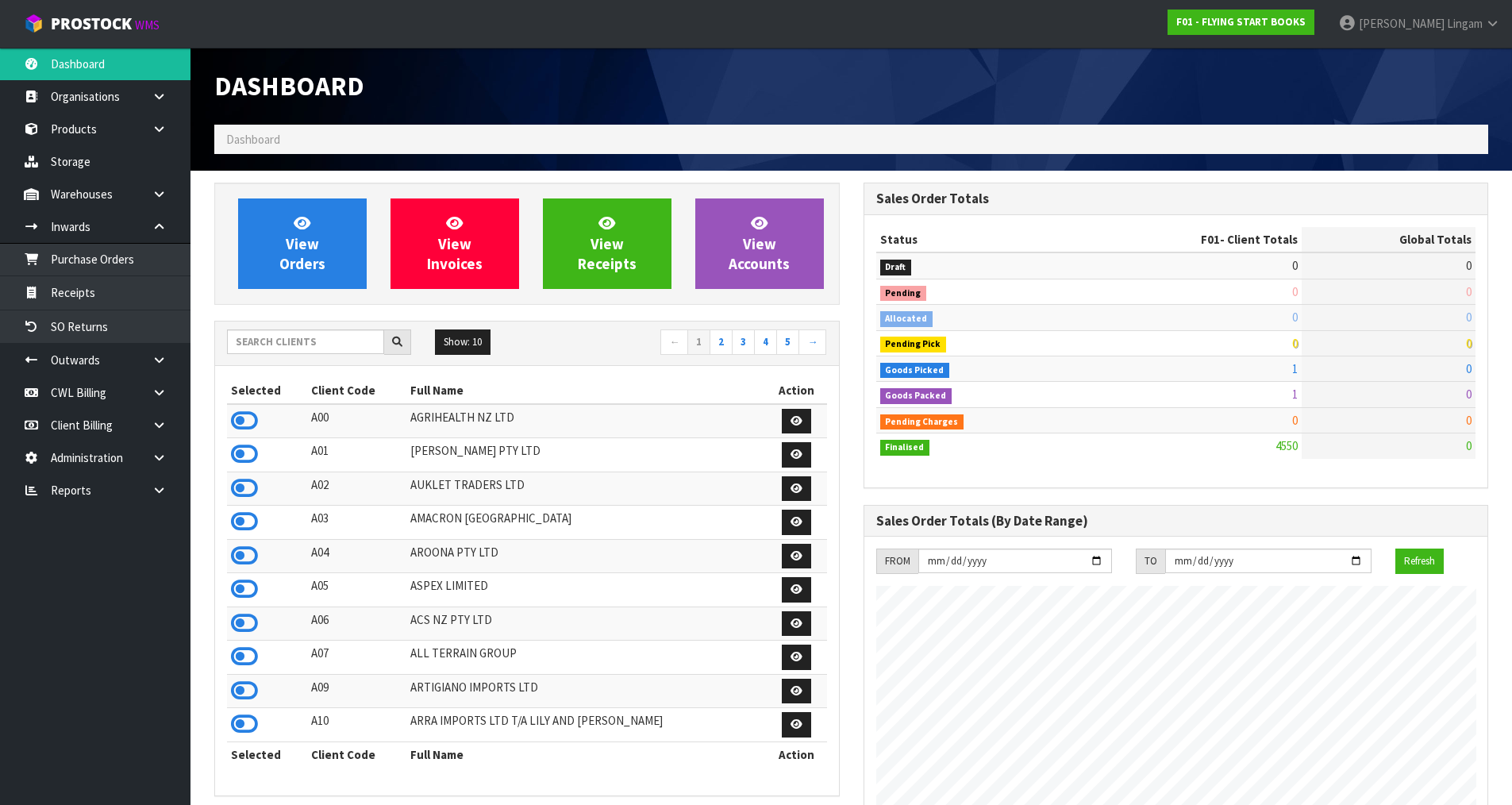
scroll to position [1202, 648]
click at [238, 422] on icon at bounding box center [244, 421] width 27 height 24
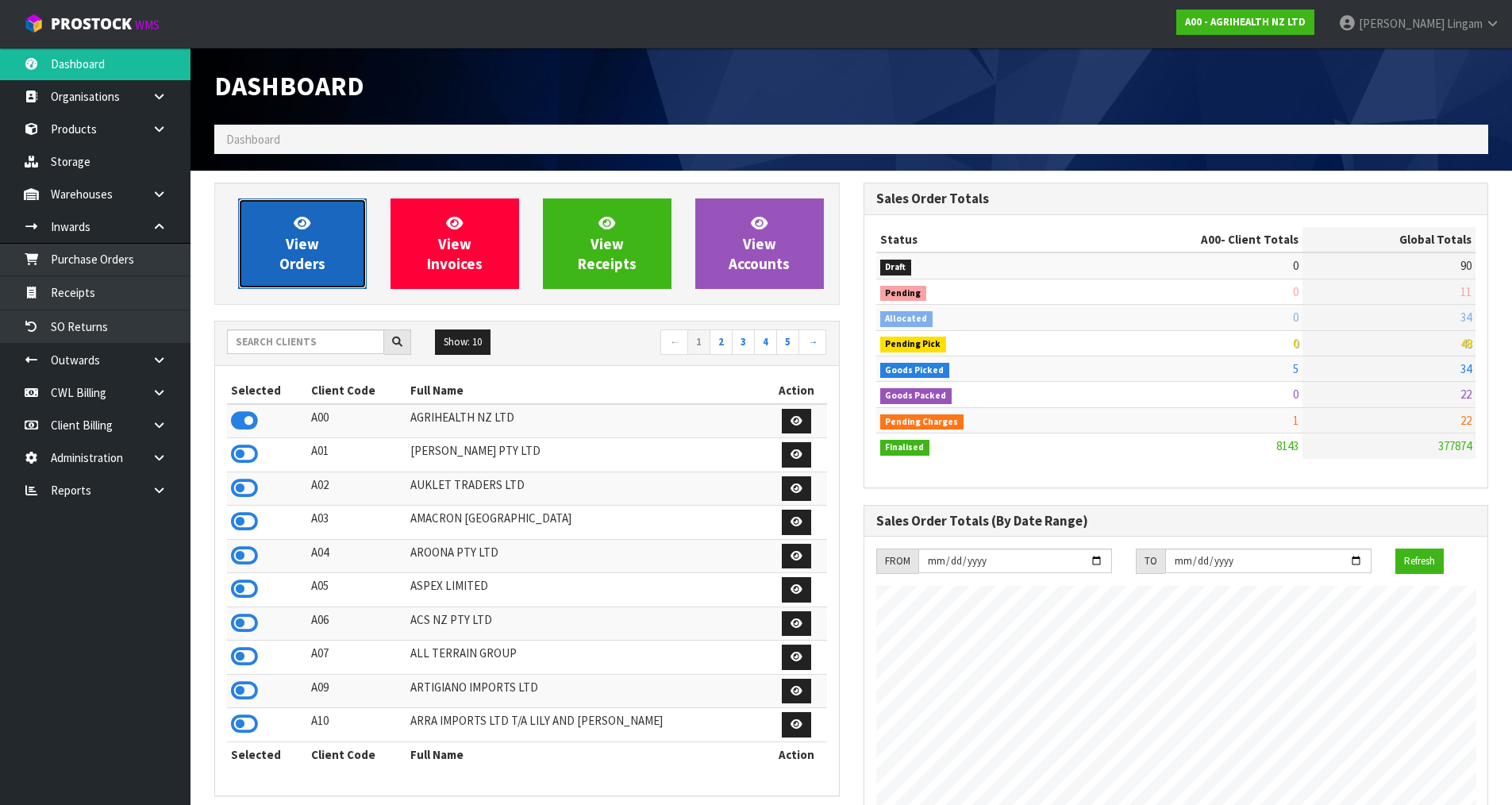
click at [333, 243] on link "View Orders" at bounding box center [302, 243] width 128 height 90
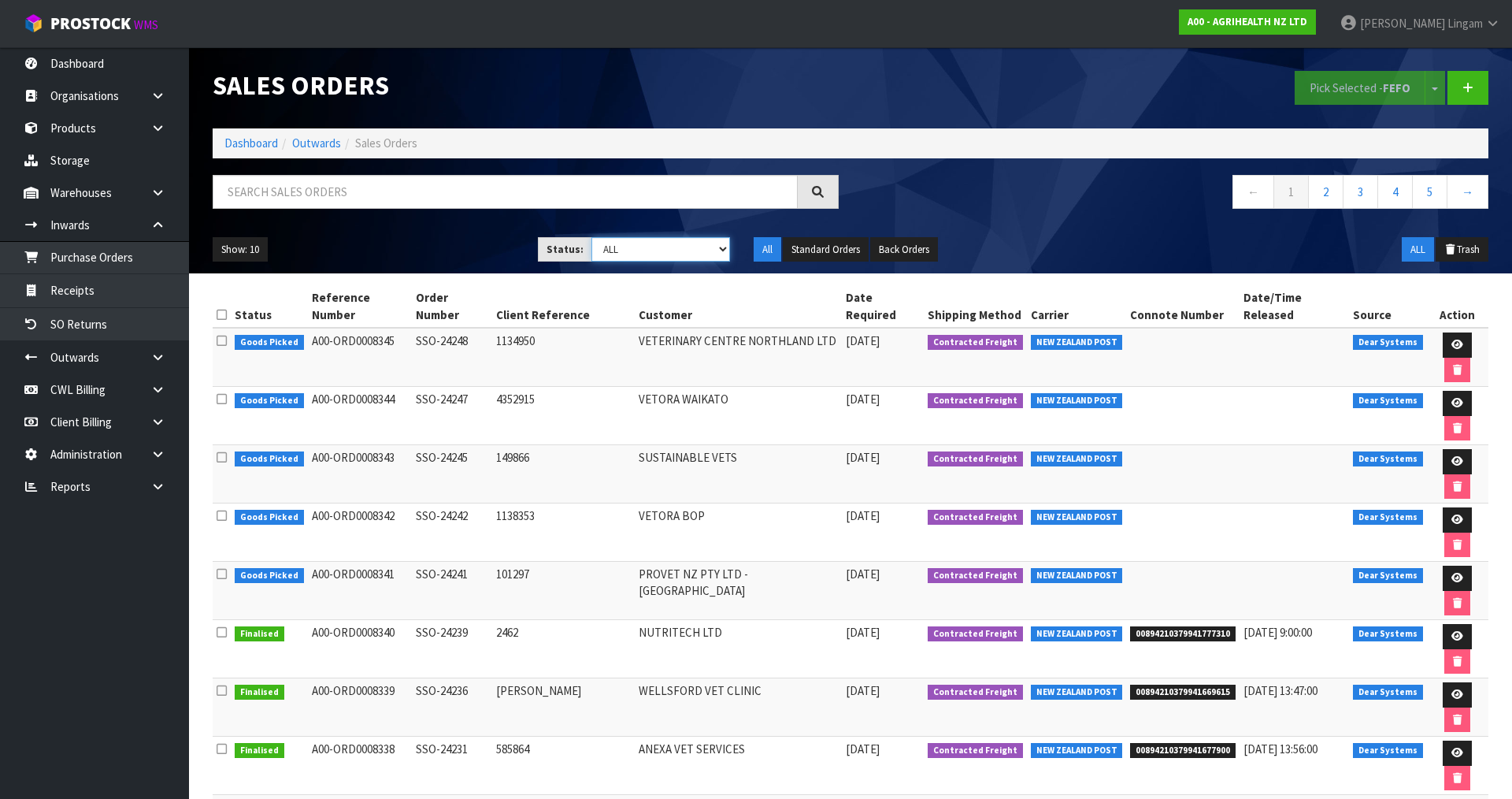
click at [714, 248] on select "Draft Pending Allocated Pending Pick Goods Picked Goods Packed Pending Charges …" at bounding box center [661, 249] width 139 height 24
select select "string:6"
click at [592, 237] on select "Draft Pending Allocated Pending Pick Goods Picked Goods Packed Pending Charges …" at bounding box center [661, 249] width 139 height 24
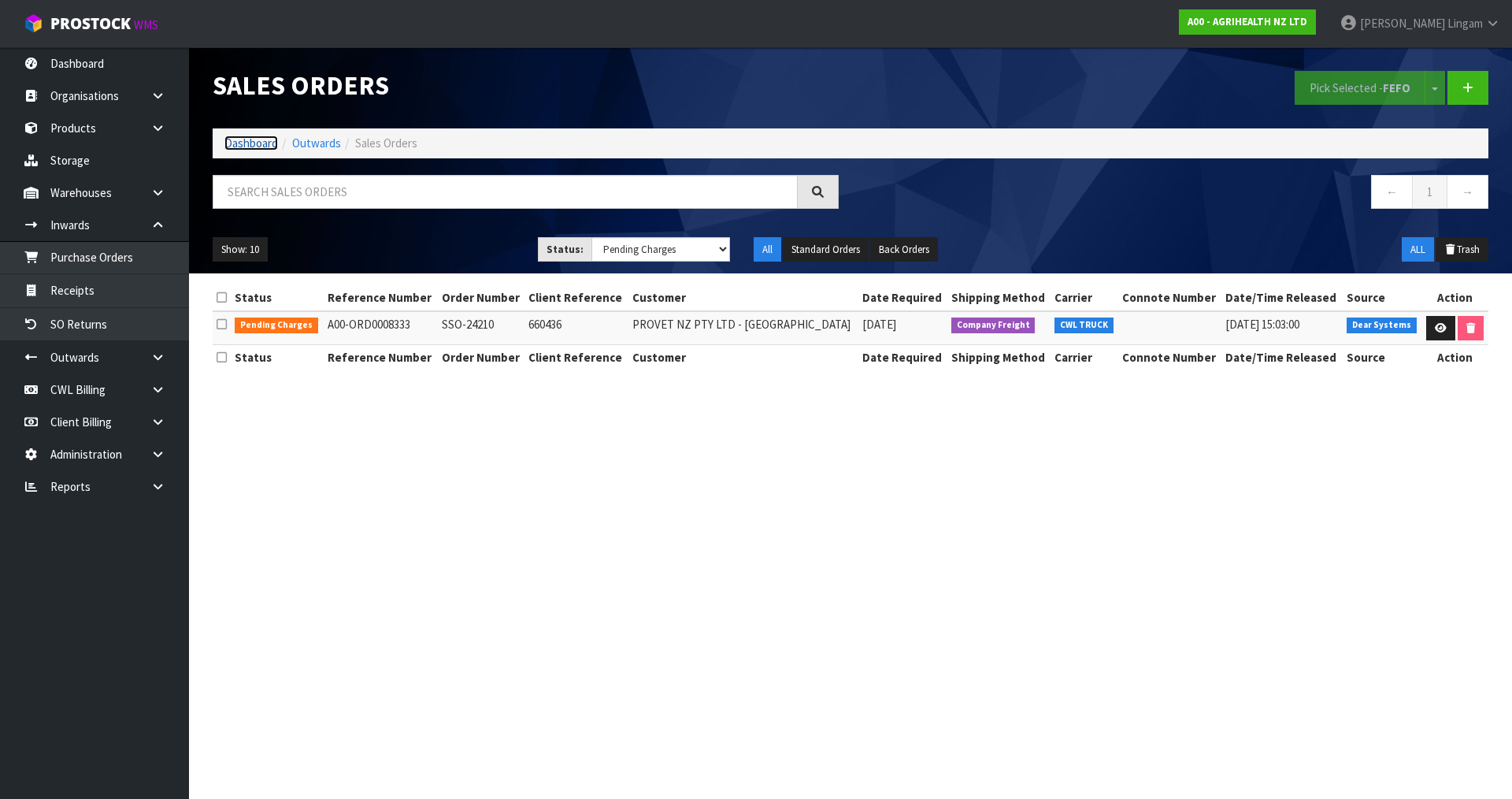
click at [240, 143] on link "Dashboard" at bounding box center [252, 143] width 53 height 15
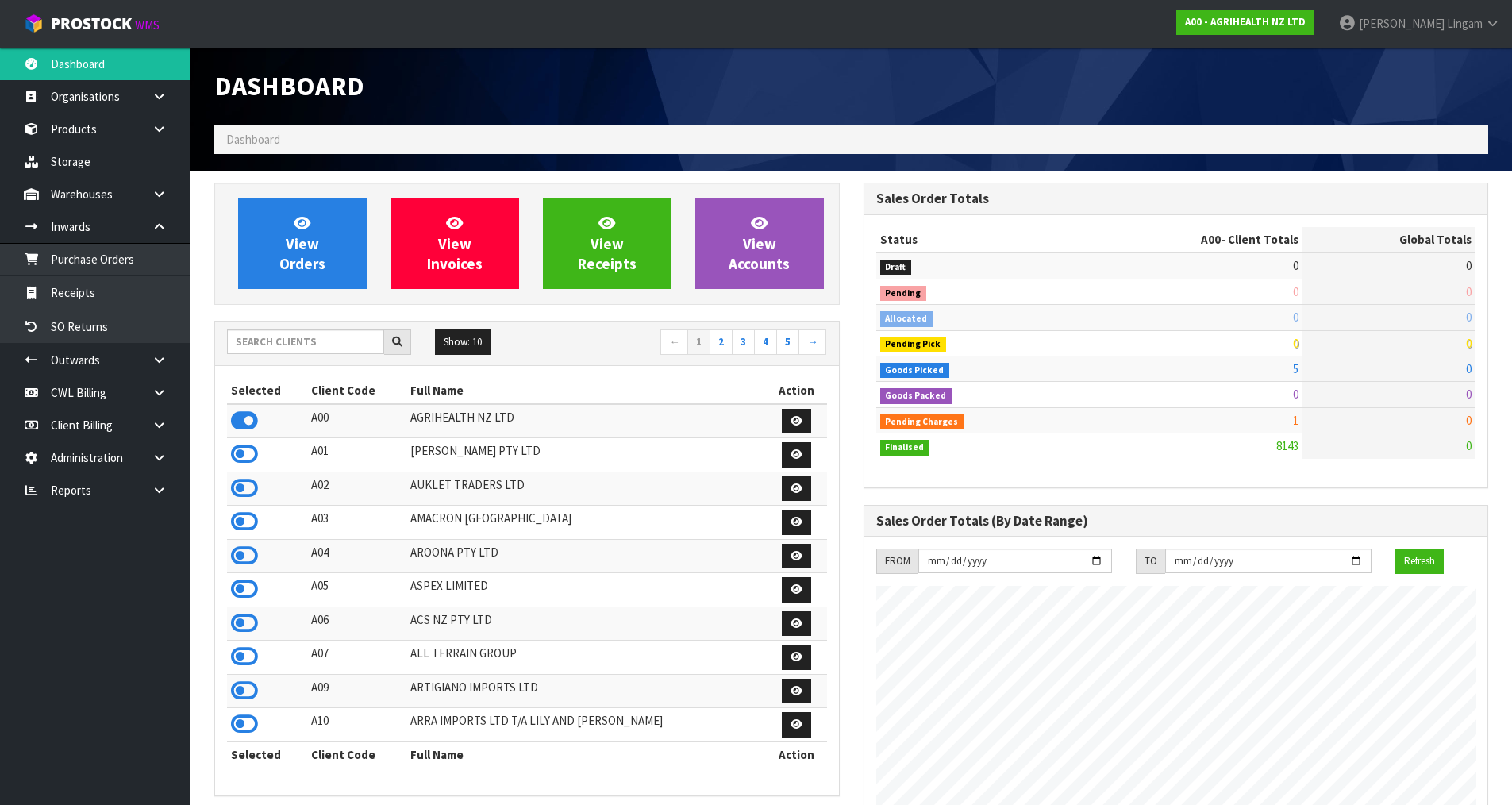
scroll to position [1202, 648]
click at [331, 339] on input "text" at bounding box center [305, 342] width 157 height 24
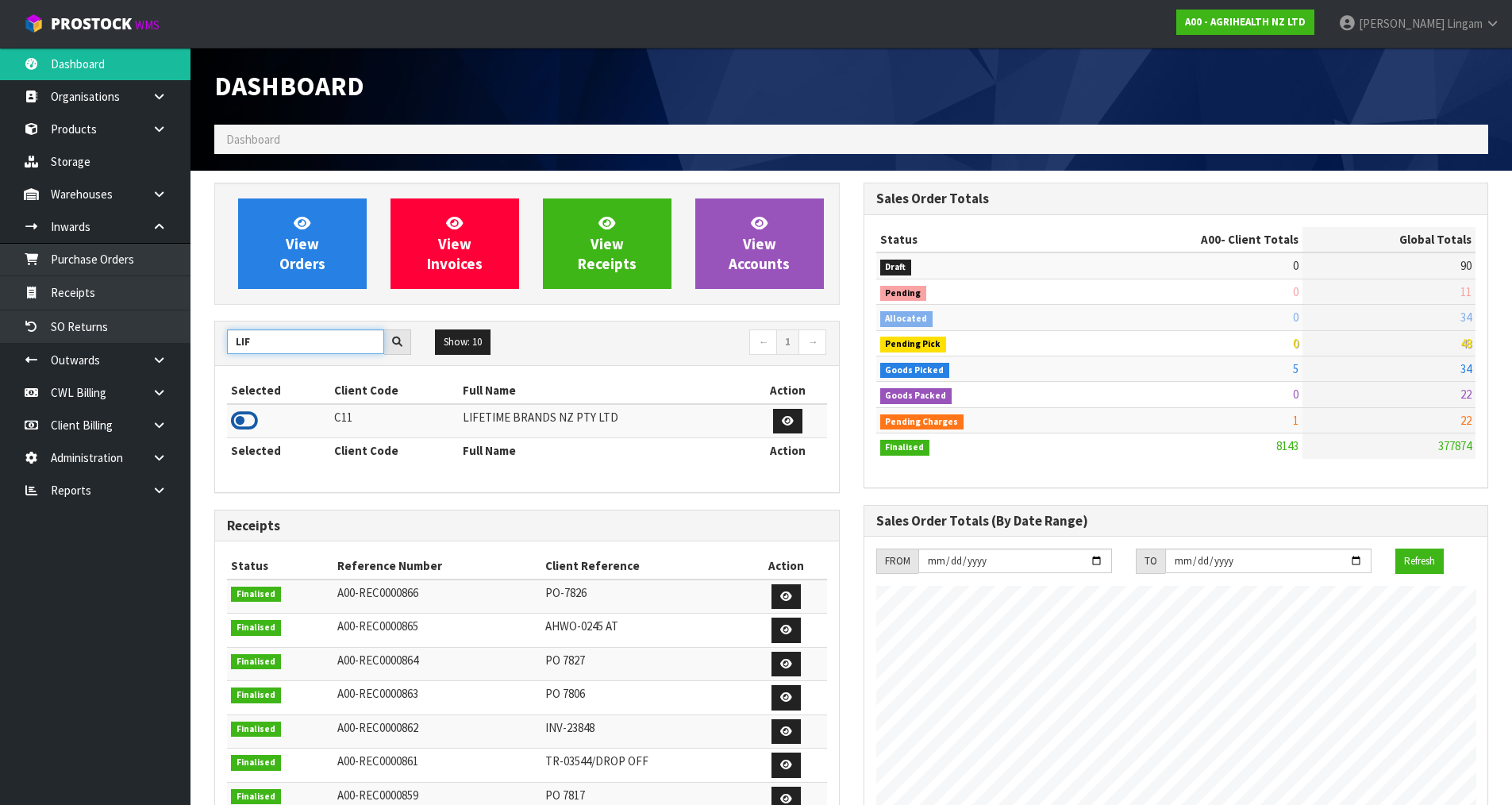
type input "LIF"
click at [244, 423] on icon at bounding box center [244, 421] width 27 height 24
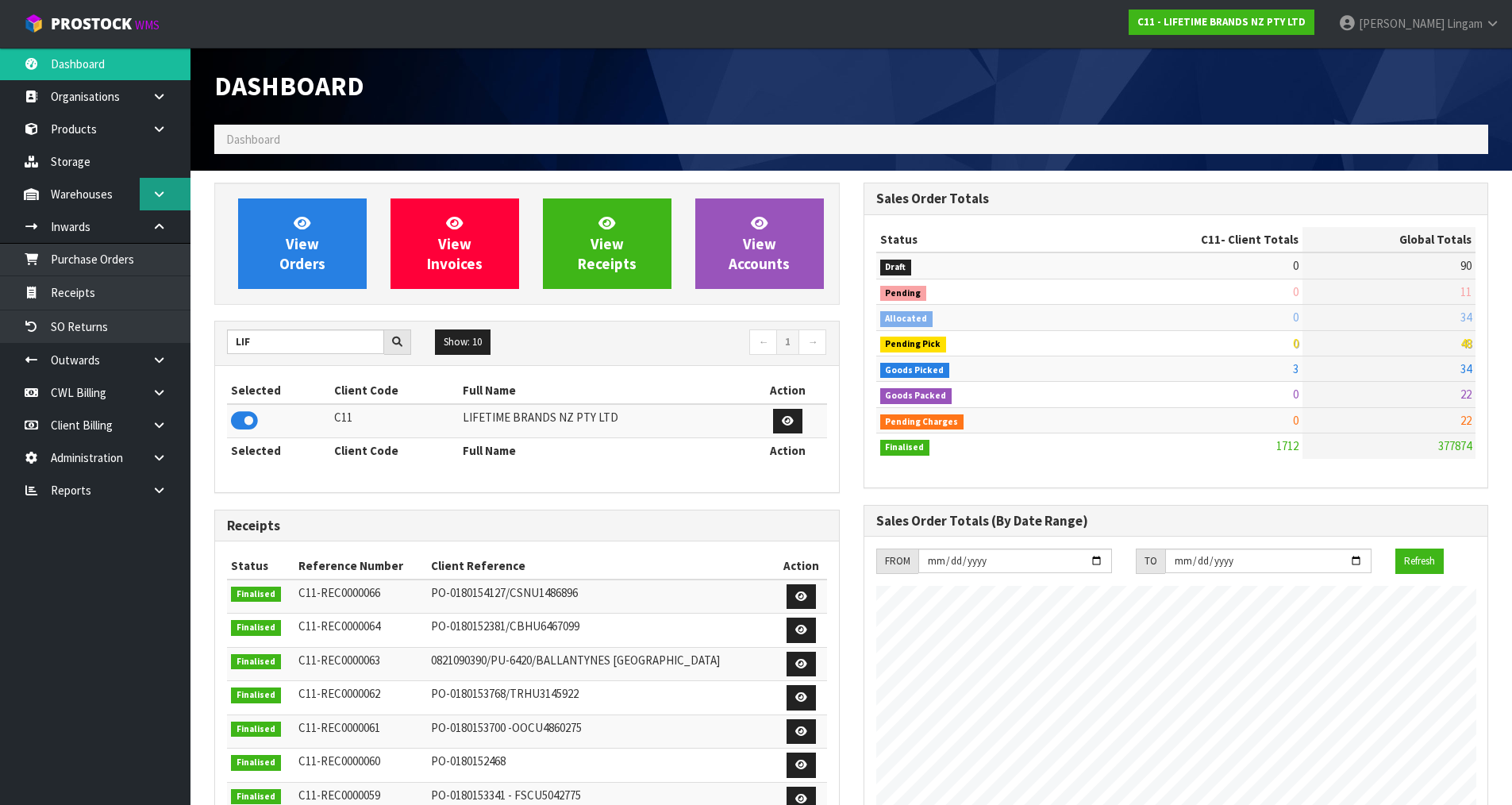
click at [169, 198] on link at bounding box center [164, 193] width 51 height 32
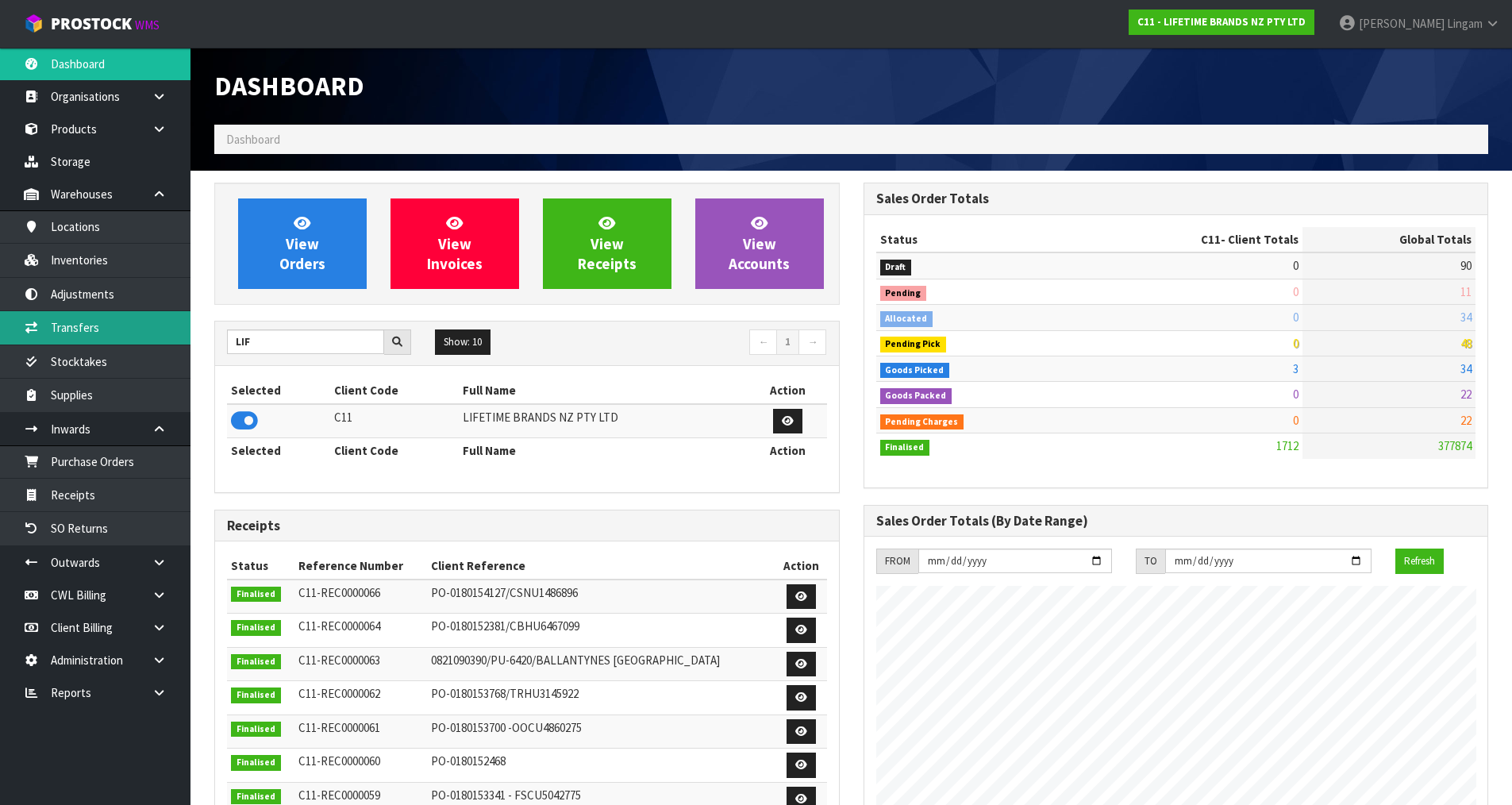
click at [71, 328] on link "Transfers" at bounding box center [95, 327] width 190 height 32
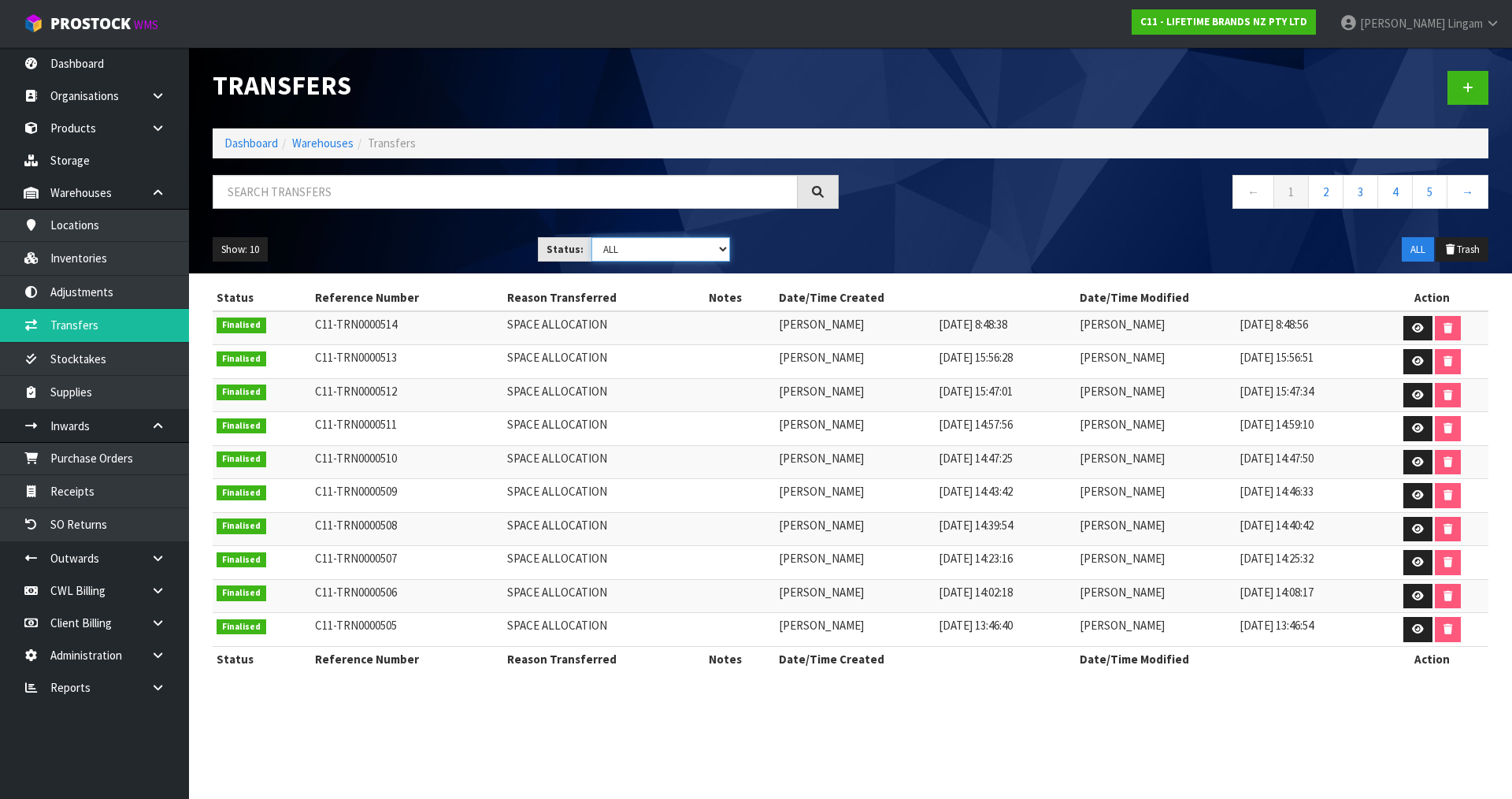
click at [659, 245] on select "Draft Pending Pick Goods Picked Finalised ALL" at bounding box center [661, 249] width 139 height 24
select select "string:2"
click at [592, 237] on select "Draft Pending Pick Goods Picked Finalised ALL" at bounding box center [661, 249] width 139 height 24
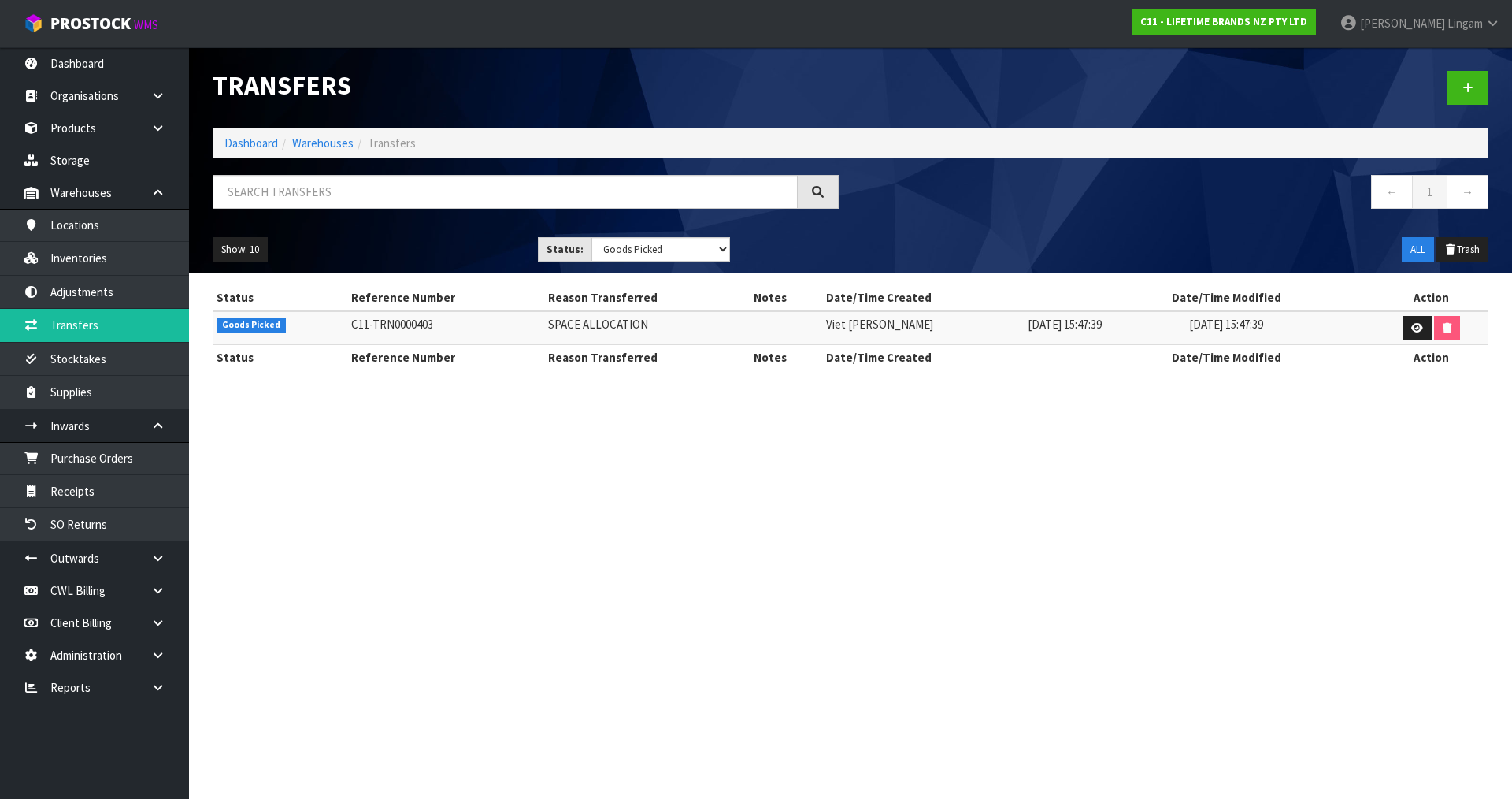
click at [654, 581] on section "Transfers Dashboard Warehouses Transfers ← 1 → Show: 10 5 10 25 50 Status: Draf…" at bounding box center [756, 399] width 1512 height 799
click at [249, 141] on link "Dashboard" at bounding box center [252, 143] width 53 height 15
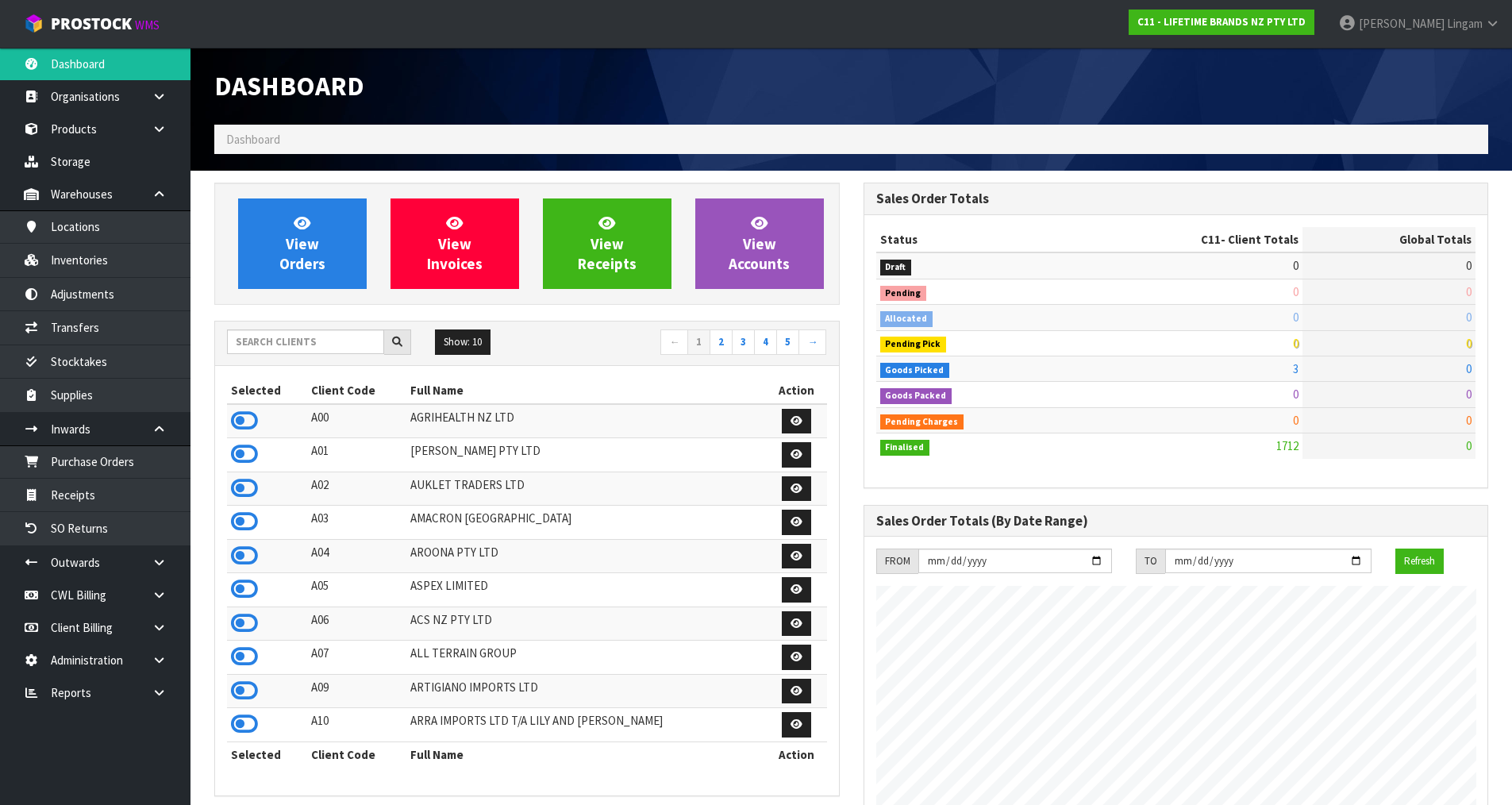
scroll to position [1202, 648]
click at [323, 342] on input "text" at bounding box center [305, 342] width 157 height 24
click at [326, 342] on input "text" at bounding box center [305, 342] width 157 height 24
click at [342, 346] on input "text" at bounding box center [305, 342] width 157 height 24
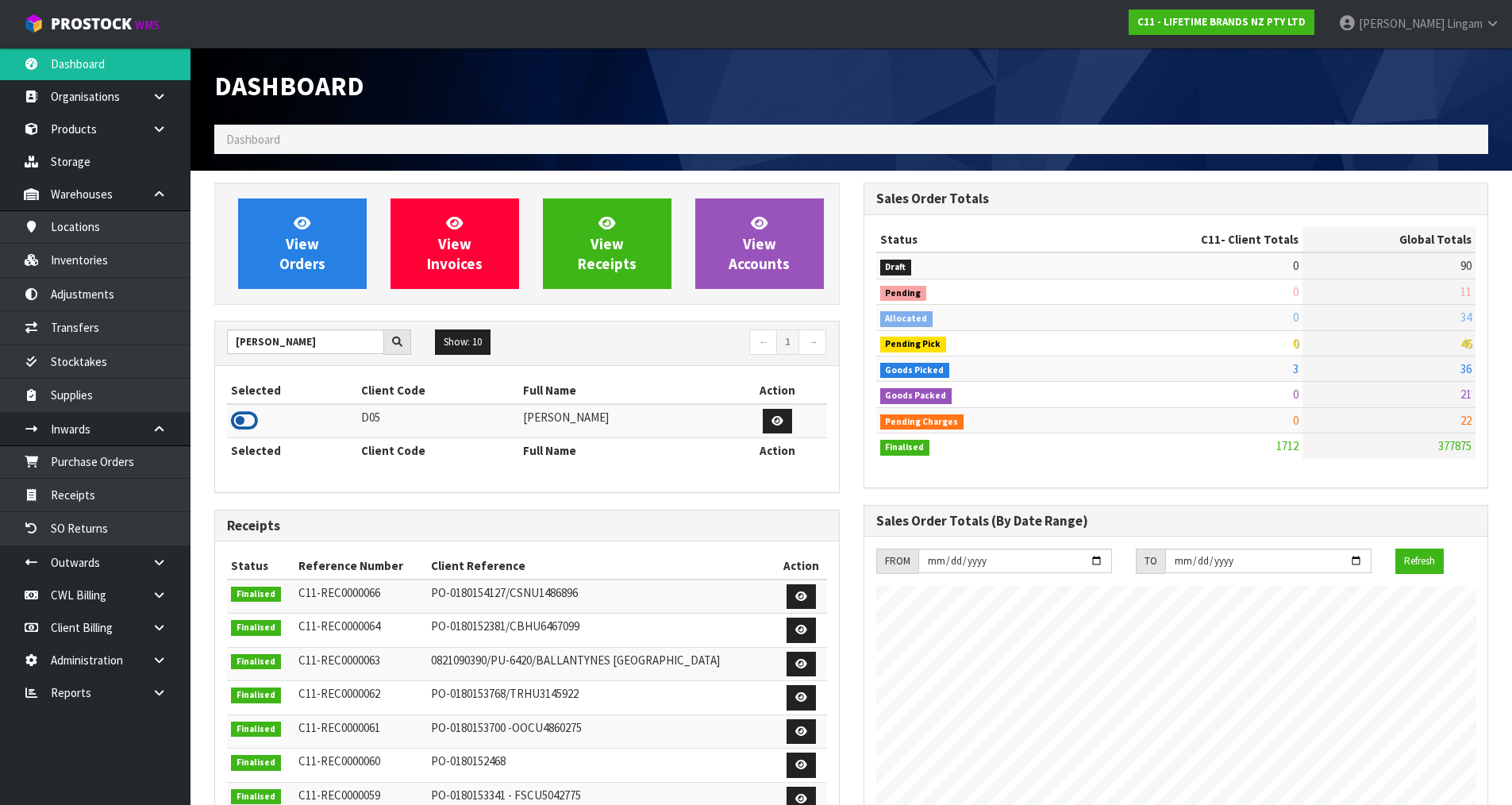
click at [238, 422] on icon at bounding box center [244, 421] width 27 height 24
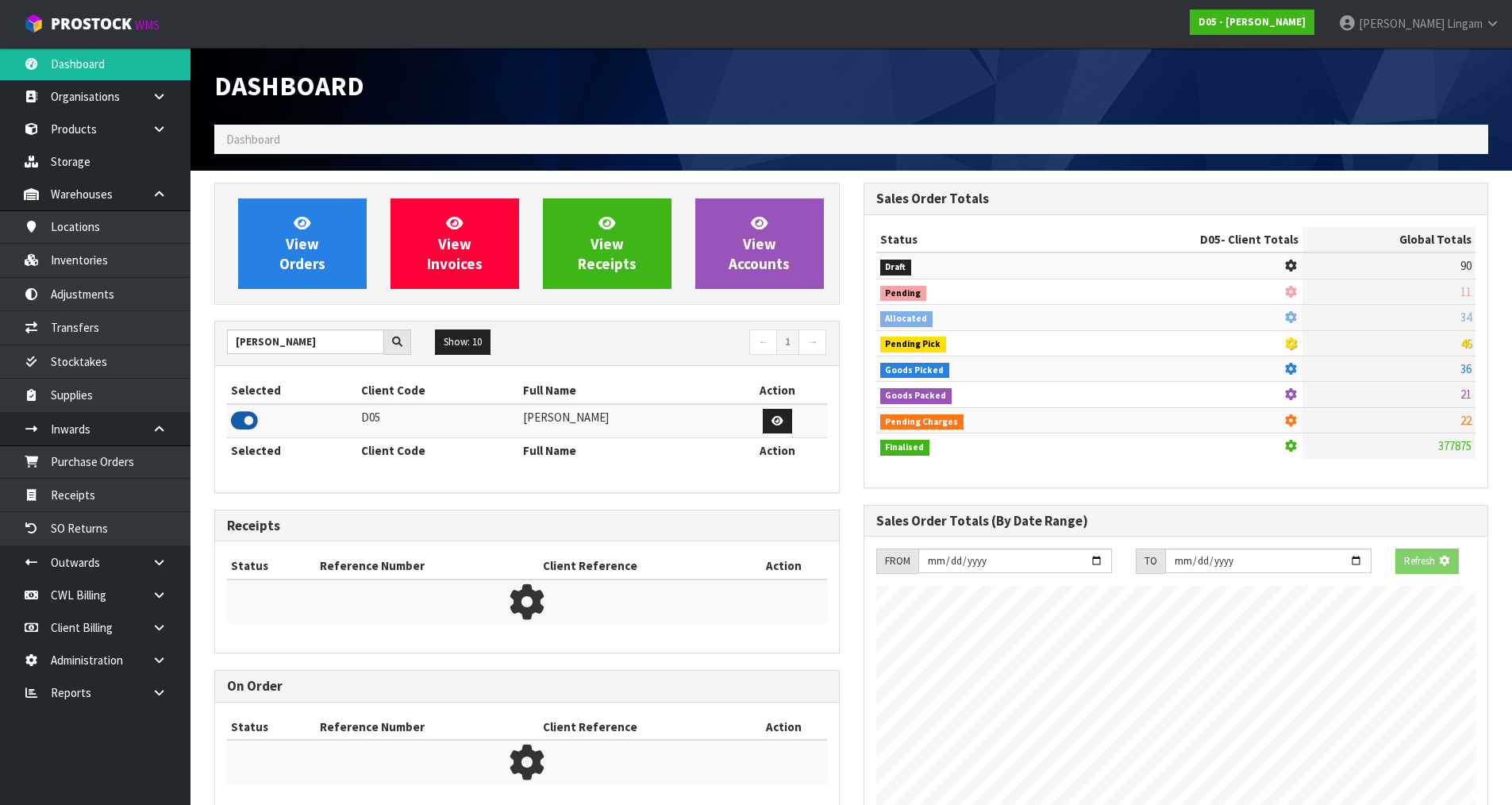
scroll to position [1389, 648]
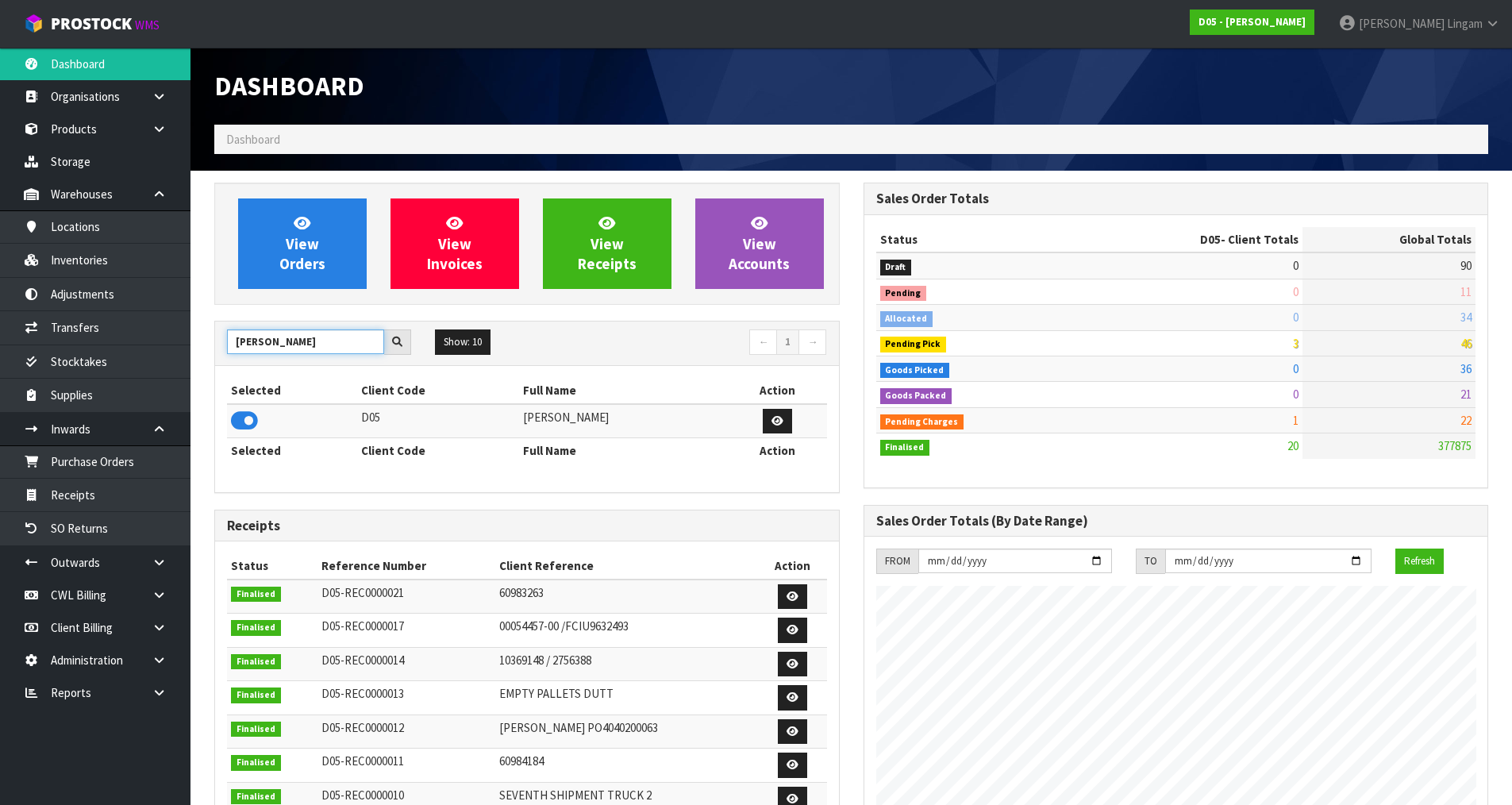
click at [300, 341] on input "[PERSON_NAME]" at bounding box center [305, 342] width 157 height 24
type input "C"
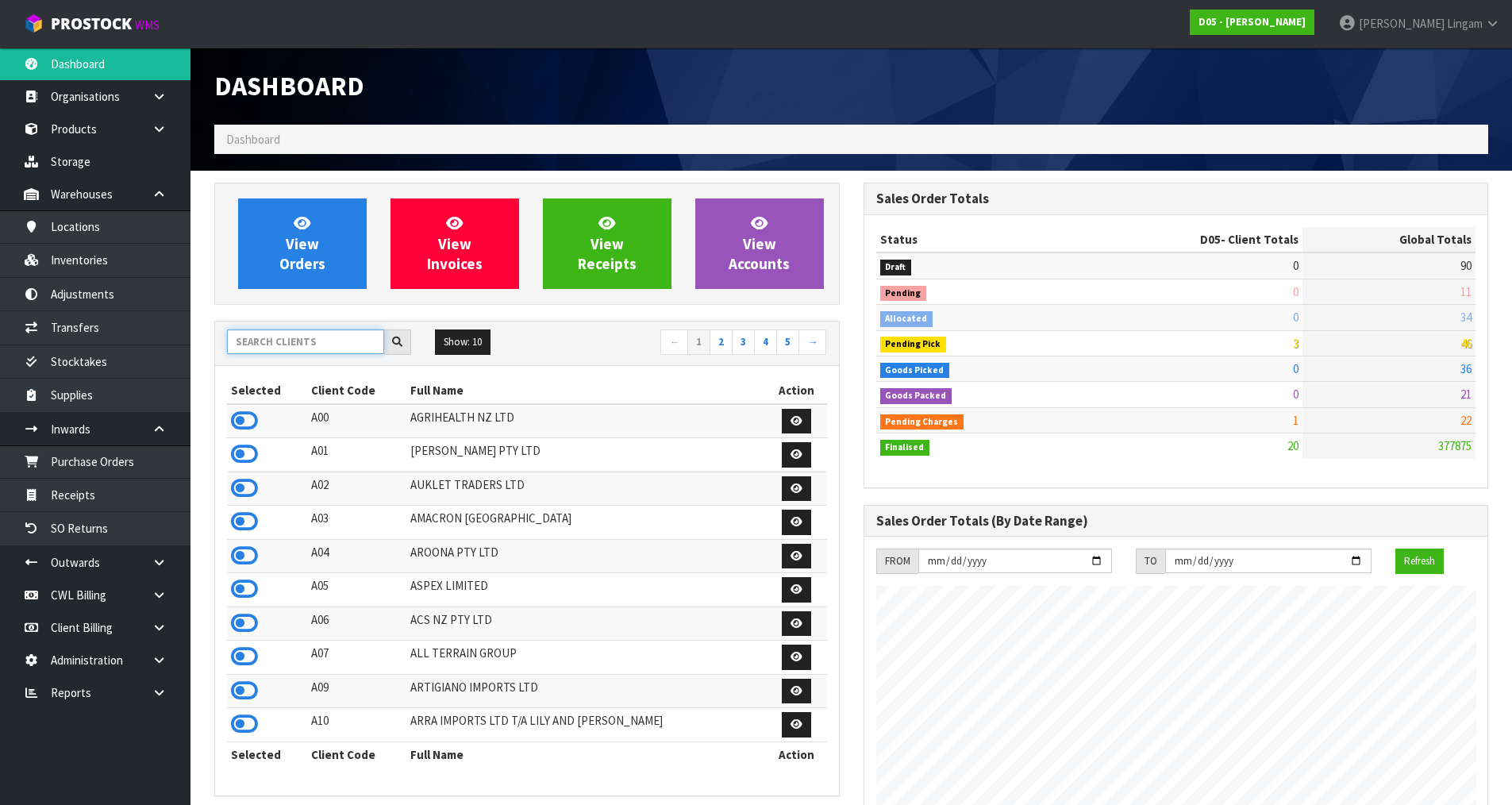
click at [283, 346] on input "text" at bounding box center [305, 342] width 157 height 24
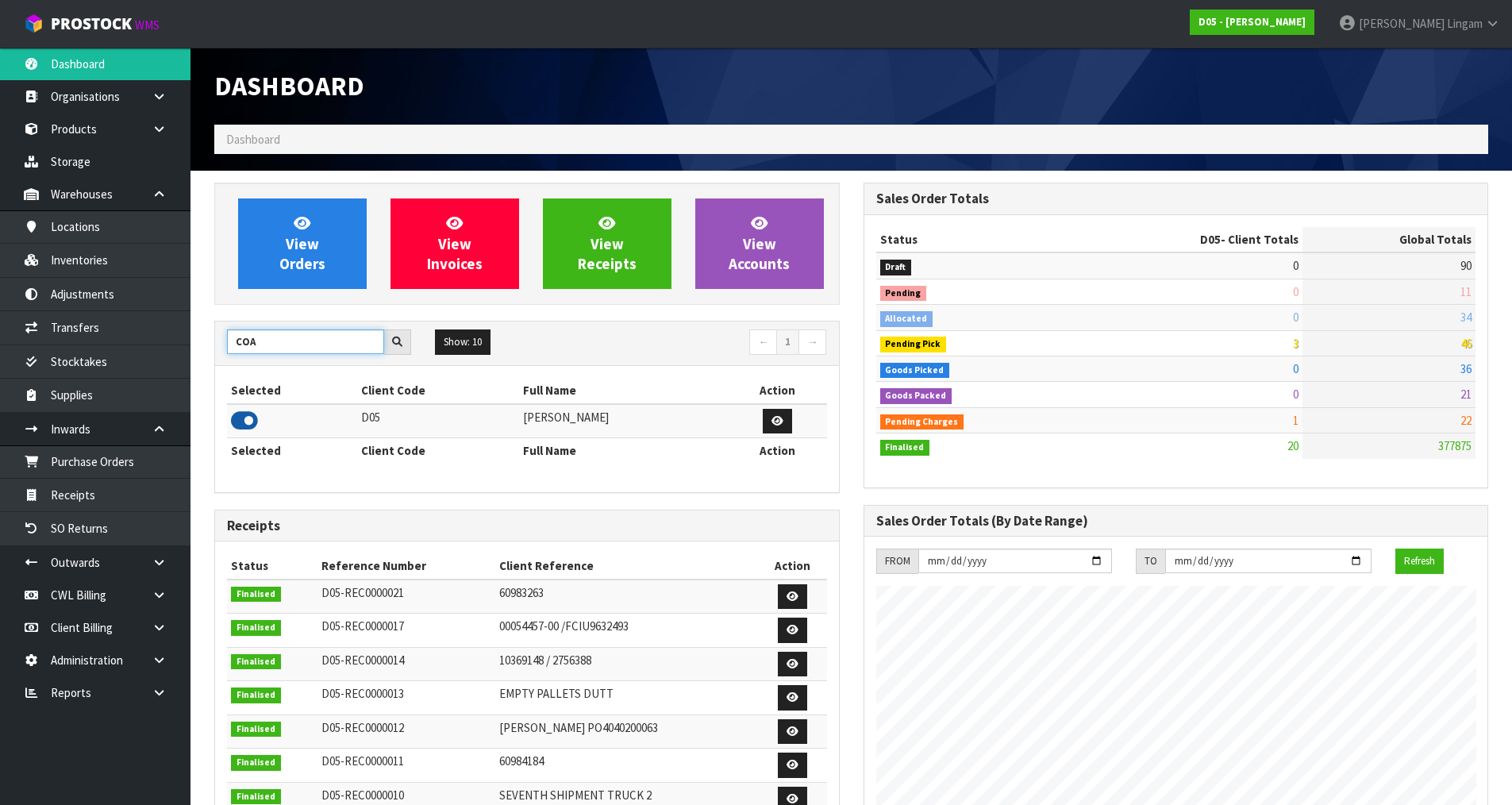
type input "COA"
click at [251, 418] on icon at bounding box center [244, 421] width 27 height 24
click at [103, 265] on link "Inventories" at bounding box center [95, 259] width 190 height 32
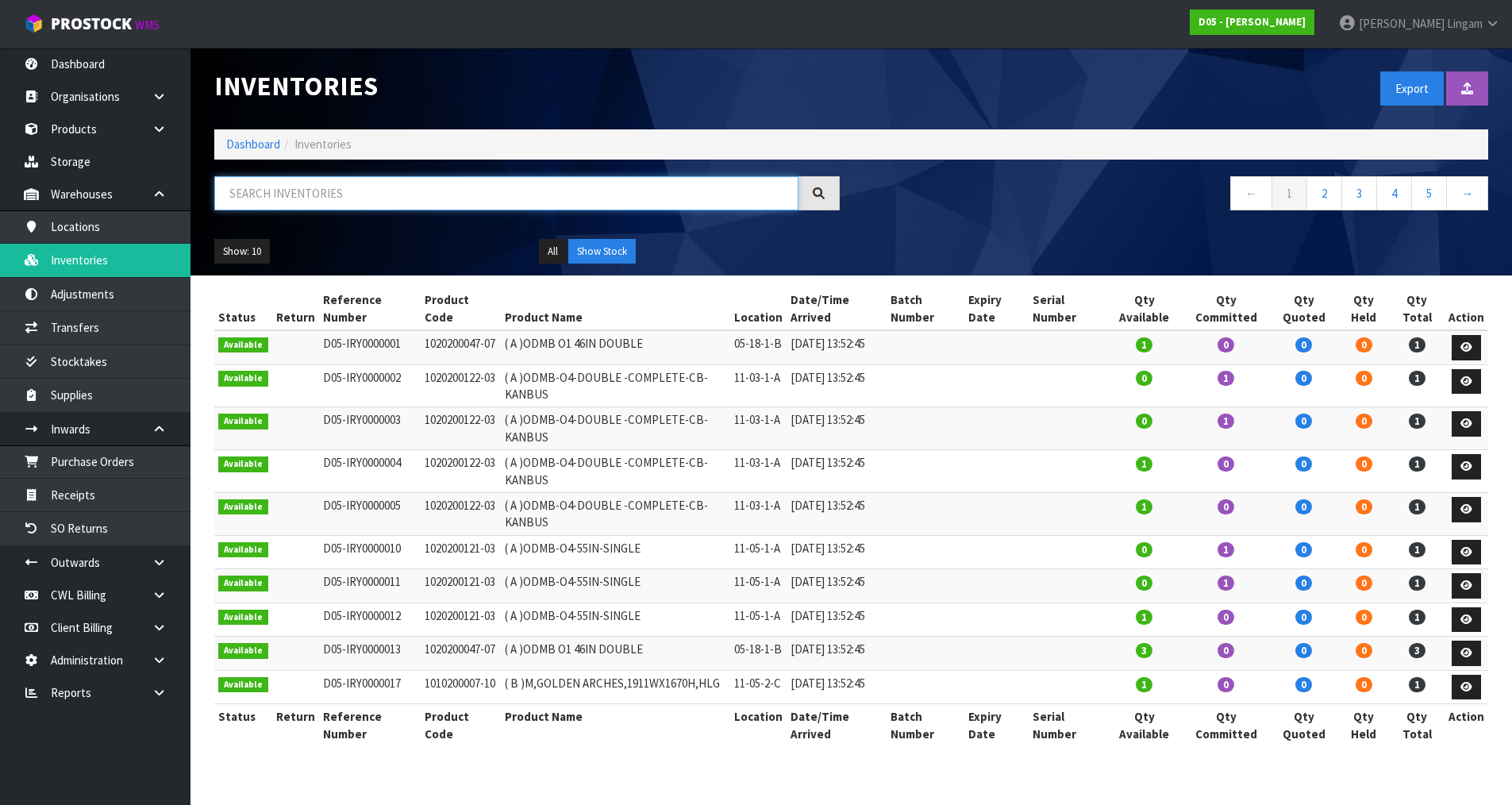
click at [397, 202] on input "text" at bounding box center [506, 193] width 584 height 34
paste input "2020500099-00"
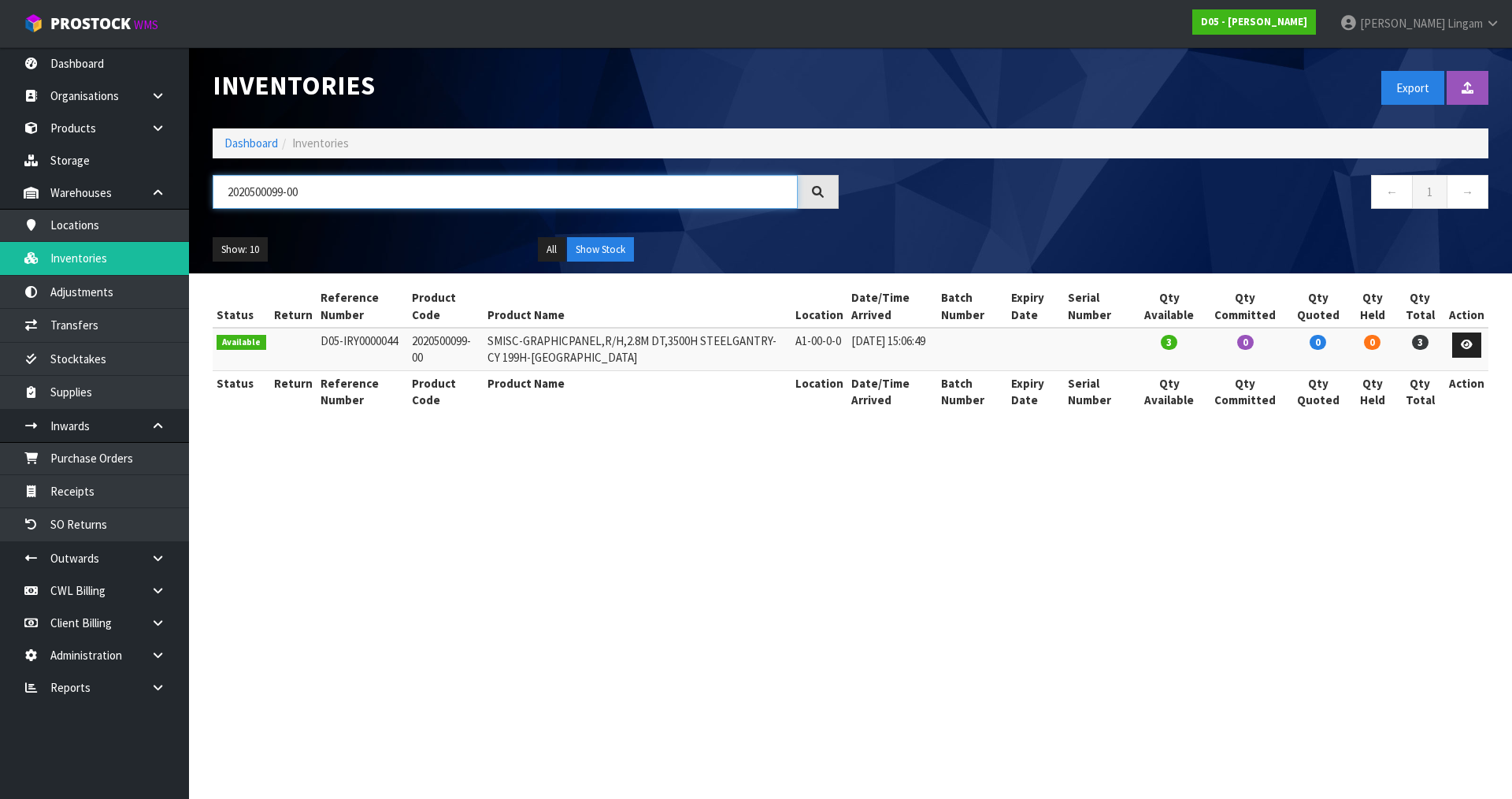
drag, startPoint x: 324, startPoint y: 180, endPoint x: 204, endPoint y: 185, distance: 120.1
click at [204, 185] on div "2020500099-00" at bounding box center [525, 198] width 650 height 46
paste input "1010800015"
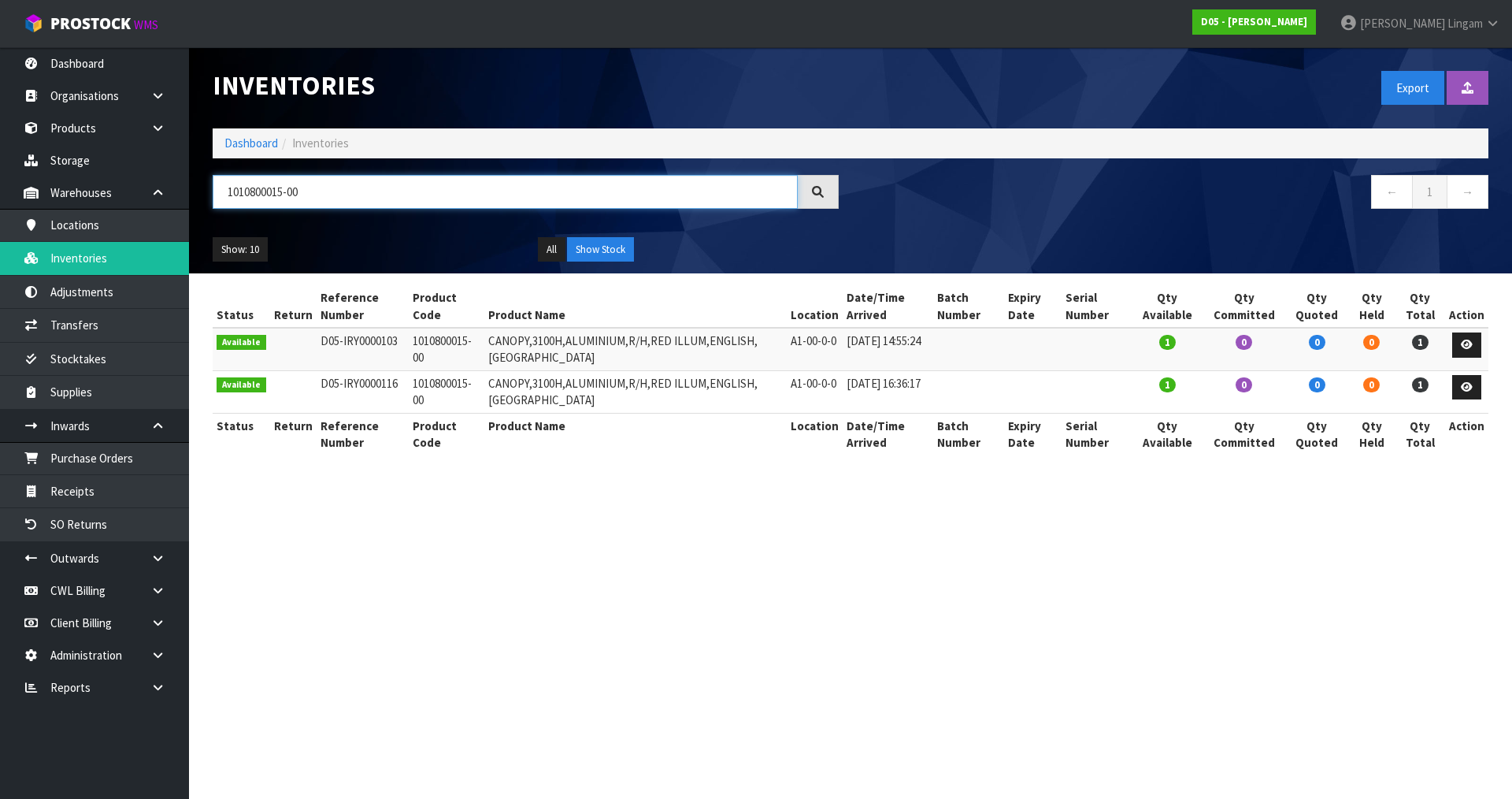
drag, startPoint x: 339, startPoint y: 196, endPoint x: 193, endPoint y: 184, distance: 146.5
click at [193, 184] on header "Inventories Export Import Inventory Drop file here to import csv template Dashb…" at bounding box center [850, 159] width 1323 height 226
paste input "2020500098"
drag, startPoint x: 339, startPoint y: 193, endPoint x: 182, endPoint y: 198, distance: 157.1
click at [182, 198] on body "Toggle navigation ProStock WMS D05 - [PERSON_NAME] [PERSON_NAME] Logout Dashboa…" at bounding box center [756, 399] width 1512 height 799
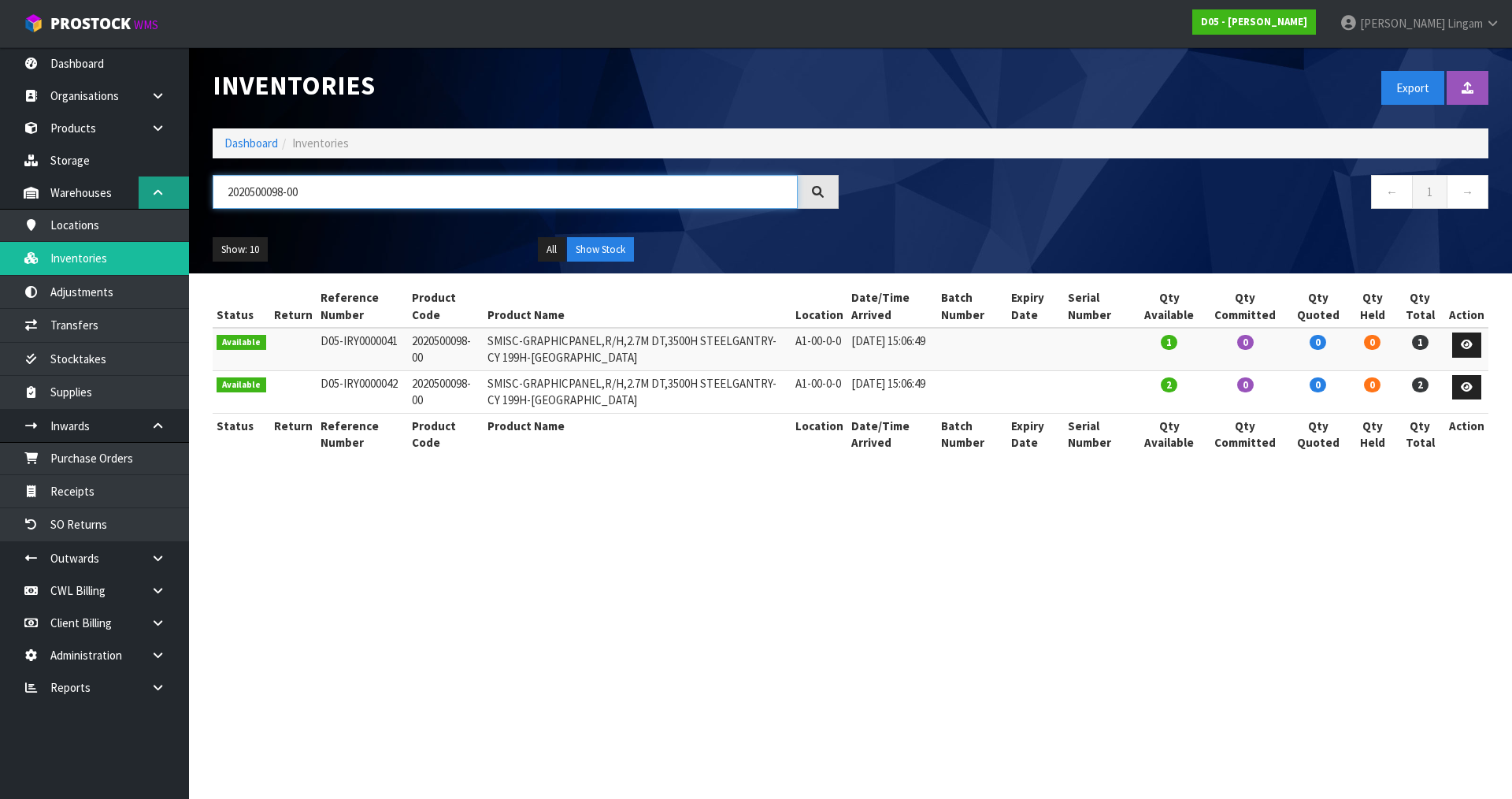
paste input "30200430-03"
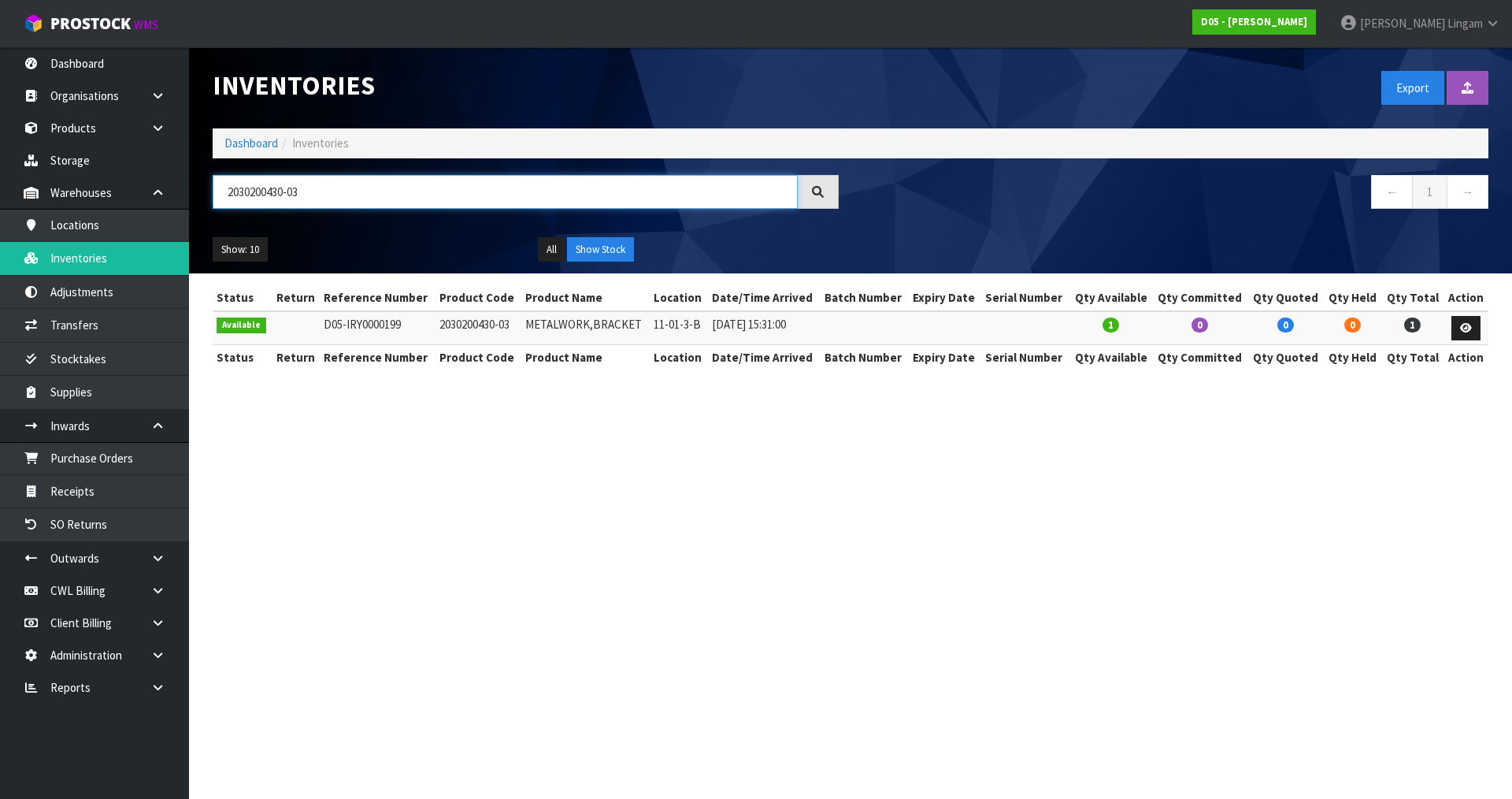
type input "2030200430-03"
click at [627, 491] on section "Inventories Export Import Inventory Drop file here to import csv template Dashb…" at bounding box center [756, 399] width 1512 height 799
click at [243, 140] on link "Dashboard" at bounding box center [252, 143] width 53 height 15
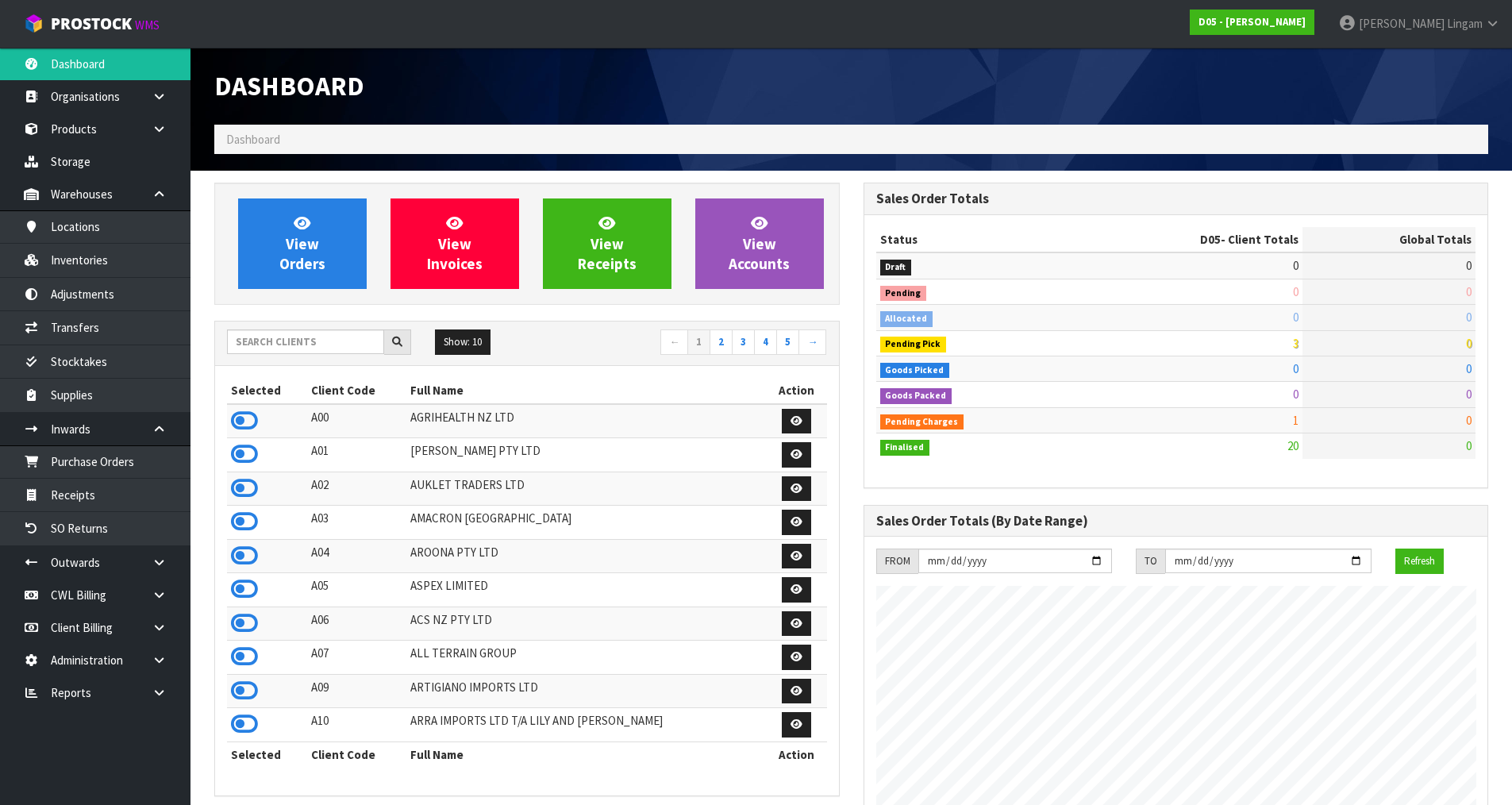
scroll to position [1389, 648]
click at [109, 268] on link "Inventories" at bounding box center [95, 259] width 190 height 32
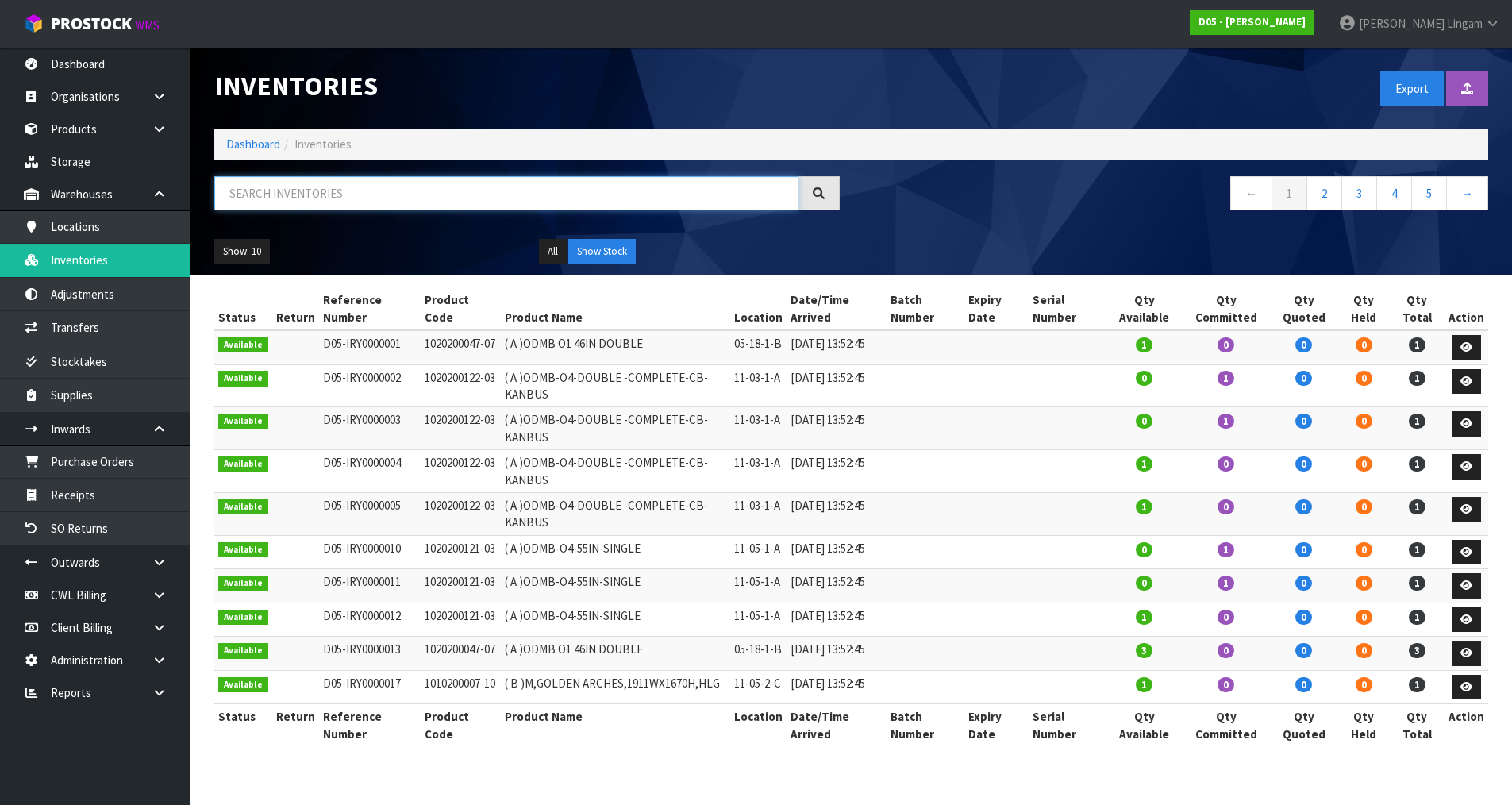
click at [433, 202] on input "text" at bounding box center [506, 193] width 584 height 34
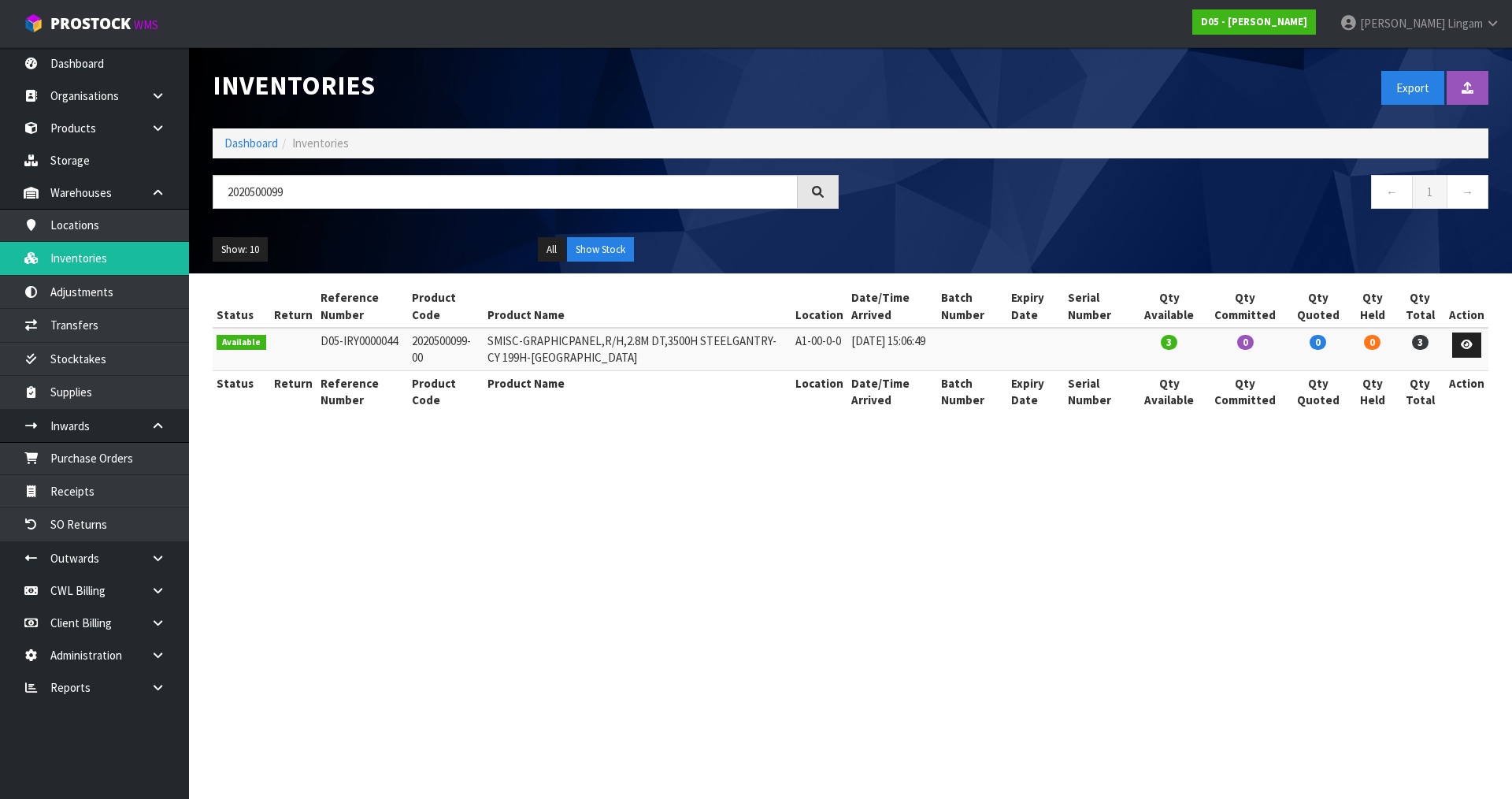
click at [658, 586] on section "Inventories Export Import Inventory Drop file here to import csv template Dashb…" at bounding box center [756, 399] width 1512 height 799
drag, startPoint x: 299, startPoint y: 194, endPoint x: 227, endPoint y: 194, distance: 72.0
click at [227, 194] on input "2020500099" at bounding box center [505, 192] width 585 height 34
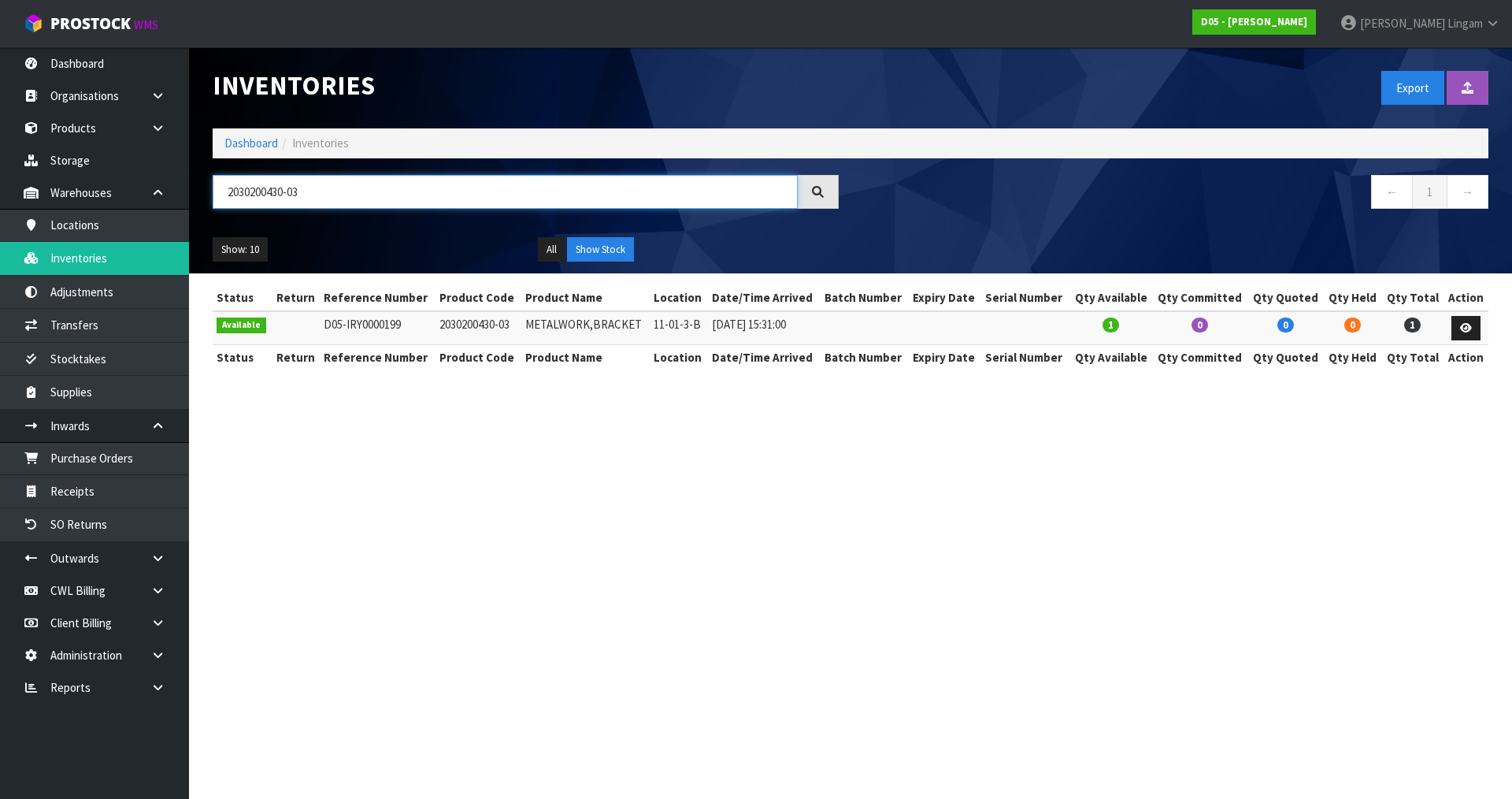
type input "2030200430-03"
click at [535, 447] on section "Inventories Export Import Inventory Drop file here to import csv template Dashb…" at bounding box center [756, 399] width 1512 height 799
click at [1016, 494] on section "Inventories Export Import Inventory Drop file here to import csv template Dashb…" at bounding box center [756, 399] width 1512 height 799
click at [259, 147] on link "Dashboard" at bounding box center [252, 143] width 53 height 15
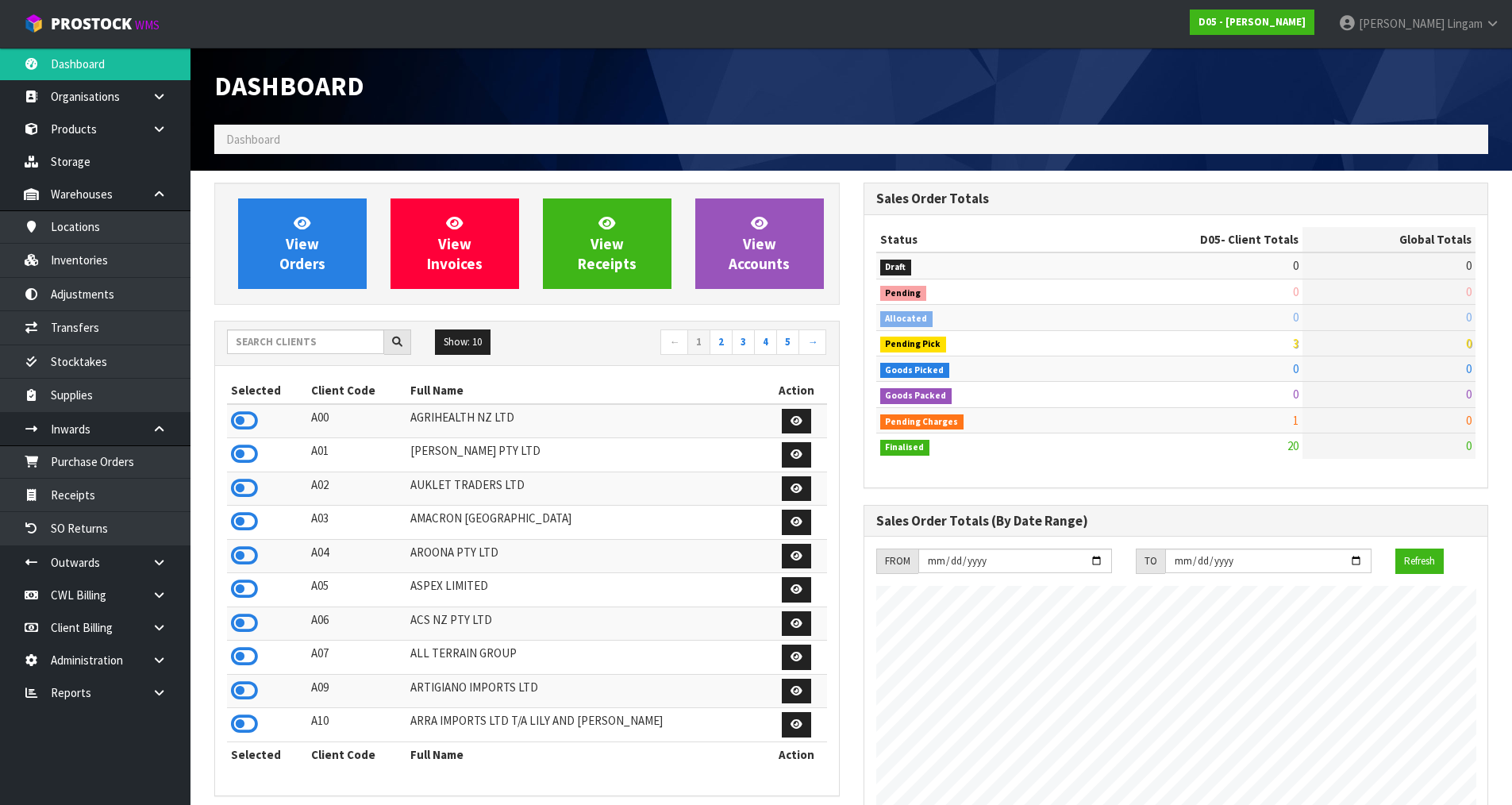
scroll to position [1389, 648]
click at [305, 348] on input "text" at bounding box center [305, 342] width 157 height 24
click at [305, 344] on input "text" at bounding box center [305, 342] width 157 height 24
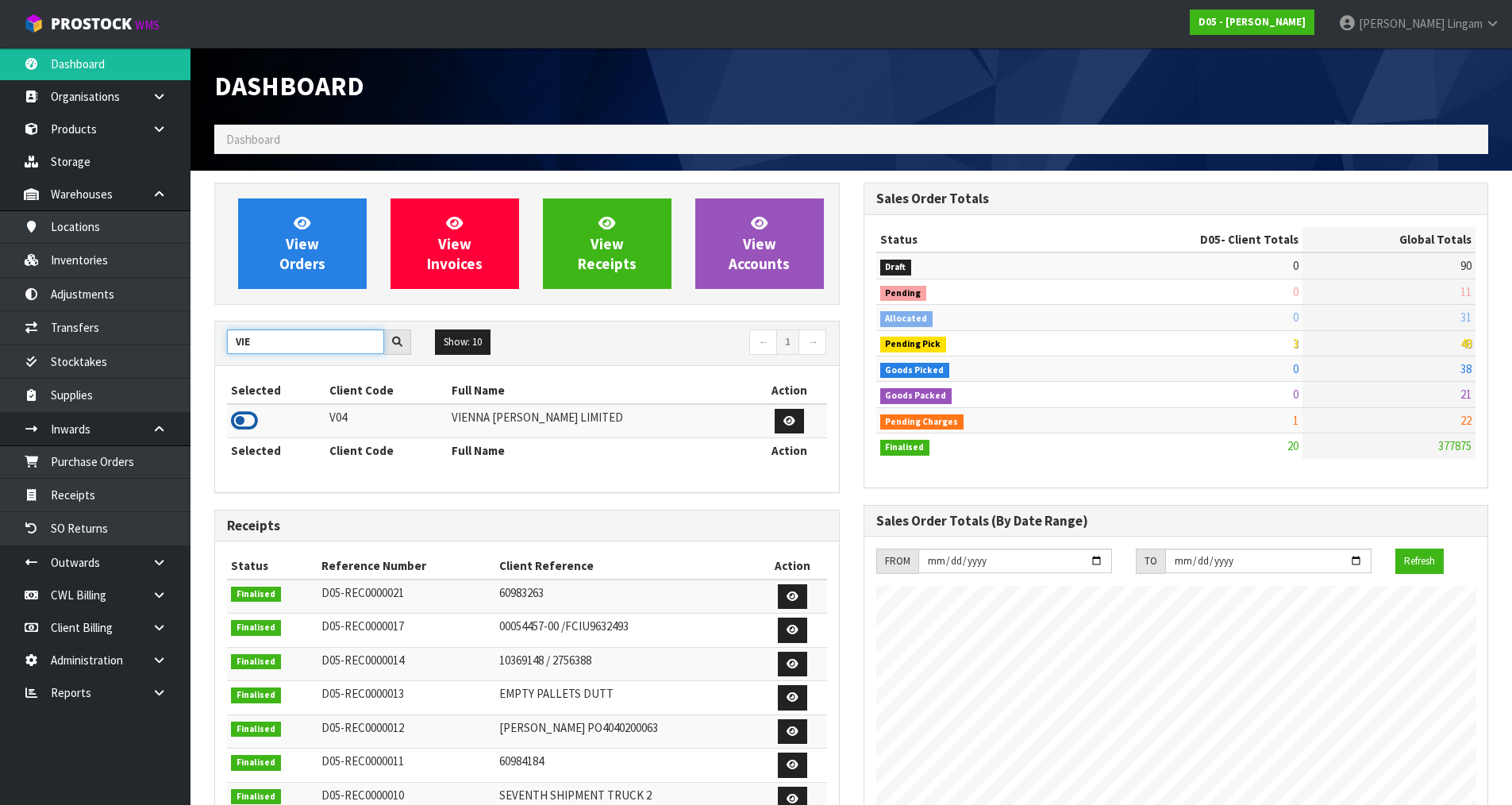
type input "VIE"
click at [243, 422] on icon at bounding box center [244, 421] width 27 height 24
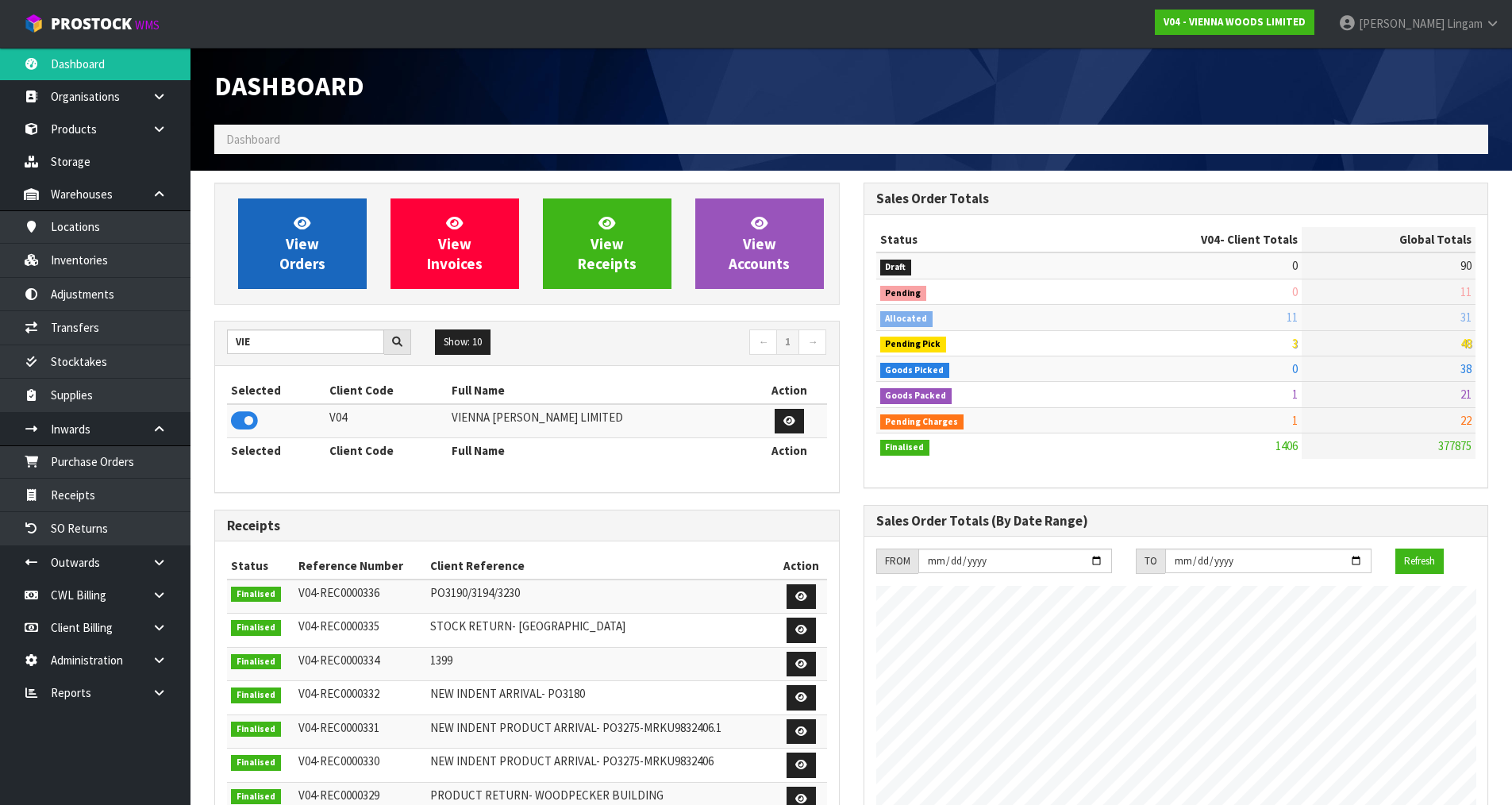
scroll to position [1107, 648]
click at [330, 268] on link "View Orders" at bounding box center [302, 243] width 128 height 90
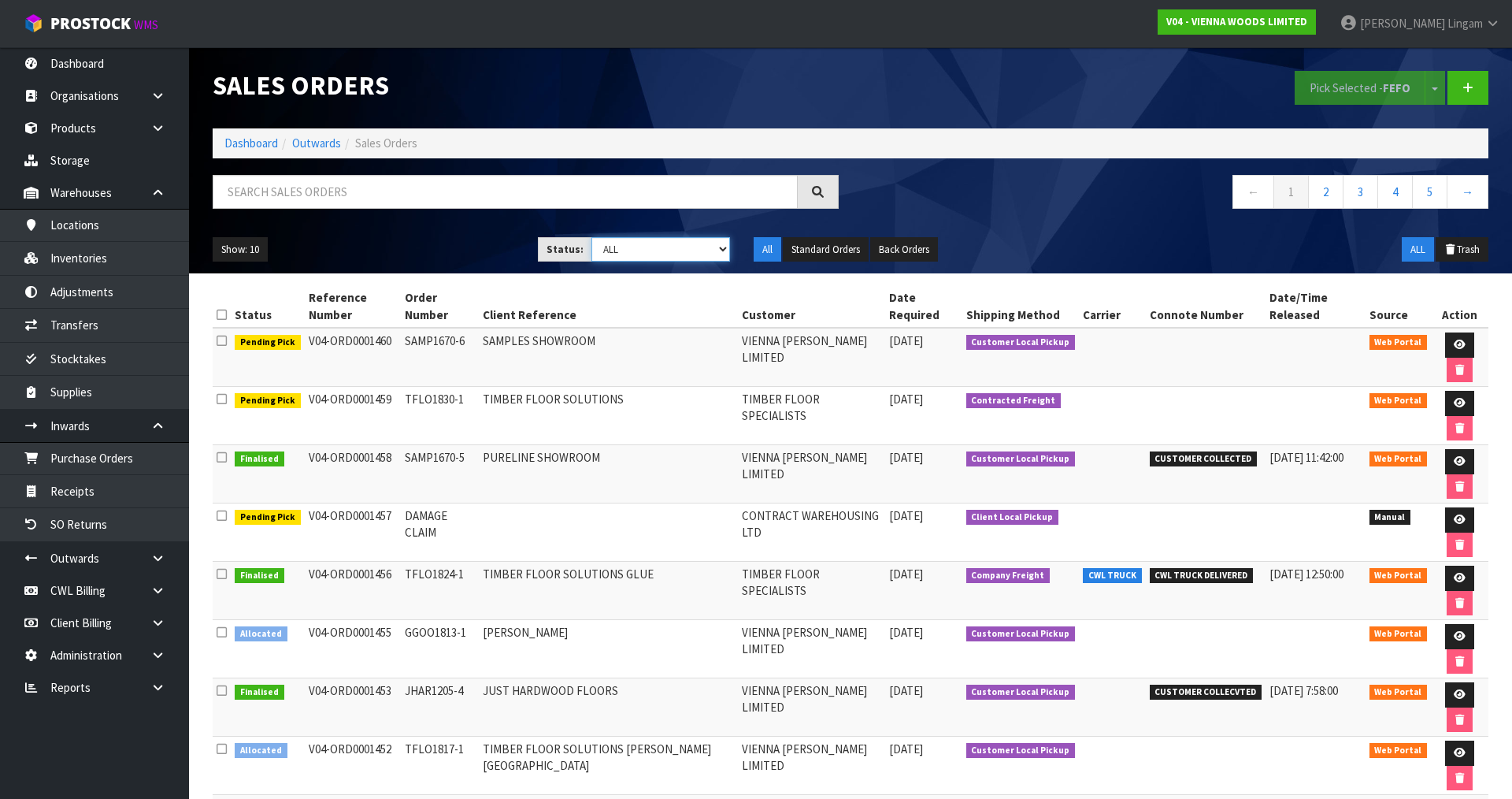
click at [691, 258] on select "Draft Pending Allocated Pending Pick Goods Picked Goods Packed Pending Charges …" at bounding box center [661, 249] width 139 height 24
select select "string:2"
click at [592, 237] on select "Draft Pending Allocated Pending Pick Goods Picked Goods Packed Pending Charges …" at bounding box center [661, 249] width 139 height 24
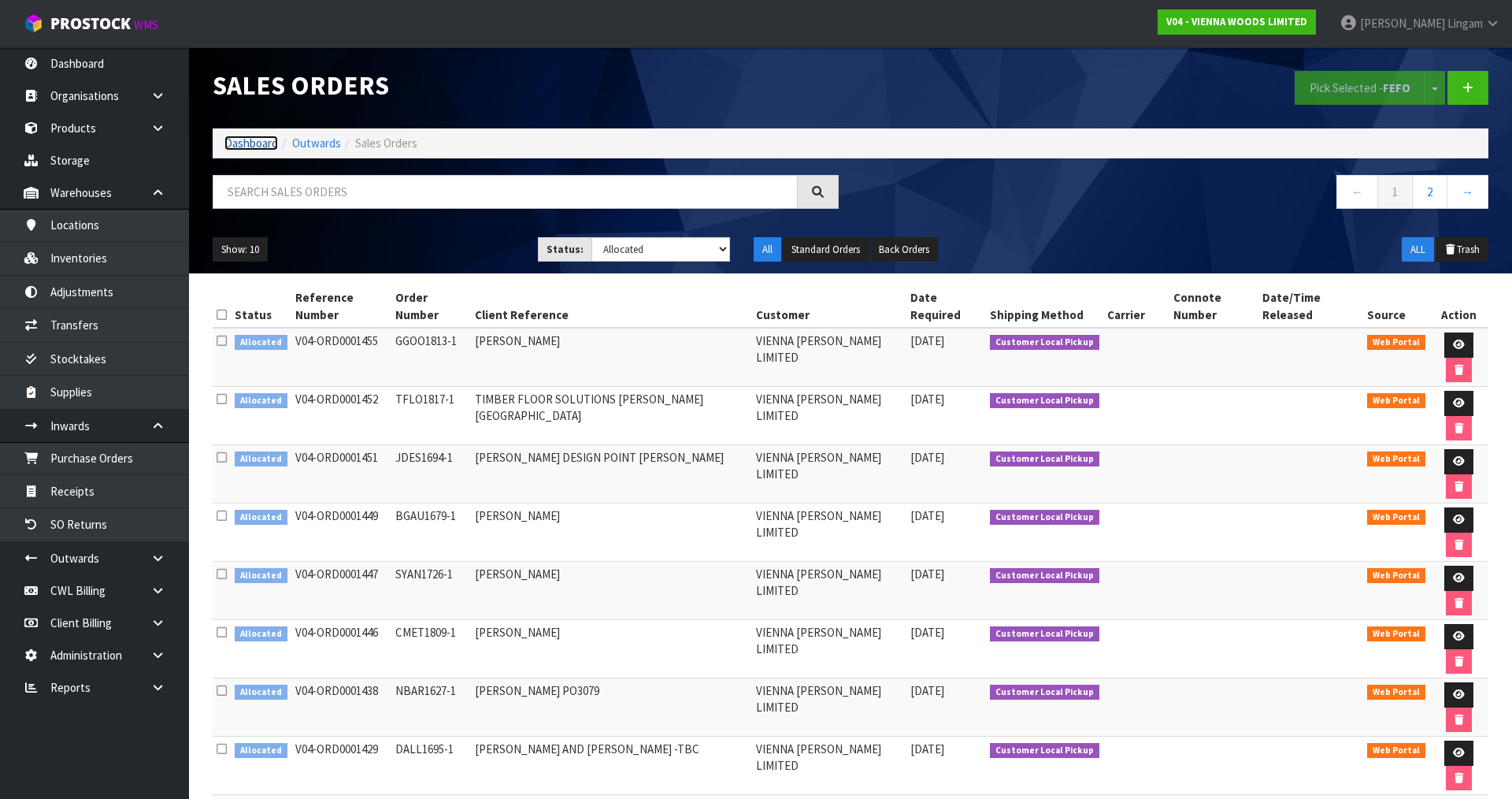
click at [246, 145] on link "Dashboard" at bounding box center [252, 143] width 53 height 15
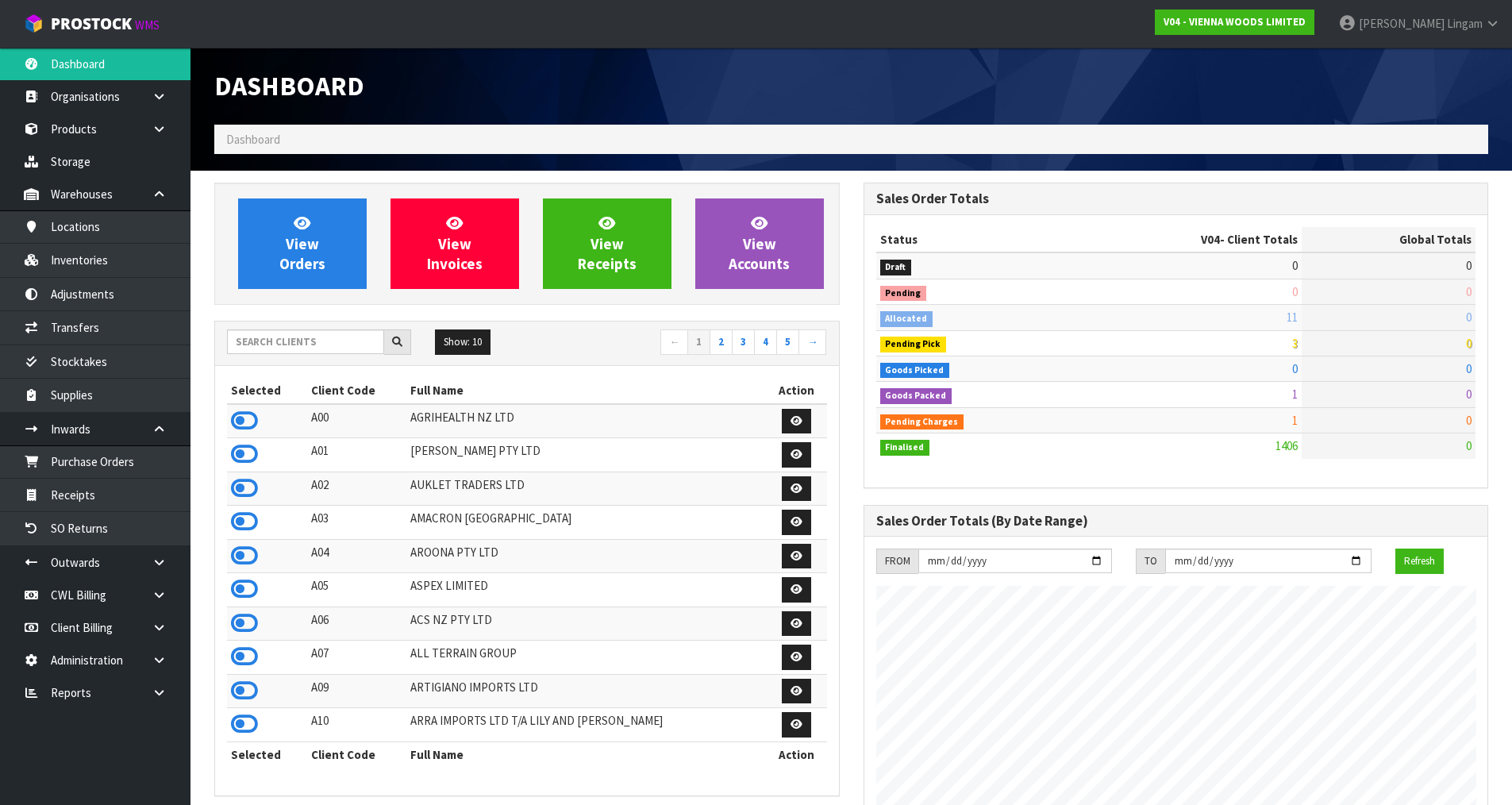
scroll to position [1107, 648]
click at [315, 251] on span "View Orders" at bounding box center [303, 243] width 46 height 59
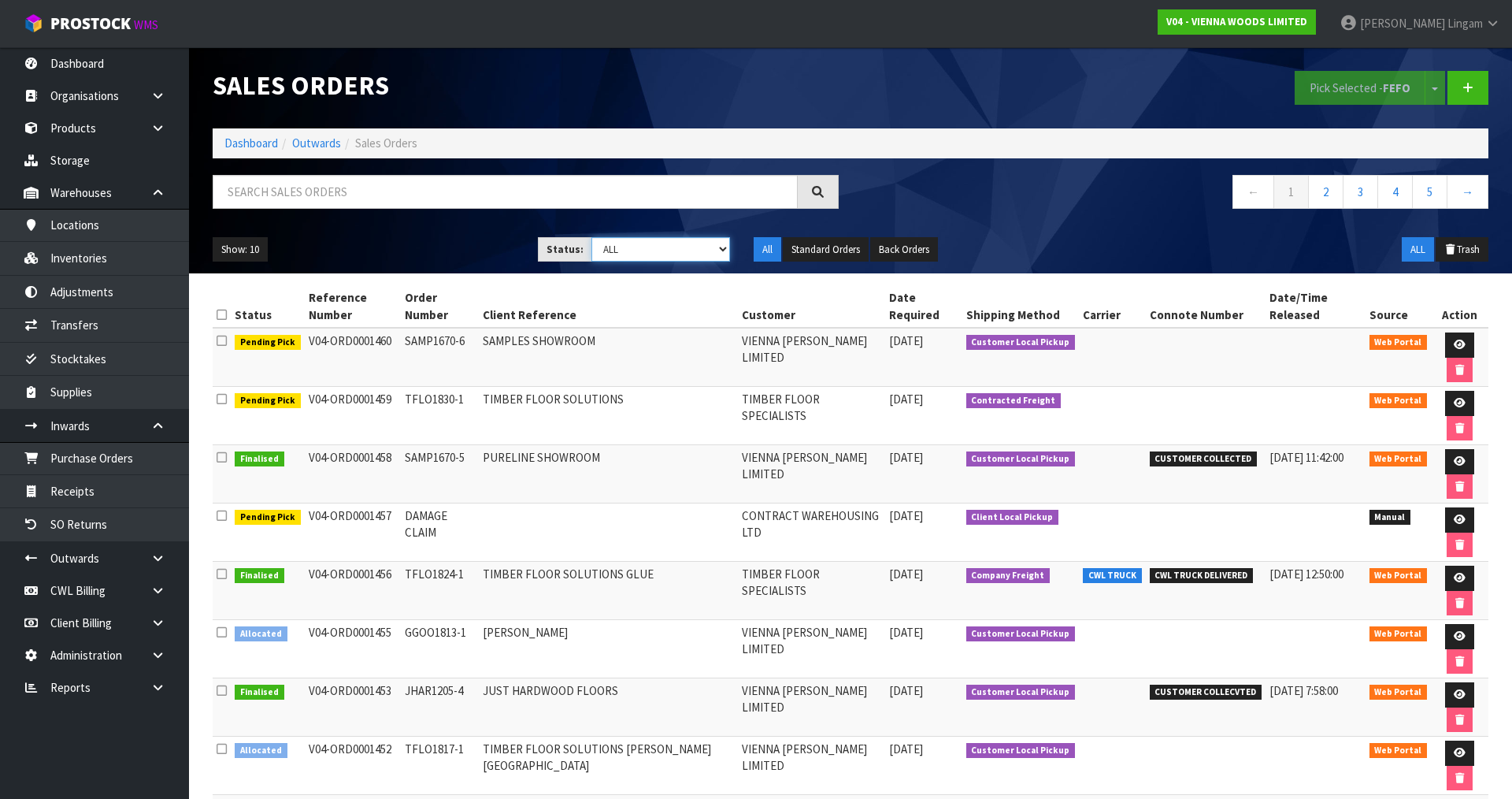
click at [695, 253] on select "Draft Pending Allocated Pending Pick Goods Picked Goods Packed Pending Charges …" at bounding box center [661, 249] width 139 height 24
select select "string:5"
click at [592, 237] on select "Draft Pending Allocated Pending Pick Goods Picked Goods Packed Pending Charges …" at bounding box center [661, 249] width 139 height 24
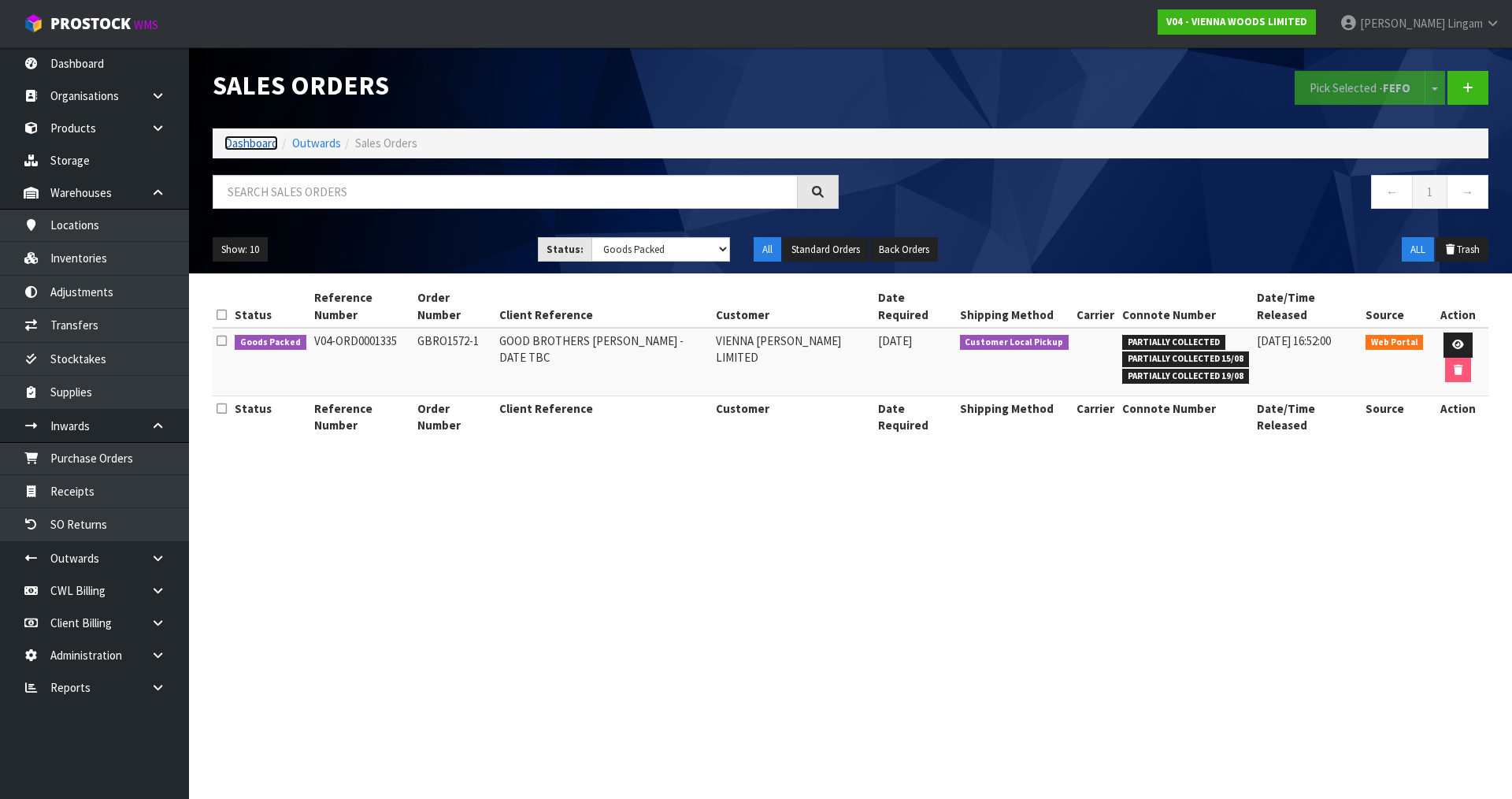
click at [258, 142] on link "Dashboard" at bounding box center [252, 143] width 53 height 15
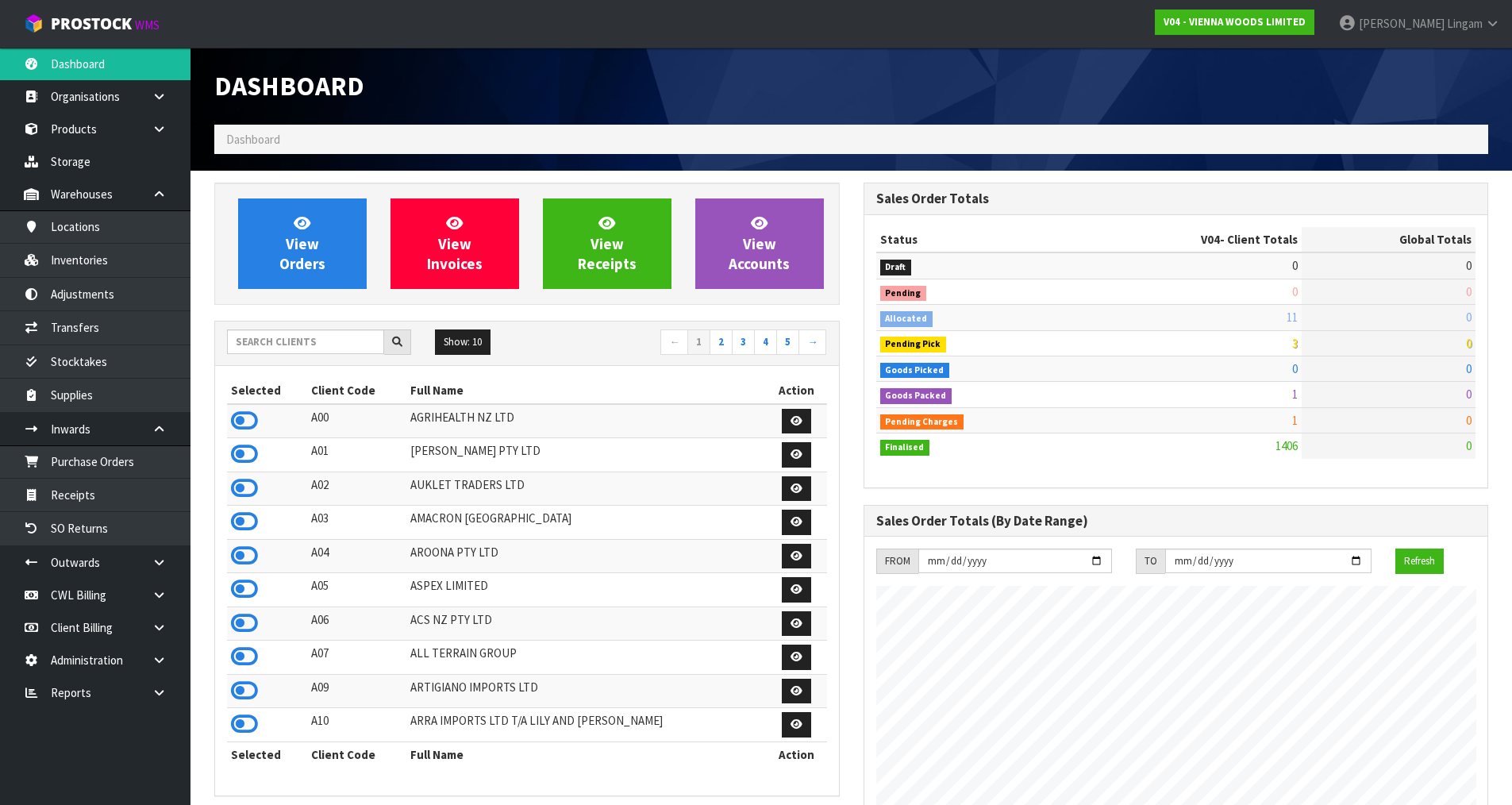
scroll to position [1107, 648]
click at [332, 347] on input "text" at bounding box center [305, 342] width 157 height 24
click at [293, 344] on input "text" at bounding box center [305, 342] width 157 height 24
click at [363, 350] on input "text" at bounding box center [305, 342] width 157 height 24
click at [339, 346] on input "text" at bounding box center [305, 342] width 157 height 24
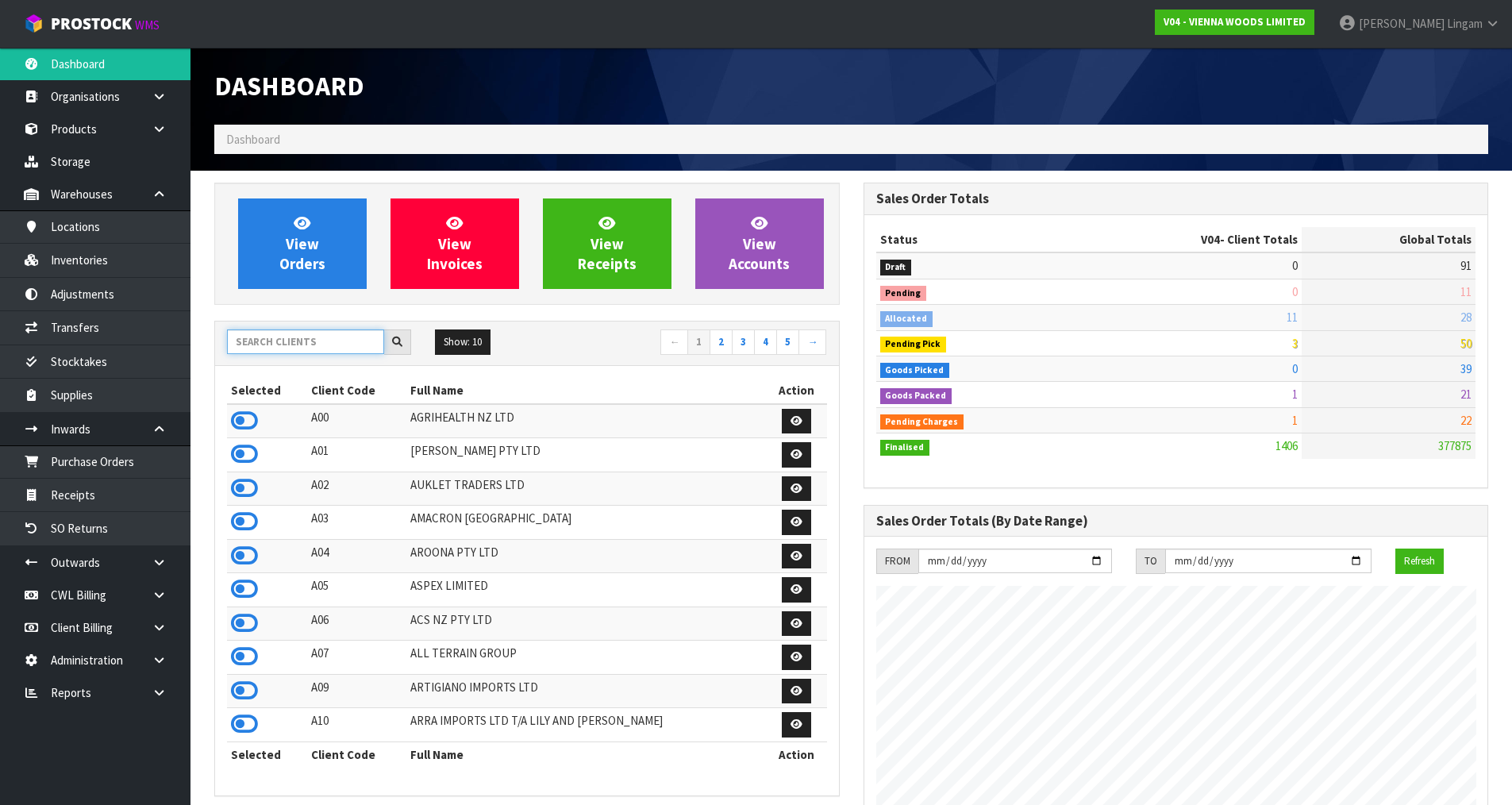
click at [339, 346] on input "text" at bounding box center [305, 342] width 157 height 24
click at [332, 342] on input "text" at bounding box center [305, 342] width 157 height 24
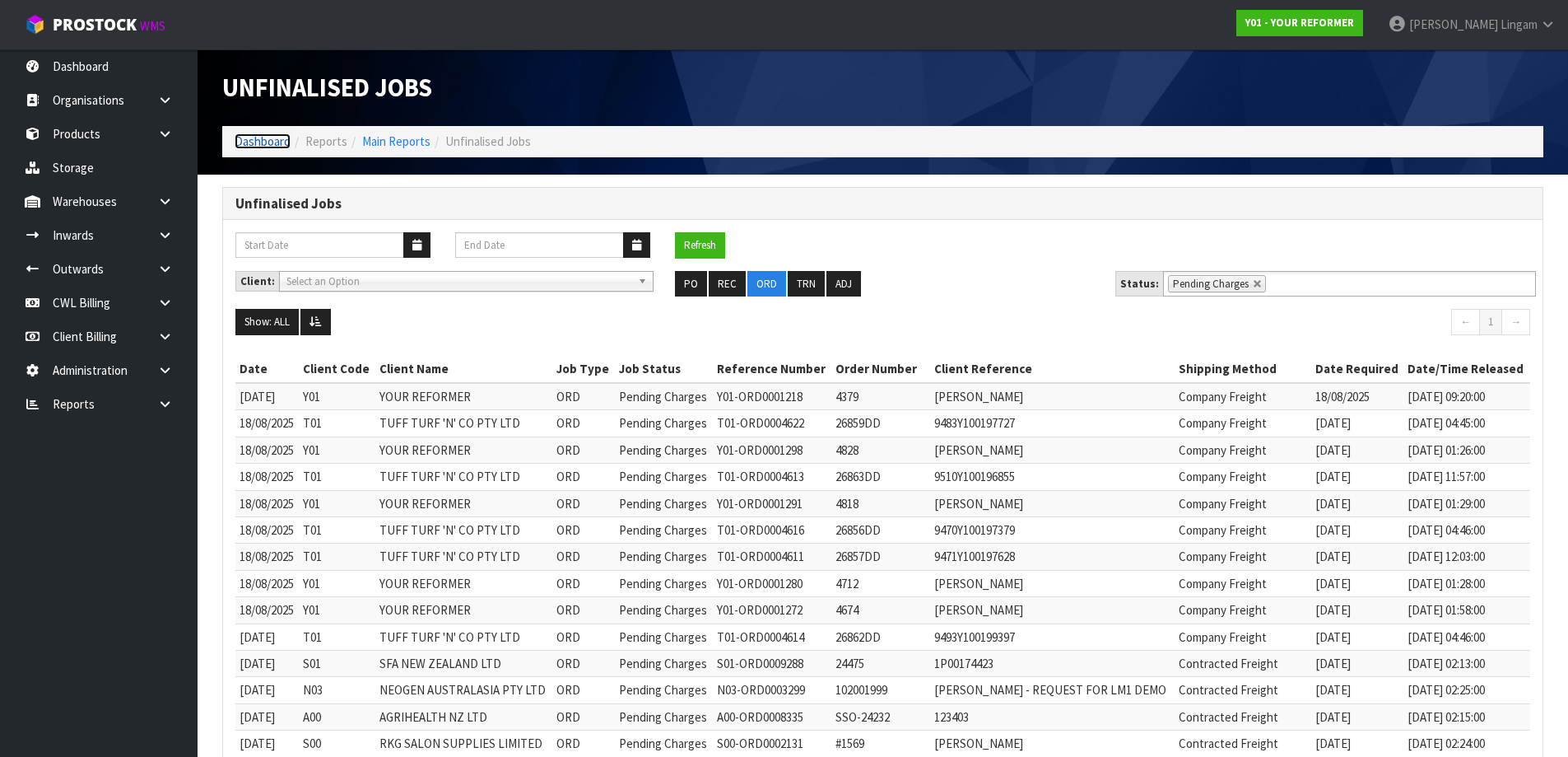
click at [268, 141] on link "Dashboard" at bounding box center [263, 141] width 56 height 15
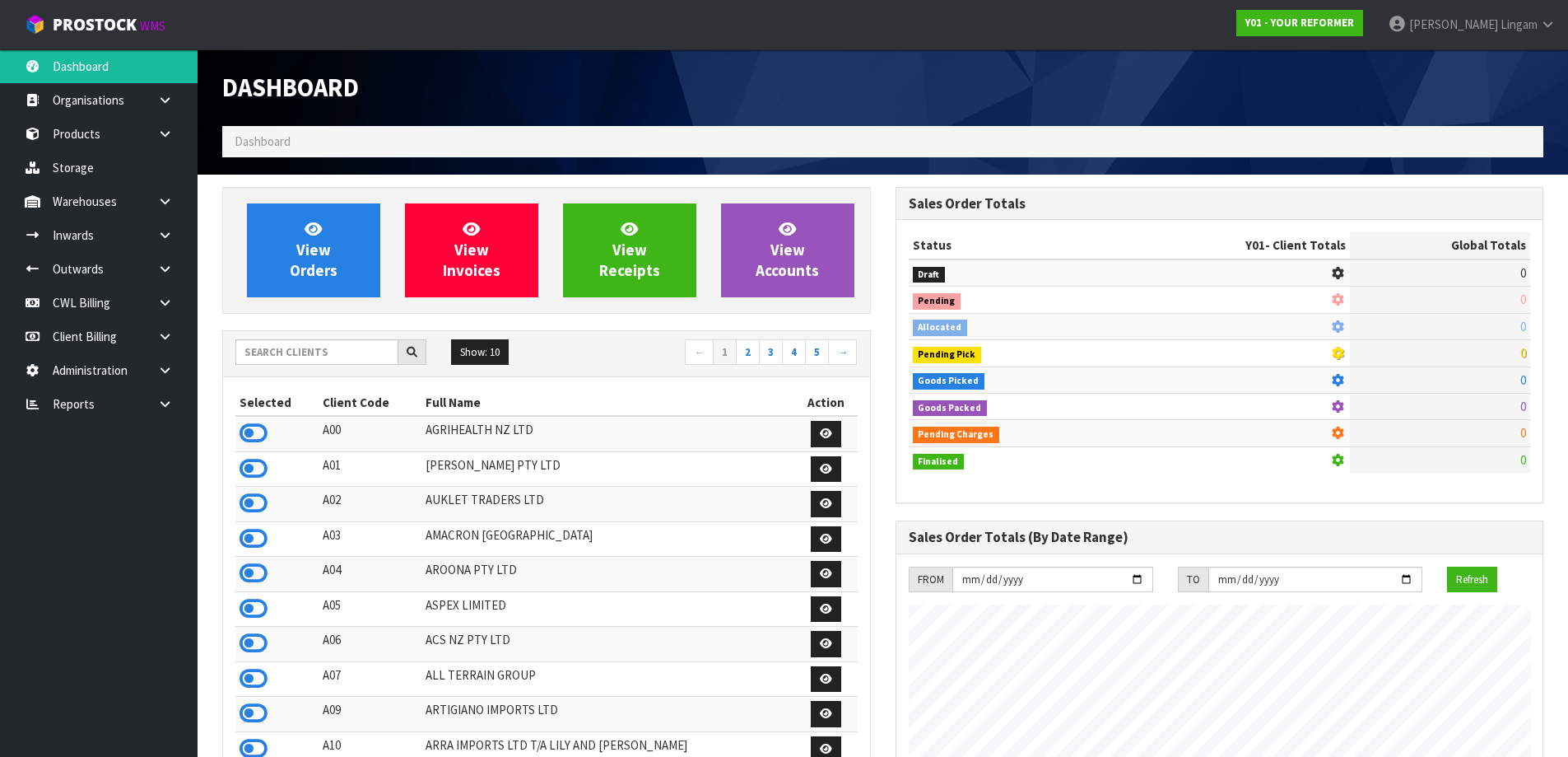
scroll to position [1247, 672]
click at [314, 353] on input "text" at bounding box center [316, 352] width 163 height 25
click at [168, 406] on icon at bounding box center [165, 404] width 15 height 13
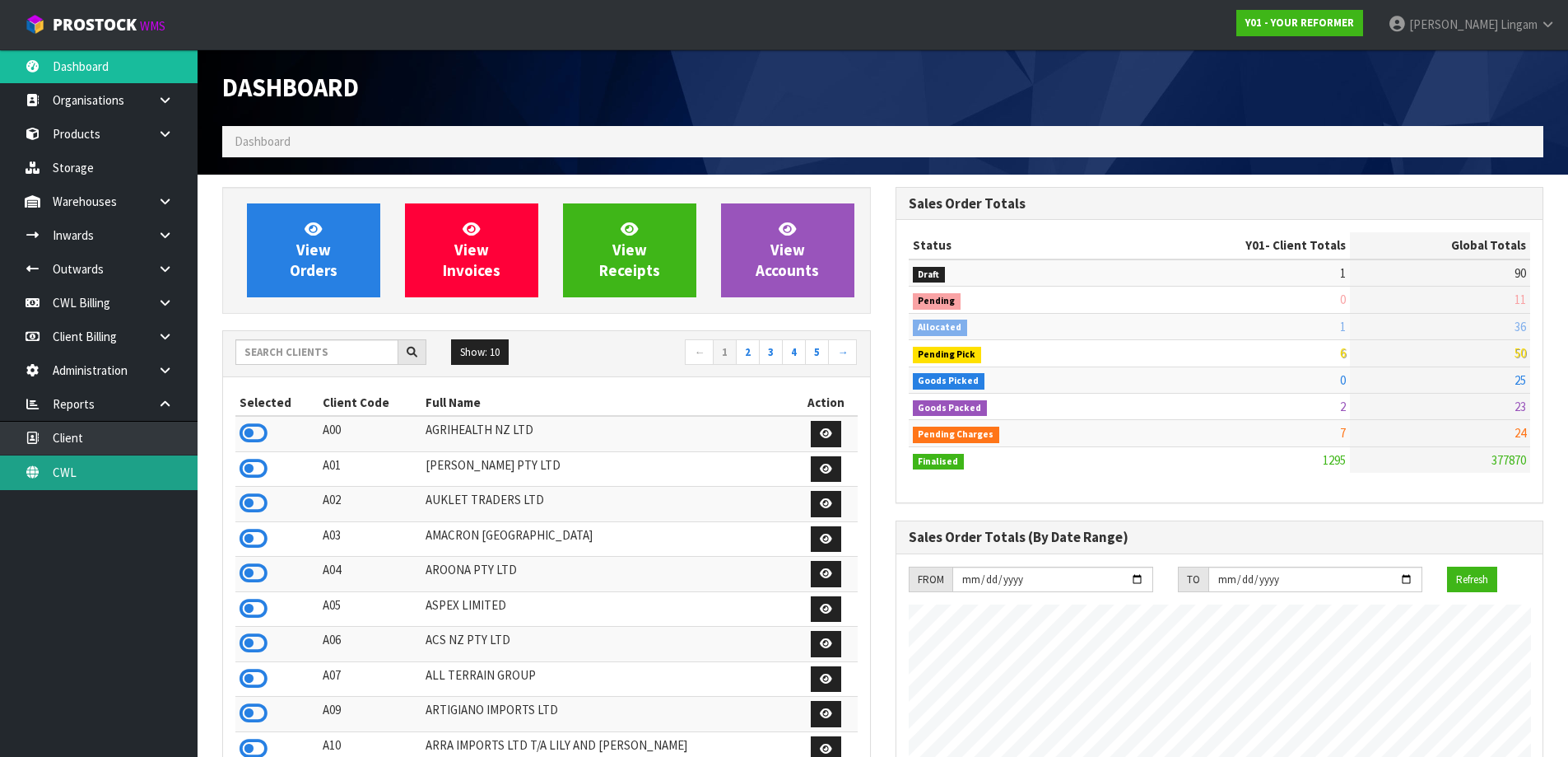
click at [140, 468] on link "CWL" at bounding box center [98, 472] width 197 height 34
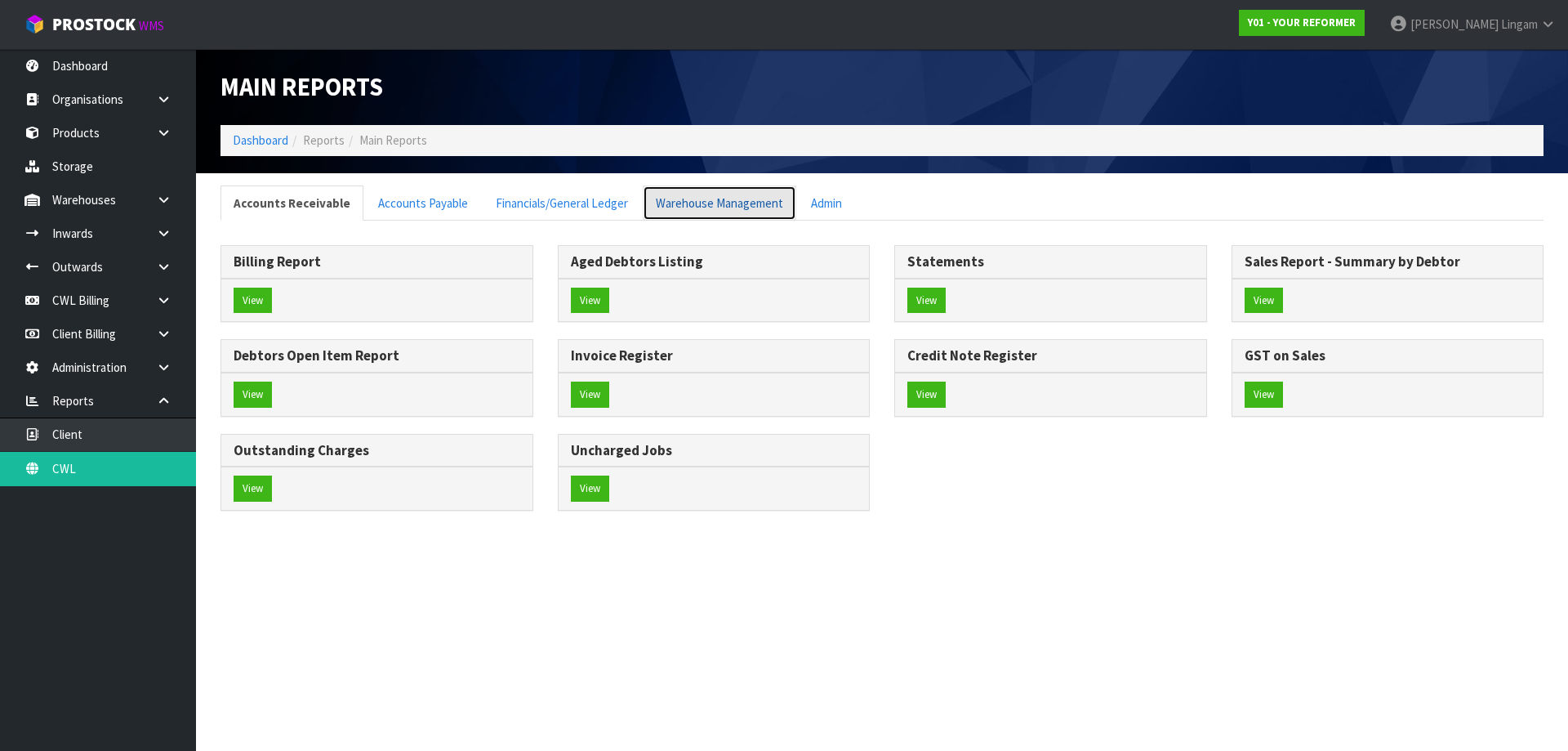
click at [684, 193] on link "Warehouse Management" at bounding box center [720, 203] width 154 height 35
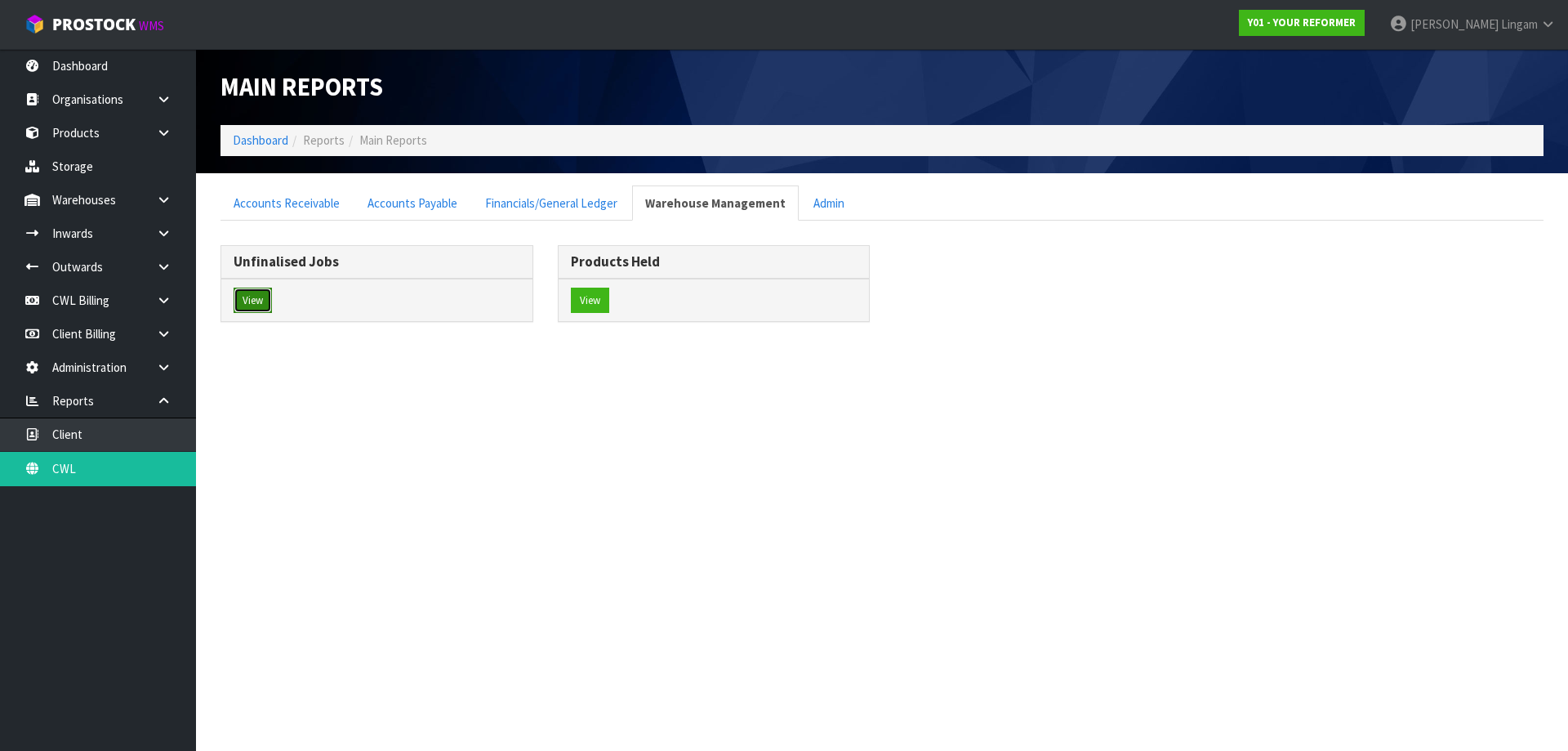
click at [263, 298] on button "View" at bounding box center [252, 300] width 38 height 26
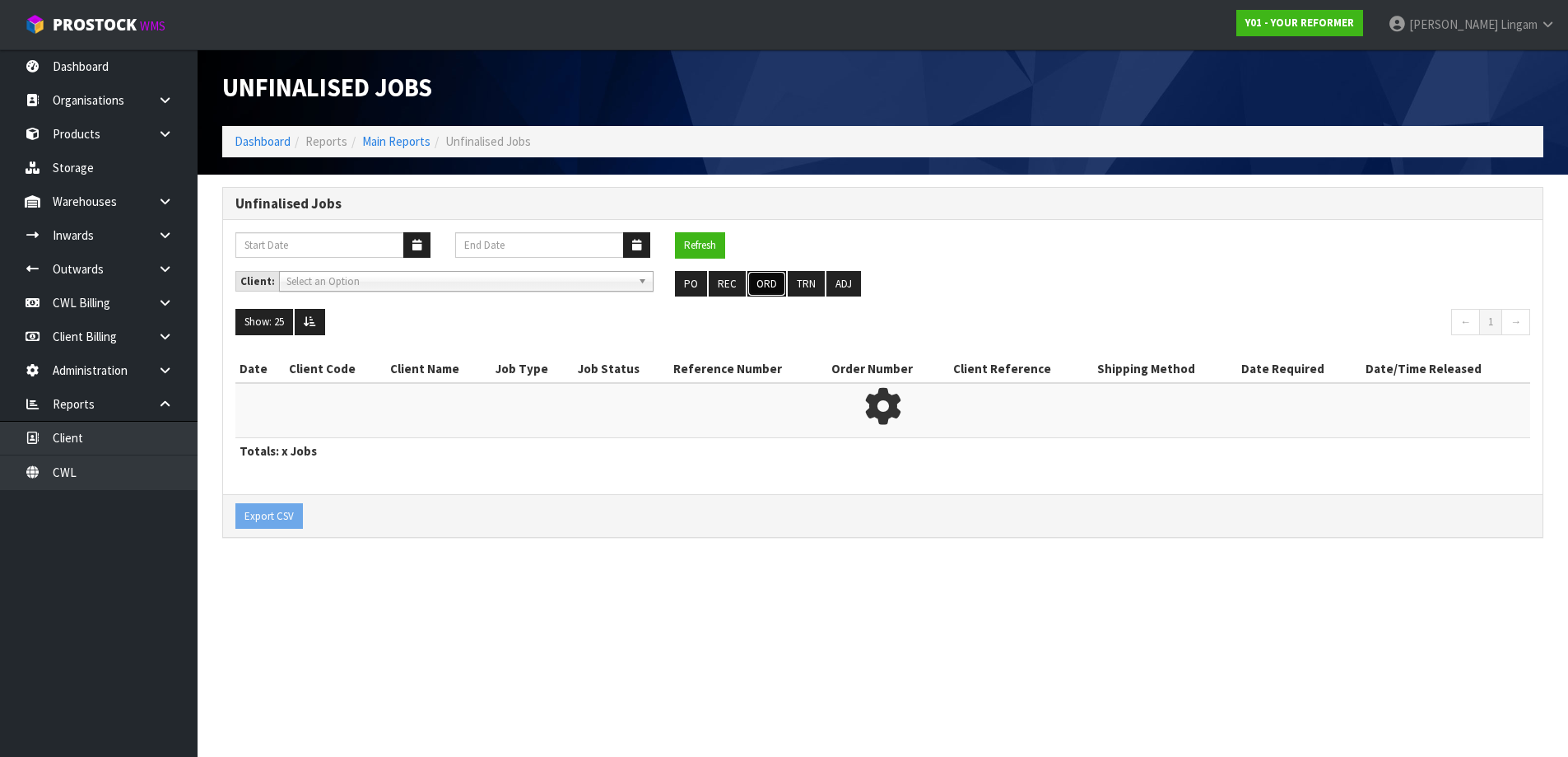
click at [779, 286] on button "ORD" at bounding box center [767, 283] width 39 height 26
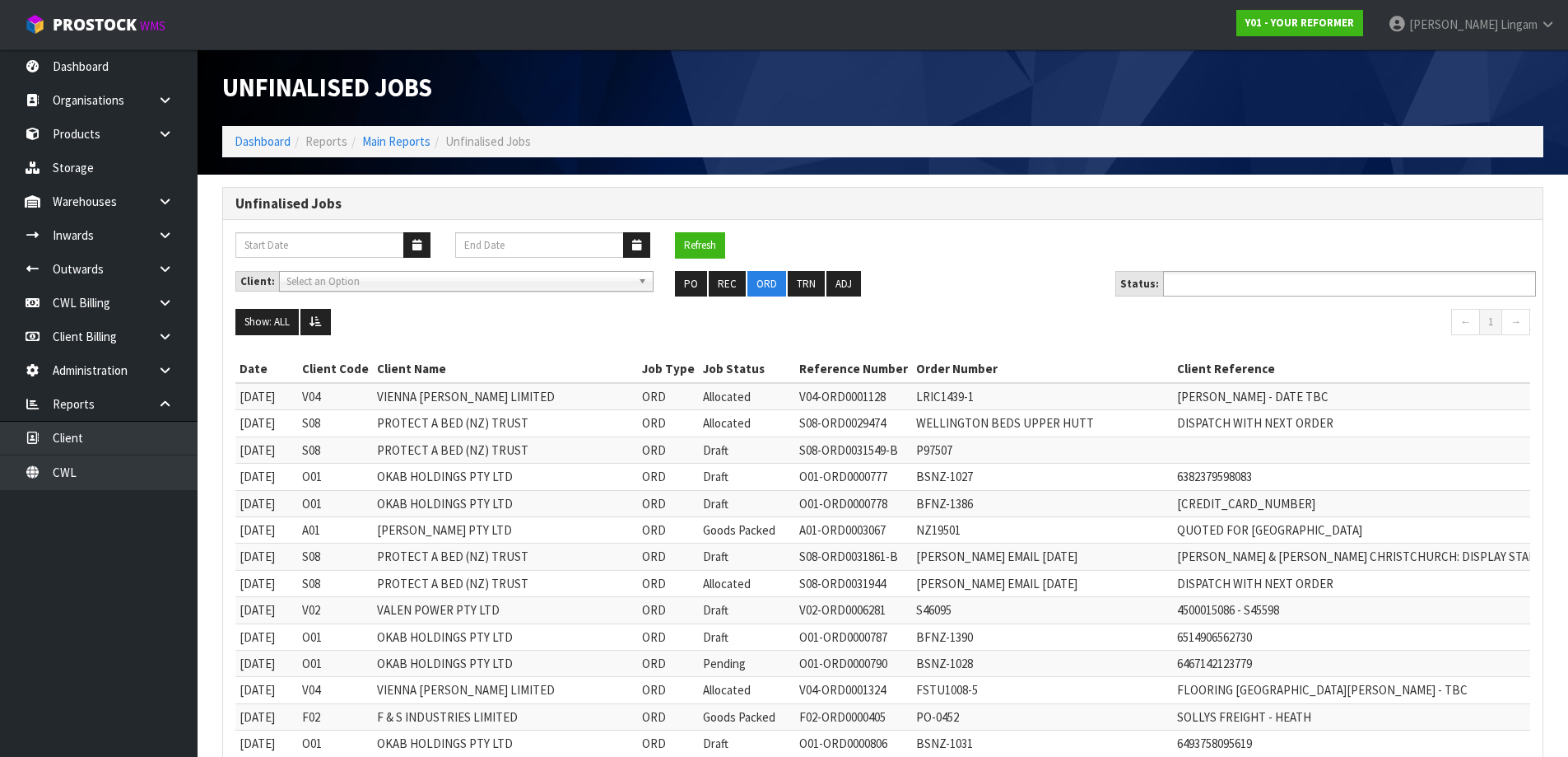
click at [1225, 287] on input "text" at bounding box center [1229, 283] width 121 height 20
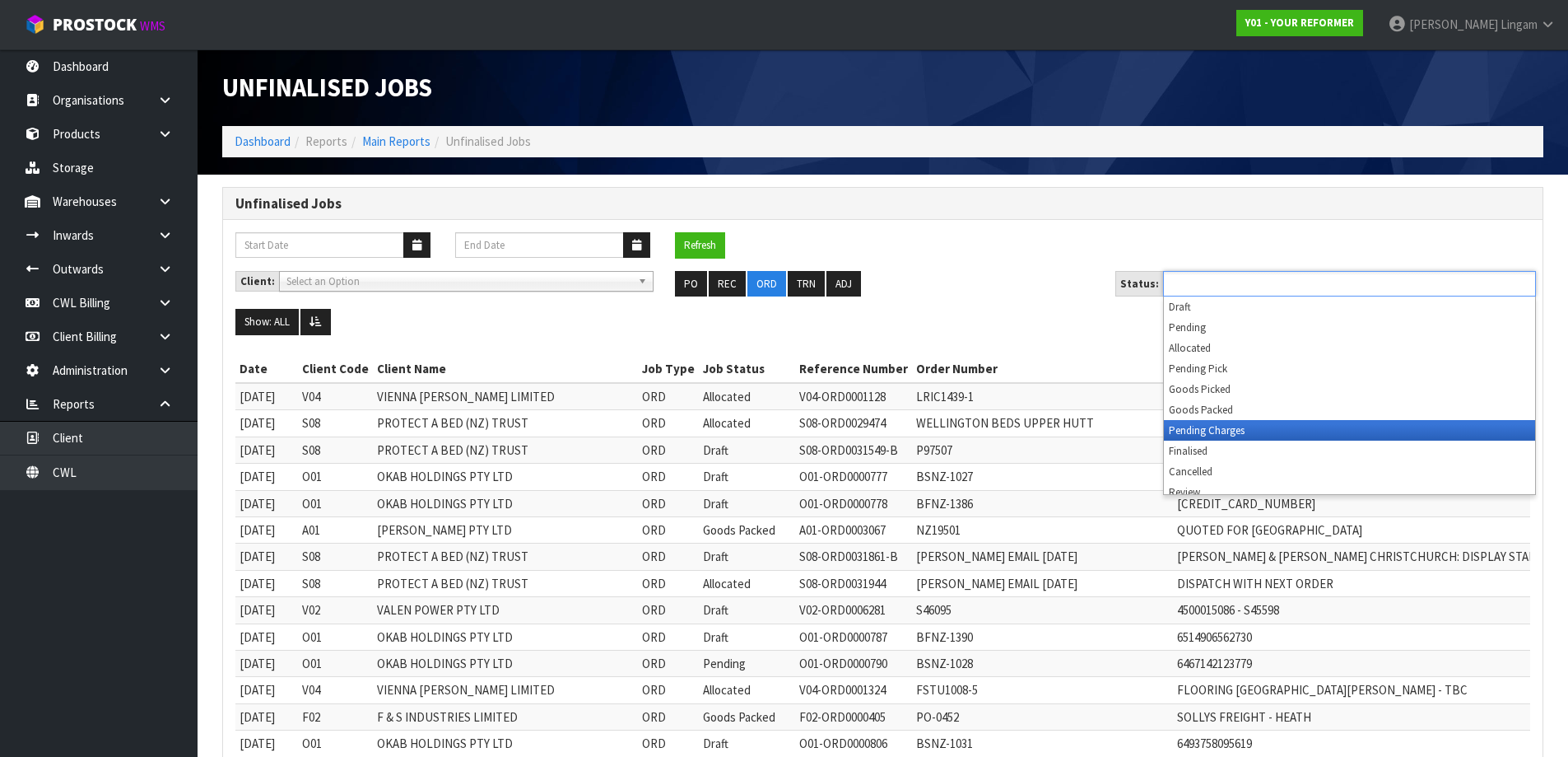
click at [1200, 431] on li "Pending Charges" at bounding box center [1350, 430] width 372 height 20
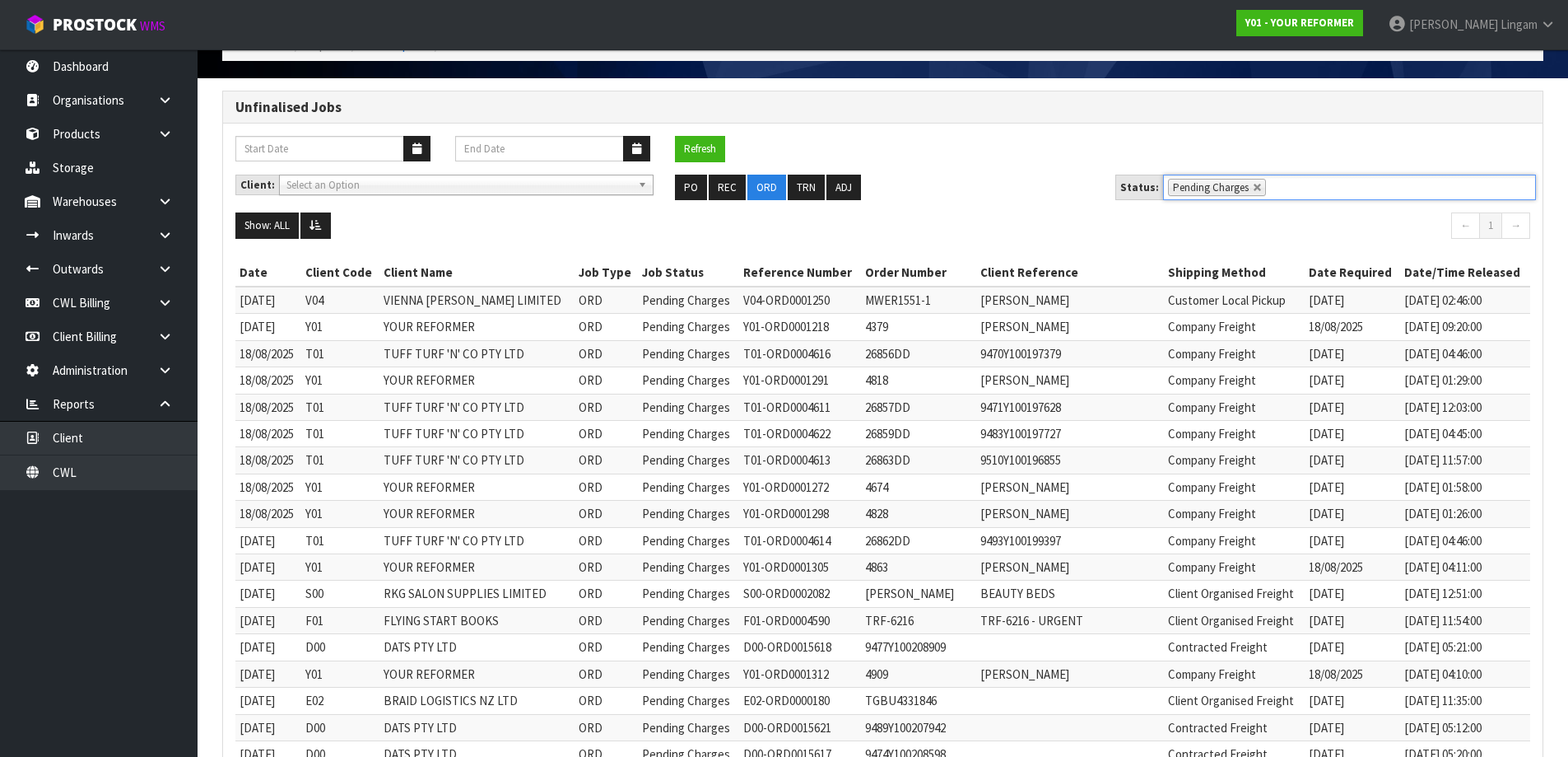
scroll to position [423, 0]
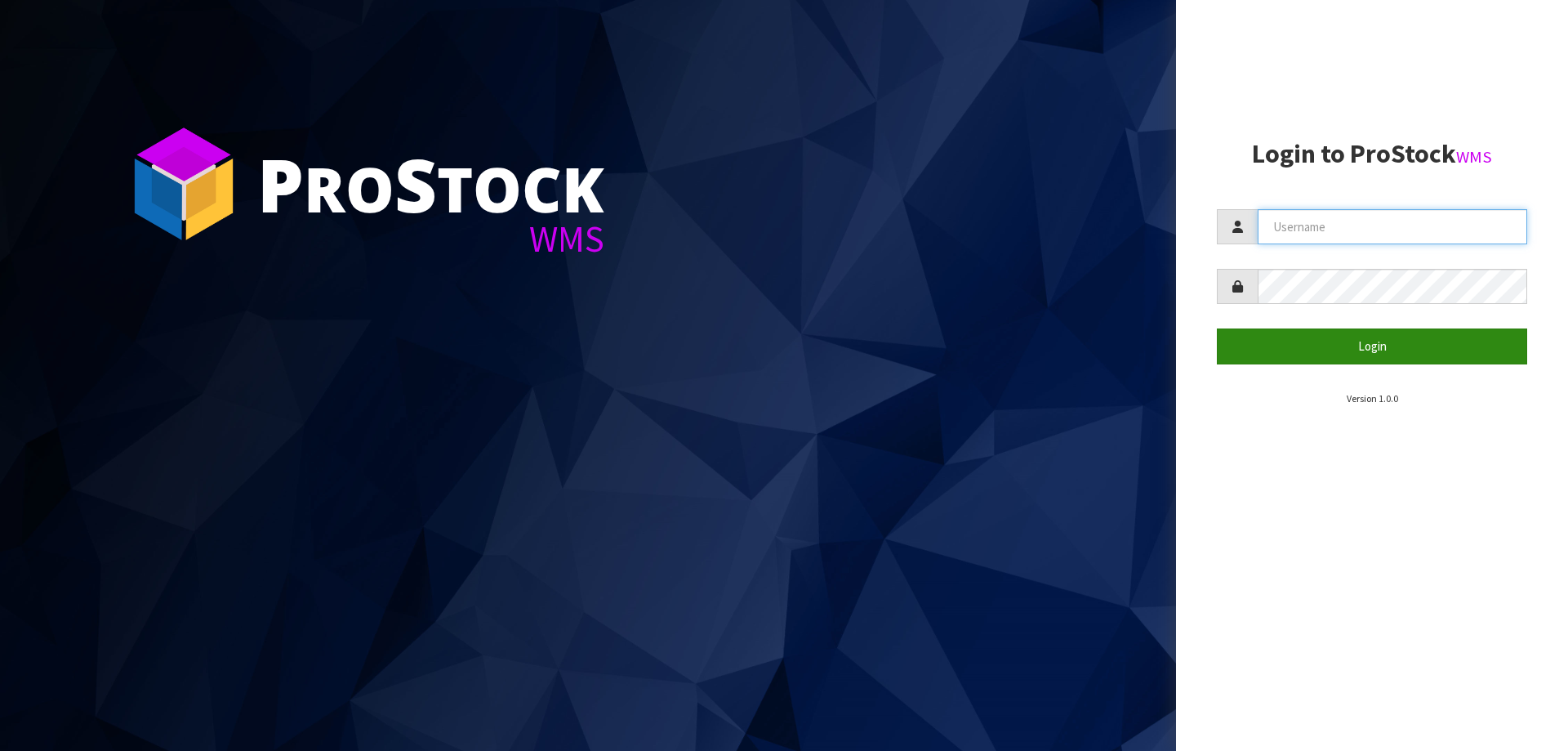
type input "vineeta@cwl.co.nz"
click at [1399, 354] on button "Login" at bounding box center [1372, 346] width 311 height 35
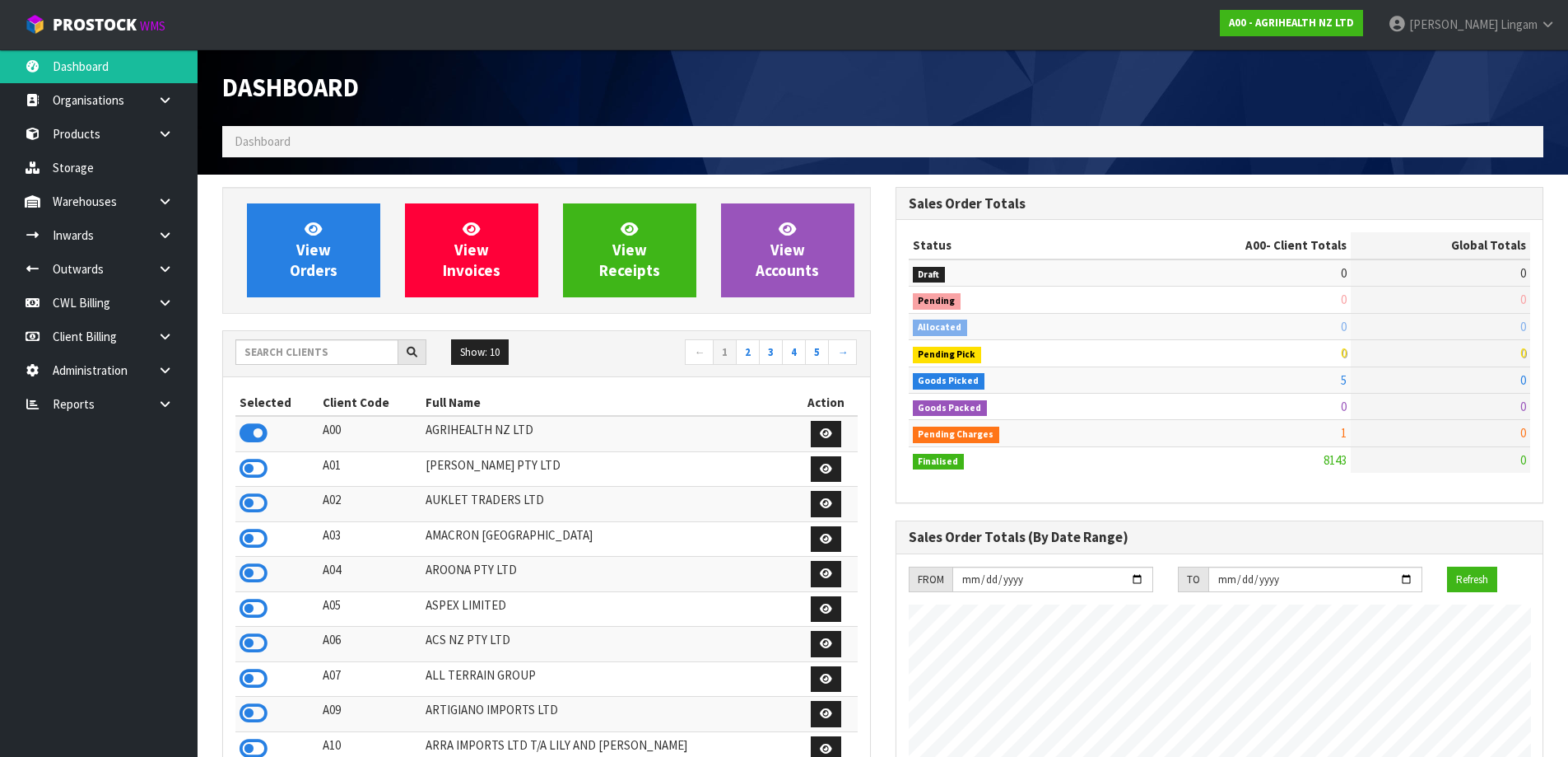
scroll to position [1247, 672]
click at [178, 414] on link at bounding box center [170, 404] width 53 height 34
click at [168, 476] on link "CWL" at bounding box center [98, 472] width 197 height 34
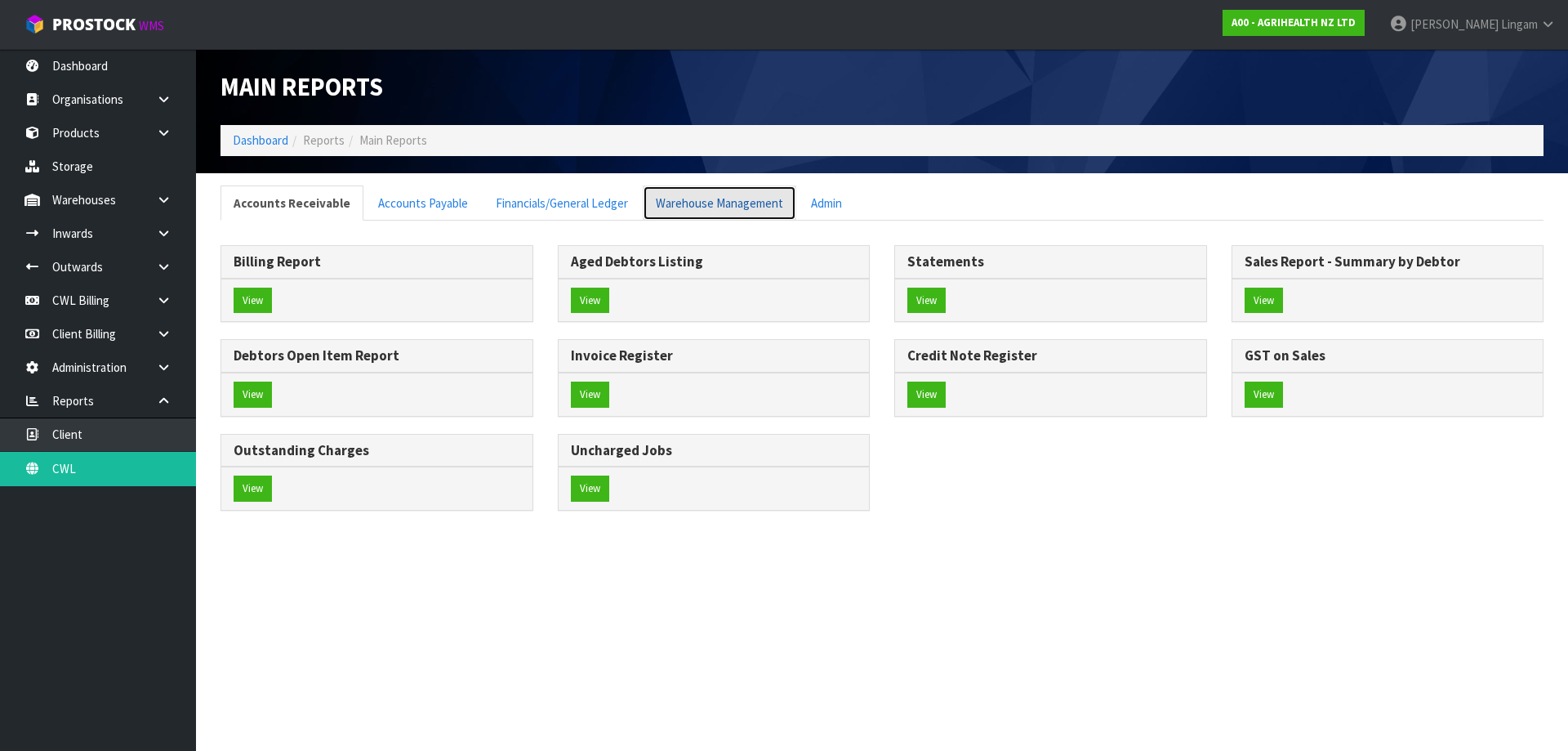
click at [697, 193] on link "Warehouse Management" at bounding box center [720, 203] width 154 height 35
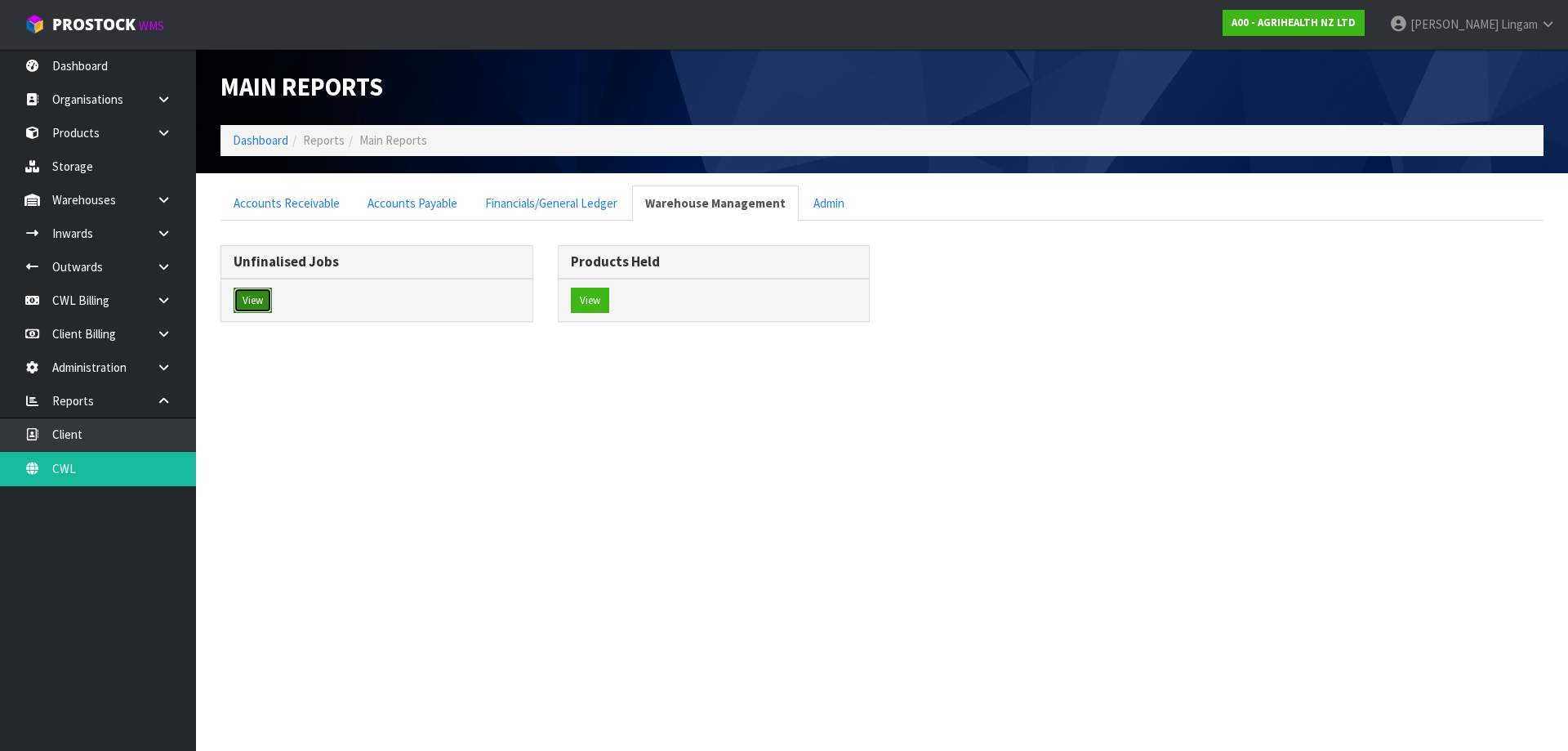
click at [250, 299] on button "View" at bounding box center [252, 300] width 38 height 26
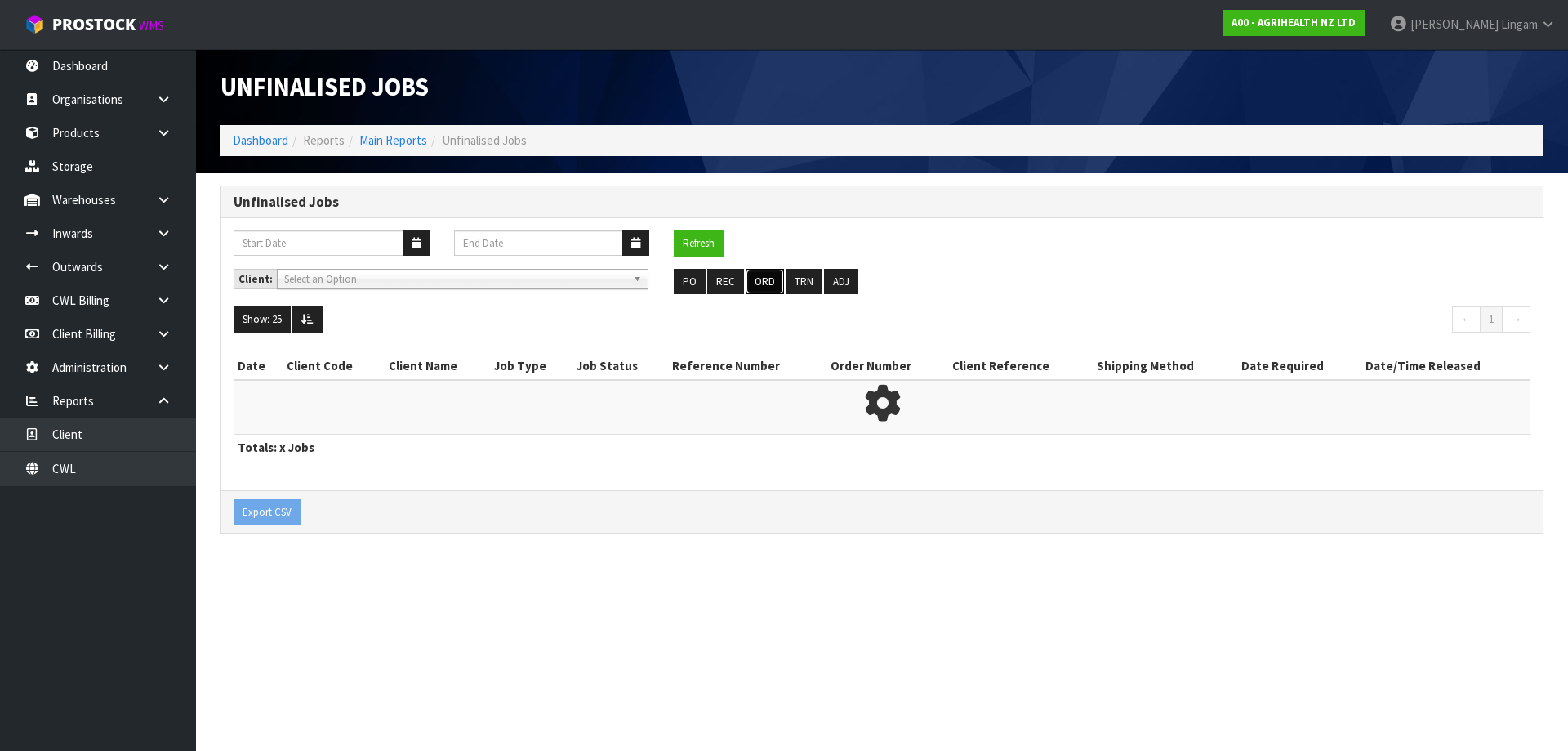
click at [767, 284] on button "ORD" at bounding box center [764, 281] width 38 height 26
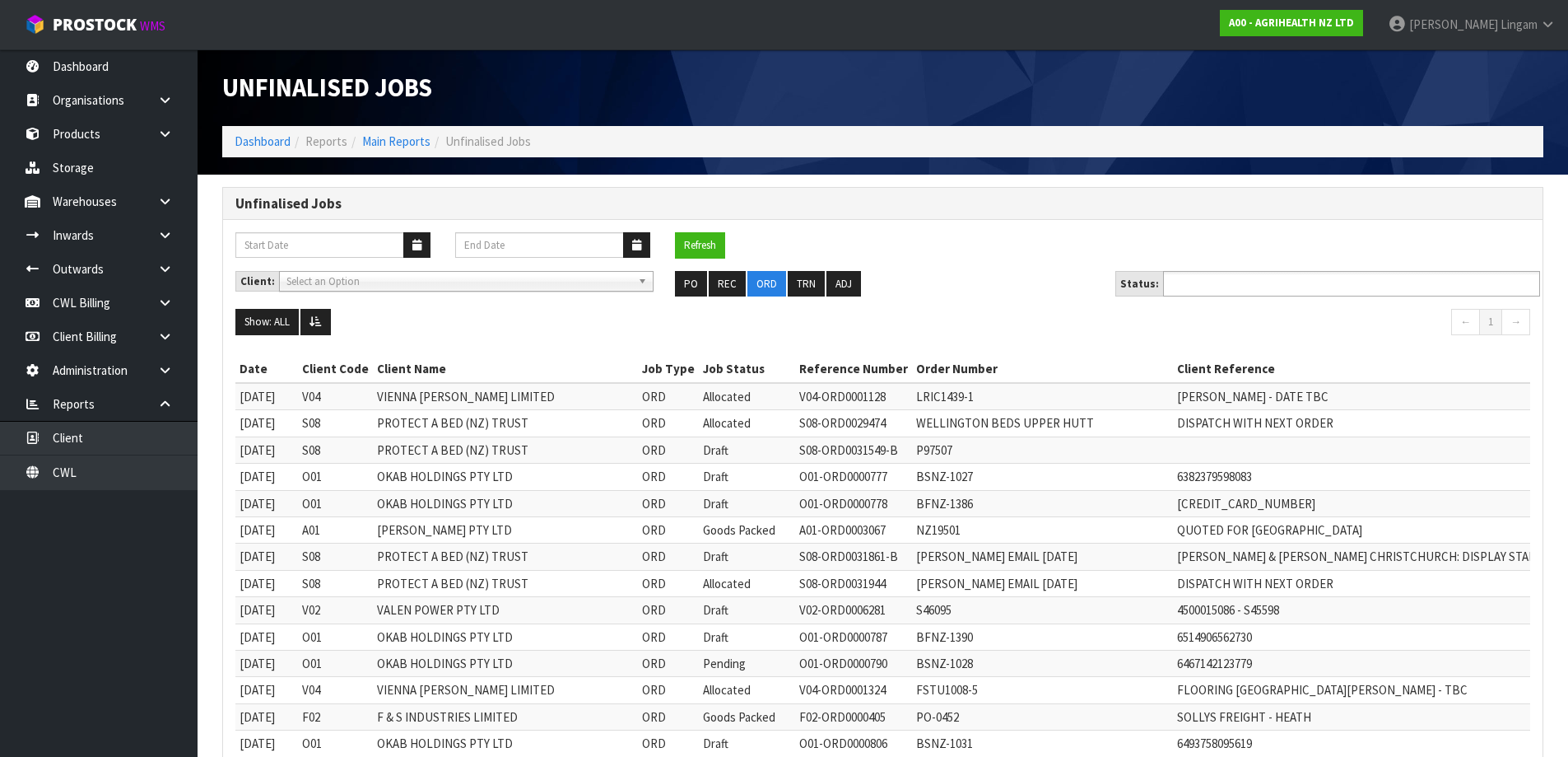
click at [1284, 295] on ul at bounding box center [1351, 283] width 377 height 25
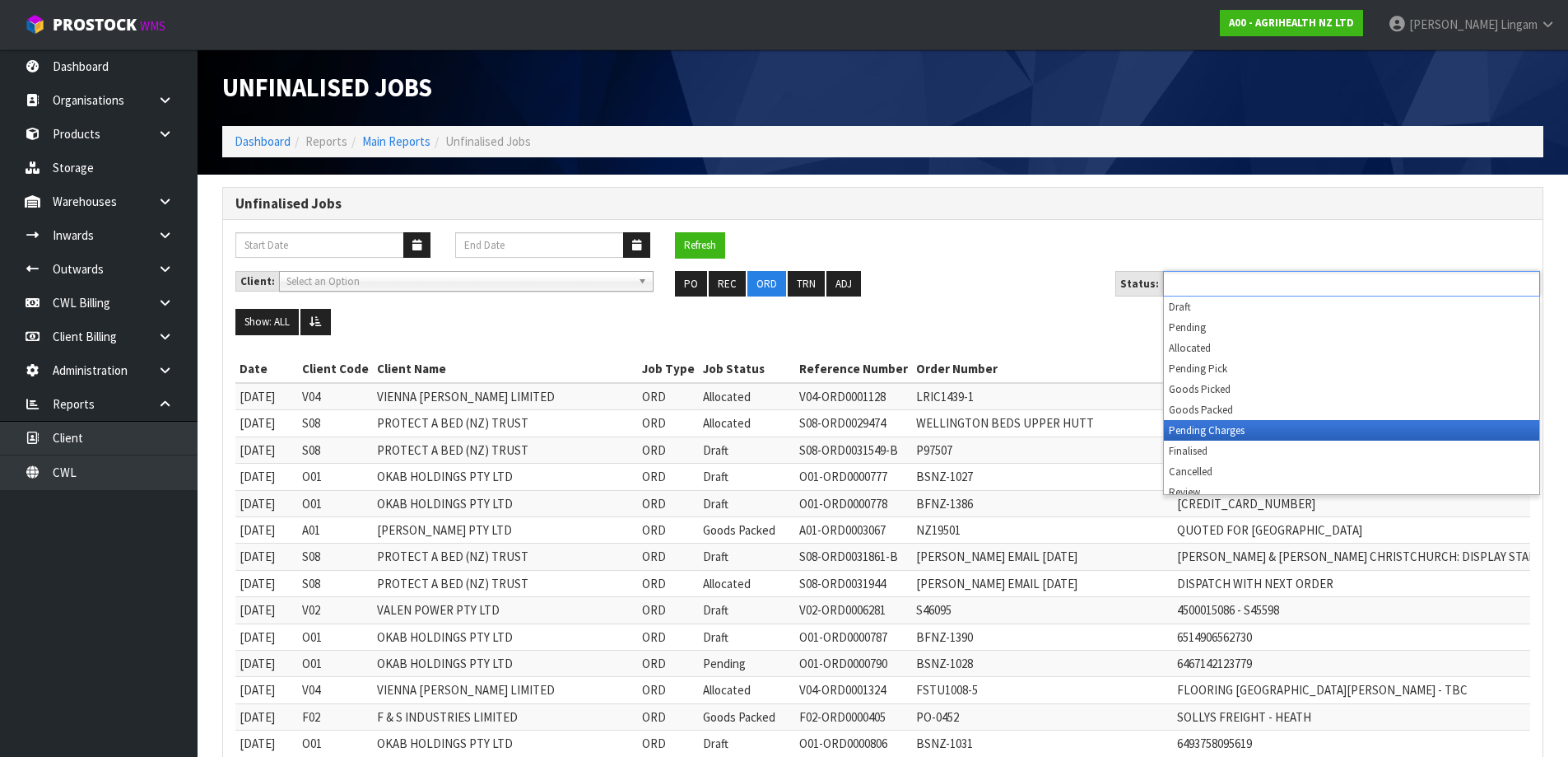
click at [1269, 433] on li "Pending Charges" at bounding box center [1352, 430] width 376 height 20
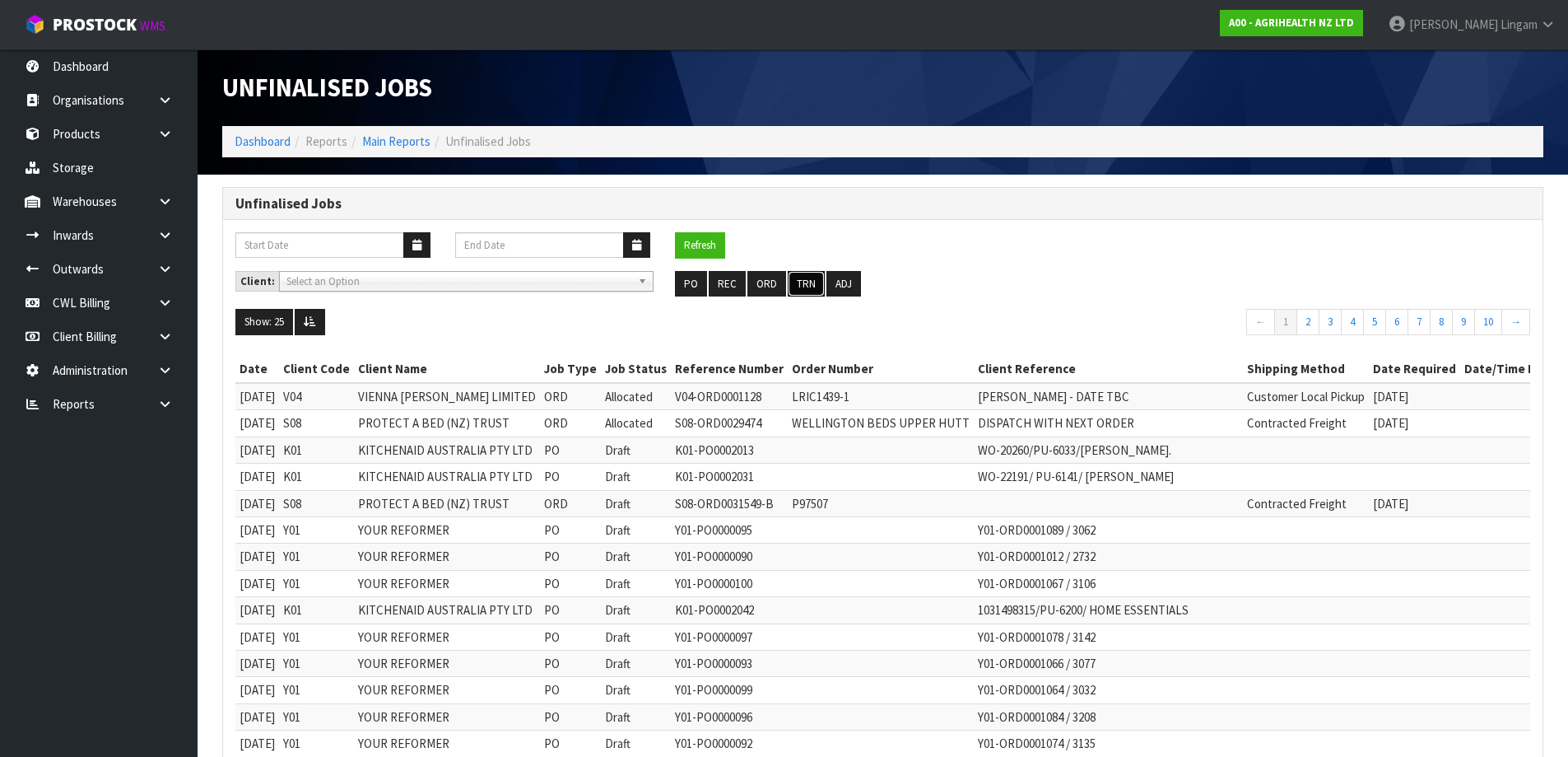
click at [801, 289] on button "TRN" at bounding box center [806, 283] width 37 height 26
